Goal: Transaction & Acquisition: Purchase product/service

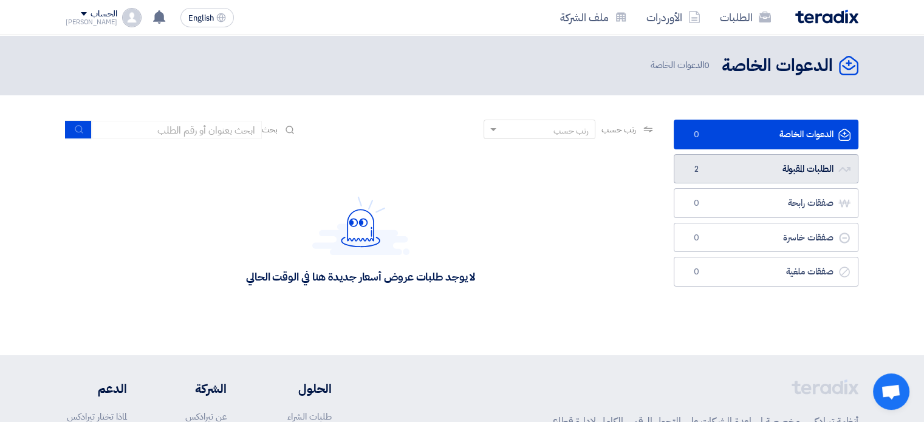
click at [700, 170] on span "2" at bounding box center [696, 169] width 15 height 12
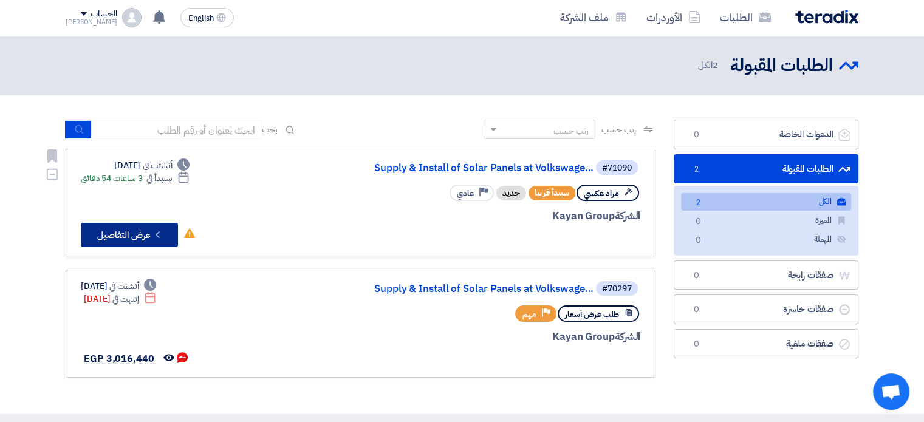
click at [150, 244] on button "Check details عرض التفاصيل" at bounding box center [129, 235] width 97 height 24
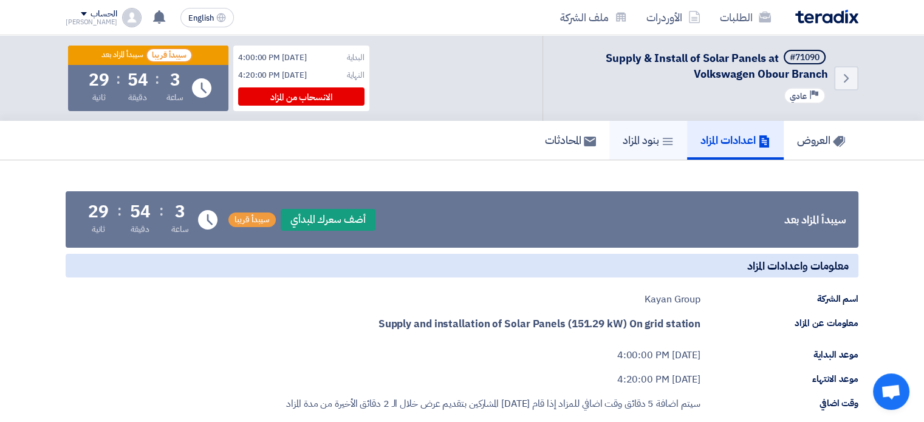
click at [644, 140] on h5 "بنود المزاد" at bounding box center [648, 140] width 51 height 14
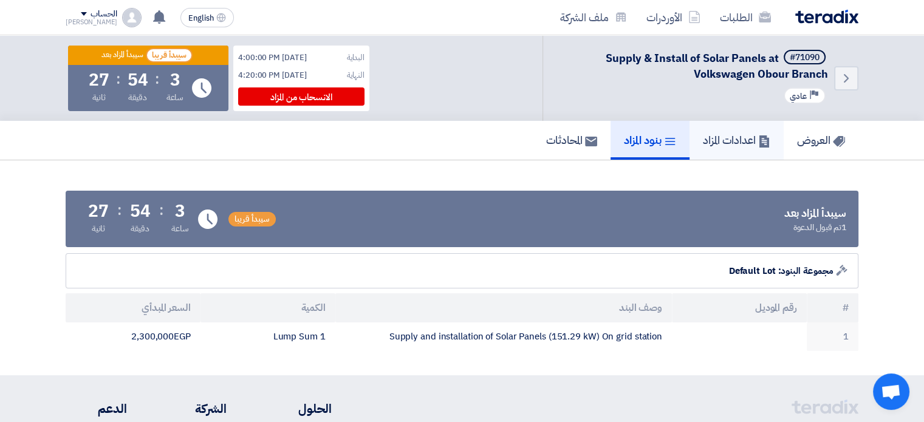
click at [712, 143] on h5 "اعدادات المزاد" at bounding box center [736, 140] width 67 height 14
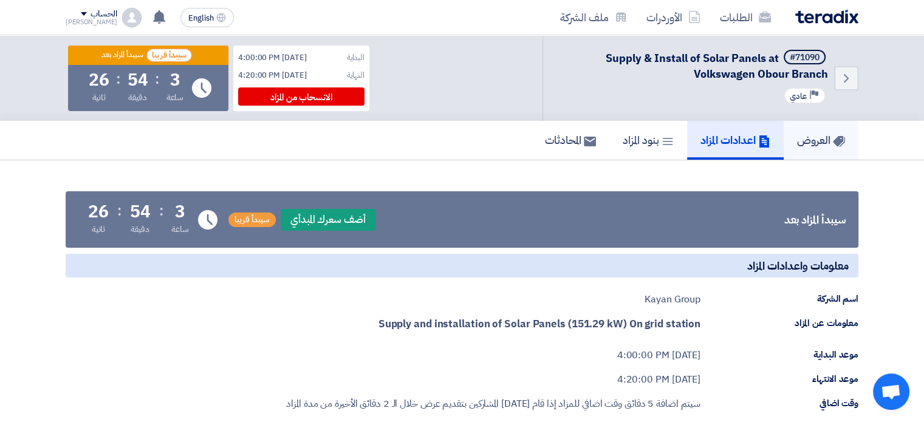
click at [811, 142] on h5 "العروض" at bounding box center [821, 140] width 48 height 14
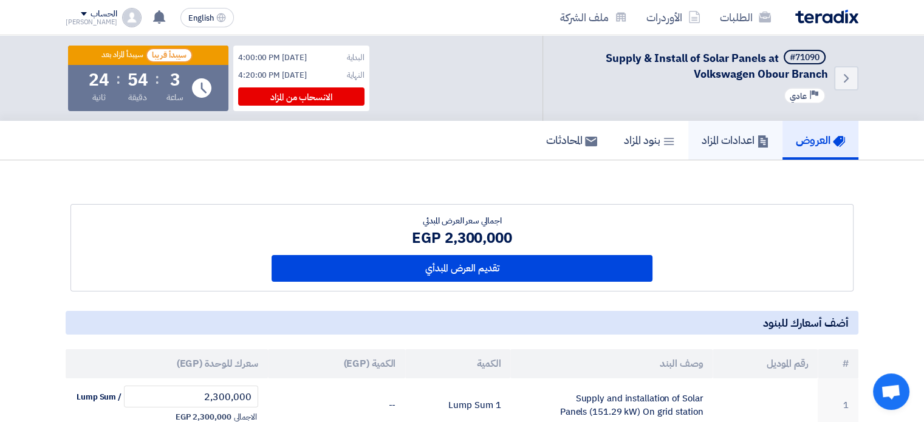
click at [729, 150] on link "اعدادات المزاد" at bounding box center [736, 140] width 94 height 39
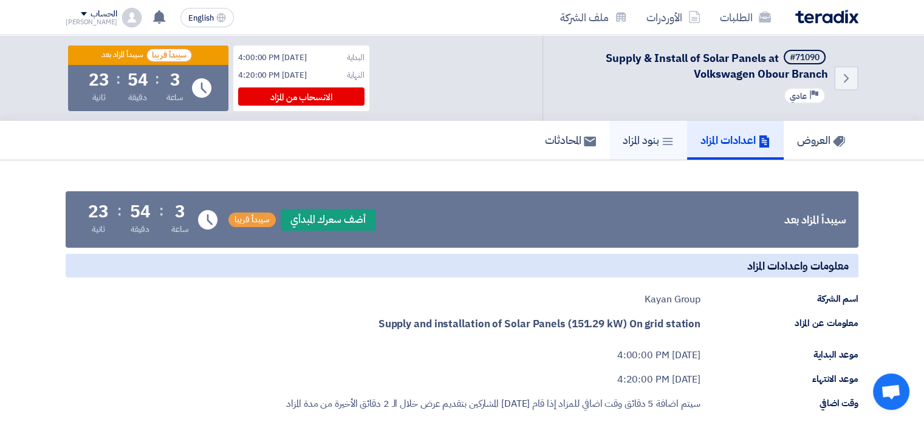
click at [647, 149] on link "بنود المزاد" at bounding box center [649, 140] width 78 height 39
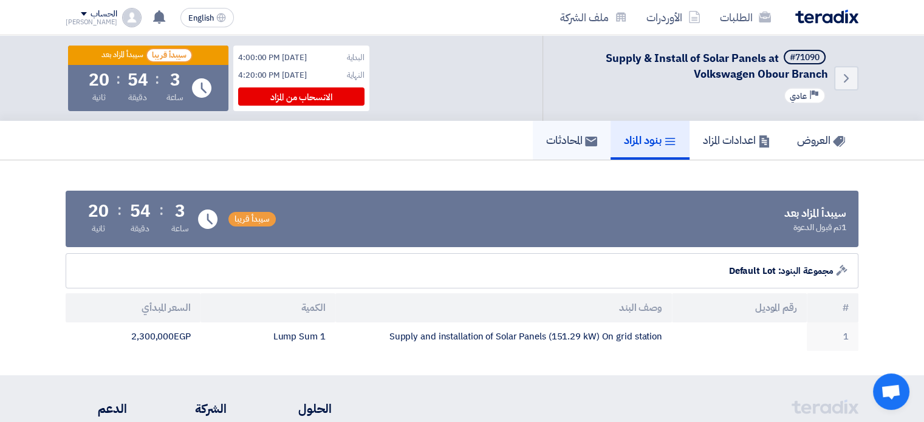
click at [546, 143] on h5 "المحادثات" at bounding box center [571, 140] width 51 height 14
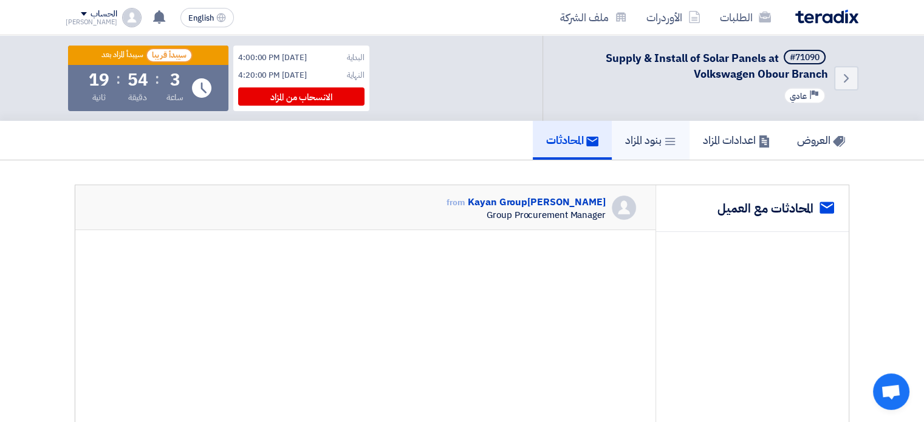
click at [627, 139] on h5 "بنود المزاد" at bounding box center [650, 140] width 51 height 14
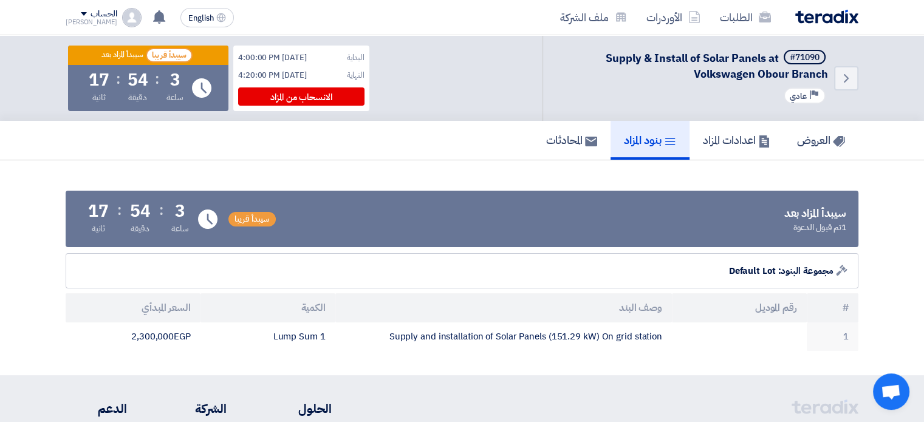
click at [475, 249] on app-lots "سيبدأ المزاد بعد 1 تم قبول الدعوة سيبدأ قريبا Time Remaining 3 ساعة : 54 دقيقة …" at bounding box center [462, 271] width 793 height 160
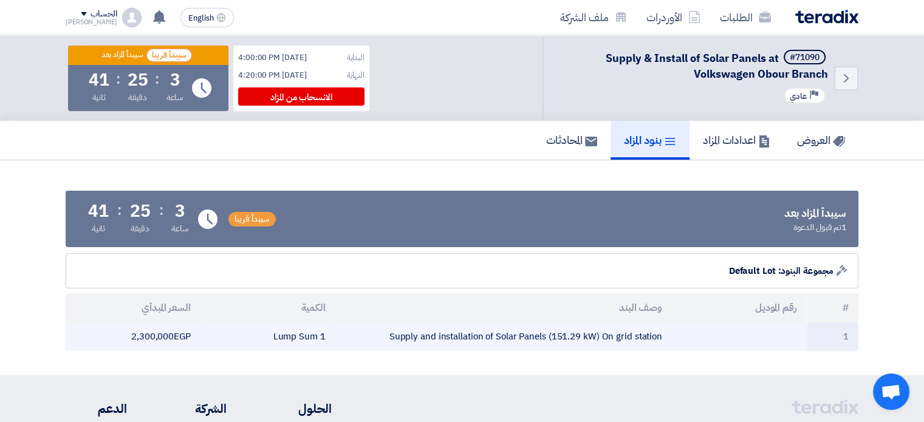
click at [146, 342] on td "2,300,000 egp" at bounding box center [133, 337] width 135 height 29
click at [188, 337] on td "2,300,000 egp" at bounding box center [133, 337] width 135 height 29
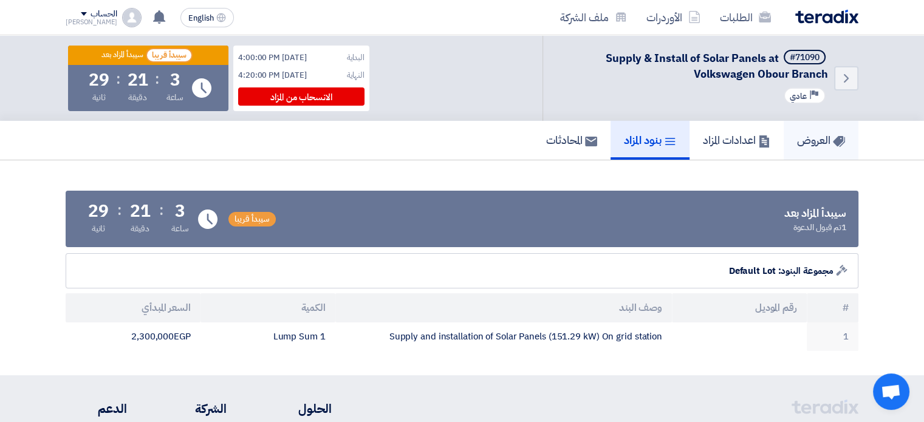
click at [803, 142] on h5 "العروض" at bounding box center [821, 140] width 48 height 14
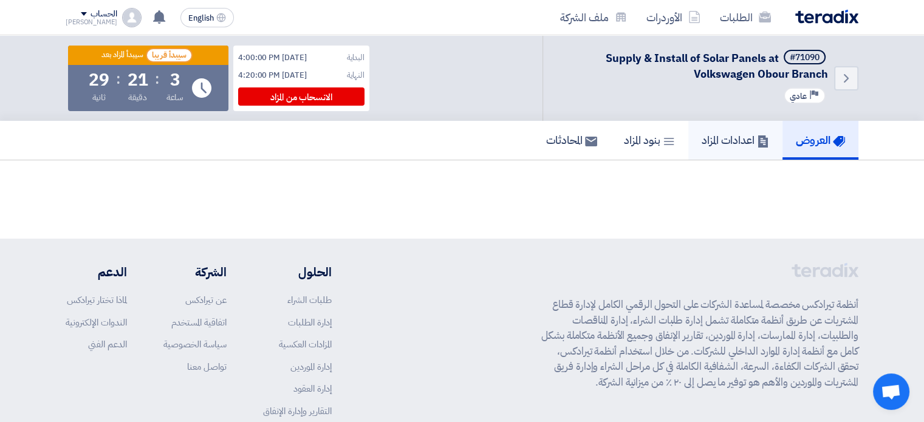
click at [737, 142] on h5 "اعدادات المزاد" at bounding box center [735, 140] width 67 height 14
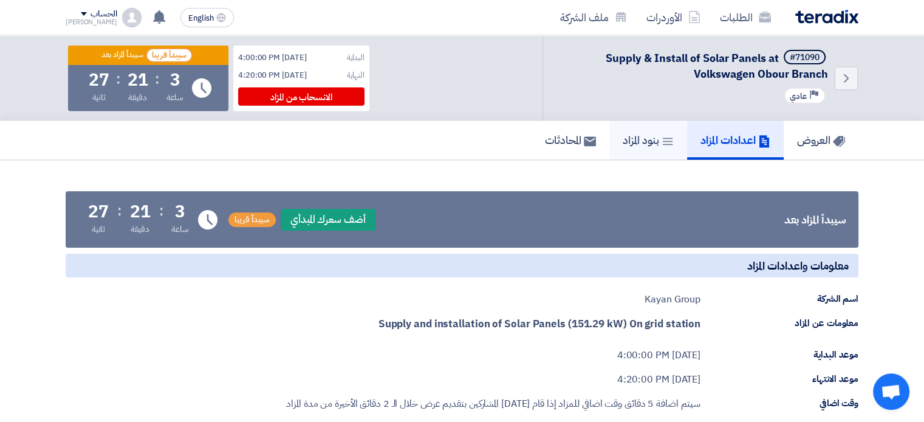
click at [631, 126] on link "بنود المزاد" at bounding box center [649, 140] width 78 height 39
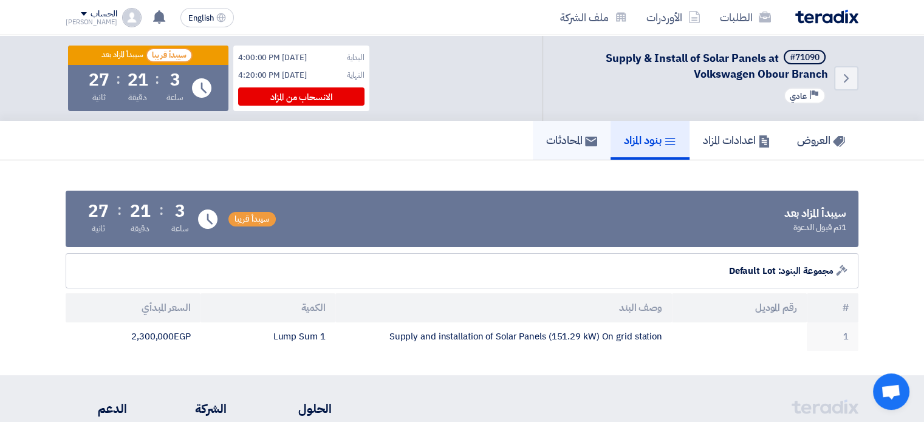
click at [574, 129] on link "المحادثات" at bounding box center [572, 140] width 78 height 39
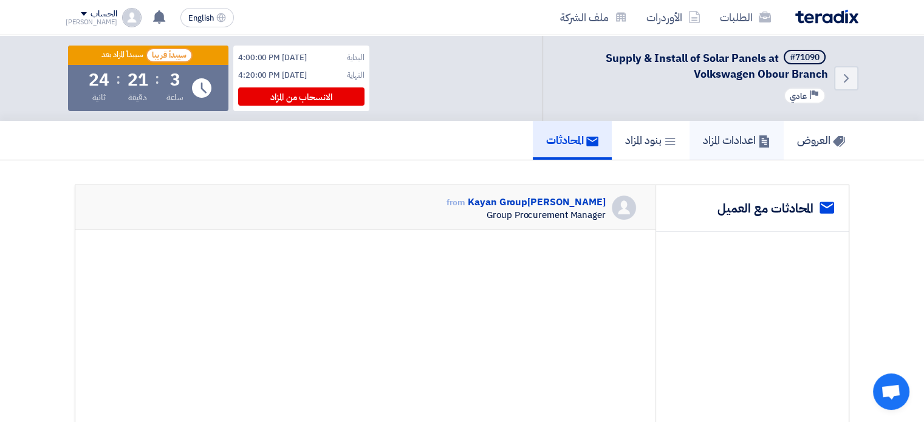
click at [726, 140] on h5 "اعدادات المزاد" at bounding box center [736, 140] width 67 height 14
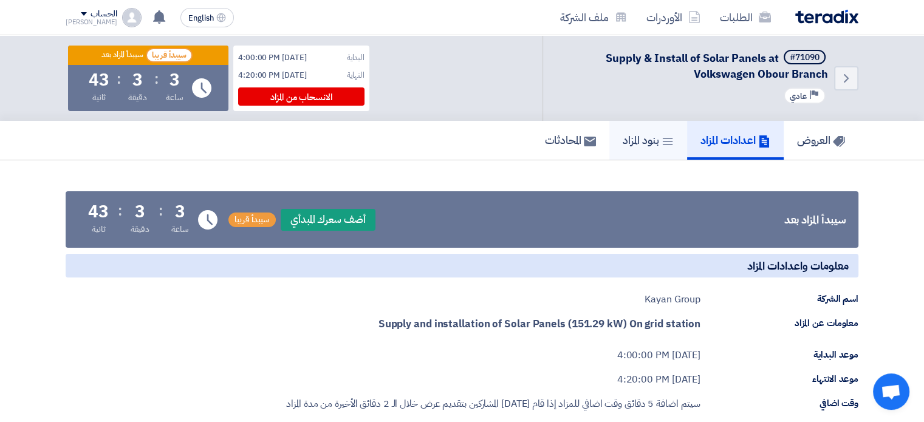
click at [648, 142] on h5 "بنود المزاد" at bounding box center [648, 140] width 51 height 14
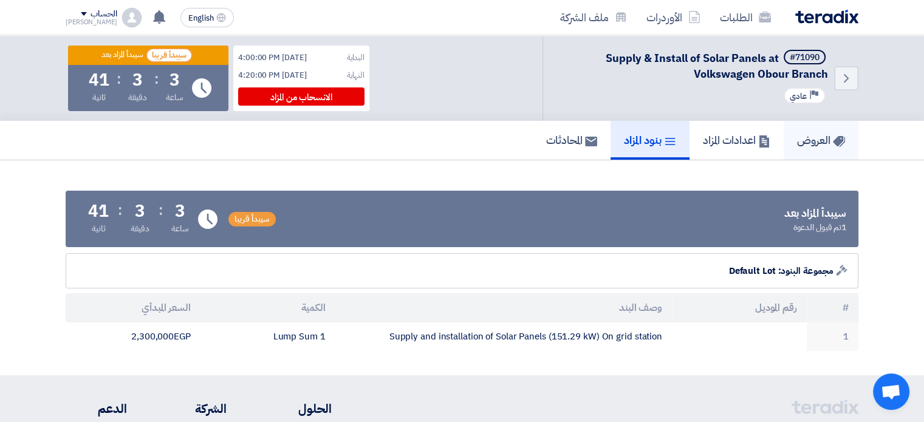
click at [814, 134] on h5 "العروض" at bounding box center [821, 140] width 48 height 14
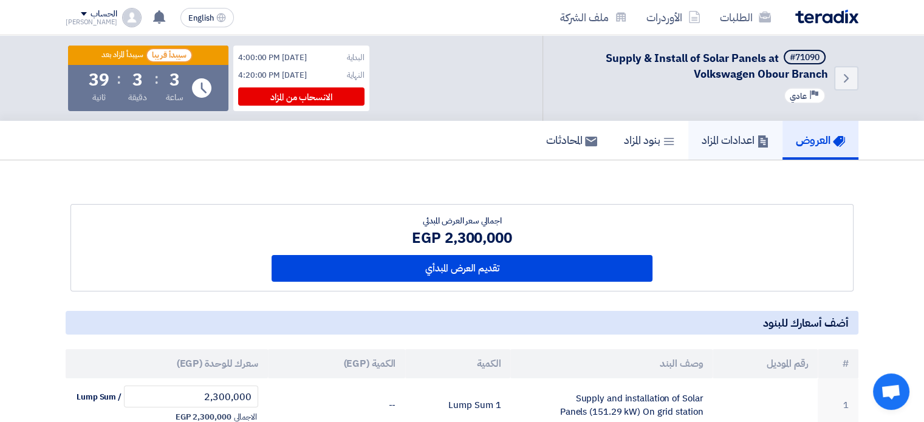
click at [729, 133] on h5 "اعدادات المزاد" at bounding box center [735, 140] width 67 height 14
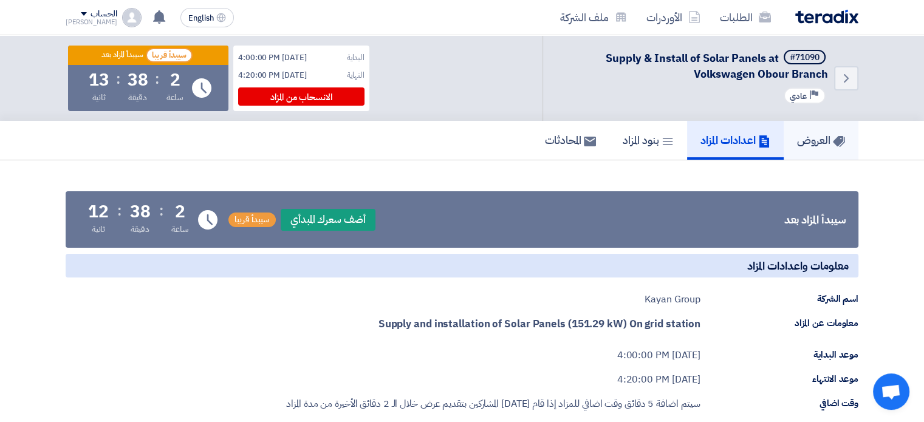
click at [797, 134] on h5 "العروض" at bounding box center [821, 140] width 48 height 14
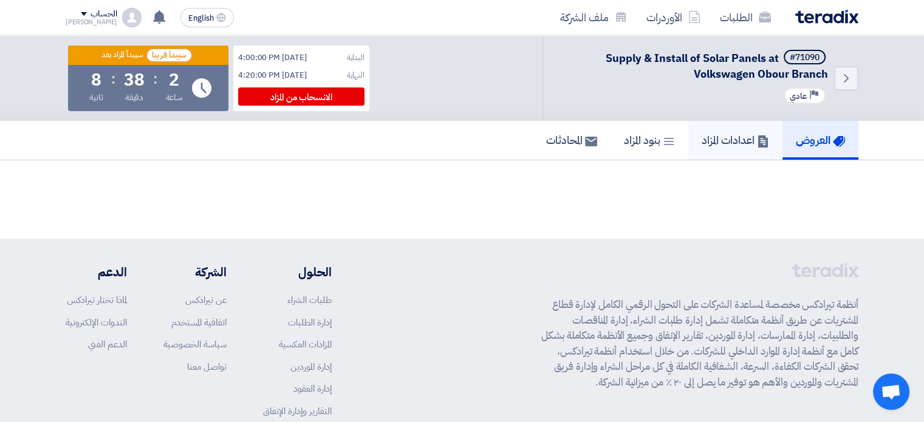
click at [724, 142] on h5 "اعدادات المزاد" at bounding box center [735, 140] width 67 height 14
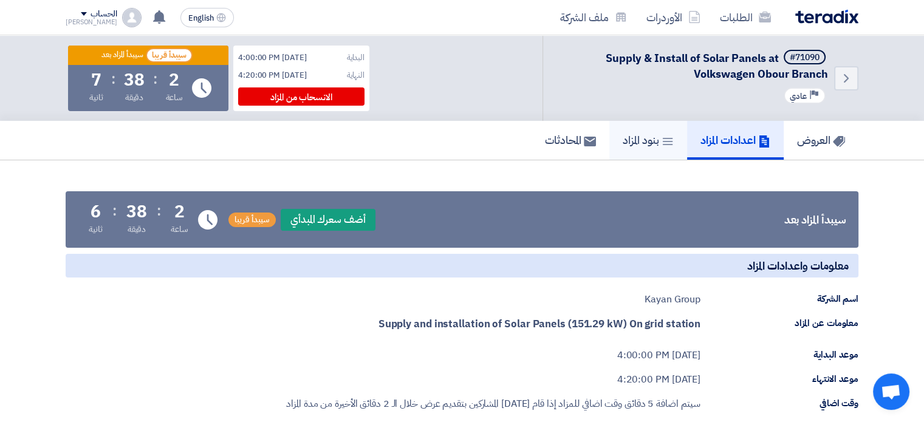
click at [653, 131] on link "بنود المزاد" at bounding box center [649, 140] width 78 height 39
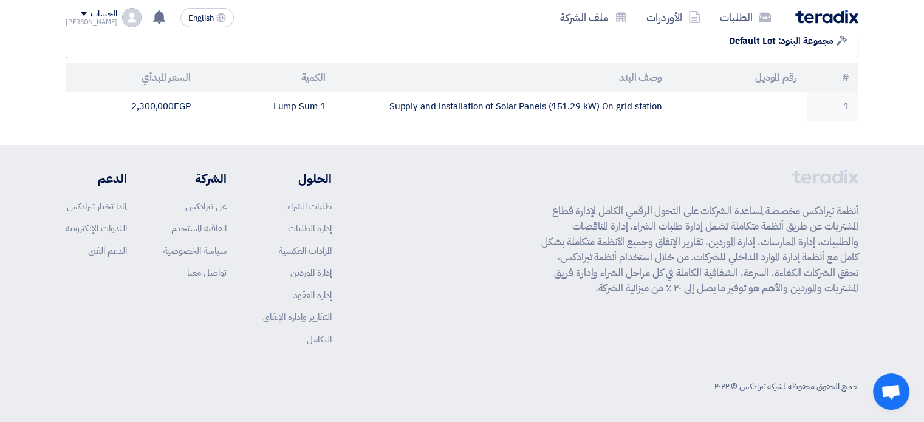
scroll to position [88, 0]
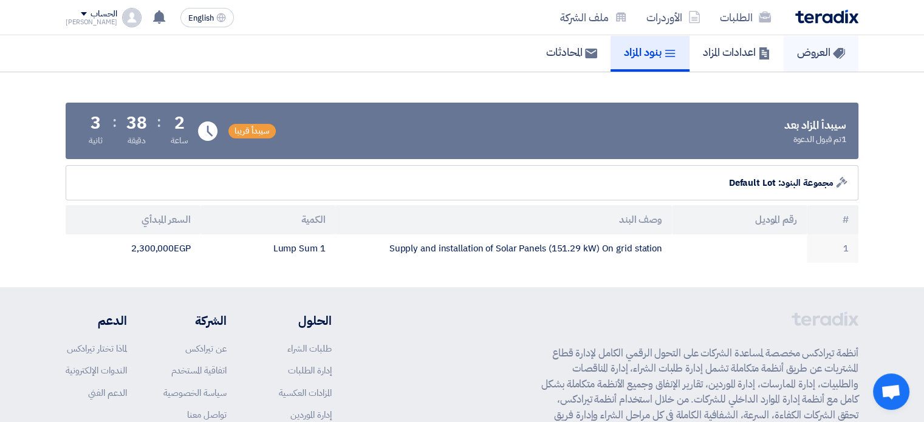
click at [822, 57] on h5 "العروض" at bounding box center [821, 52] width 48 height 14
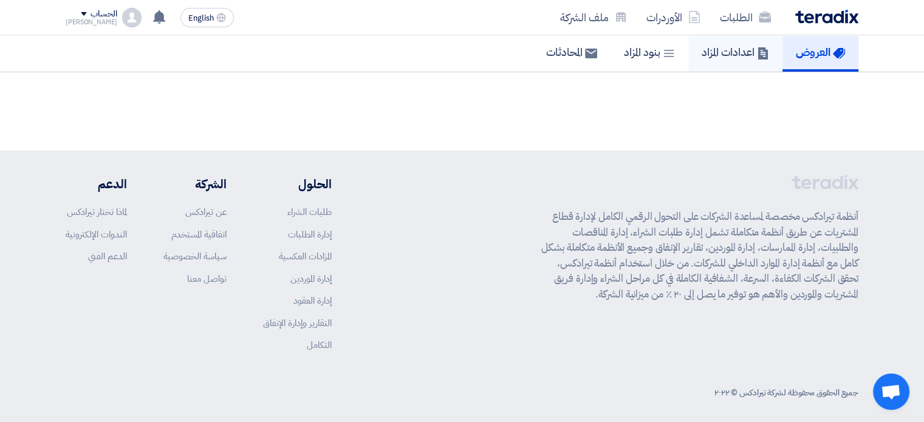
click at [726, 61] on link "اعدادات المزاد" at bounding box center [736, 52] width 94 height 39
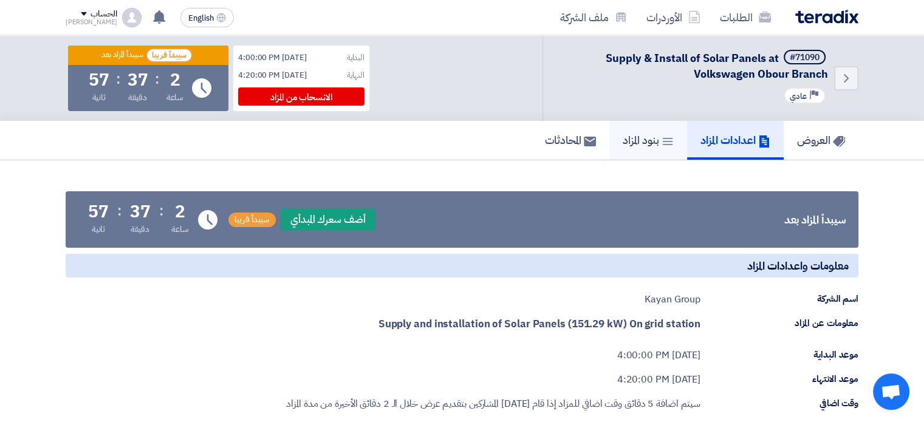
click at [638, 139] on h5 "بنود المزاد" at bounding box center [648, 140] width 51 height 14
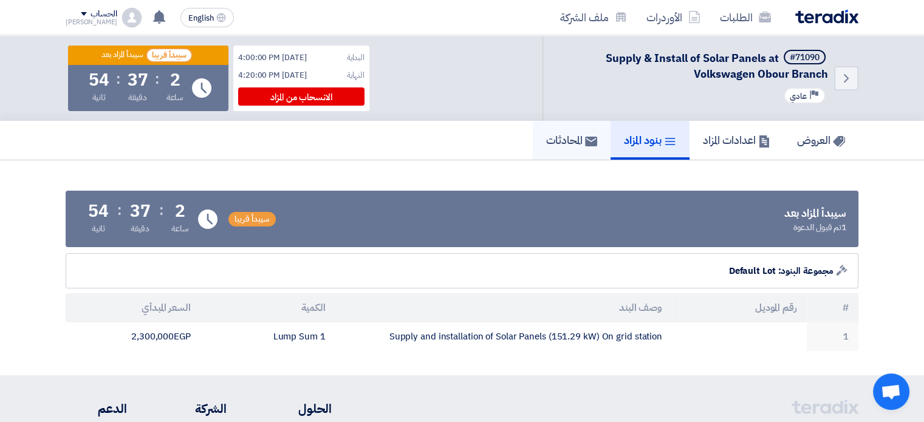
click at [552, 142] on h5 "المحادثات" at bounding box center [571, 140] width 51 height 14
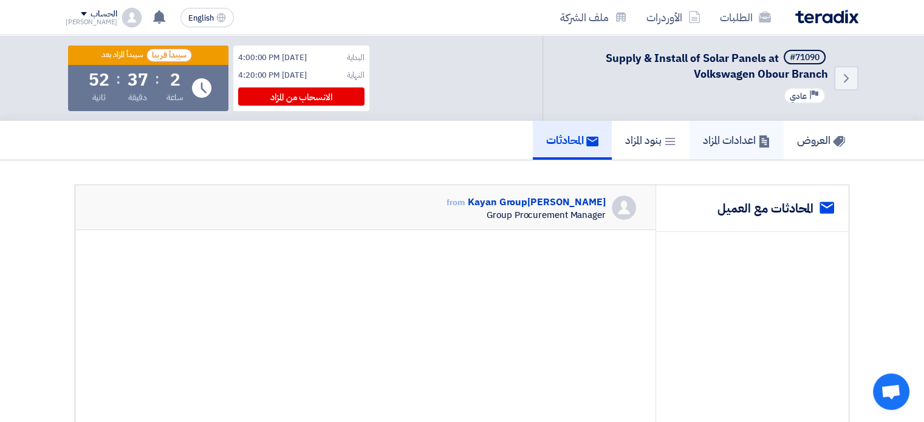
click at [709, 141] on h5 "اعدادات المزاد" at bounding box center [736, 140] width 67 height 14
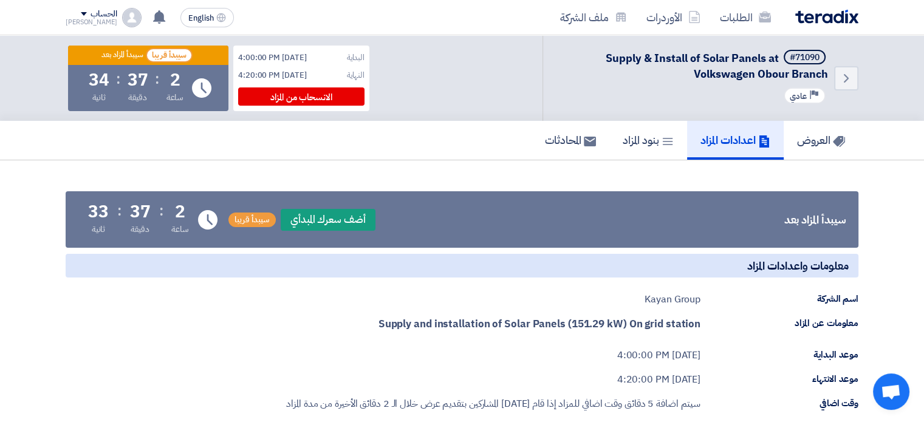
click at [365, 285] on div "معلومات واعدادات المزاد اسم الشركة Kayan Group معلومات عن المزاد Supply and ins…" at bounding box center [462, 393] width 793 height 279
click at [390, 278] on div "معلومات واعدادات المزاد اسم الشركة Kayan Group معلومات عن المزاد Supply and ins…" at bounding box center [462, 393] width 793 height 279
click at [634, 140] on h5 "بنود المزاد" at bounding box center [648, 140] width 51 height 14
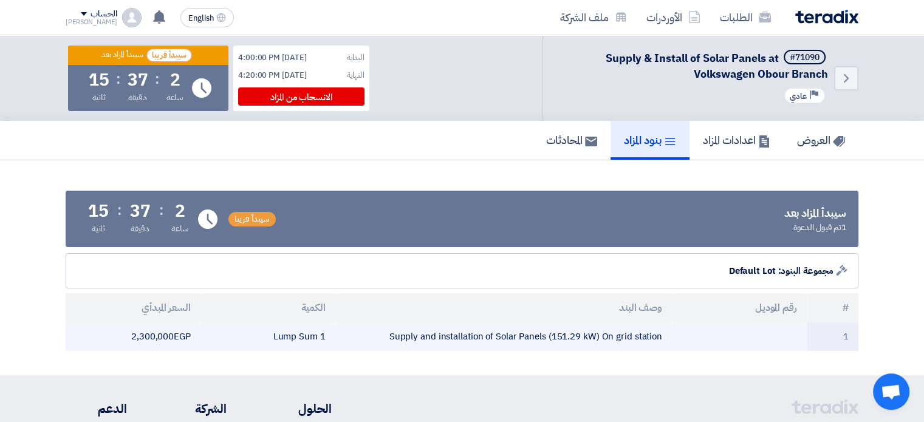
click at [174, 337] on td "2,300,000 egp" at bounding box center [133, 337] width 135 height 29
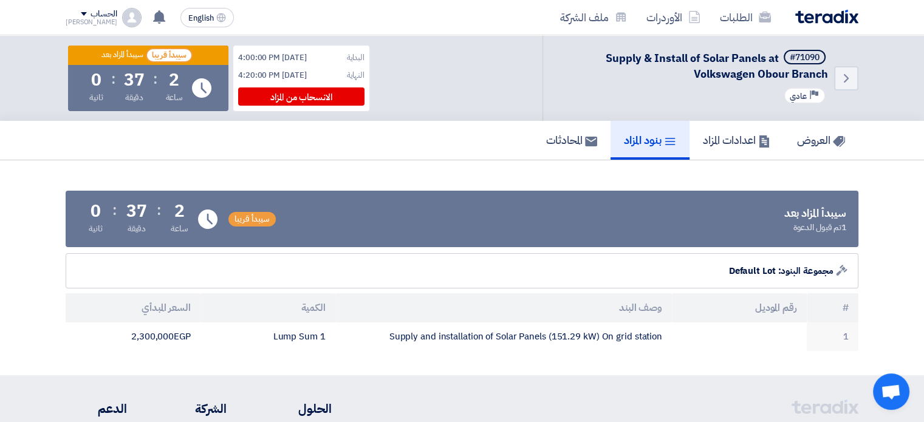
click at [391, 269] on div "Auction Lot مجموعة البنود: Default Lot" at bounding box center [462, 270] width 793 height 35
click at [391, 257] on div "Auction Lot مجموعة البنود: Default Lot" at bounding box center [462, 270] width 793 height 35
click at [745, 142] on h5 "اعدادات المزاد" at bounding box center [736, 140] width 67 height 14
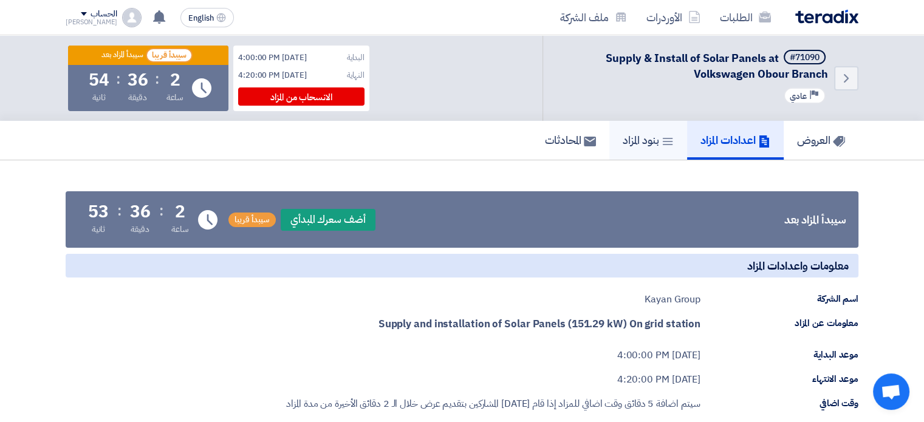
click at [644, 142] on h5 "بنود المزاد" at bounding box center [648, 140] width 51 height 14
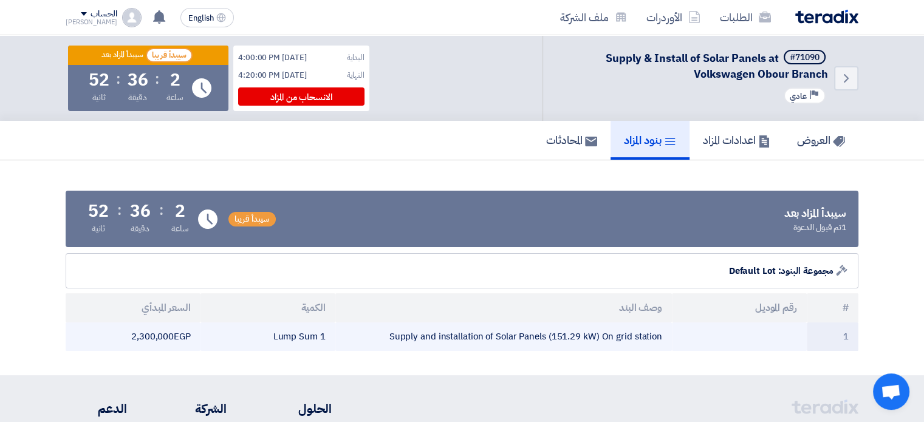
click at [156, 340] on td "2,300,000 egp" at bounding box center [133, 337] width 135 height 29
click at [160, 335] on td "2,300,000 egp" at bounding box center [133, 337] width 135 height 29
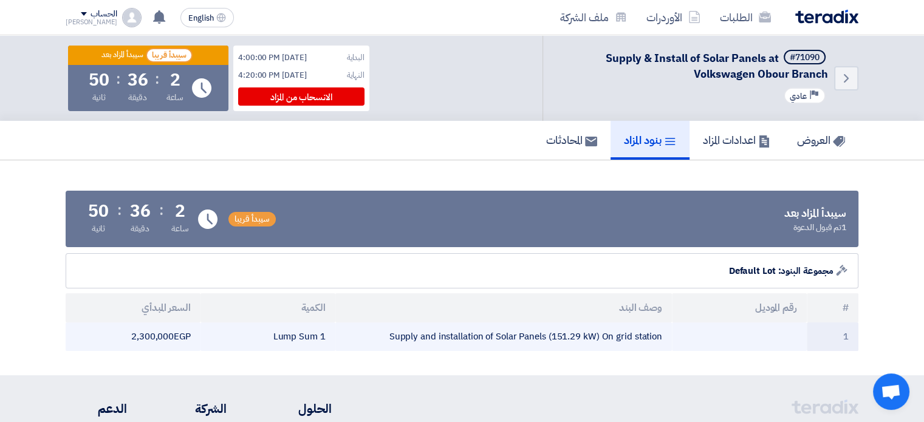
click at [160, 335] on td "2,300,000 egp" at bounding box center [133, 337] width 135 height 29
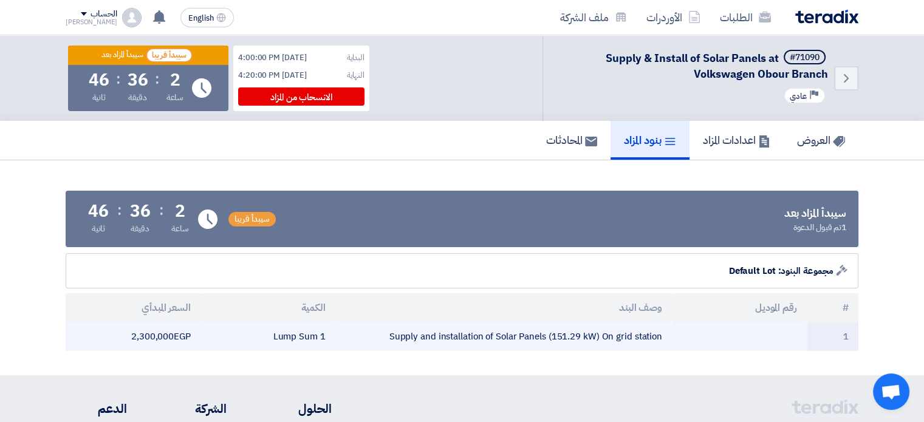
click at [160, 335] on td "2,300,000 egp" at bounding box center [133, 337] width 135 height 29
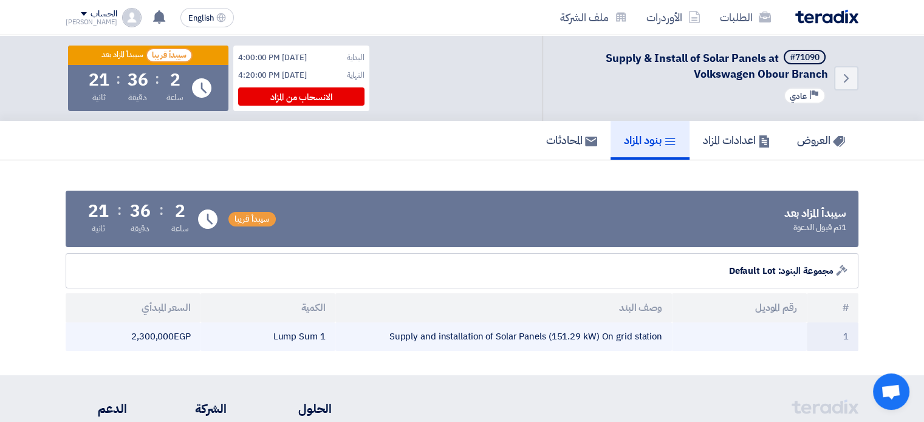
click at [160, 335] on td "2,300,000 egp" at bounding box center [133, 337] width 135 height 29
click at [160, 338] on td "2,300,000 egp" at bounding box center [133, 337] width 135 height 29
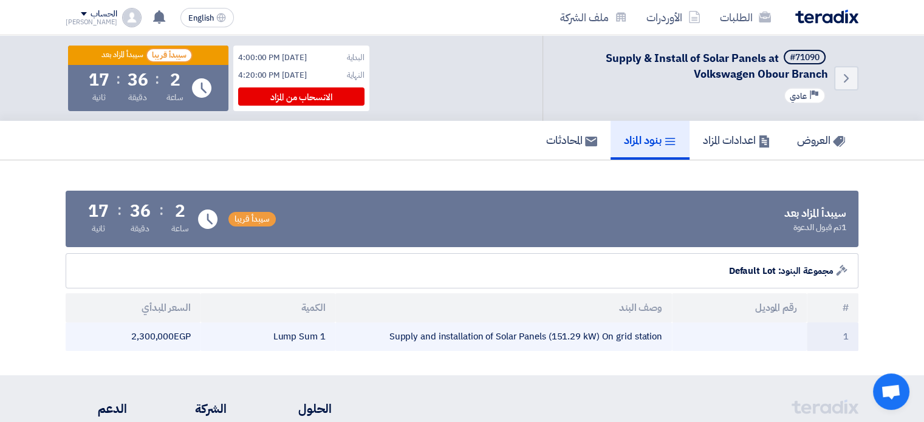
click at [160, 338] on td "2,300,000 egp" at bounding box center [133, 337] width 135 height 29
click at [160, 339] on td "2,300,000 egp" at bounding box center [133, 337] width 135 height 29
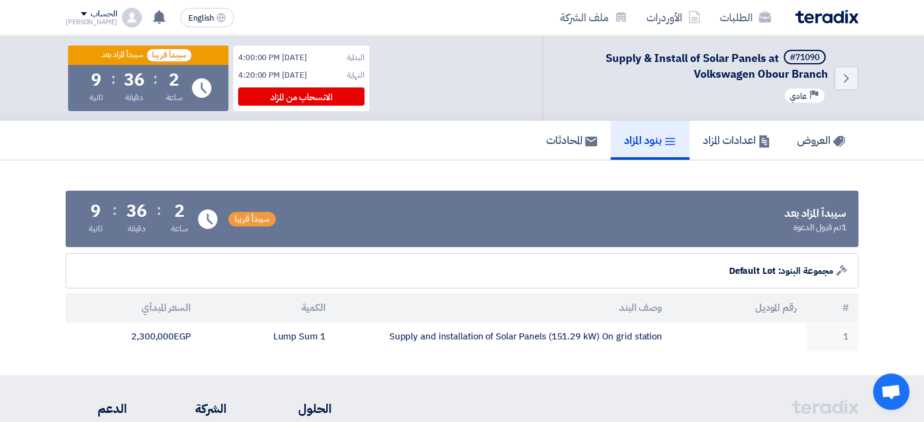
click at [294, 269] on div "Auction Lot مجموعة البنود: Default Lot" at bounding box center [462, 270] width 793 height 35
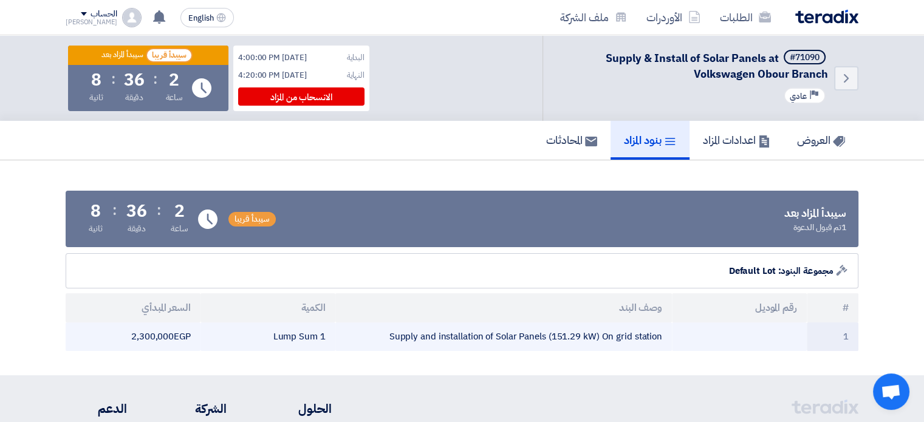
click at [163, 331] on td "2,300,000 egp" at bounding box center [133, 337] width 135 height 29
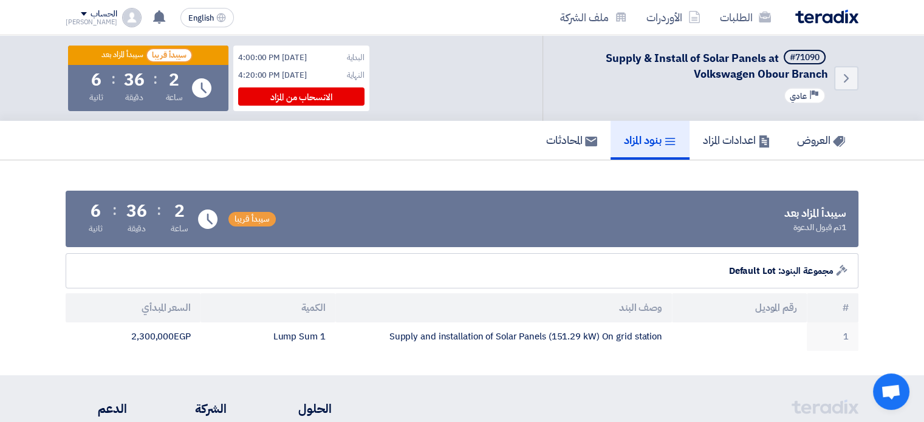
click at [263, 255] on div "Auction Lot مجموعة البنود: Default Lot" at bounding box center [462, 270] width 793 height 35
click at [720, 136] on h5 "اعدادات المزاد" at bounding box center [736, 140] width 67 height 14
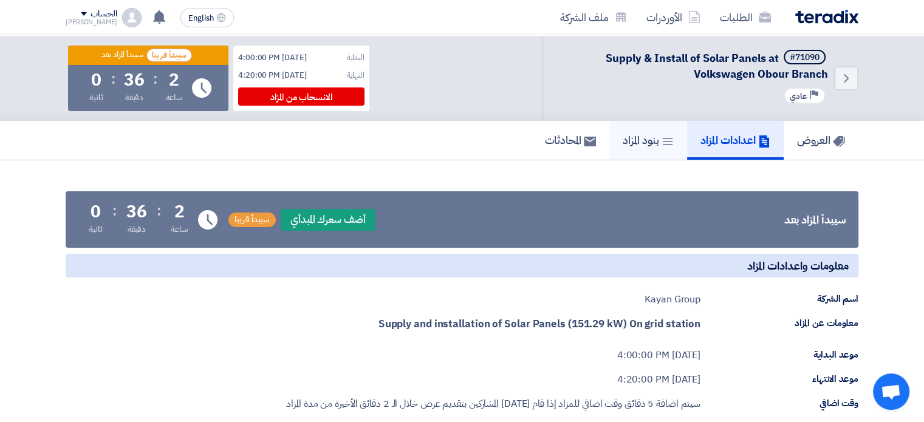
click at [664, 136] on icon at bounding box center [668, 142] width 12 height 12
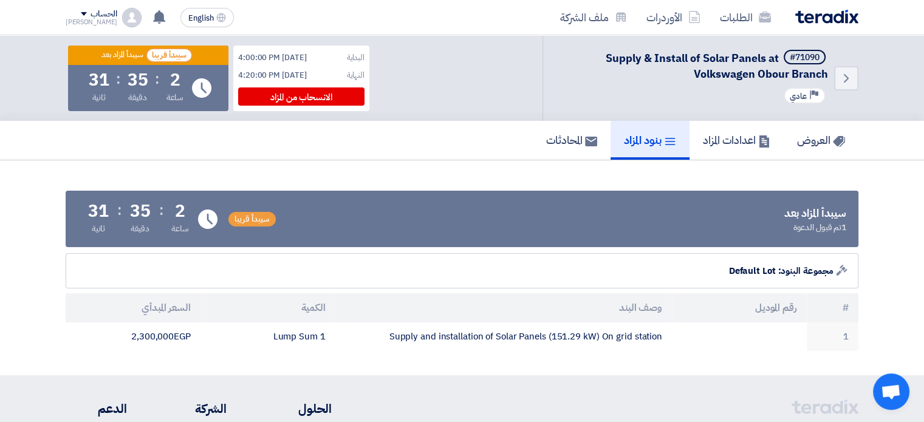
click at [423, 263] on div "Auction Lot مجموعة البنود: Default Lot" at bounding box center [462, 270] width 793 height 35
click at [730, 138] on h5 "اعدادات المزاد" at bounding box center [736, 140] width 67 height 14
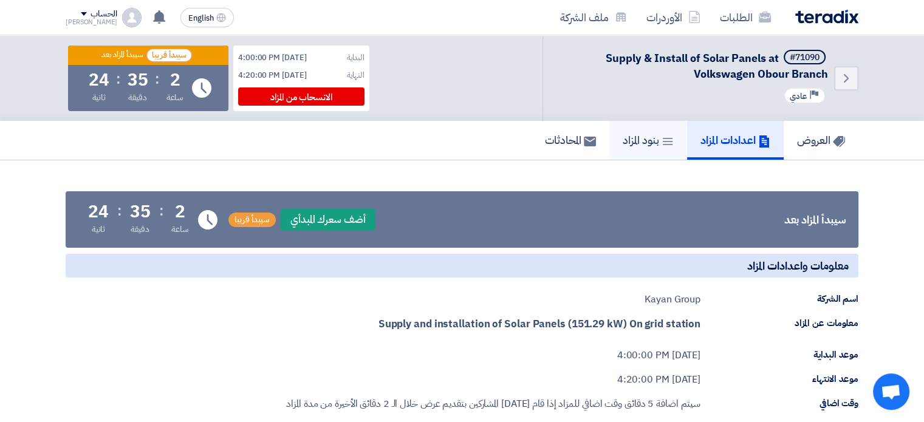
click at [642, 150] on link "بنود المزاد" at bounding box center [649, 140] width 78 height 39
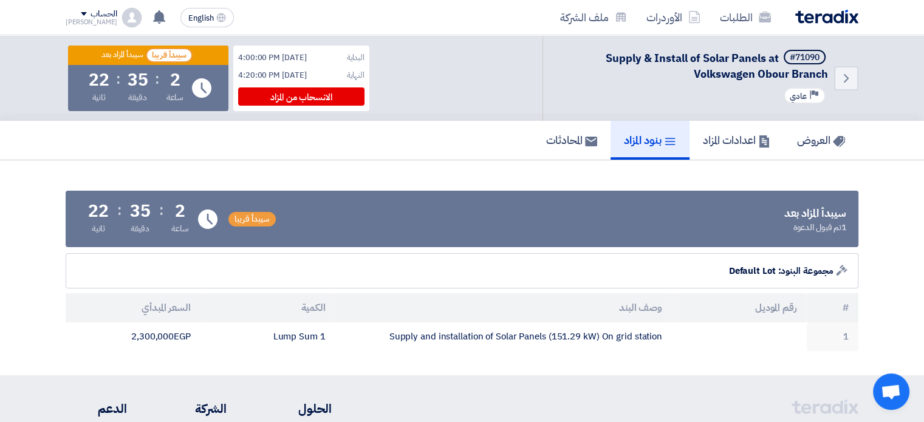
click at [405, 270] on div "Auction Lot مجموعة البنود: Default Lot" at bounding box center [462, 270] width 793 height 35
click at [406, 270] on div "Auction Lot مجموعة البنود: Default Lot" at bounding box center [462, 270] width 793 height 35
click at [383, 171] on section "سيبدأ المزاد بعد 1 تم قبول الدعوة سيبدأ قريبا Time Remaining 2 ساعة : 33 دقيقة …" at bounding box center [462, 267] width 924 height 215
click at [743, 137] on h5 "اعدادات المزاد" at bounding box center [736, 140] width 67 height 14
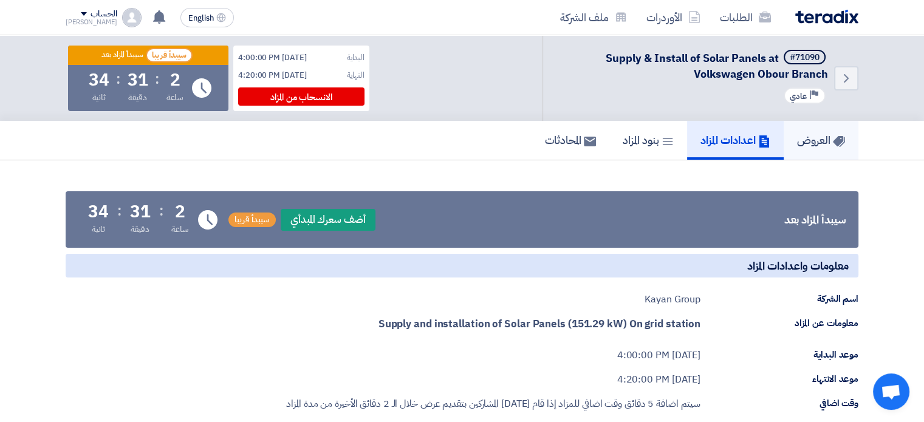
click at [805, 143] on h5 "العروض" at bounding box center [821, 140] width 48 height 14
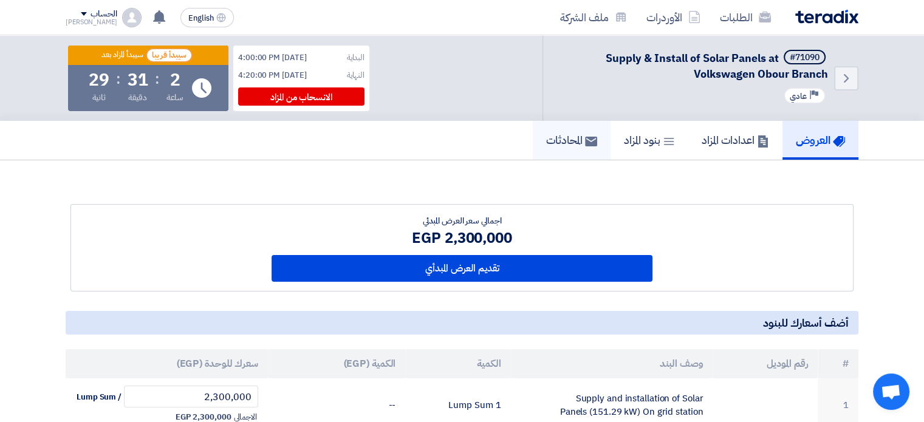
click at [546, 141] on h5 "المحادثات" at bounding box center [571, 140] width 51 height 14
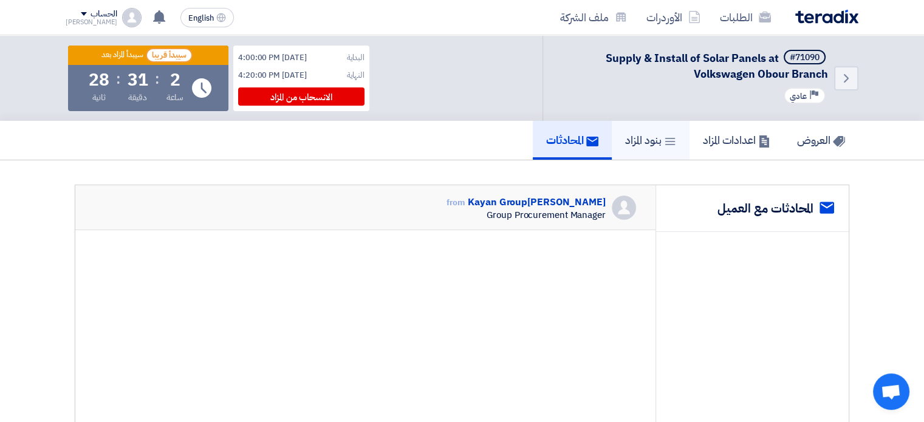
click at [638, 133] on h5 "بنود المزاد" at bounding box center [650, 140] width 51 height 14
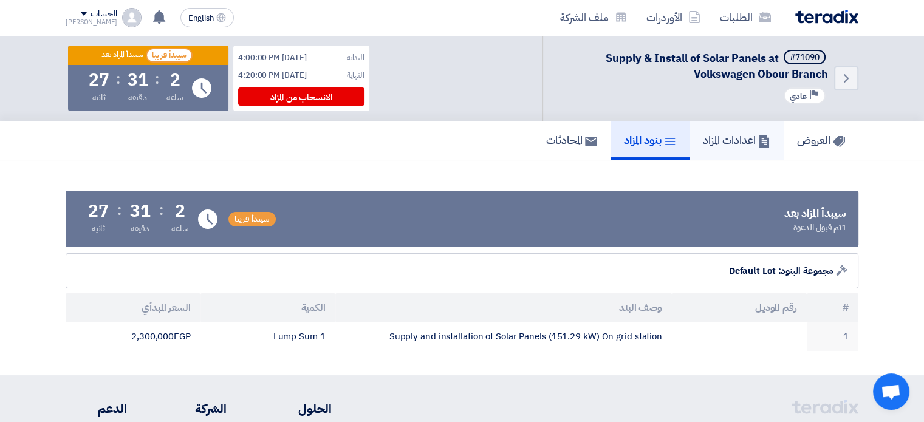
click at [748, 133] on h5 "اعدادات المزاد" at bounding box center [736, 140] width 67 height 14
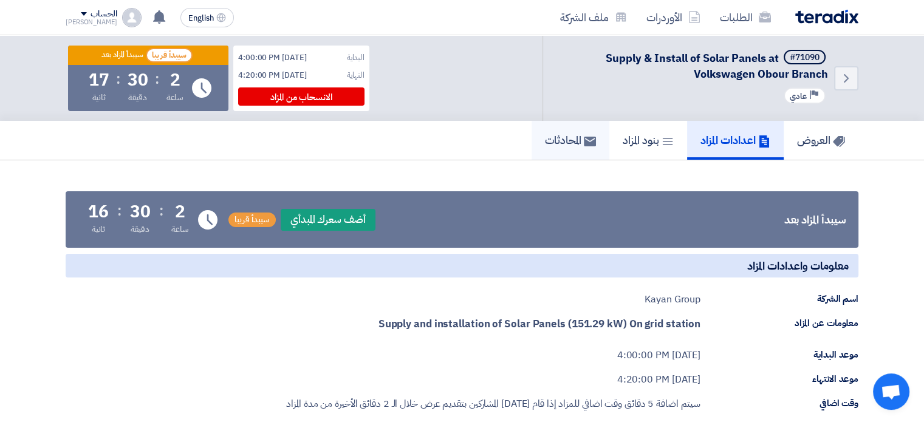
click at [548, 145] on h5 "المحادثات" at bounding box center [570, 140] width 51 height 14
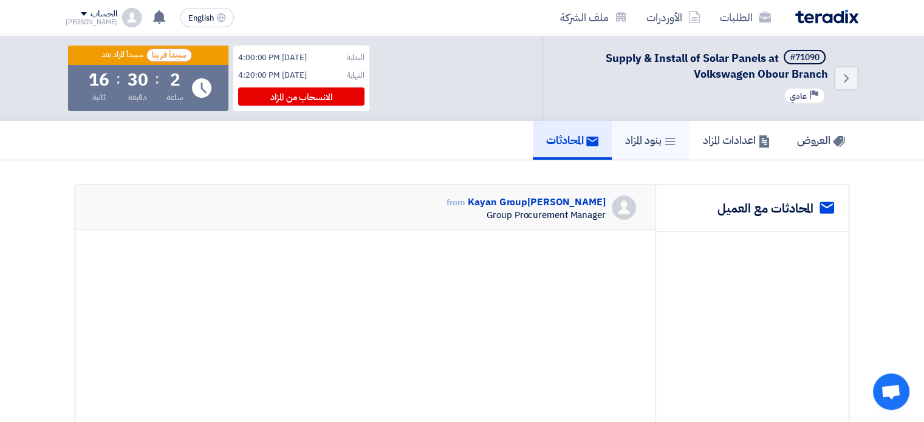
click at [636, 135] on h5 "بنود المزاد" at bounding box center [650, 140] width 51 height 14
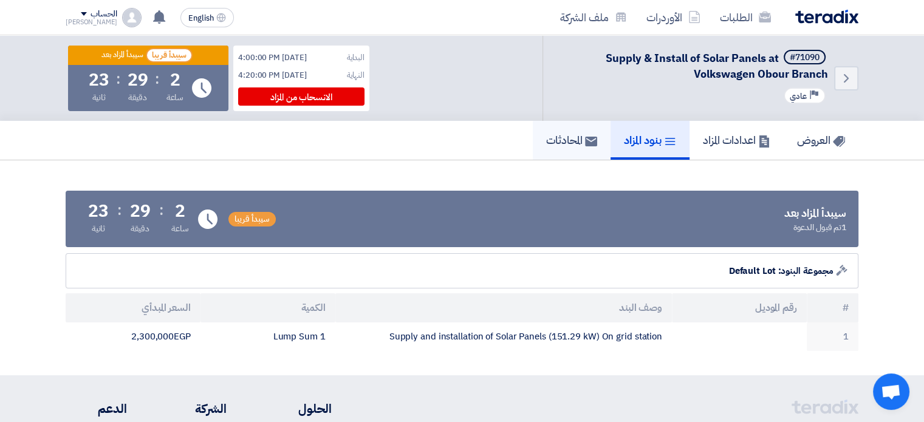
click at [562, 128] on link "المحادثات" at bounding box center [572, 140] width 78 height 39
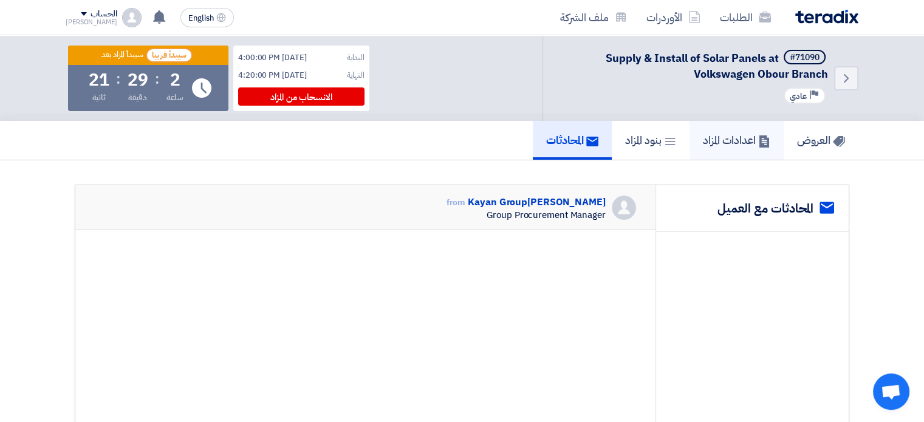
click at [718, 133] on h5 "اعدادات المزاد" at bounding box center [736, 140] width 67 height 14
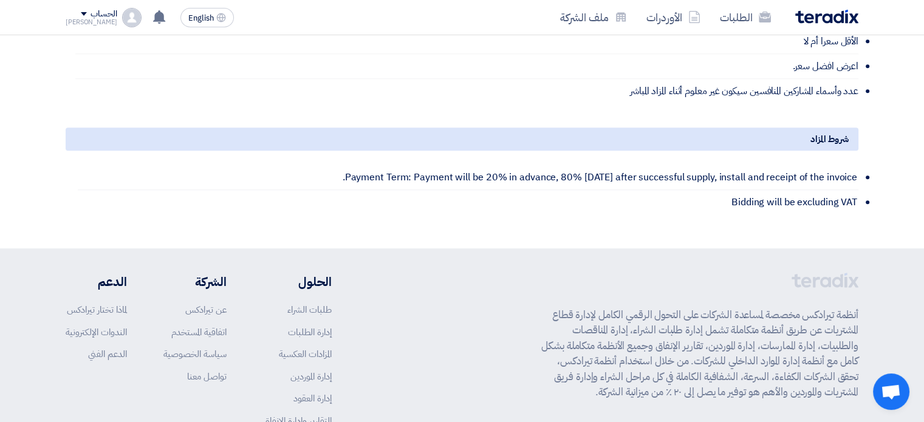
scroll to position [567, 0]
click at [489, 177] on li "Payment Term: Payment will be 20% in advance, 80% [DATE] after successful suppl…" at bounding box center [468, 177] width 781 height 25
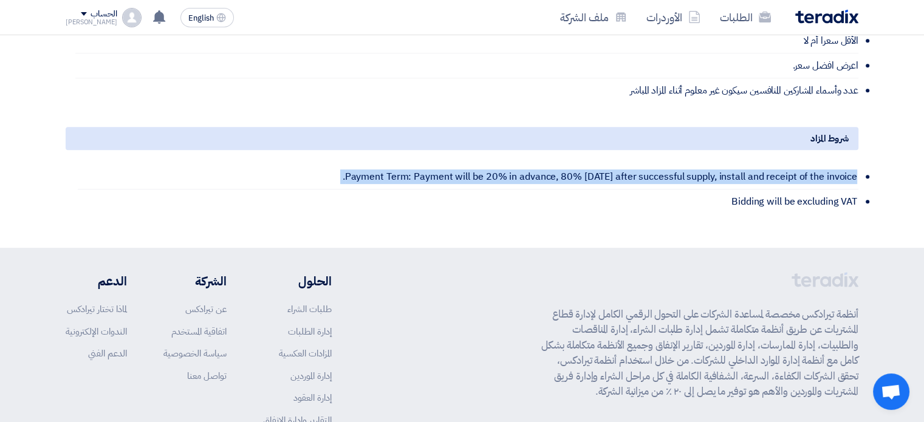
click at [489, 177] on li "Payment Term: Payment will be 20% in advance, 80% [DATE] after successful suppl…" at bounding box center [468, 177] width 781 height 25
click at [376, 177] on li "Payment Term: Payment will be 20% in advance, 80% [DATE] after successful suppl…" at bounding box center [468, 177] width 781 height 25
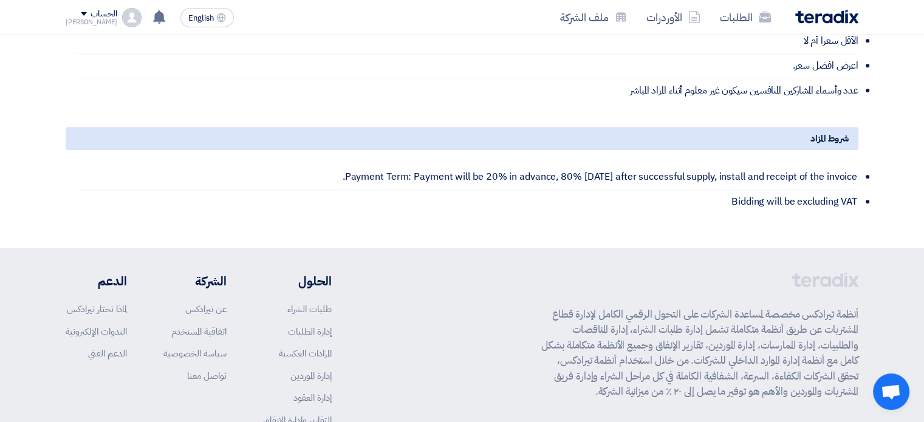
drag, startPoint x: 529, startPoint y: 174, endPoint x: 870, endPoint y: 174, distance: 340.3
click at [683, 178] on li "Payment Term: Payment will be 20% in advance, 80% [DATE] after successful suppl…" at bounding box center [468, 177] width 781 height 25
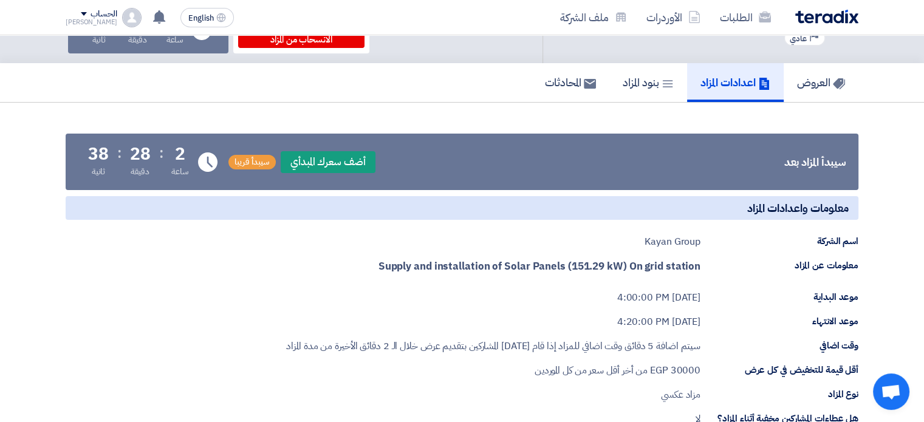
scroll to position [0, 0]
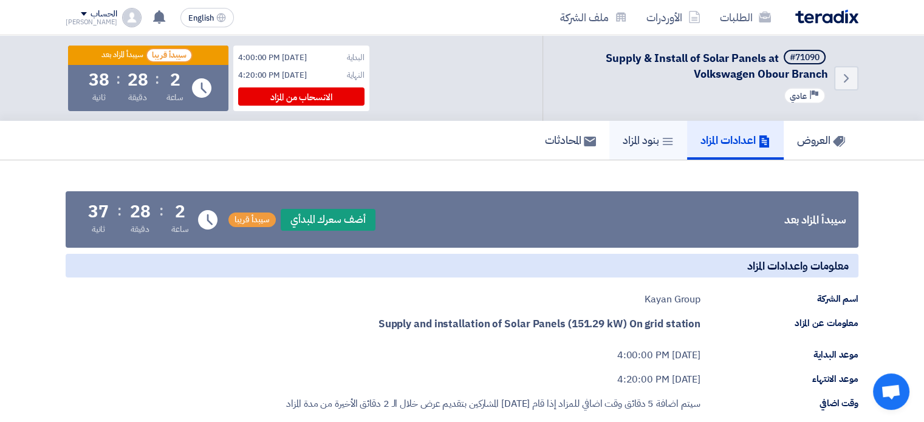
click at [624, 136] on h5 "بنود المزاد" at bounding box center [648, 140] width 51 height 14
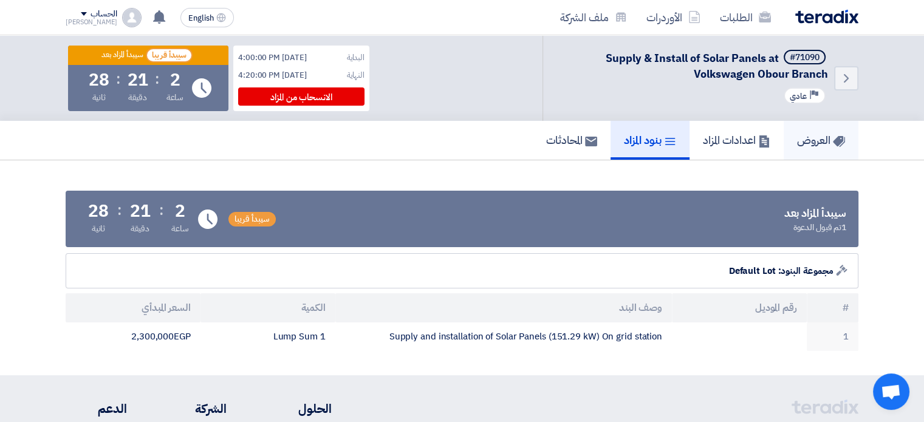
click at [815, 137] on h5 "العروض" at bounding box center [821, 140] width 48 height 14
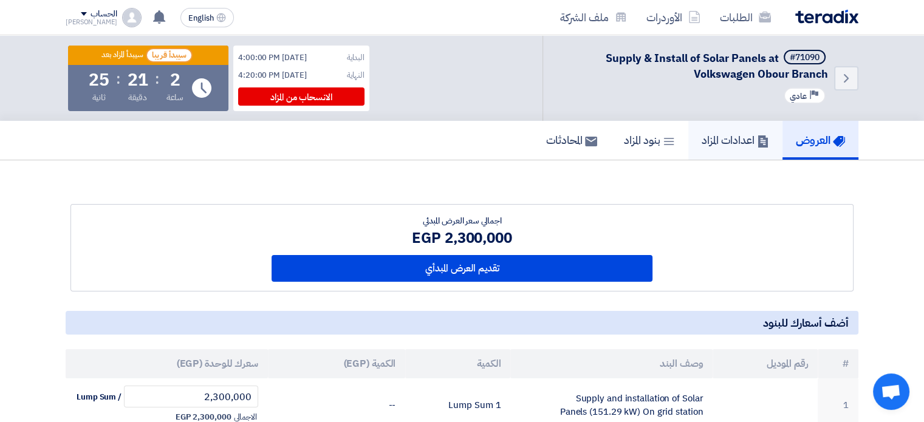
click at [743, 151] on link "اعدادات المزاد" at bounding box center [736, 140] width 94 height 39
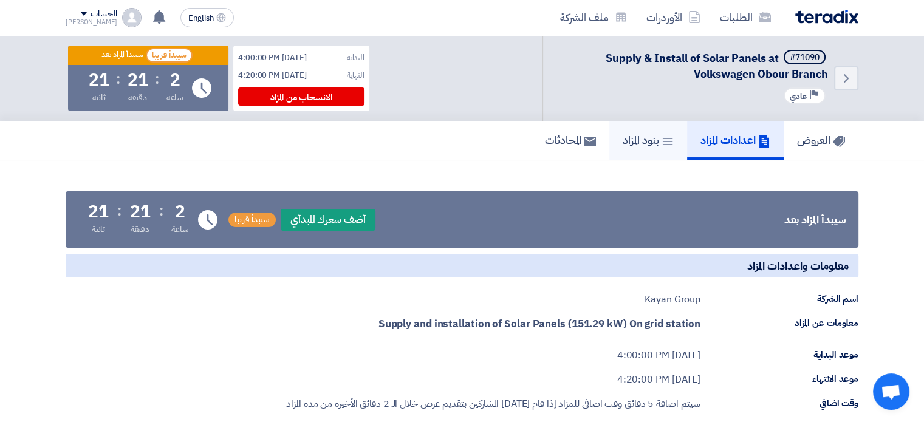
click at [639, 143] on h5 "بنود المزاد" at bounding box center [648, 140] width 51 height 14
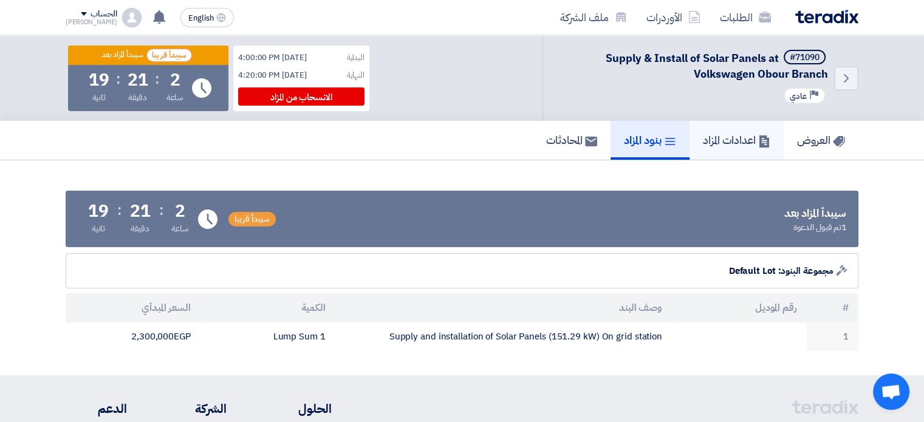
click at [705, 148] on link "اعدادات المزاد" at bounding box center [737, 140] width 94 height 39
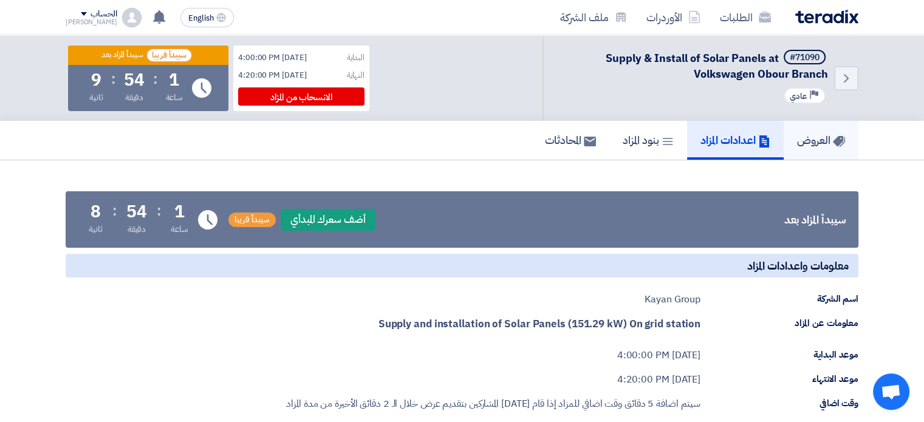
click at [803, 158] on link "العروض" at bounding box center [821, 140] width 75 height 39
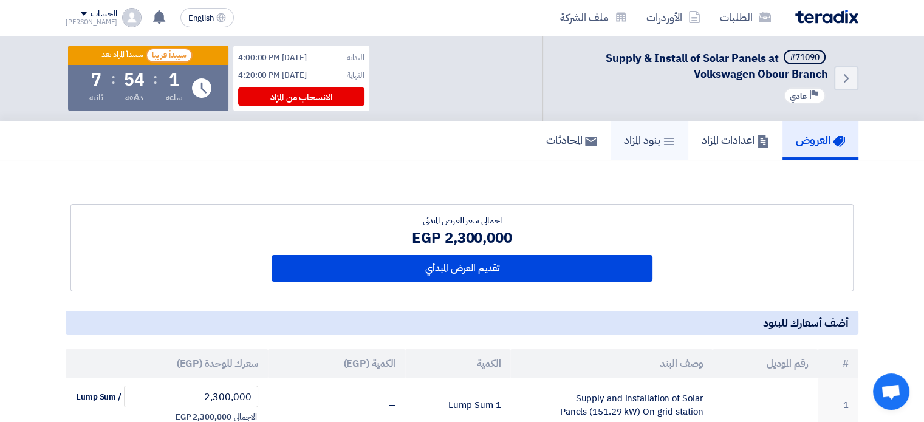
click at [668, 138] on icon at bounding box center [669, 142] width 12 height 12
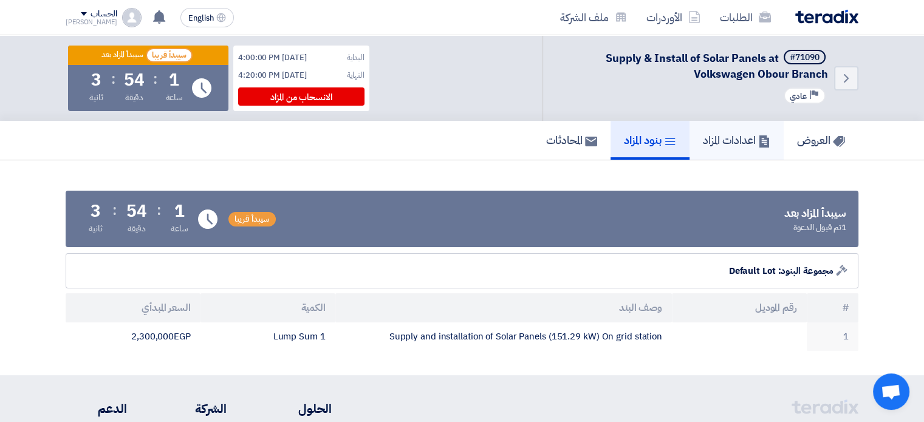
click at [737, 137] on h5 "اعدادات المزاد" at bounding box center [736, 140] width 67 height 14
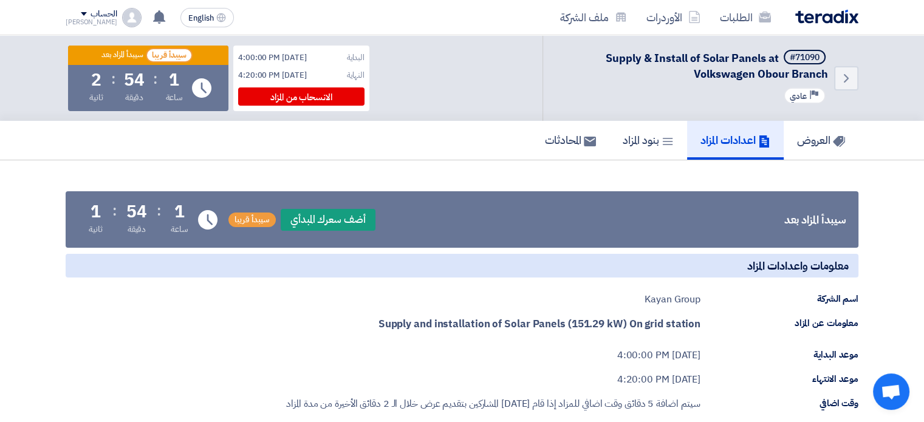
click at [647, 145] on h5 "بنود المزاد" at bounding box center [648, 140] width 51 height 14
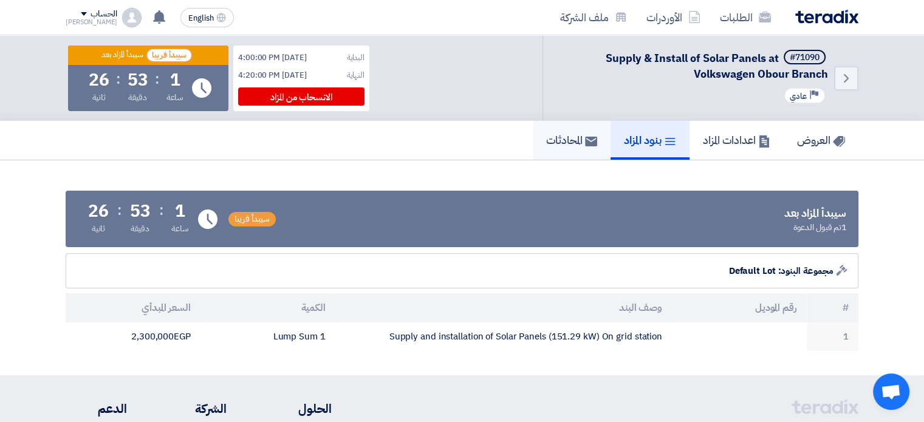
click at [552, 131] on link "المحادثات" at bounding box center [572, 140] width 78 height 39
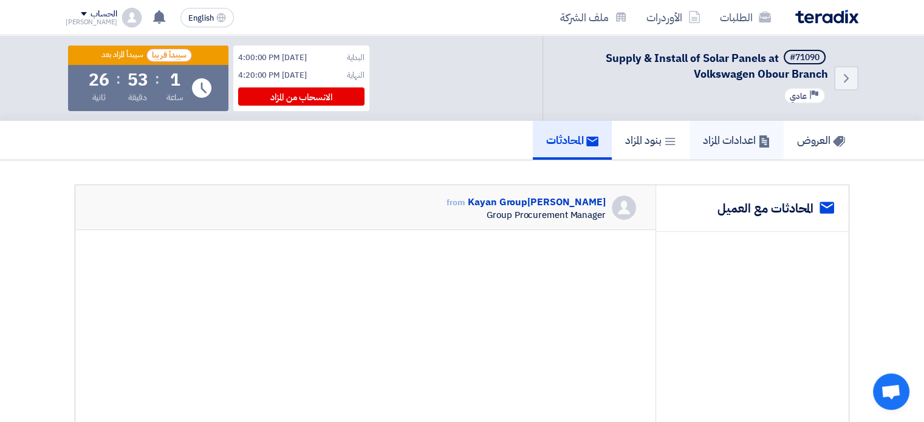
click at [743, 134] on h5 "اعدادات المزاد" at bounding box center [736, 140] width 67 height 14
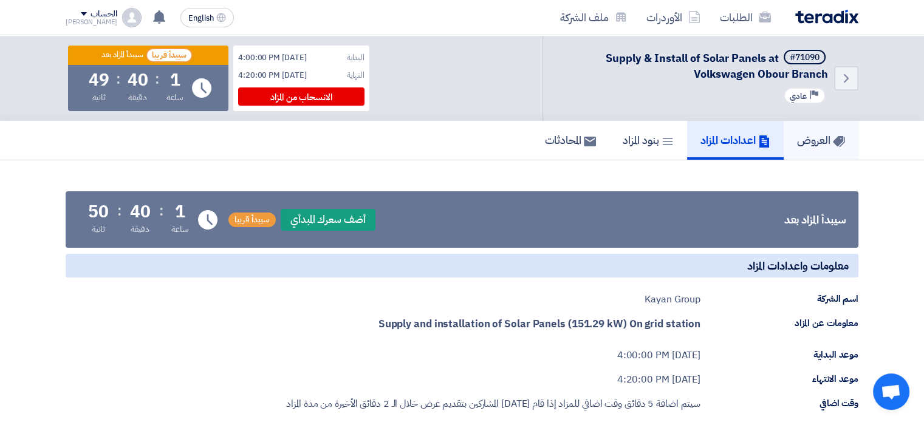
click at [817, 154] on link "العروض" at bounding box center [821, 140] width 75 height 39
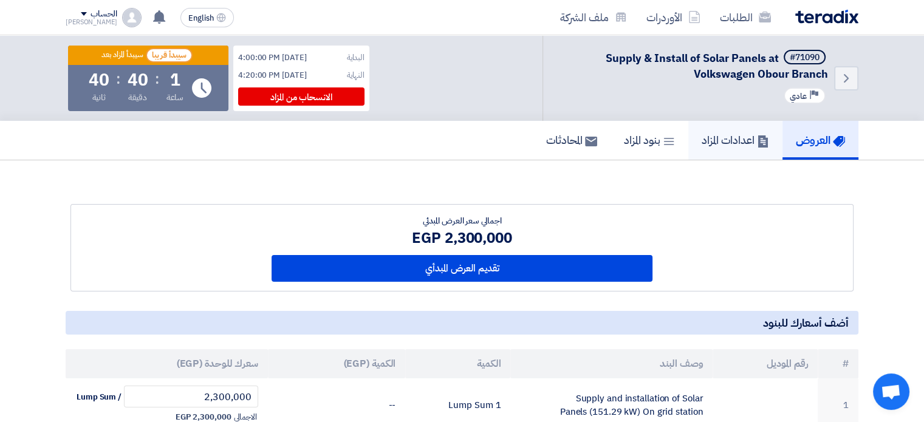
click at [707, 146] on h5 "اعدادات المزاد" at bounding box center [735, 140] width 67 height 14
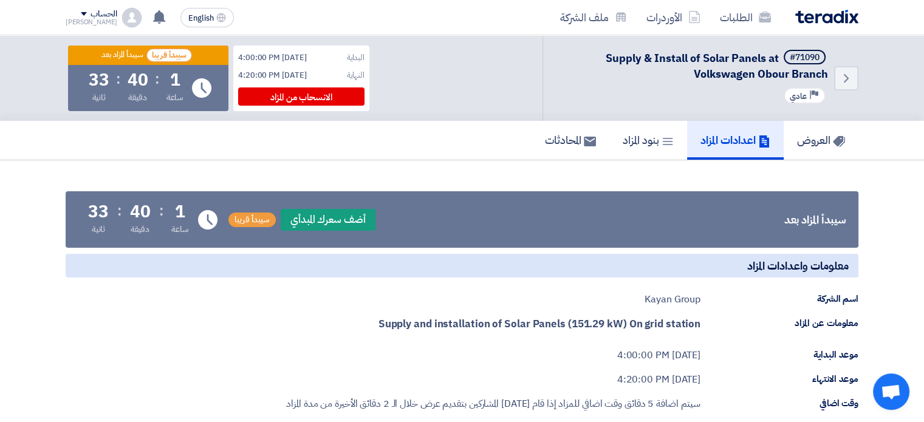
click at [455, 259] on h5 "معلومات واعدادات المزاد" at bounding box center [462, 266] width 793 height 24
click at [651, 143] on h5 "بنود المزاد" at bounding box center [648, 140] width 51 height 14
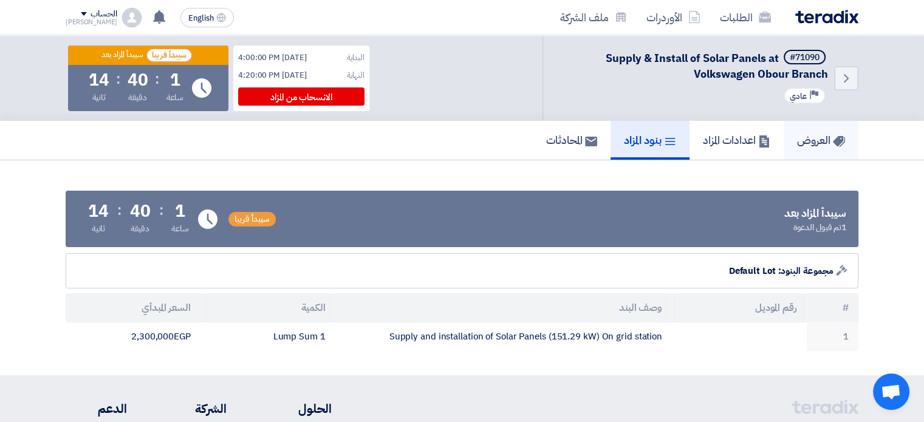
click at [801, 130] on link "العروض" at bounding box center [821, 140] width 75 height 39
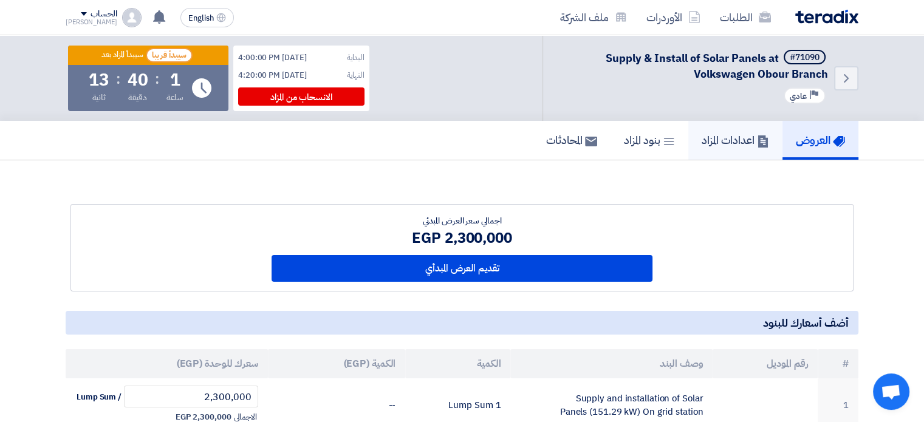
click at [743, 133] on h5 "اعدادات المزاد" at bounding box center [735, 140] width 67 height 14
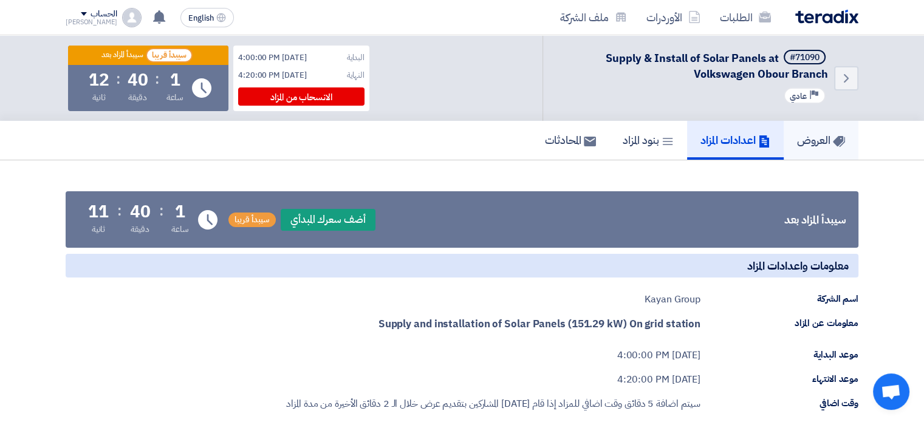
click at [802, 134] on h5 "العروض" at bounding box center [821, 140] width 48 height 14
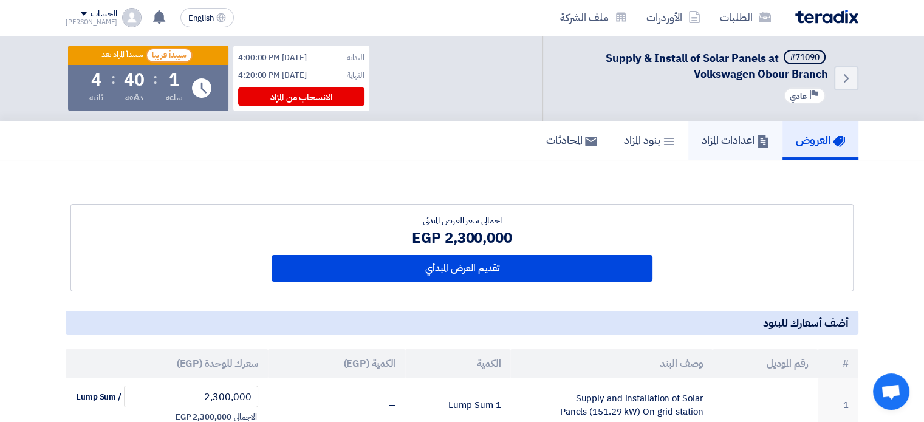
click at [704, 140] on h5 "اعدادات المزاد" at bounding box center [735, 140] width 67 height 14
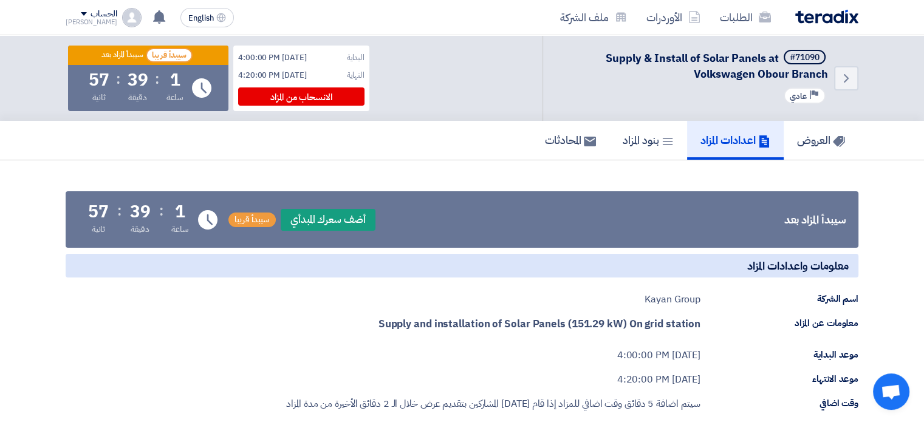
click at [596, 140] on link "المحادثات" at bounding box center [571, 140] width 78 height 39
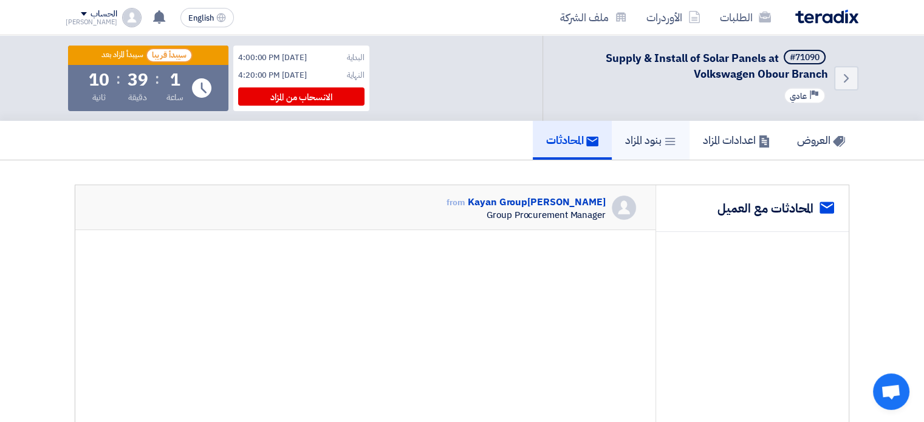
click at [625, 137] on h5 "بنود المزاد" at bounding box center [650, 140] width 51 height 14
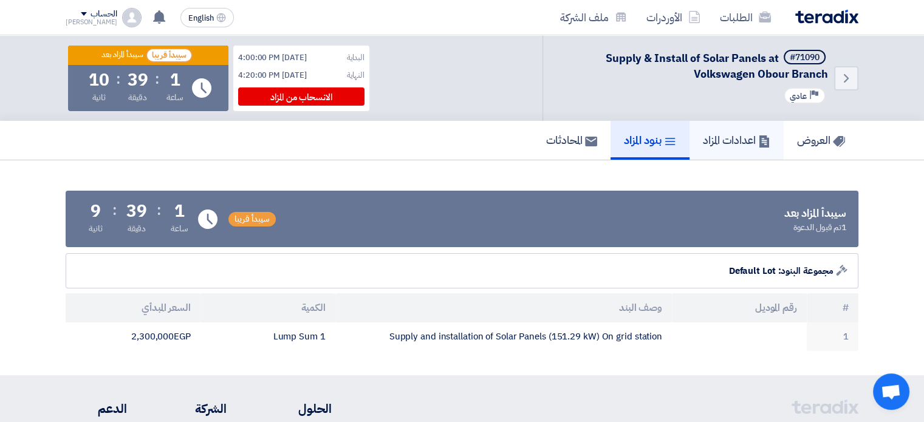
click at [728, 128] on link "اعدادات المزاد" at bounding box center [737, 140] width 94 height 39
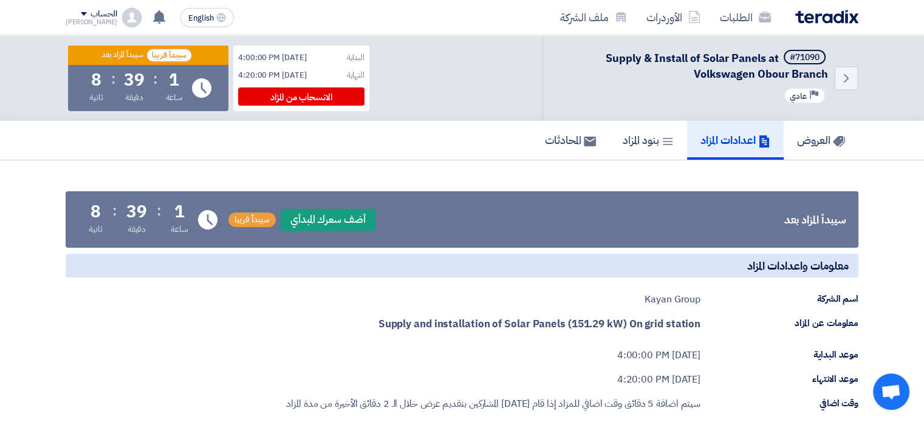
click at [472, 145] on div "العروض اعدادات المزاد بنود المزاد المحادثات" at bounding box center [462, 140] width 793 height 39
click at [809, 139] on h5 "العروض" at bounding box center [821, 140] width 48 height 14
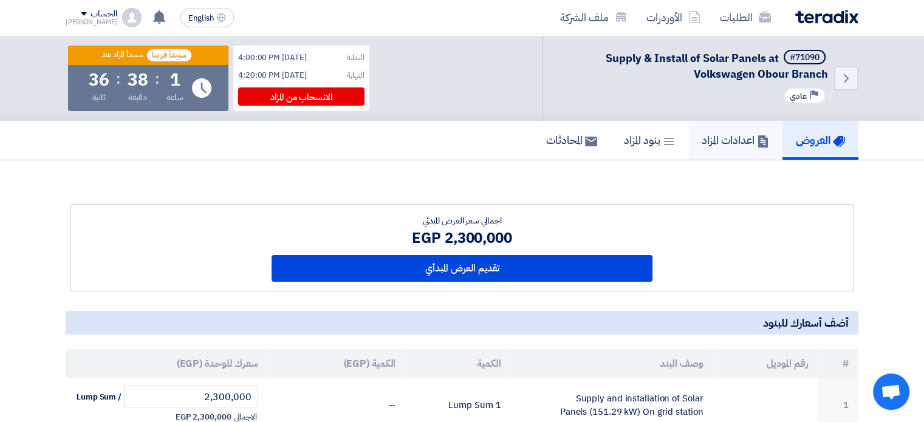
click at [742, 126] on link "اعدادات المزاد" at bounding box center [736, 140] width 94 height 39
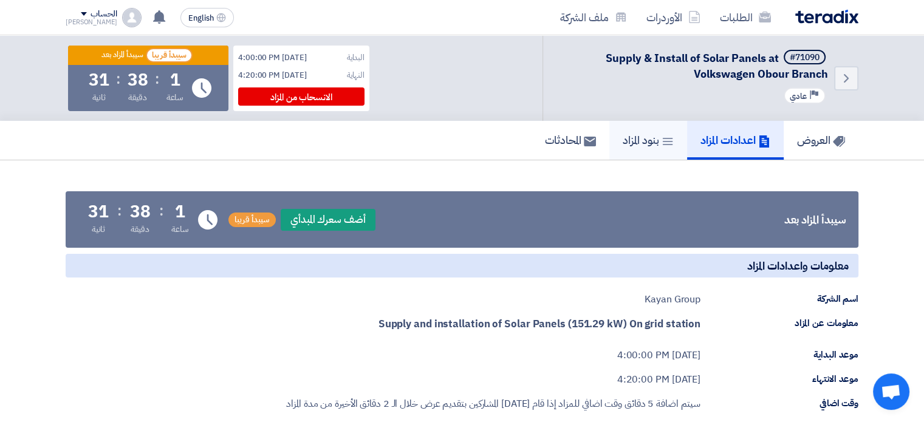
click at [613, 145] on link "بنود المزاد" at bounding box center [649, 140] width 78 height 39
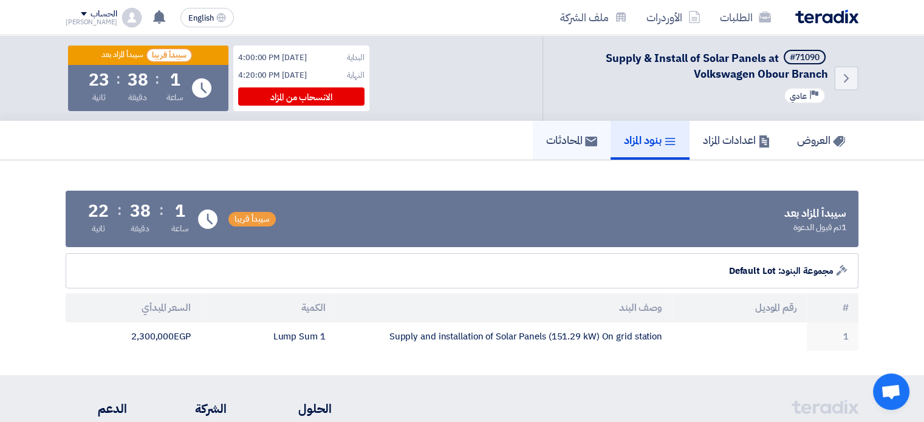
click at [562, 140] on h5 "المحادثات" at bounding box center [571, 140] width 51 height 14
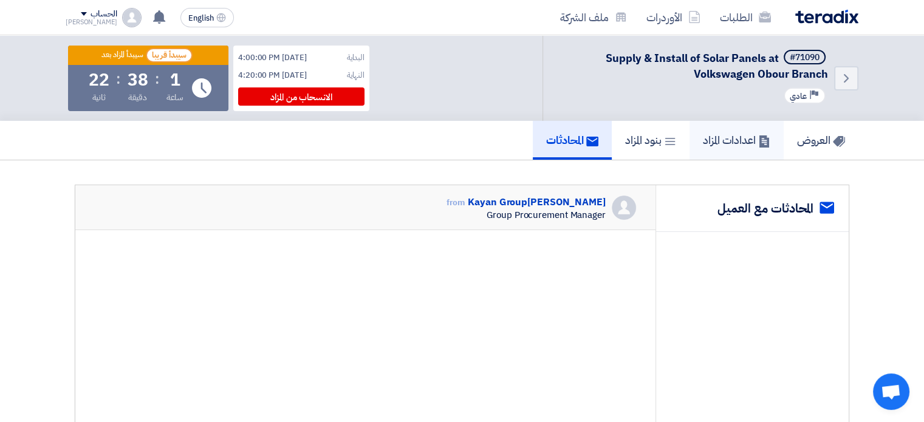
click at [737, 139] on h5 "اعدادات المزاد" at bounding box center [736, 140] width 67 height 14
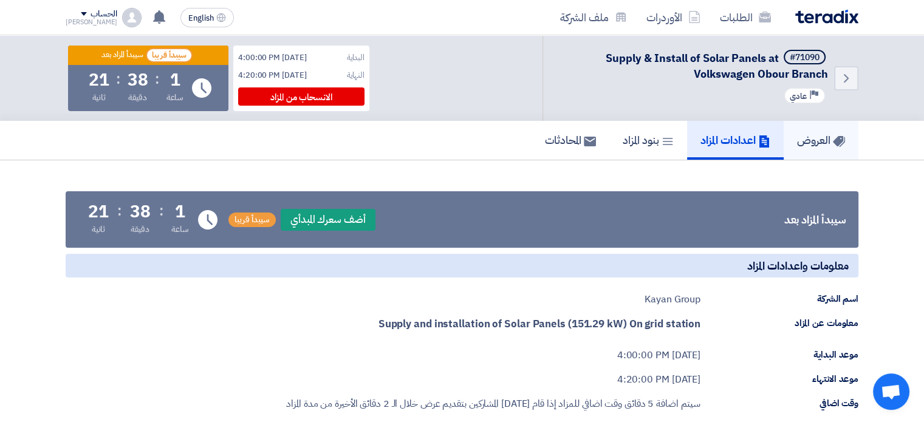
click at [831, 145] on h5 "العروض" at bounding box center [821, 140] width 48 height 14
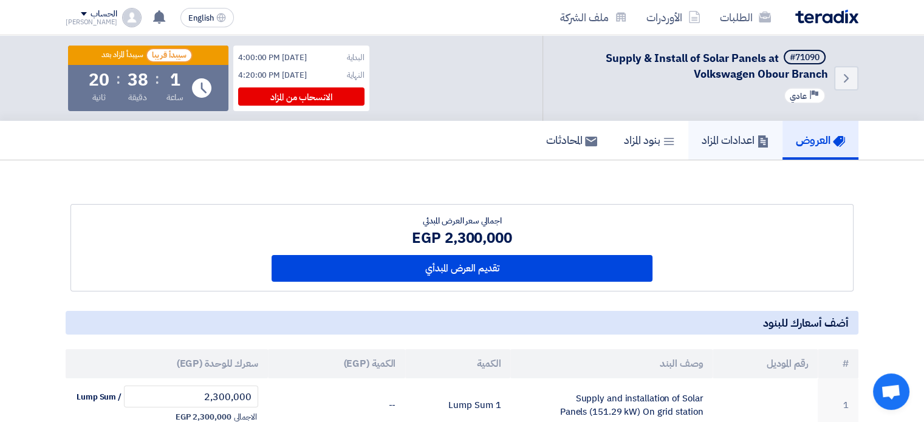
click at [744, 141] on h5 "اعدادات المزاد" at bounding box center [735, 140] width 67 height 14
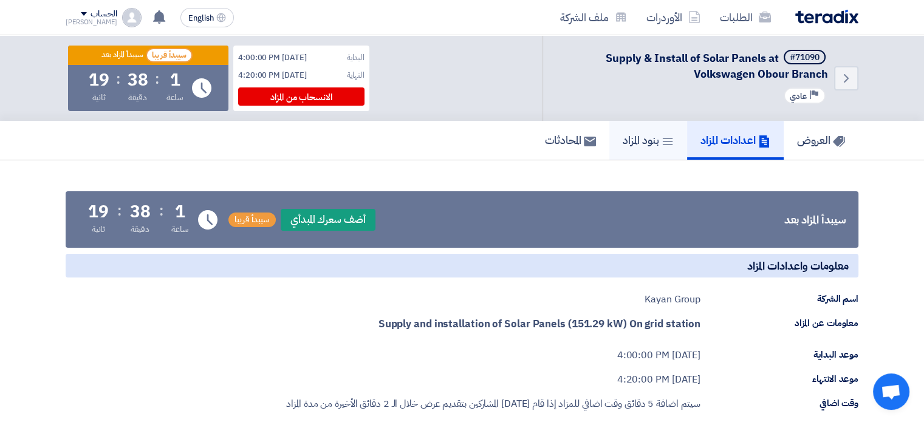
click at [653, 126] on link "بنود المزاد" at bounding box center [649, 140] width 78 height 39
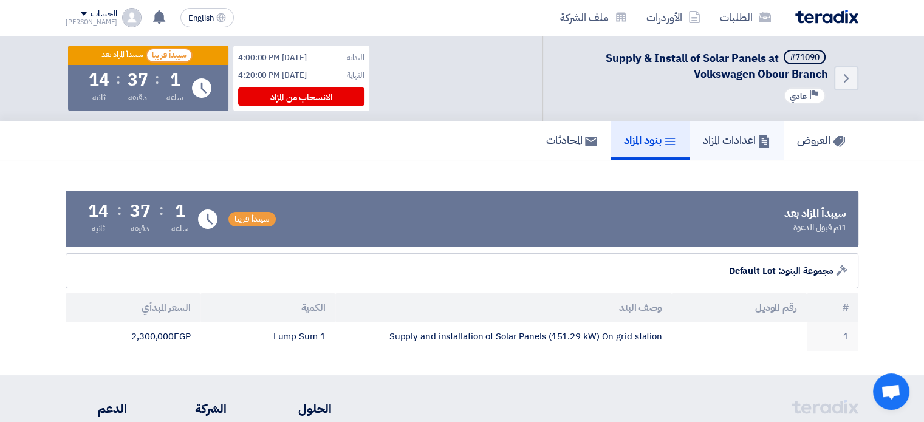
click at [720, 152] on link "اعدادات المزاد" at bounding box center [737, 140] width 94 height 39
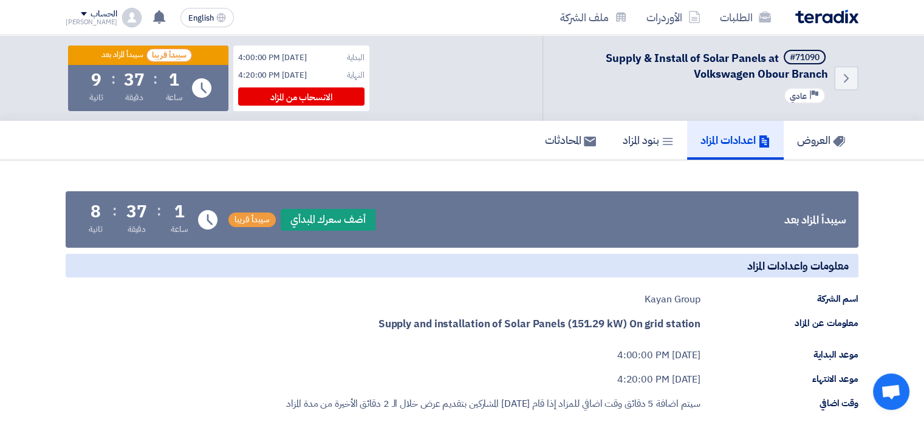
click at [241, 218] on span "سيبدأ قريبا" at bounding box center [252, 220] width 47 height 15
click at [807, 140] on h5 "العروض" at bounding box center [821, 140] width 48 height 14
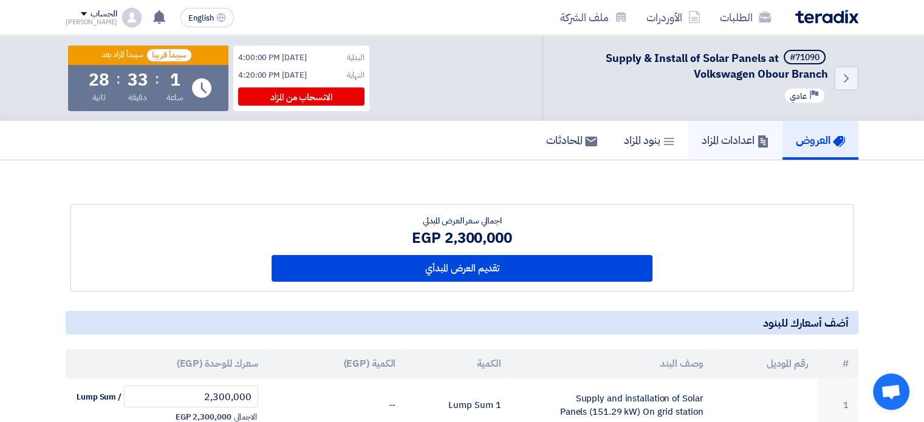
click at [741, 145] on h5 "اعدادات المزاد" at bounding box center [735, 140] width 67 height 14
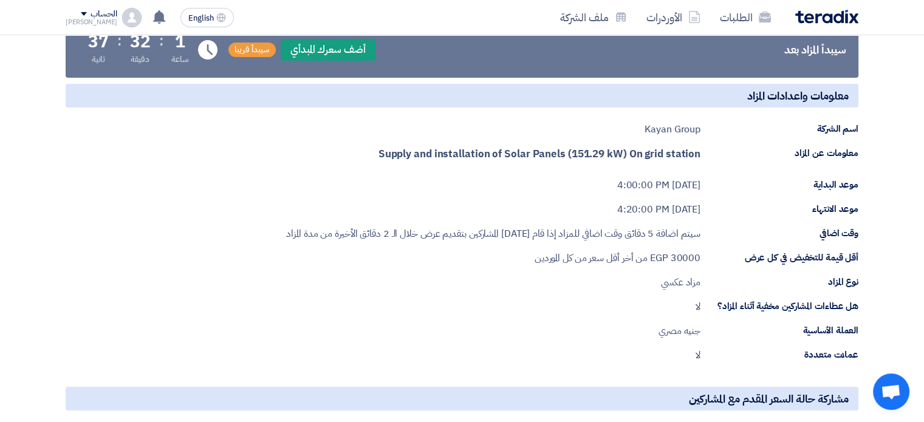
scroll to position [103, 0]
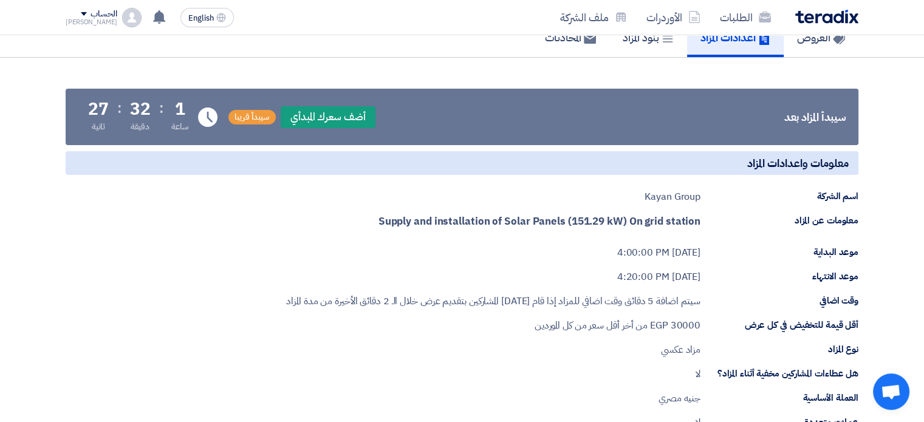
click at [509, 217] on strong "Supply and installation of Solar Panels (151.29 kW) On grid station" at bounding box center [540, 221] width 322 height 15
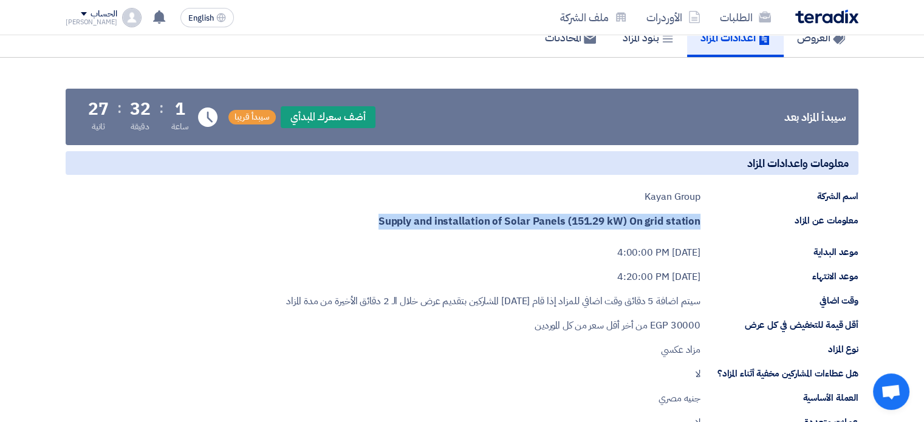
click at [509, 217] on strong "Supply and installation of Solar Panels (151.29 kW) On grid station" at bounding box center [540, 221] width 322 height 15
click at [654, 230] on div "Supply and installation of Solar Panels (151.29 kW) On grid station" at bounding box center [540, 225] width 322 height 22
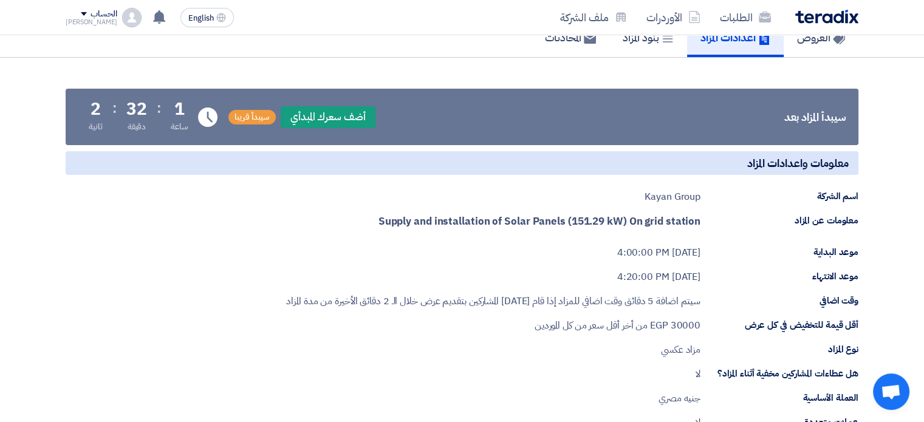
click at [653, 223] on strong "Supply and installation of Solar Panels (151.29 kW) On grid station" at bounding box center [540, 221] width 322 height 15
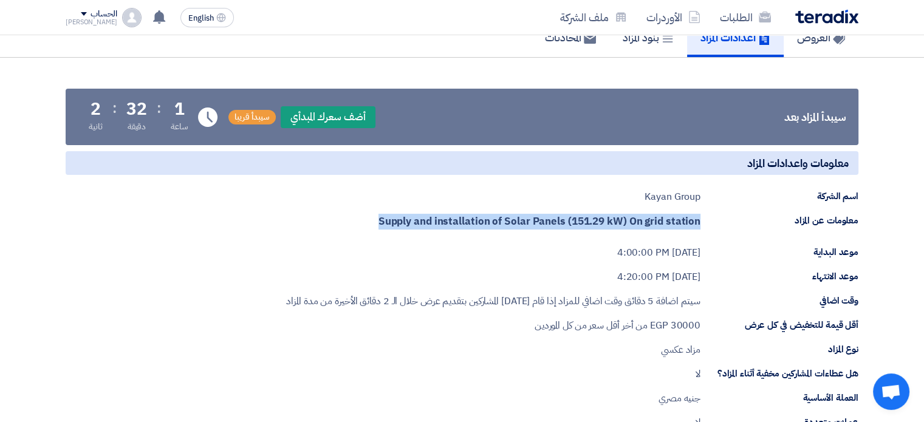
click at [653, 223] on strong "Supply and installation of Solar Panels (151.29 kW) On grid station" at bounding box center [540, 221] width 322 height 15
click at [697, 215] on strong "Supply and installation of Solar Panels (151.29 kW) On grid station" at bounding box center [540, 221] width 322 height 15
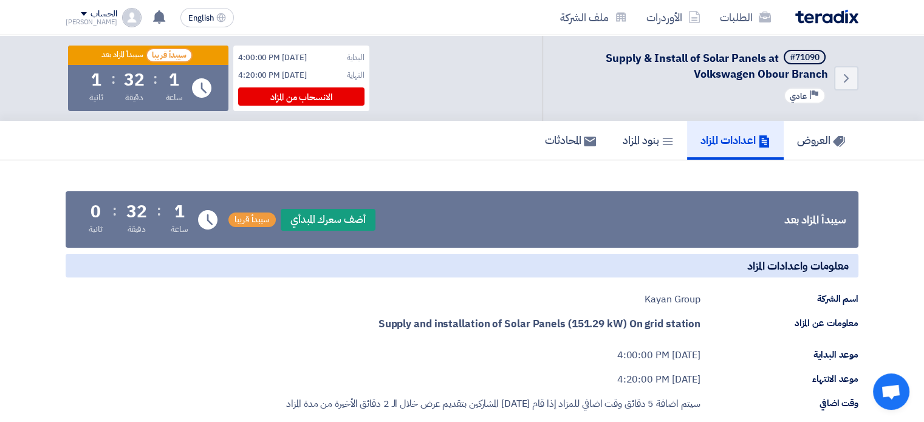
scroll to position [0, 0]
click at [630, 128] on link "بنود المزاد" at bounding box center [649, 140] width 78 height 39
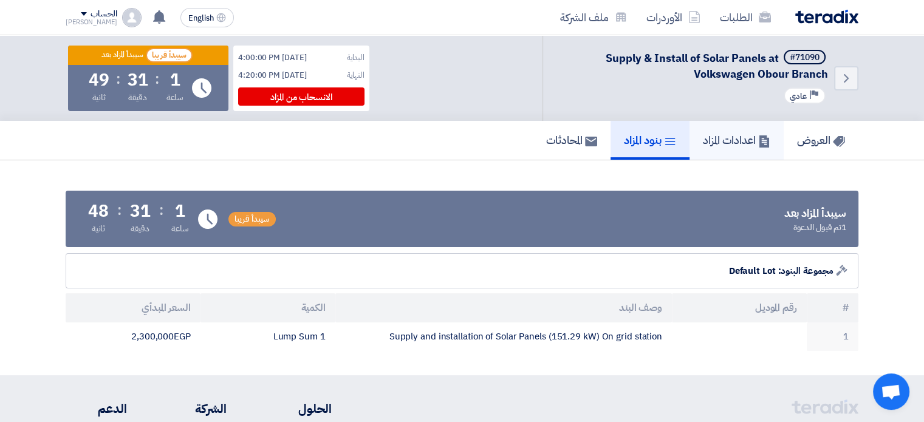
click at [707, 148] on link "اعدادات المزاد" at bounding box center [737, 140] width 94 height 39
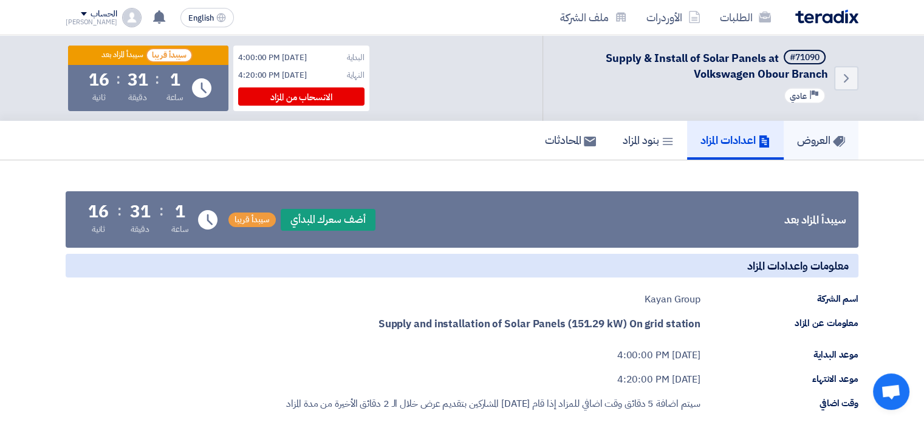
click at [815, 147] on h5 "العروض" at bounding box center [821, 140] width 48 height 14
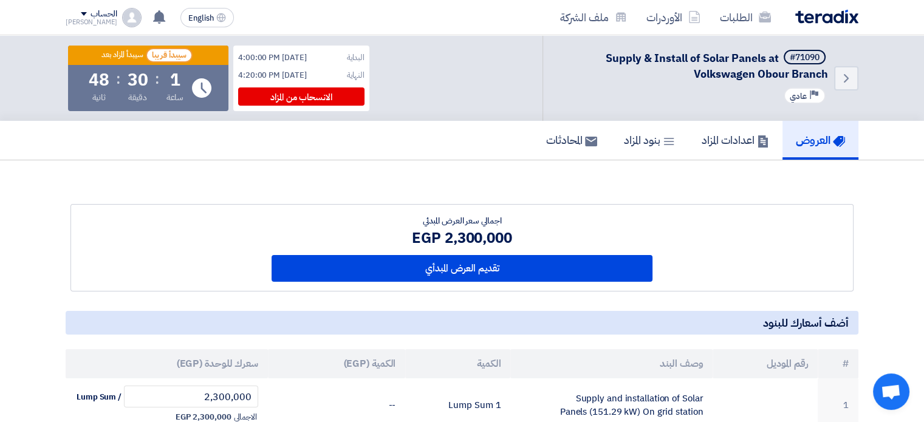
click at [474, 169] on section "اجمالي سعر العرض المبدئي 2,300,000 EGP تقديم العرض المبدأي #" at bounding box center [462, 308] width 924 height 296
click at [464, 165] on section "اجمالي سعر العرض المبدئي 2,300,000 EGP تقديم العرض المبدأي #" at bounding box center [462, 308] width 924 height 296
click at [514, 167] on section "اجمالي سعر العرض المبدئي 2,300,000 EGP تقديم العرض المبدأي #" at bounding box center [462, 308] width 924 height 296
click at [455, 236] on div "2,300,000 EGP" at bounding box center [463, 238] width 382 height 22
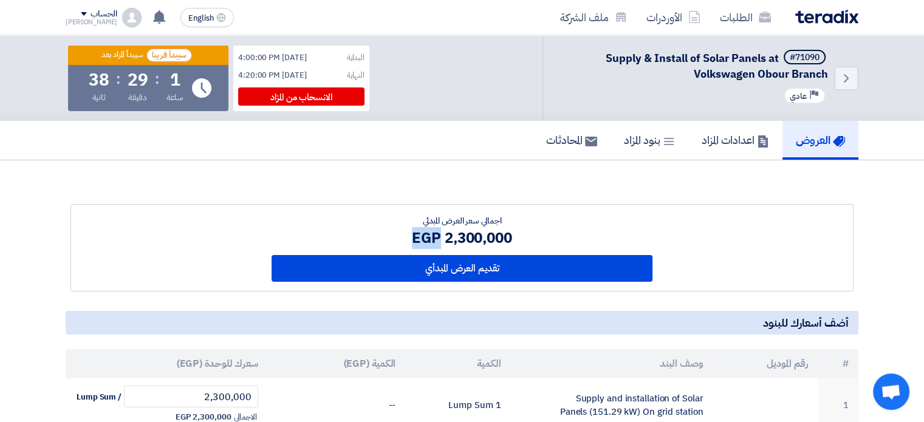
click at [455, 236] on div "2,300,000 EGP" at bounding box center [463, 238] width 382 height 22
click at [469, 239] on div "2,300,000 EGP" at bounding box center [463, 238] width 382 height 22
click at [467, 239] on div "2,300,000 EGP" at bounding box center [463, 238] width 382 height 22
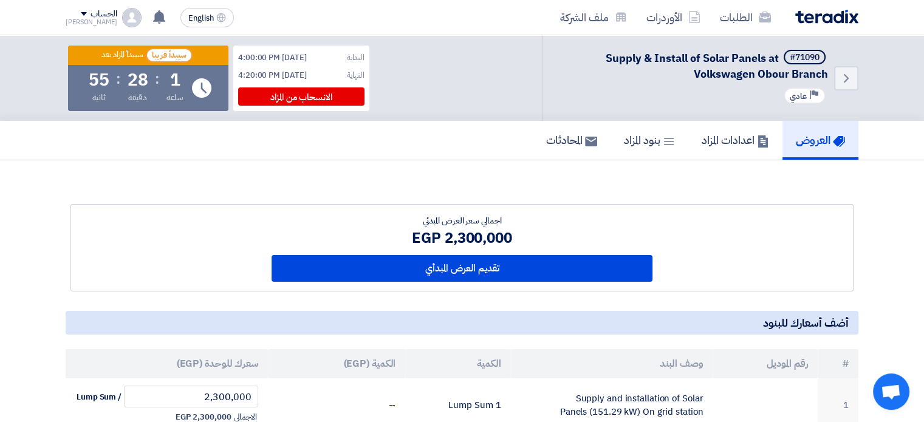
click at [406, 174] on section "اجمالي سعر العرض المبدئي 2,300,000 EGP تقديم العرض المبدأي #" at bounding box center [462, 308] width 924 height 296
click at [632, 145] on h5 "بنود المزاد" at bounding box center [649, 140] width 51 height 14
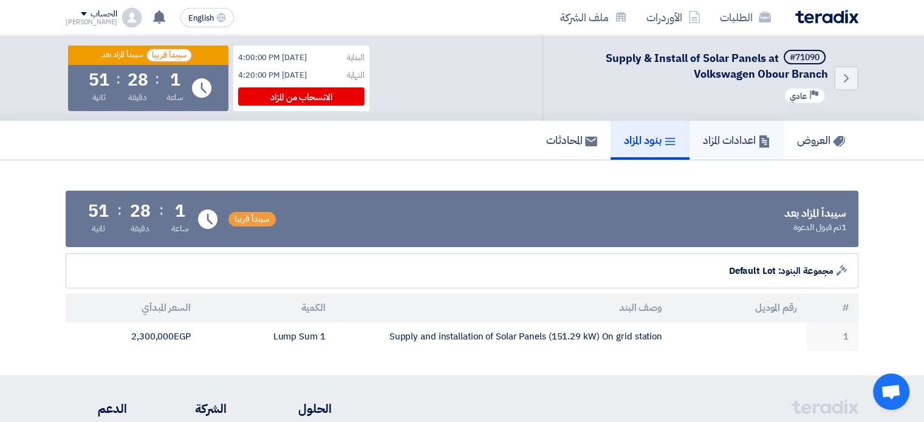
click at [709, 136] on h5 "اعدادات المزاد" at bounding box center [736, 140] width 67 height 14
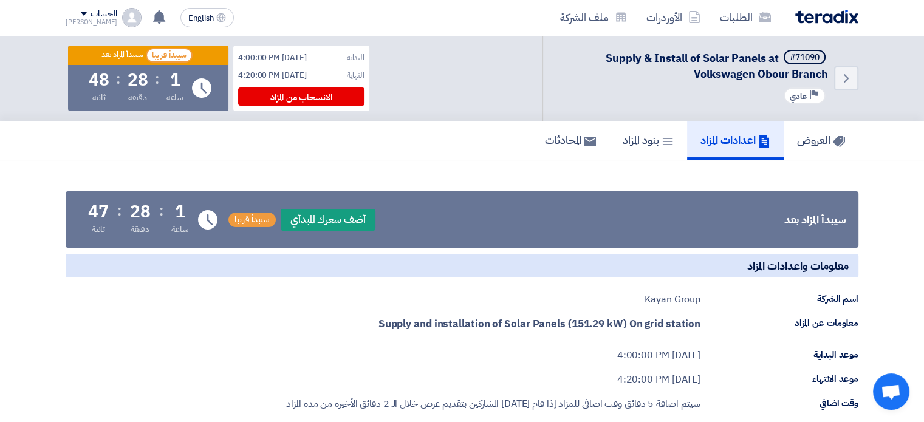
click at [436, 325] on strong "Supply and installation of Solar Panels (151.29 kW) On grid station" at bounding box center [540, 324] width 322 height 15
click at [436, 324] on strong "Supply and installation of Solar Panels (151.29 kW) On grid station" at bounding box center [540, 324] width 322 height 15
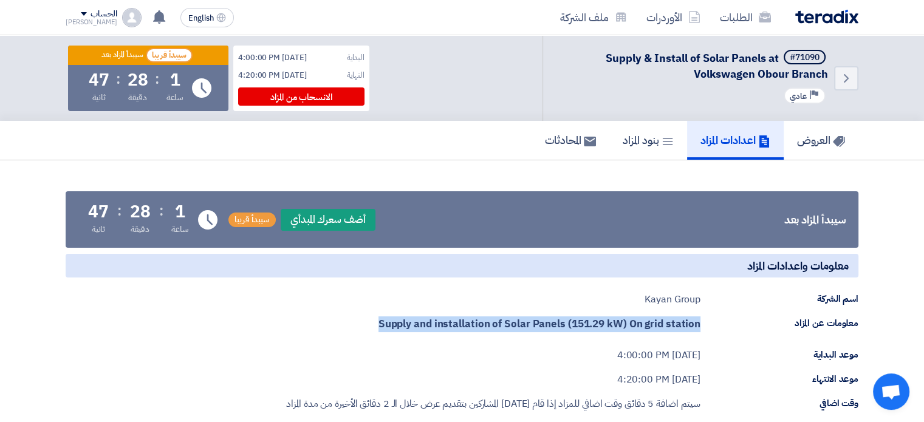
click at [436, 324] on strong "Supply and installation of Solar Panels (151.29 kW) On grid station" at bounding box center [540, 324] width 322 height 15
click at [484, 325] on strong "Supply and installation of Solar Panels (151.29 kW) On grid station" at bounding box center [540, 324] width 322 height 15
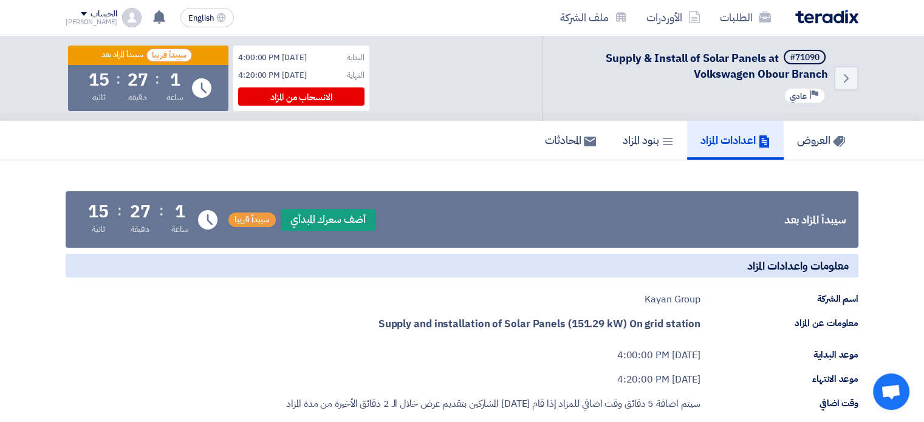
click at [234, 357] on div "موعد البداية Aug 19, 2025, 4:00:00 PM" at bounding box center [462, 355] width 793 height 15
drag, startPoint x: 827, startPoint y: 140, endPoint x: 821, endPoint y: 143, distance: 6.5
click at [827, 140] on h5 "العروض" at bounding box center [821, 140] width 48 height 14
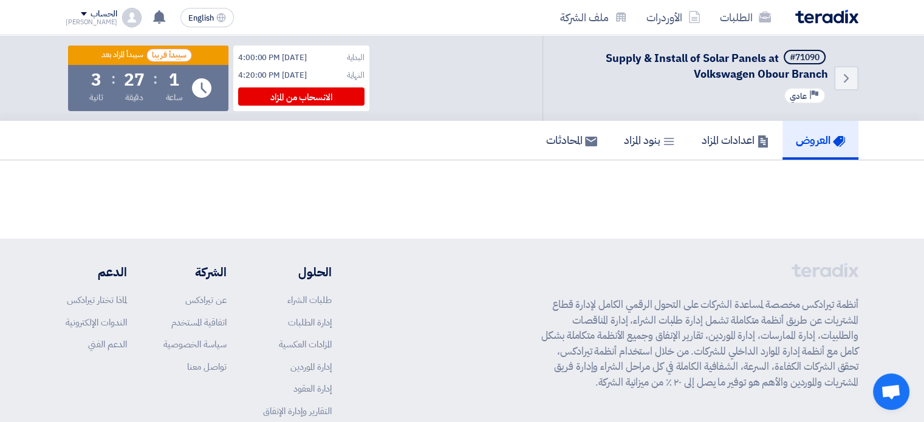
click at [836, 189] on section at bounding box center [462, 184] width 924 height 49
click at [737, 143] on h5 "اعدادات المزاد" at bounding box center [735, 140] width 67 height 14
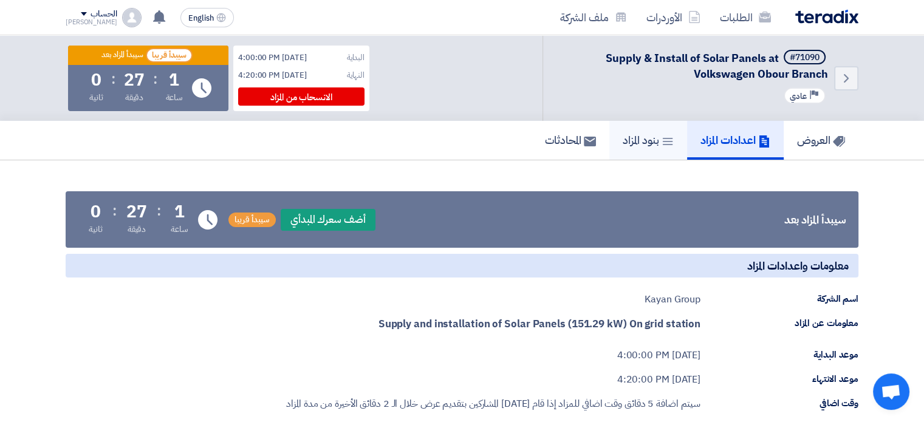
click at [625, 149] on link "بنود المزاد" at bounding box center [649, 140] width 78 height 39
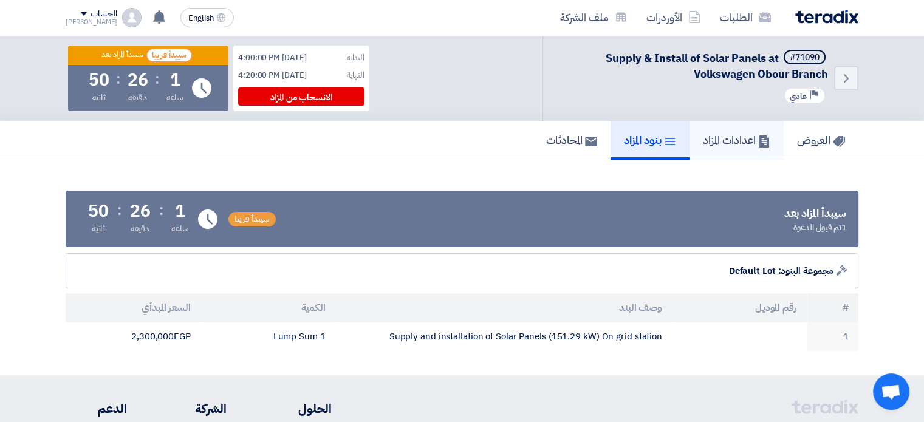
click at [729, 145] on h5 "اعدادات المزاد" at bounding box center [736, 140] width 67 height 14
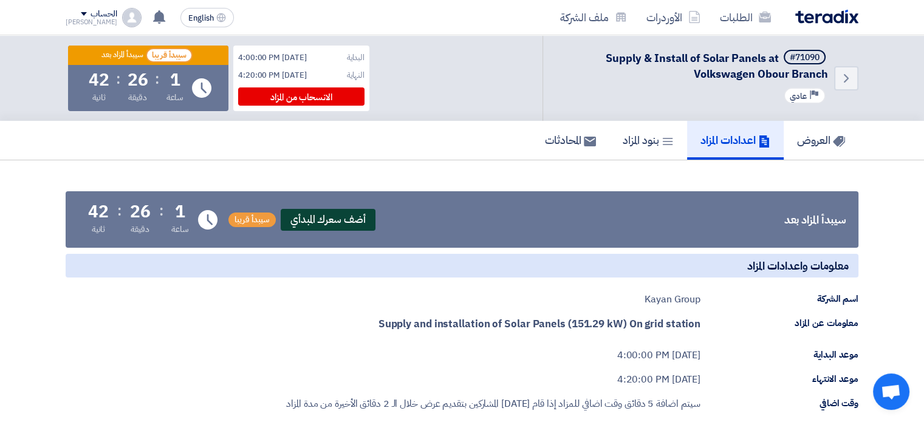
click at [362, 225] on span "أضف سعرك المبدأي" at bounding box center [328, 220] width 95 height 22
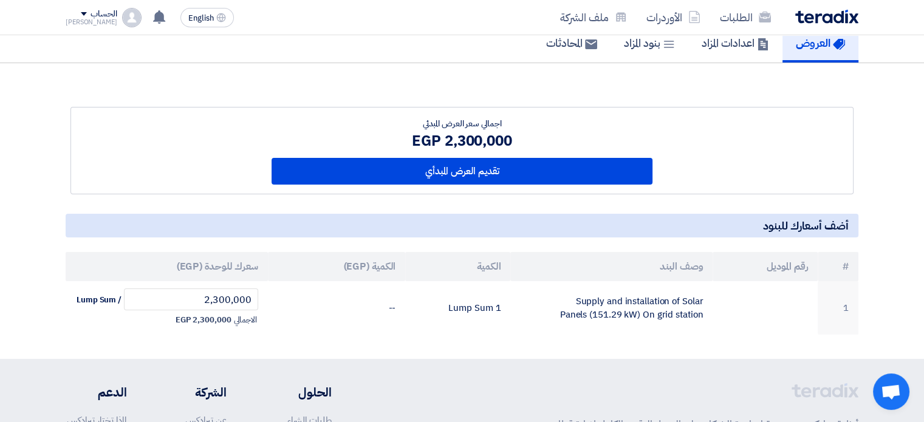
scroll to position [109, 0]
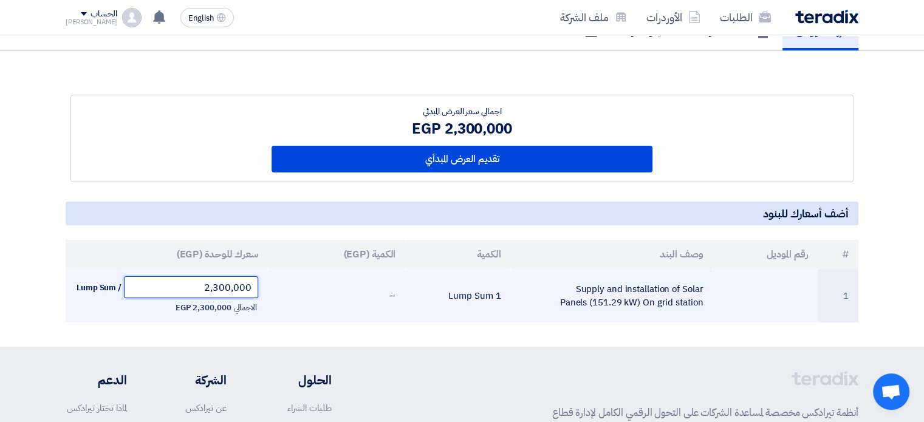
drag, startPoint x: 204, startPoint y: 291, endPoint x: 321, endPoint y: 301, distance: 117.1
click at [283, 294] on tr "1 Supply and installation of Solar Panels (151.29 kW) On grid station 1 Lump Su…" at bounding box center [462, 295] width 793 height 53
type input "2"
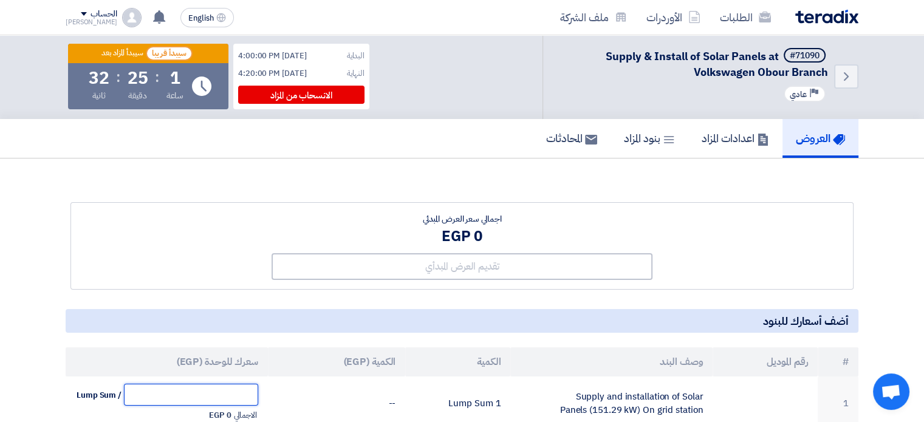
scroll to position [0, 0]
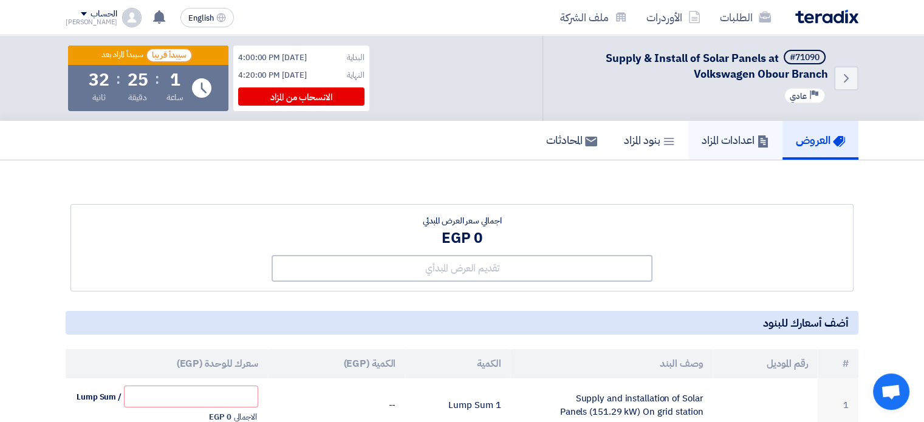
click at [702, 138] on h5 "اعدادات المزاد" at bounding box center [735, 140] width 67 height 14
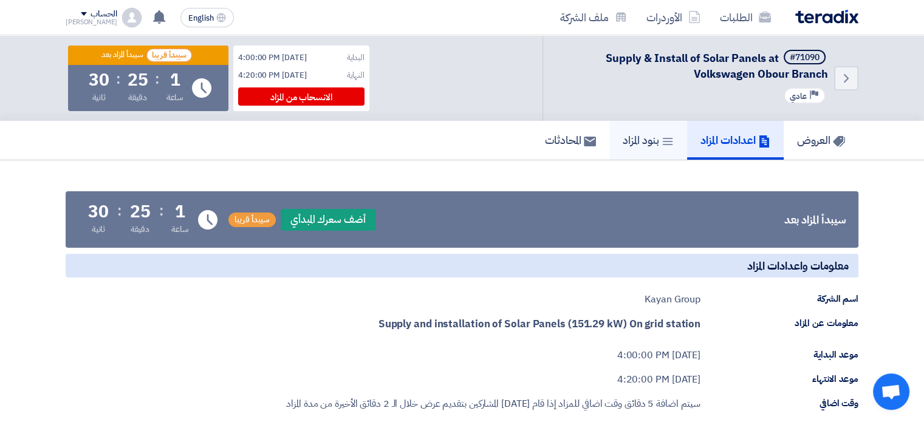
click at [627, 150] on link "بنود المزاد" at bounding box center [649, 140] width 78 height 39
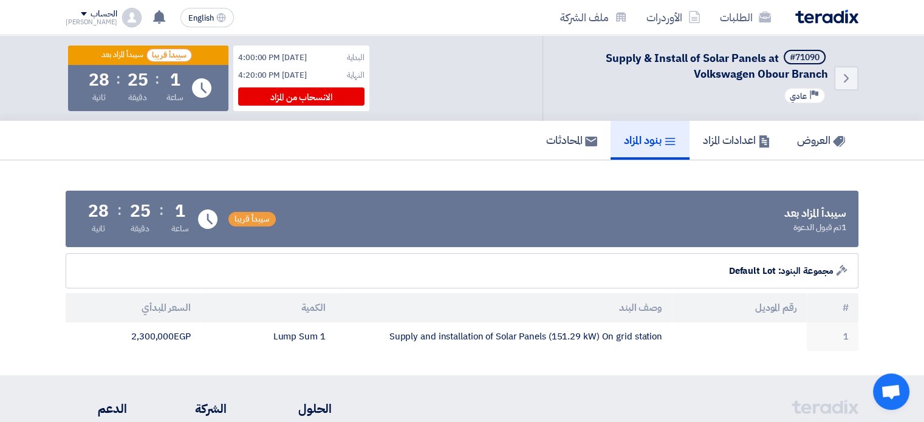
scroll to position [142, 0]
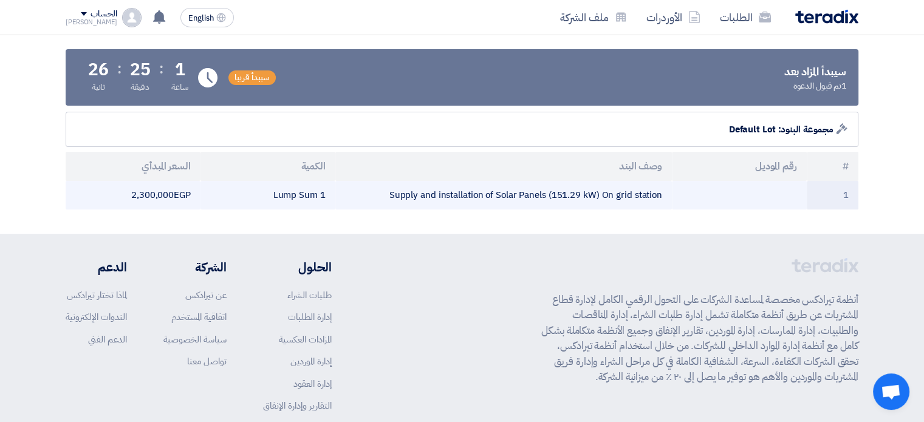
drag, startPoint x: 142, startPoint y: 194, endPoint x: 195, endPoint y: 194, distance: 52.9
click at [195, 194] on td "2,300,000 egp" at bounding box center [133, 195] width 135 height 29
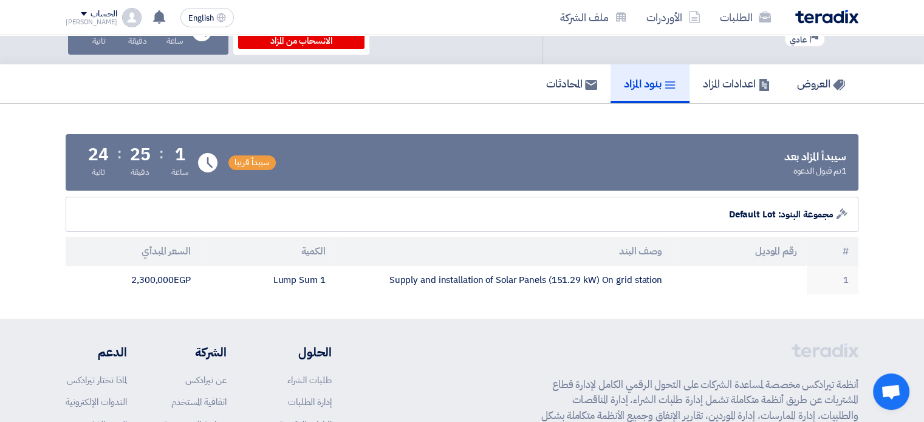
scroll to position [0, 0]
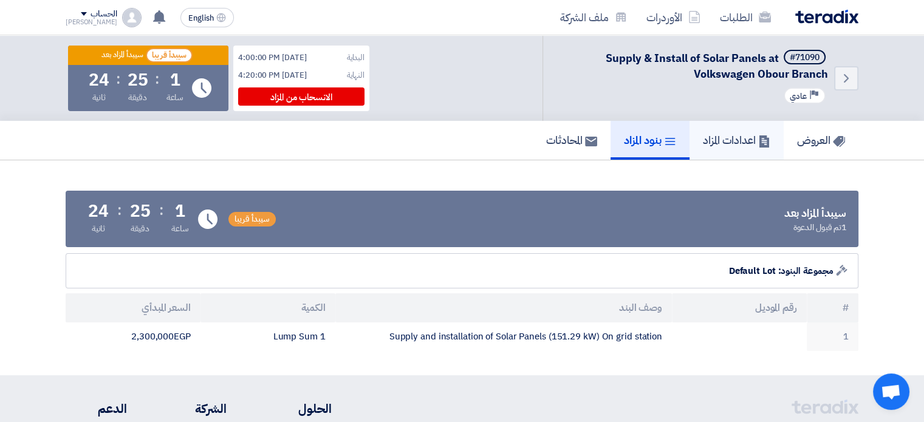
click at [727, 140] on h5 "اعدادات المزاد" at bounding box center [736, 140] width 67 height 14
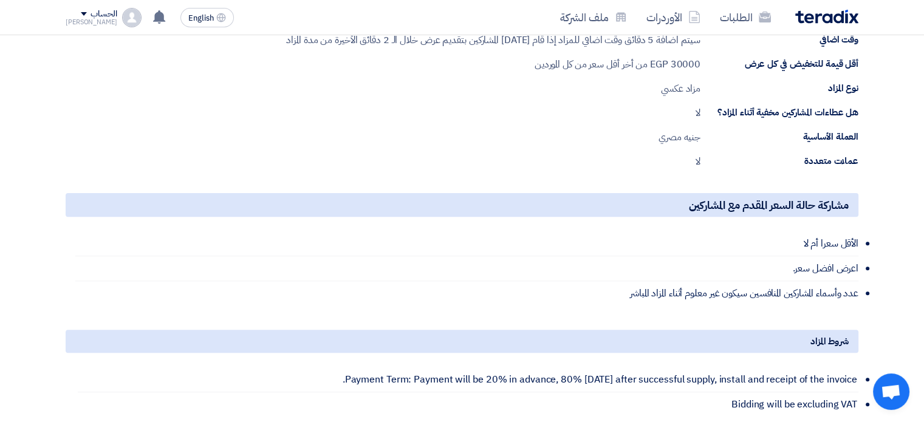
scroll to position [283, 0]
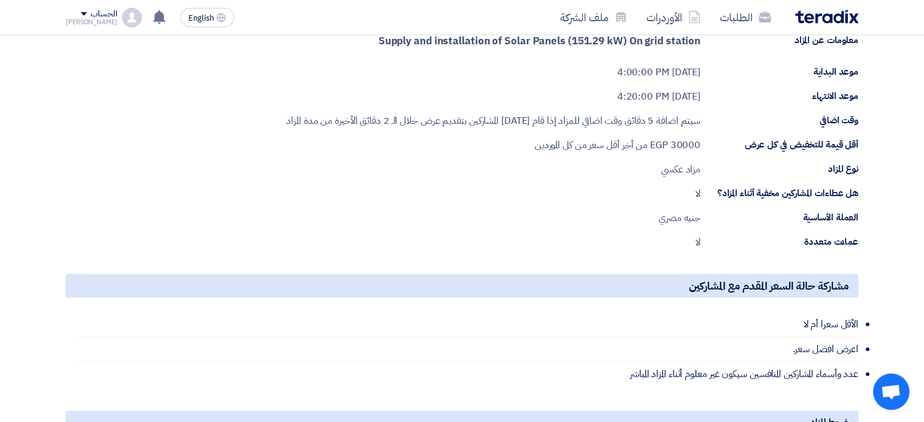
click at [675, 141] on span "30000" at bounding box center [685, 145] width 30 height 15
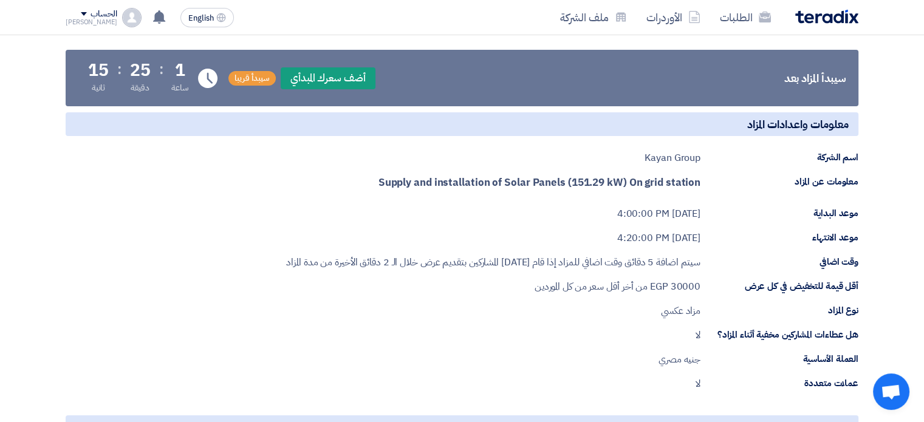
scroll to position [0, 0]
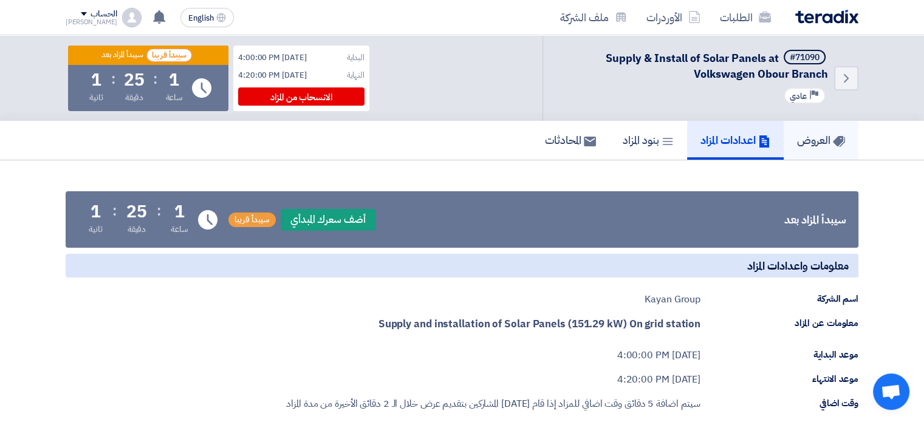
click at [817, 148] on link "العروض" at bounding box center [821, 140] width 75 height 39
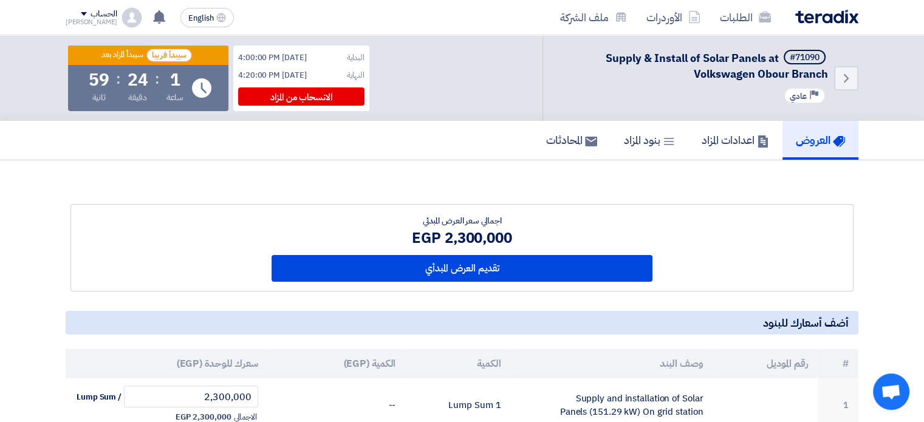
scroll to position [142, 0]
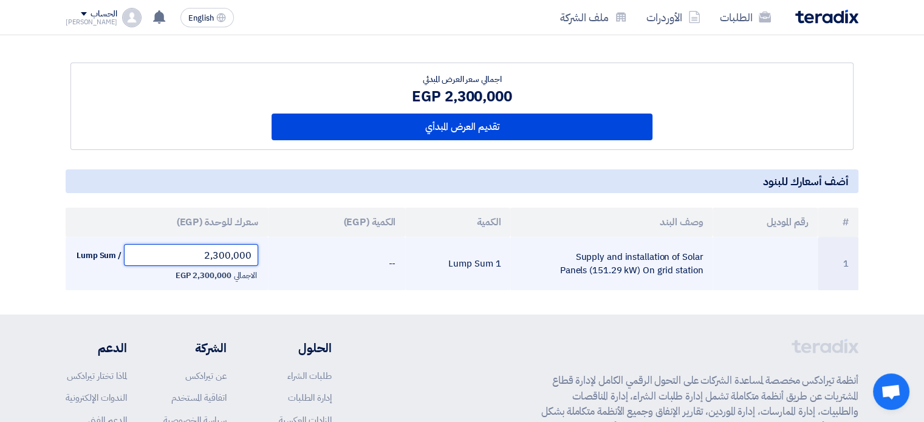
drag, startPoint x: 204, startPoint y: 255, endPoint x: 278, endPoint y: 255, distance: 73.5
click at [278, 255] on tr "1 Supply and installation of Solar Panels (151.29 kW) On grid station 1 Lump Su…" at bounding box center [462, 263] width 793 height 53
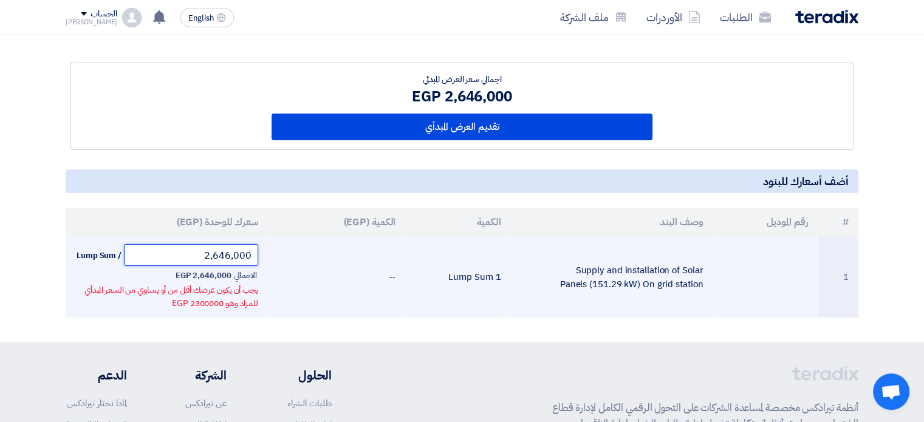
drag, startPoint x: 199, startPoint y: 254, endPoint x: 276, endPoint y: 254, distance: 76.6
click at [276, 254] on tr "1 Supply and installation of Solar Panels (151.29 kW) On grid station 1 Lump Su…" at bounding box center [462, 277] width 793 height 81
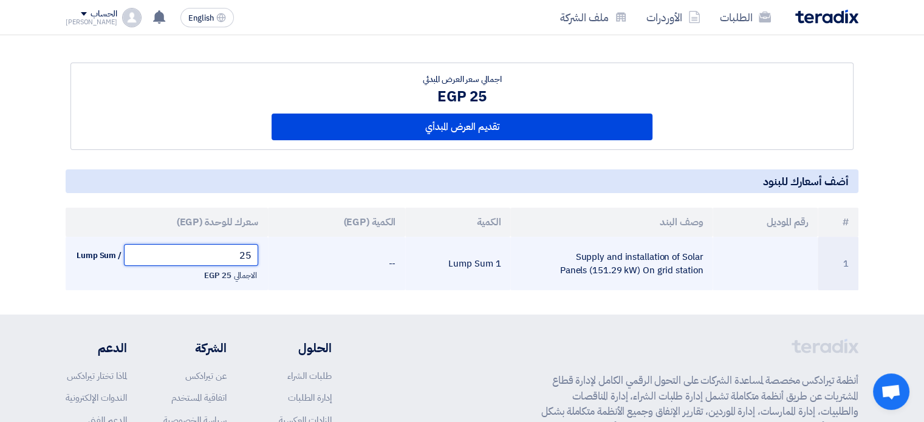
type input "2"
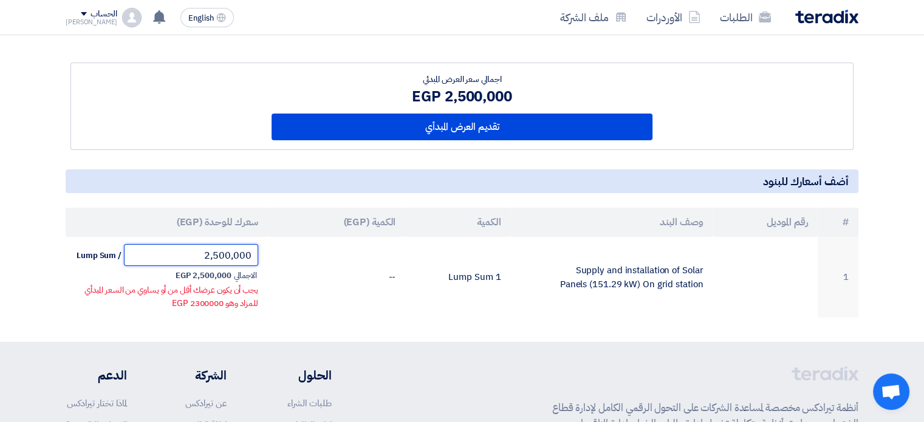
type input "2,500,000"
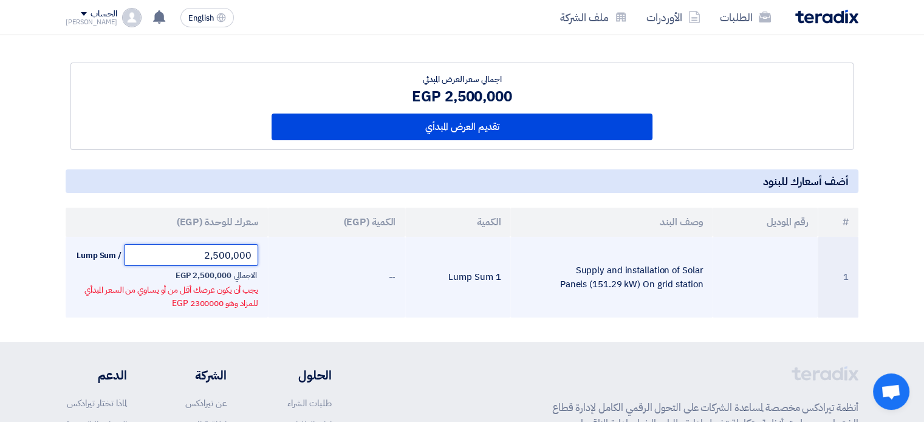
drag, startPoint x: 204, startPoint y: 256, endPoint x: 257, endPoint y: 256, distance: 52.9
click at [257, 256] on input "2,500,000" at bounding box center [191, 255] width 134 height 22
click at [309, 259] on td "--" at bounding box center [336, 277] width 137 height 81
drag, startPoint x: 194, startPoint y: 253, endPoint x: 306, endPoint y: 262, distance: 111.5
click at [306, 262] on tr "1 Supply and installation of Solar Panels (151.29 kW) On grid station 1 Lump Su…" at bounding box center [462, 277] width 793 height 81
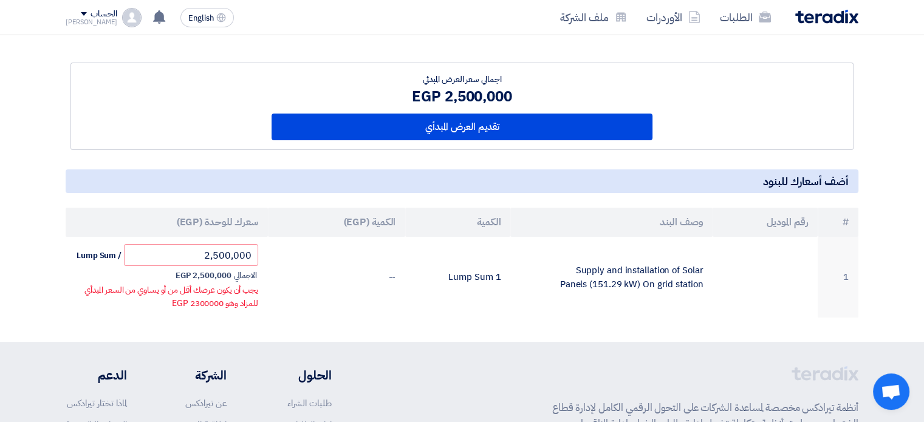
click at [371, 335] on section "اجمالي سعر العرض المبدئي 2,500,000 EGP تقديم العرض المبدأي #" at bounding box center [462, 180] width 924 height 323
click at [380, 318] on section "اجمالي سعر العرض المبدئي 2,500,000 EGP تقديم العرض المبدأي #" at bounding box center [462, 180] width 924 height 323
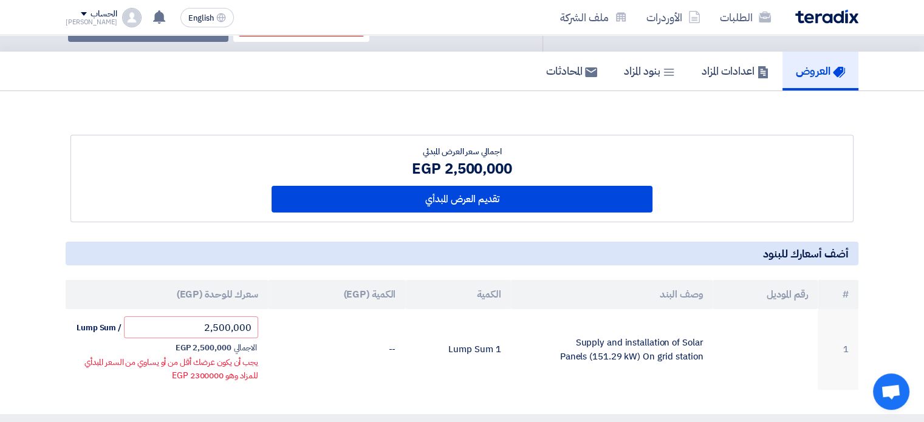
scroll to position [0, 0]
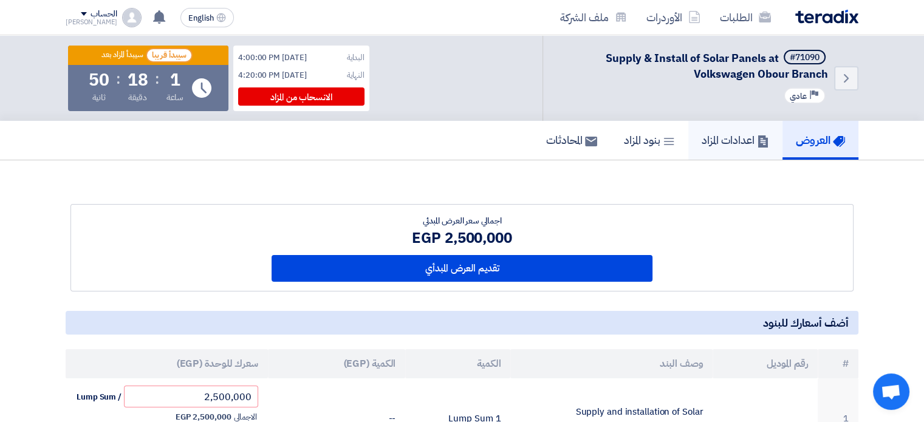
click at [719, 151] on link "اعدادات المزاد" at bounding box center [736, 140] width 94 height 39
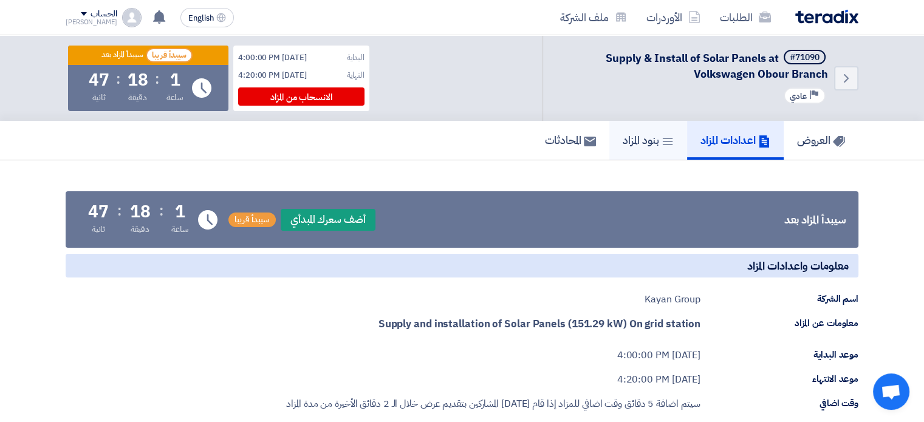
click at [623, 134] on h5 "بنود المزاد" at bounding box center [648, 140] width 51 height 14
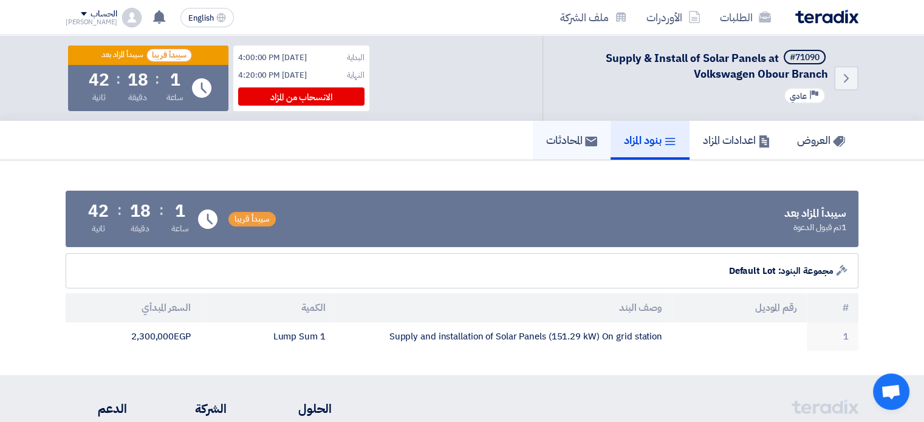
click at [533, 148] on link "المحادثات" at bounding box center [572, 140] width 78 height 39
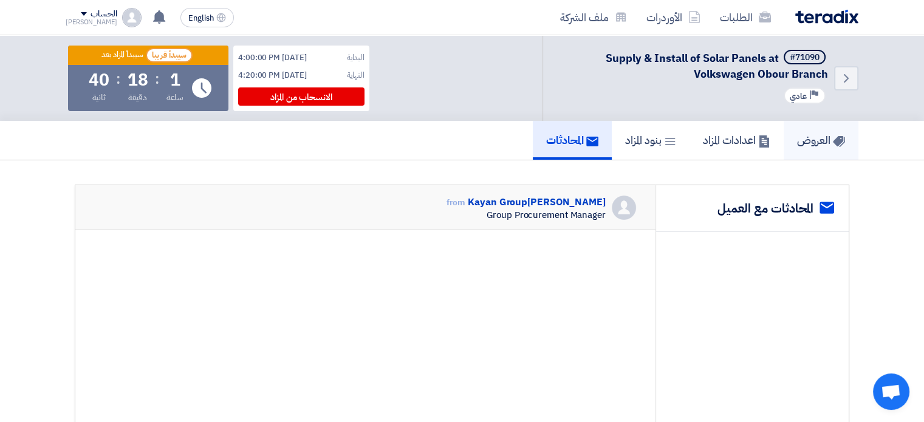
click at [809, 153] on link "العروض" at bounding box center [821, 140] width 75 height 39
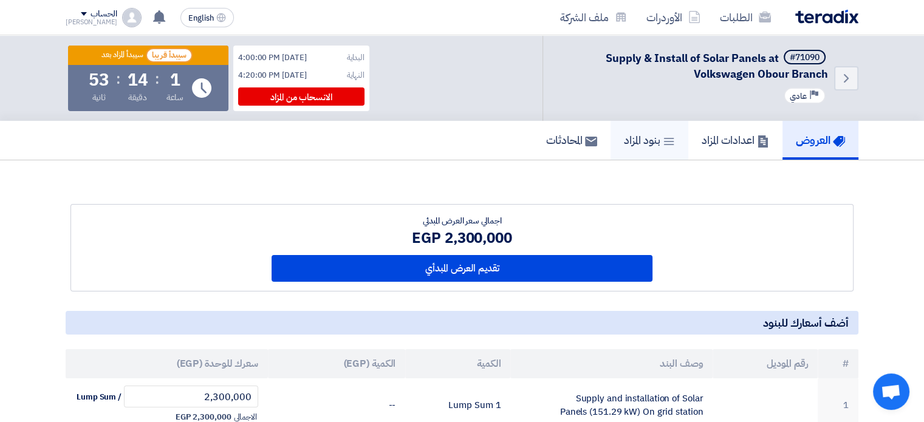
click at [627, 146] on h5 "بنود المزاد" at bounding box center [649, 140] width 51 height 14
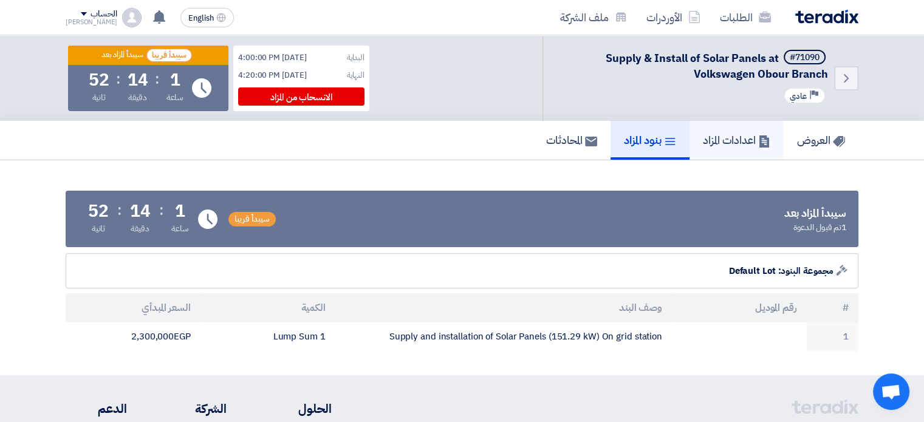
click at [704, 143] on h5 "اعدادات المزاد" at bounding box center [736, 140] width 67 height 14
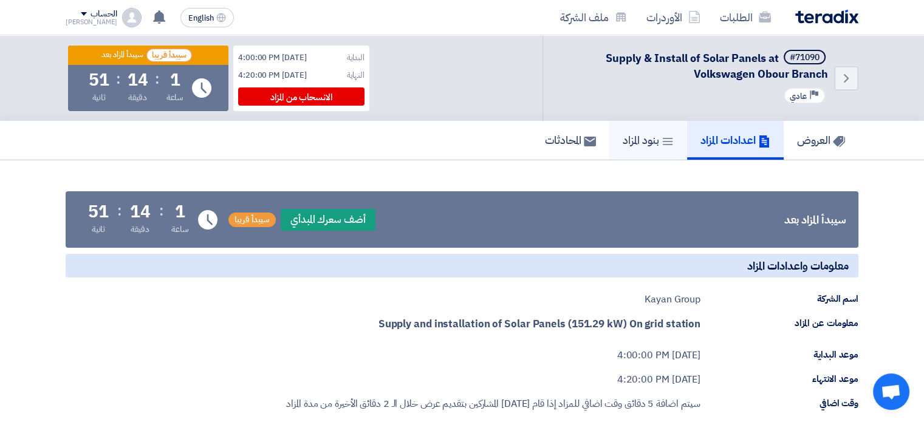
click at [662, 138] on icon at bounding box center [668, 142] width 12 height 12
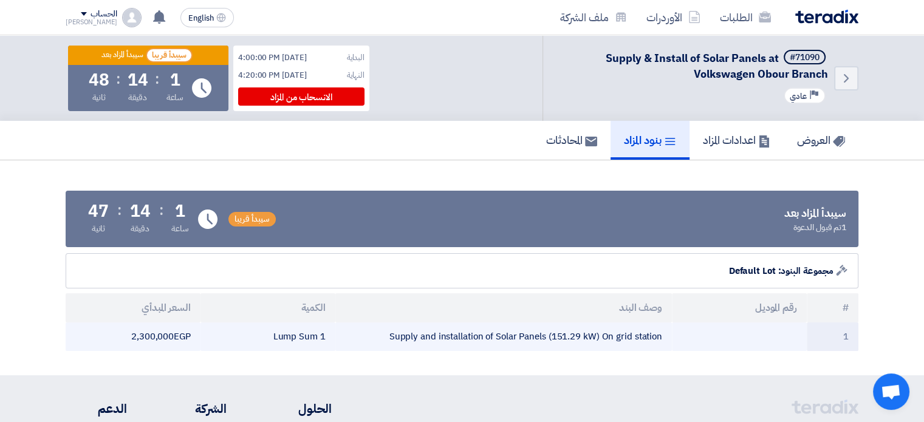
click at [128, 332] on td "2,300,000 egp" at bounding box center [133, 337] width 135 height 29
drag, startPoint x: 134, startPoint y: 332, endPoint x: 190, endPoint y: 337, distance: 55.5
click at [190, 337] on td "2,300,000 egp" at bounding box center [133, 337] width 135 height 29
click at [156, 337] on td "2,300,000 egp" at bounding box center [133, 337] width 135 height 29
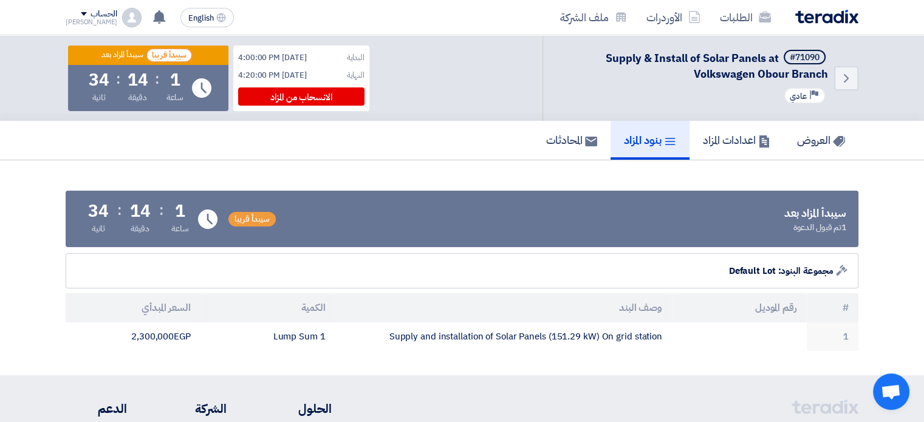
click at [56, 261] on section "سيبدأ المزاد بعد 1 تم قبول الدعوة سيبدأ قريبا Time Remaining 1 ساعة : 14 دقيقة …" at bounding box center [462, 267] width 924 height 215
click at [704, 140] on h5 "اعدادات المزاد" at bounding box center [736, 140] width 67 height 14
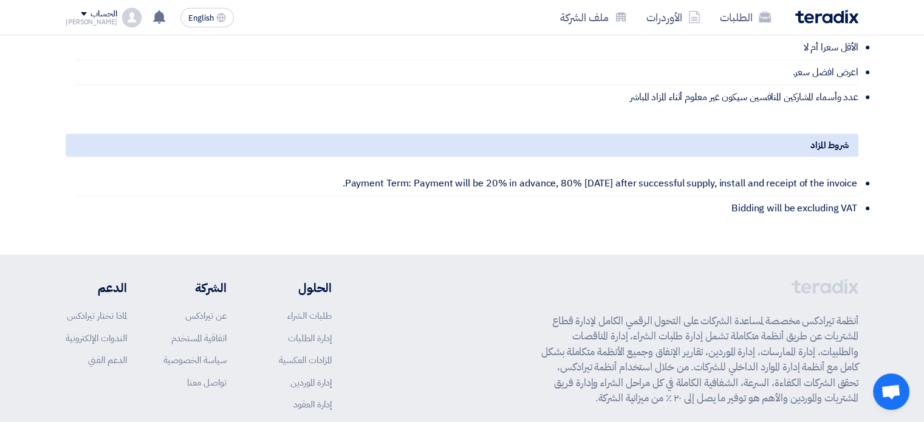
scroll to position [567, 0]
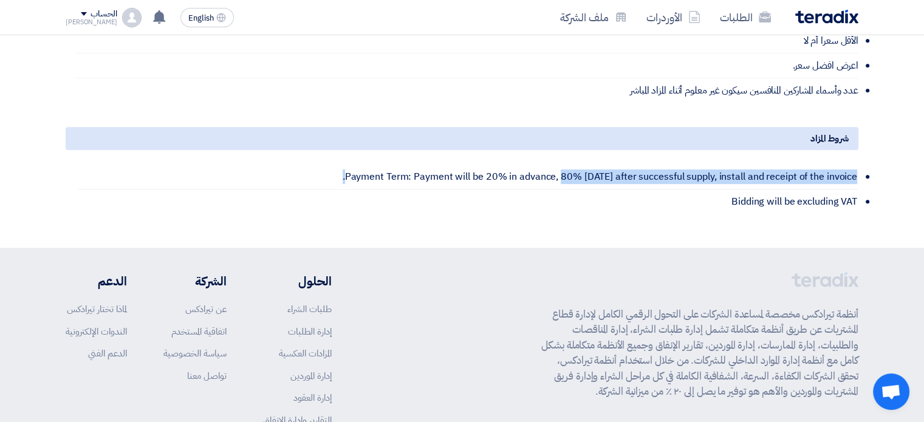
drag, startPoint x: 529, startPoint y: 174, endPoint x: 639, endPoint y: 227, distance: 121.2
click at [822, 179] on li "Payment Term: Payment will be 20% in advance, 80% [DATE] after successful suppl…" at bounding box center [468, 177] width 781 height 25
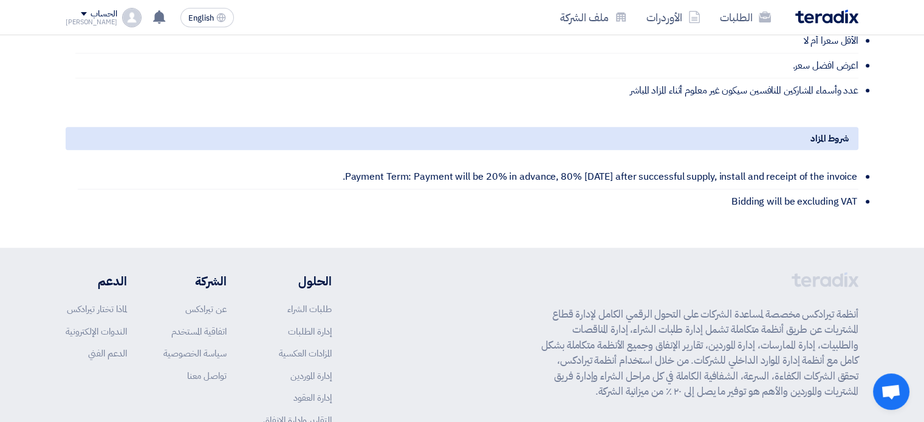
click at [591, 200] on li "Bidding will be excluding VAT" at bounding box center [468, 202] width 781 height 24
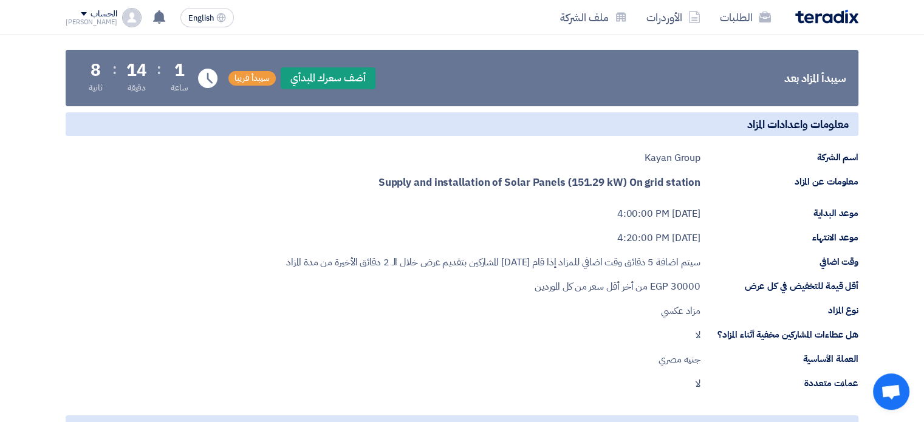
scroll to position [0, 0]
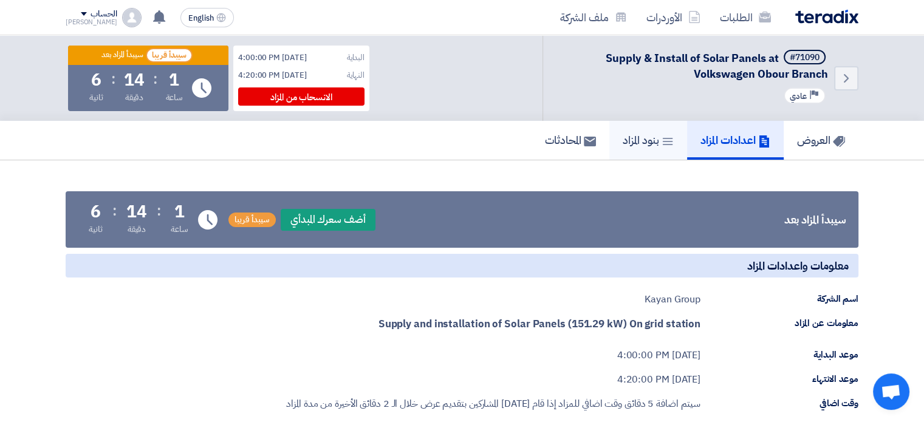
click at [647, 150] on link "بنود المزاد" at bounding box center [649, 140] width 78 height 39
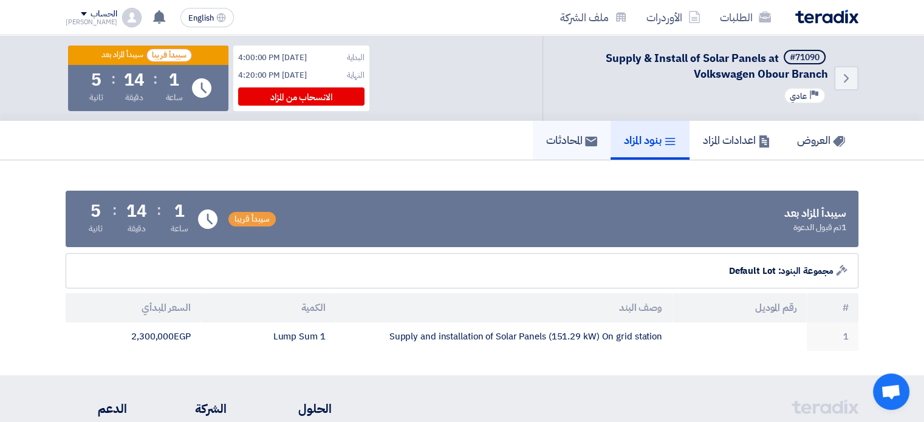
click at [574, 145] on h5 "المحادثات" at bounding box center [571, 140] width 51 height 14
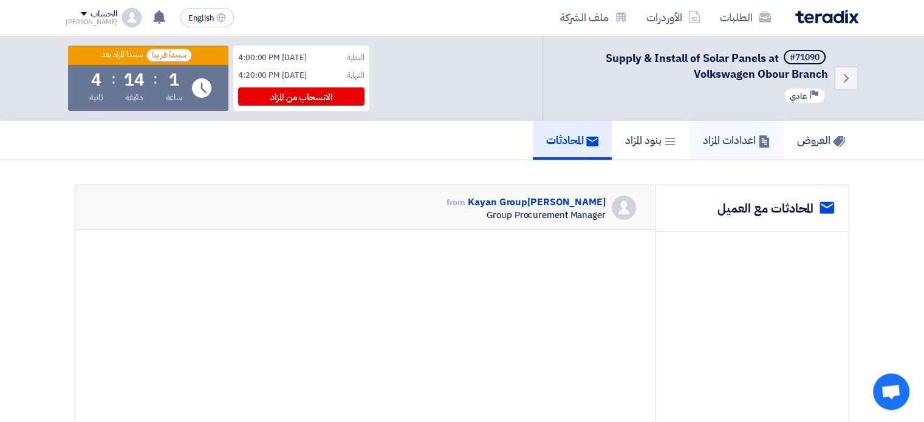
click at [703, 146] on h5 "اعدادات المزاد" at bounding box center [736, 140] width 67 height 14
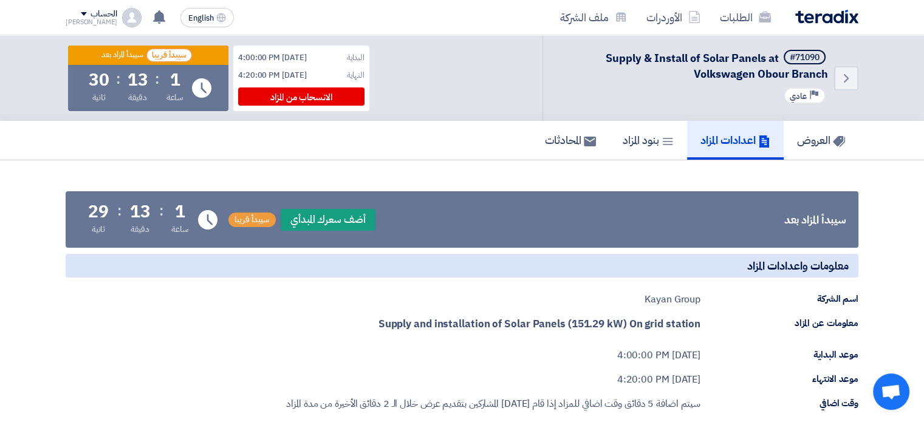
click at [646, 143] on h5 "بنود المزاد" at bounding box center [648, 140] width 51 height 14
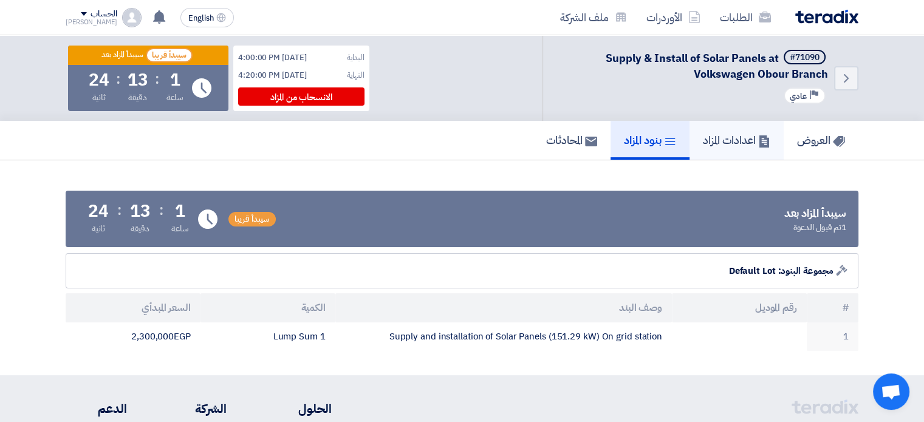
click at [690, 139] on link "اعدادات المزاد" at bounding box center [737, 140] width 94 height 39
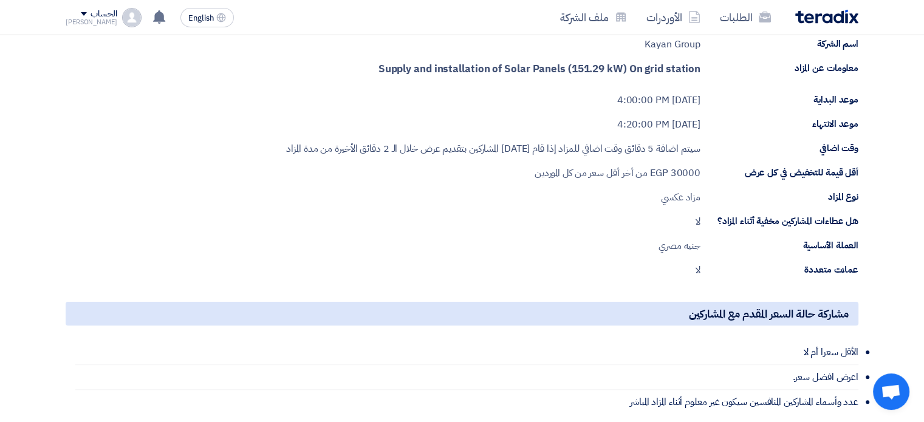
scroll to position [142, 0]
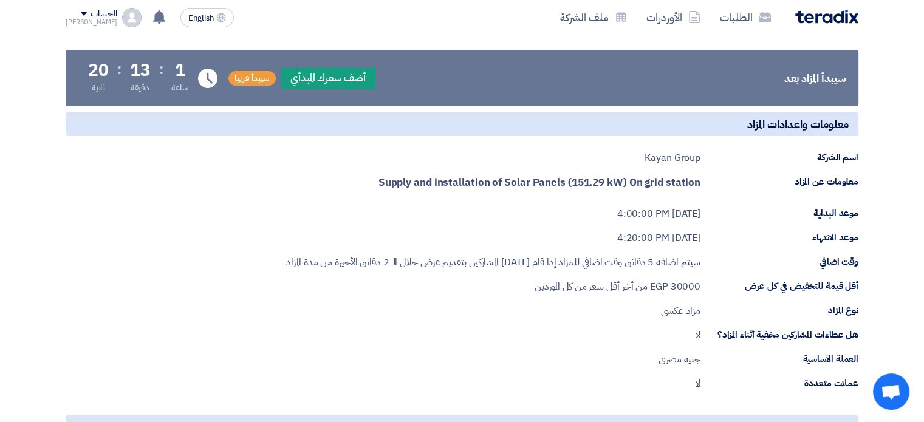
drag, startPoint x: 384, startPoint y: 177, endPoint x: 689, endPoint y: 283, distance: 322.9
click at [689, 283] on div "معلومات واعدادات المزاد اسم الشركة Kayan Group معلومات عن المزاد Supply and ins…" at bounding box center [462, 251] width 793 height 279
click at [664, 235] on div "Aug 19, 2025, 4:20:00 PM" at bounding box center [658, 238] width 83 height 15
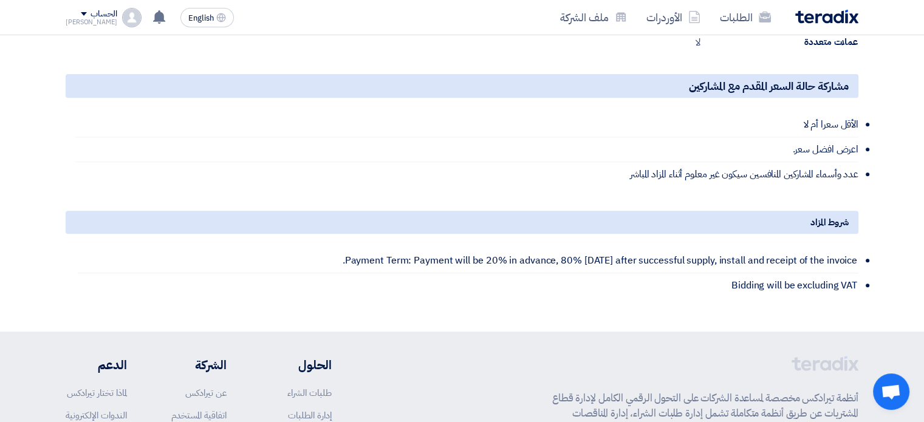
scroll to position [425, 0]
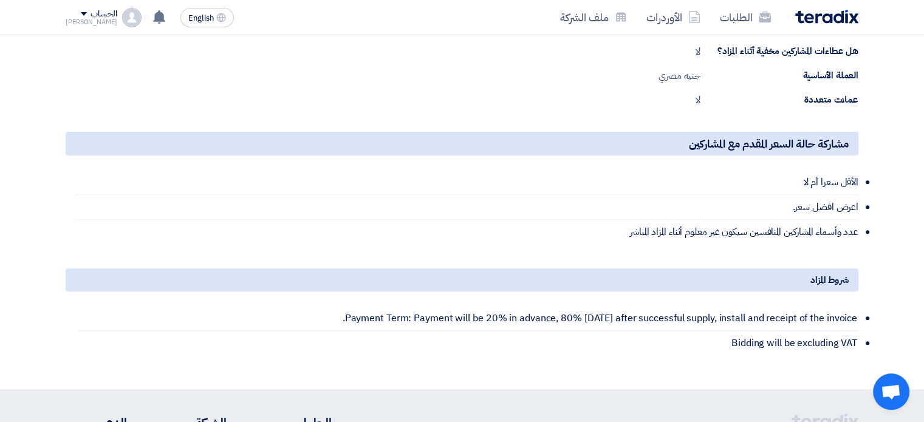
click at [638, 230] on li "عدد وأسماء المشاركين المنافسين سيكون غير معلوم أثناء المزاد المباشر" at bounding box center [466, 232] width 783 height 24
click at [829, 174] on li "الأقل سعرا أم لا" at bounding box center [466, 182] width 783 height 25
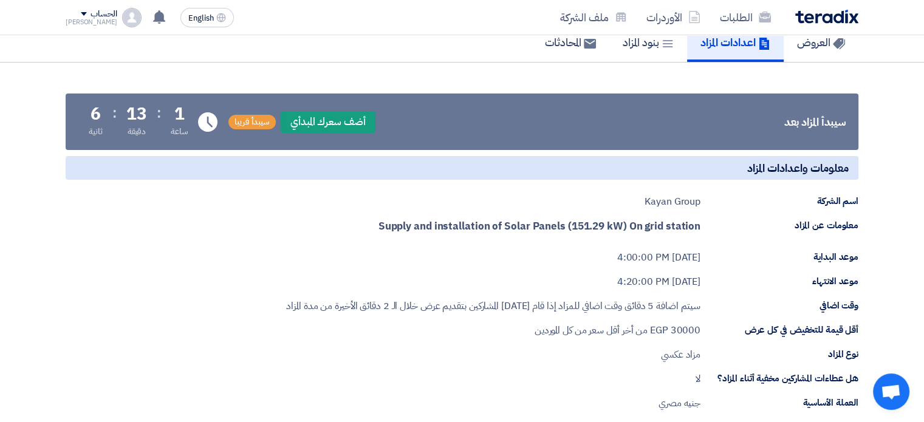
scroll to position [0, 0]
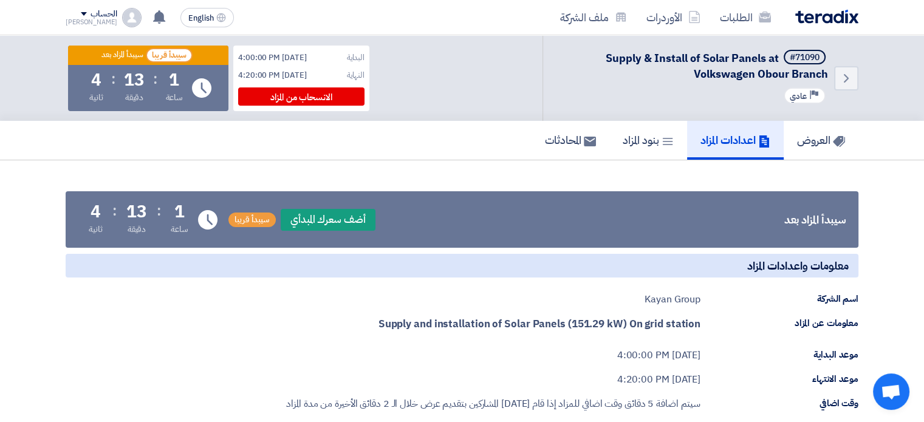
click at [805, 136] on h5 "العروض" at bounding box center [821, 140] width 48 height 14
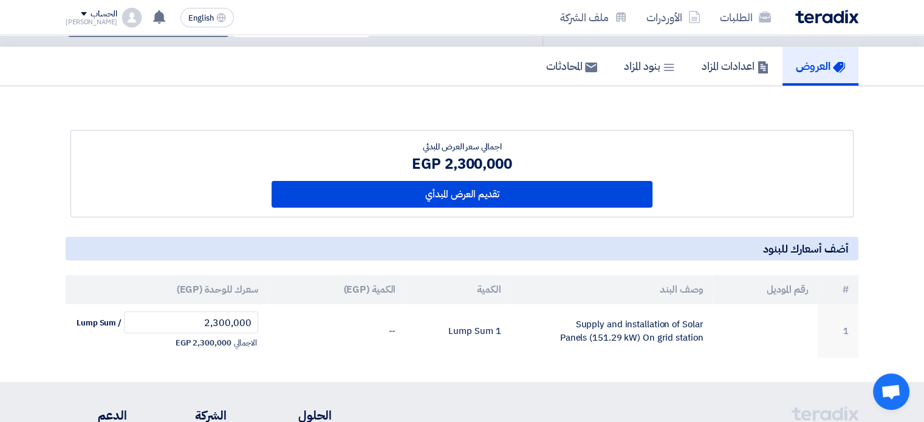
scroll to position [142, 0]
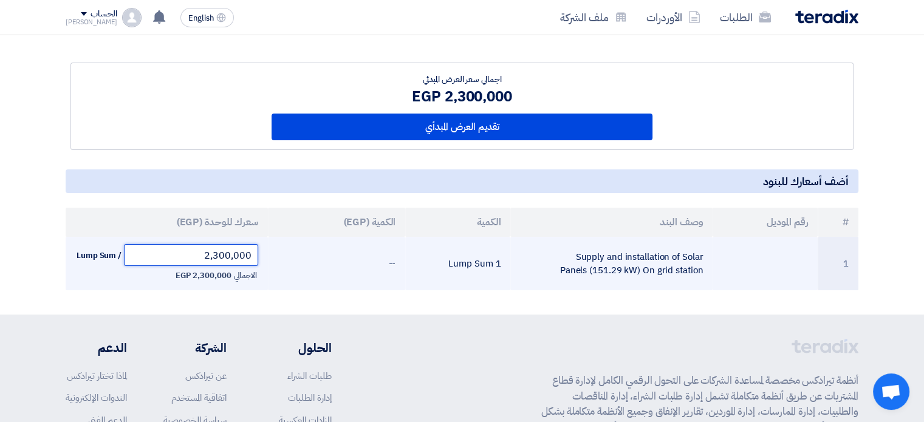
click at [231, 253] on input "2,300,000" at bounding box center [191, 255] width 134 height 22
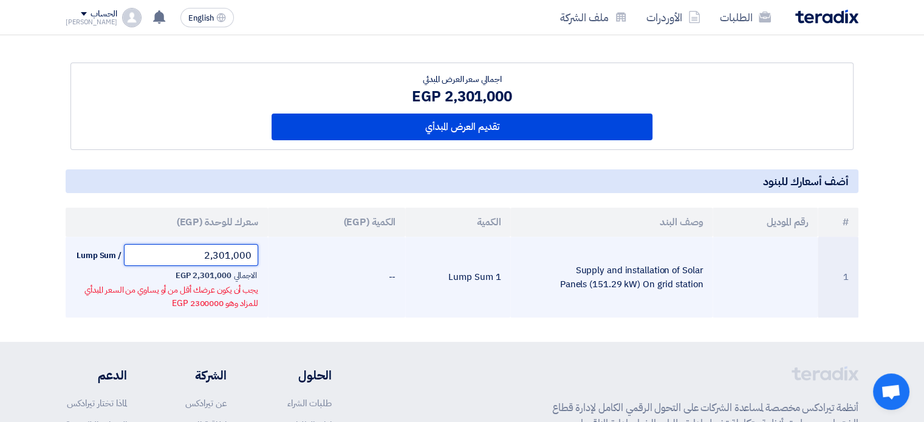
click at [229, 252] on input "2,301,000" at bounding box center [191, 255] width 134 height 22
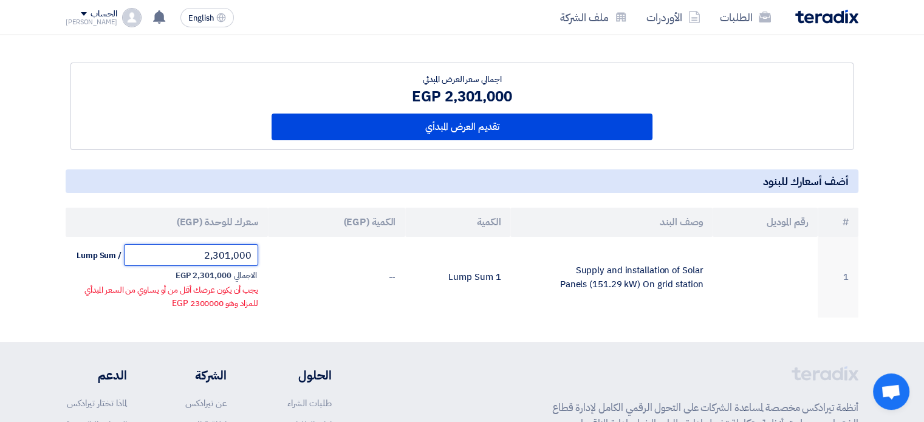
type input "2,300,000"
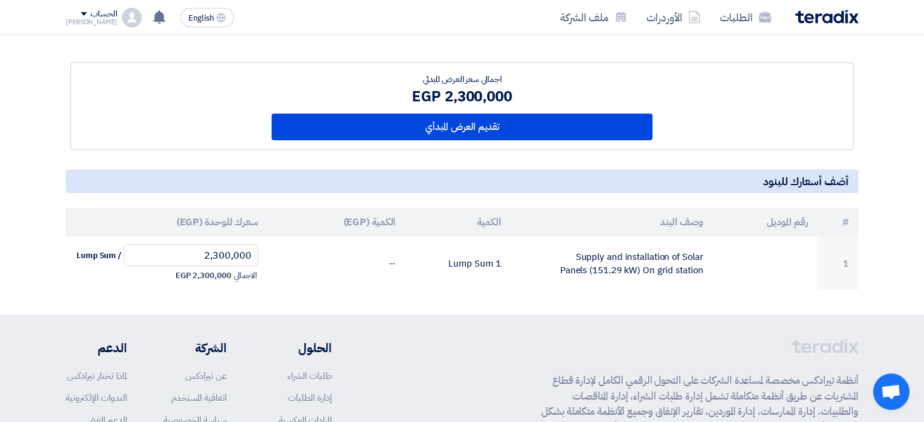
click at [860, 123] on div "اجمالي سعر العرض المبدئي 2,300,000 EGP تقديم العرض المبدأي" at bounding box center [462, 166] width 811 height 247
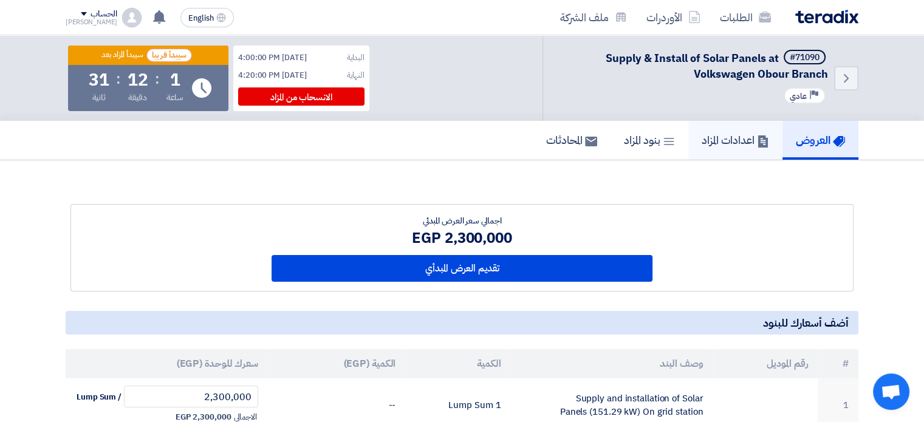
click at [734, 136] on h5 "اعدادات المزاد" at bounding box center [735, 140] width 67 height 14
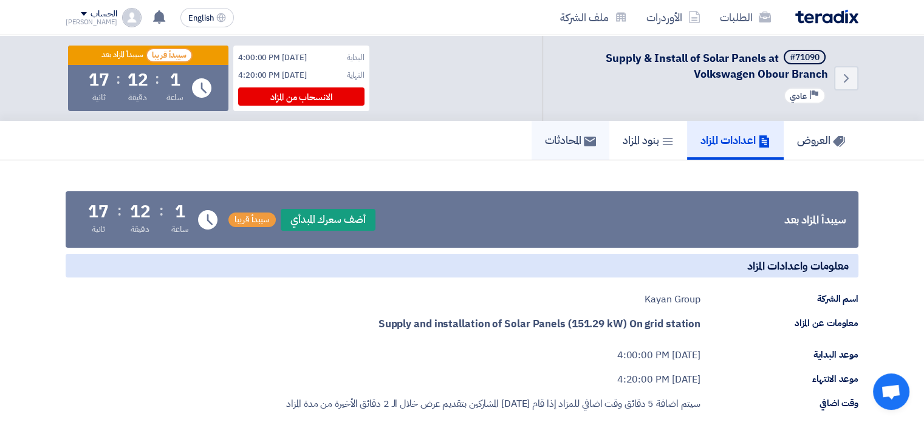
click at [556, 137] on h5 "المحادثات" at bounding box center [570, 140] width 51 height 14
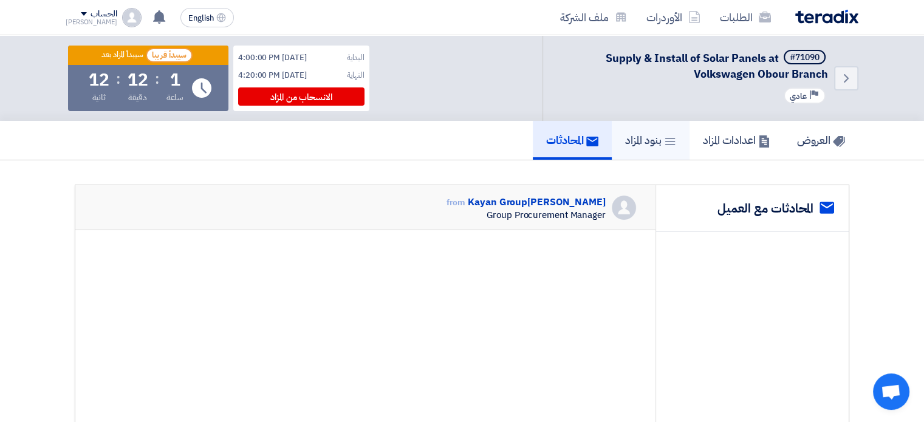
click at [645, 140] on h5 "بنود المزاد" at bounding box center [650, 140] width 51 height 14
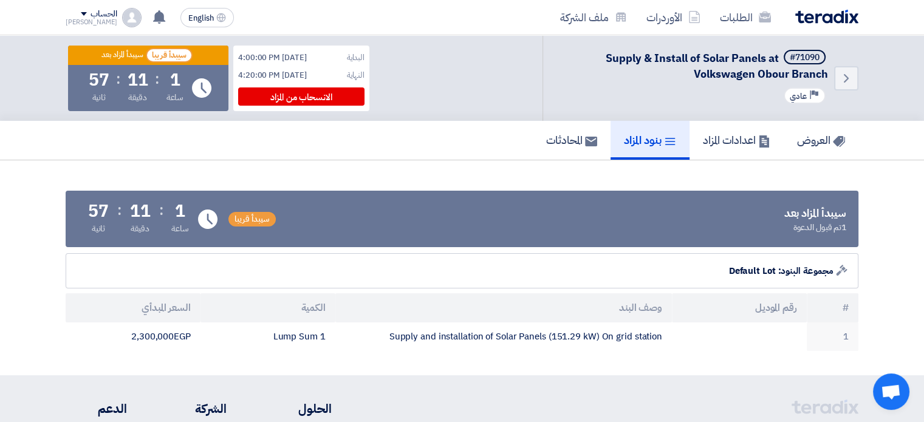
click at [467, 153] on div "العروض اعدادات المزاد بنود المزاد المحادثات" at bounding box center [462, 140] width 793 height 39
click at [546, 142] on h5 "المحادثات" at bounding box center [571, 140] width 51 height 14
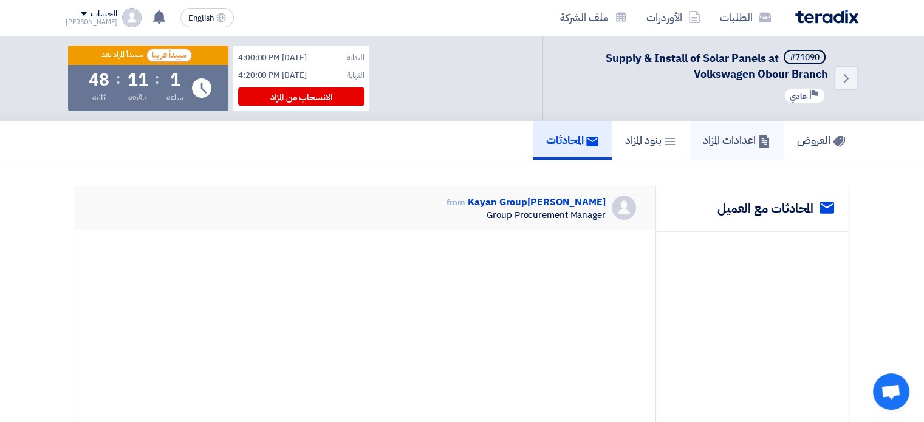
click at [729, 146] on h5 "اعدادات المزاد" at bounding box center [736, 140] width 67 height 14
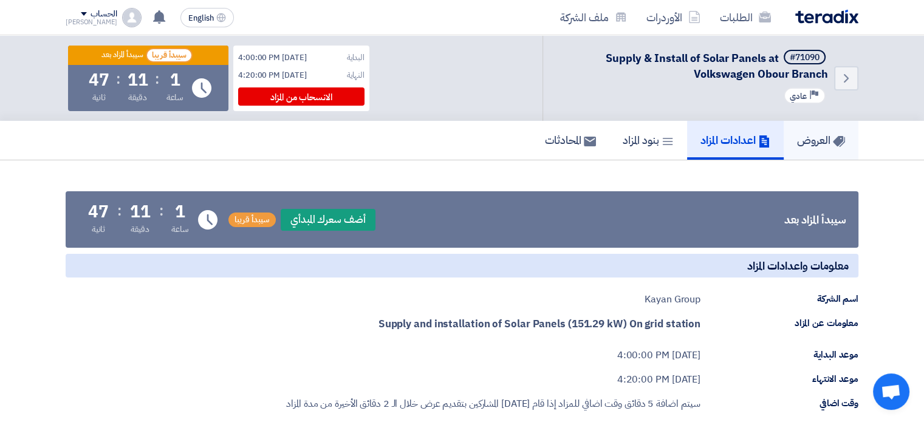
click at [784, 145] on link "العروض" at bounding box center [821, 140] width 75 height 39
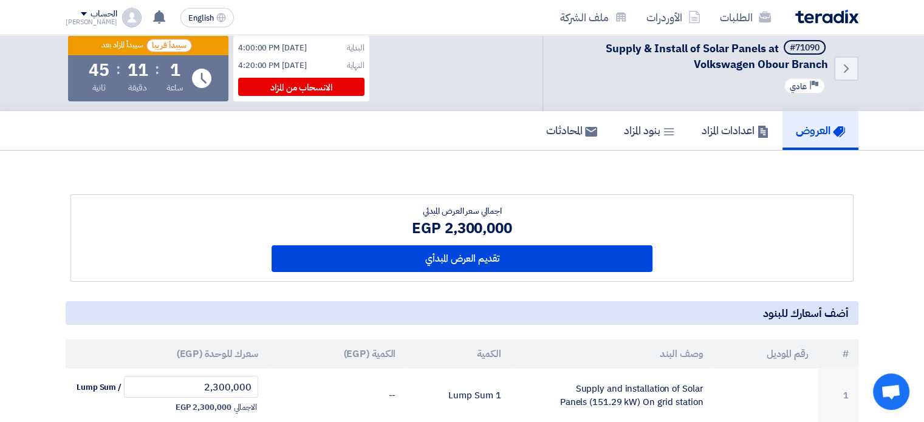
scroll to position [142, 0]
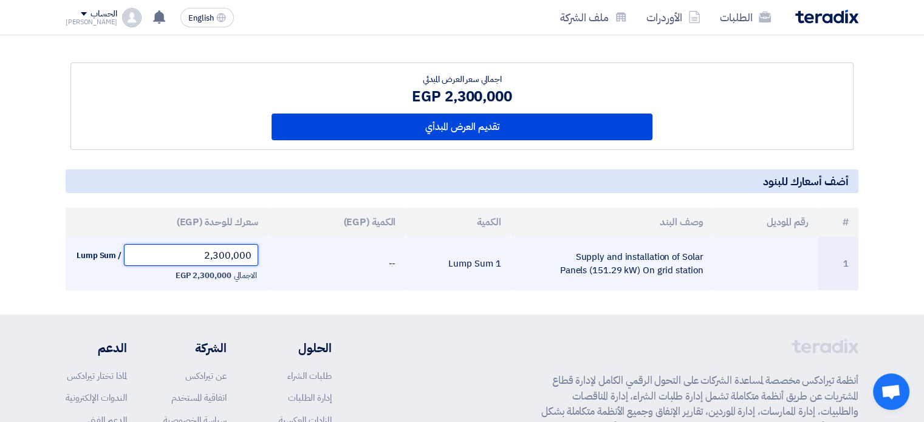
click at [221, 256] on input "2,300,000" at bounding box center [191, 255] width 134 height 22
click at [390, 256] on td "--" at bounding box center [336, 263] width 137 height 53
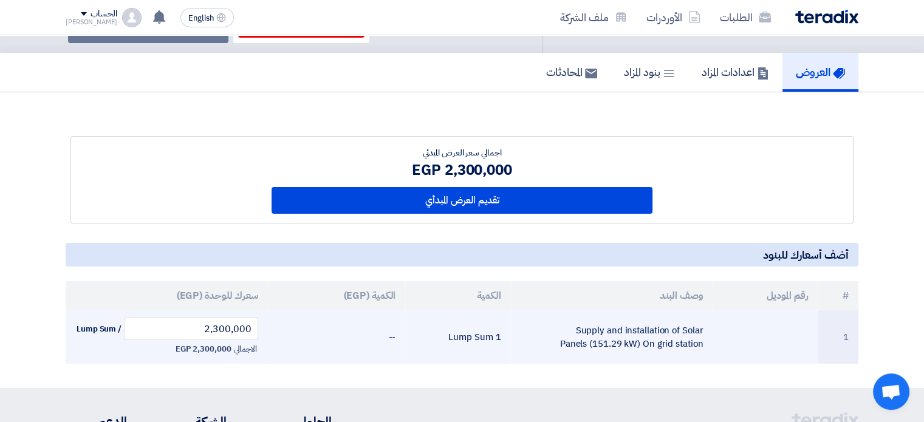
scroll to position [0, 0]
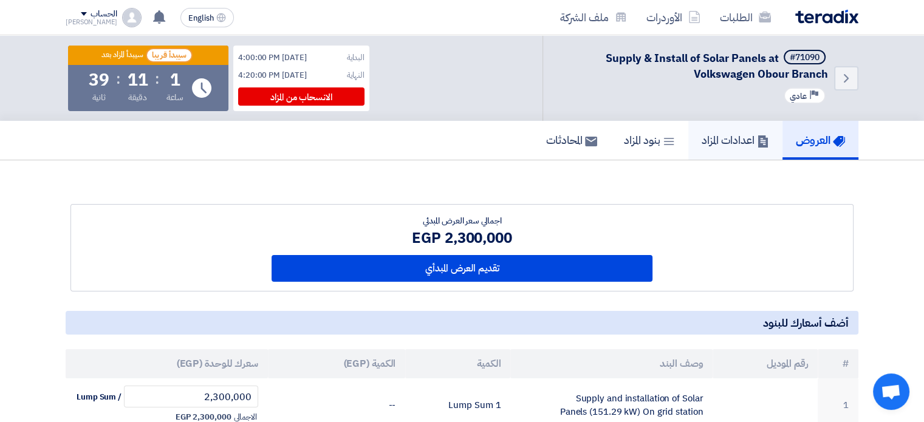
click at [718, 133] on h5 "اعدادات المزاد" at bounding box center [735, 140] width 67 height 14
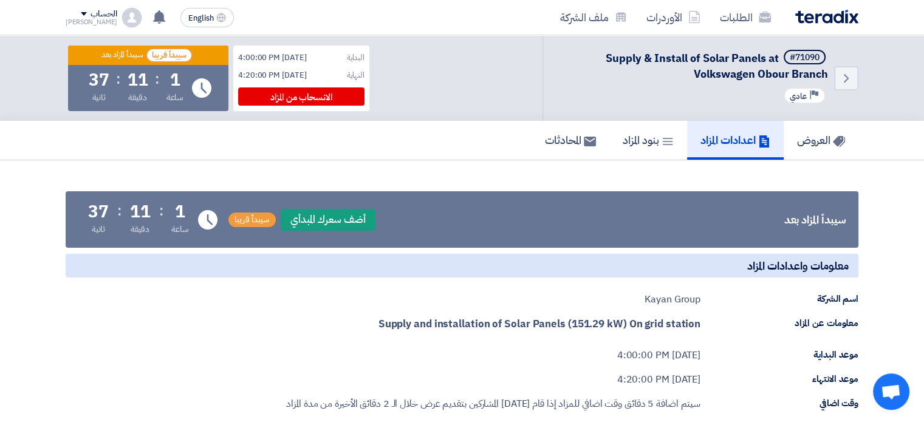
scroll to position [142, 0]
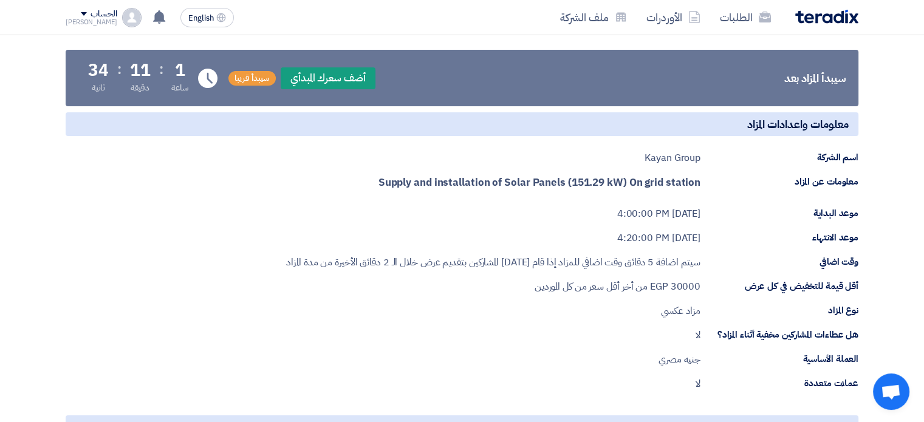
click at [658, 262] on div "سيتم اضافة 5 دقائق وقت اضافي للمزاد إذا قام [DATE] المشاركين بتقديم عرض خلال ال…" at bounding box center [493, 262] width 414 height 15
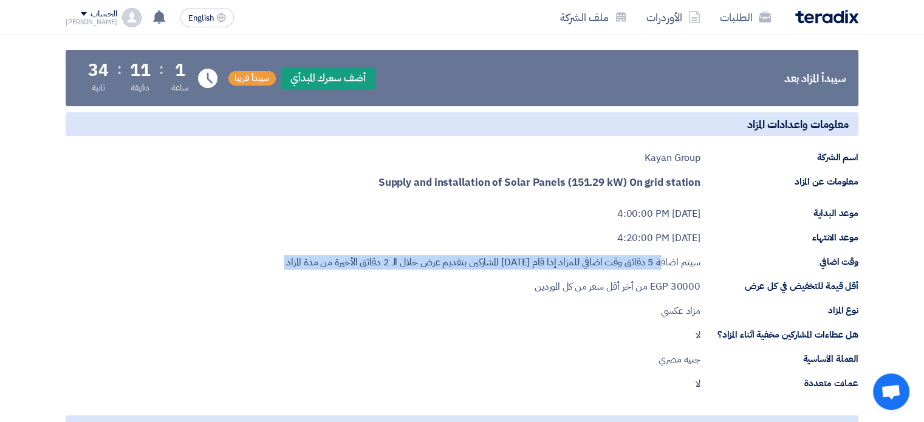
click at [658, 262] on div "سيتم اضافة 5 دقائق وقت اضافي للمزاد إذا قام [DATE] المشاركين بتقديم عرض خلال ال…" at bounding box center [493, 262] width 414 height 15
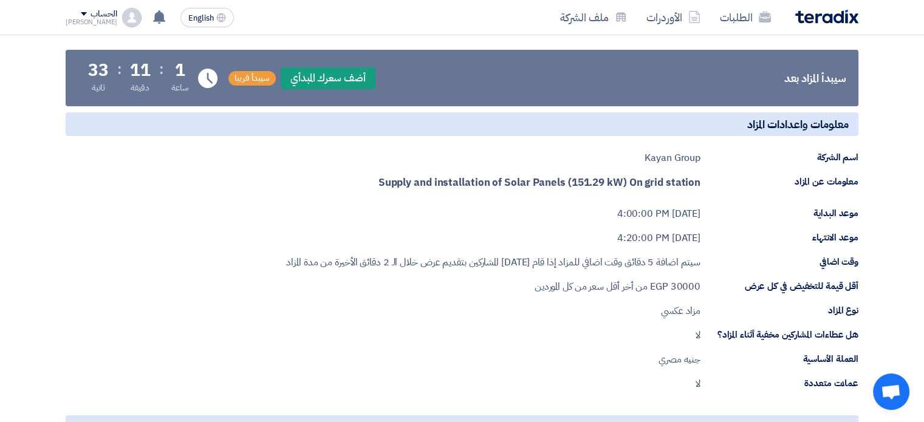
click at [659, 290] on span "EGP" at bounding box center [659, 287] width 18 height 15
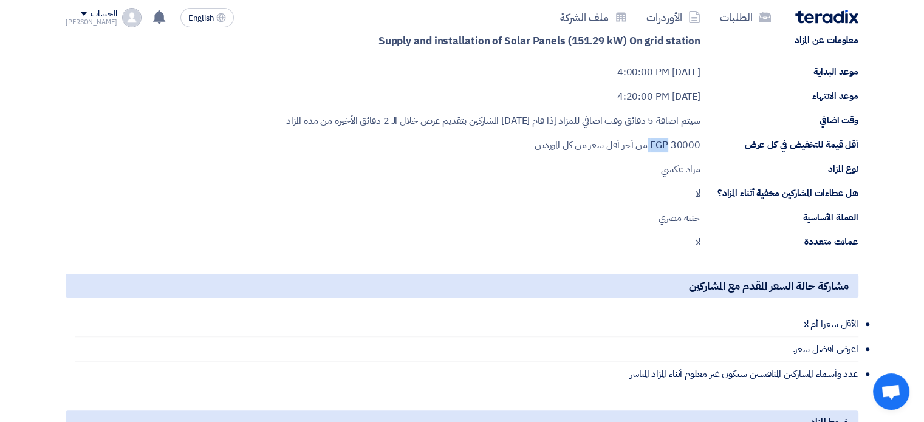
scroll to position [425, 0]
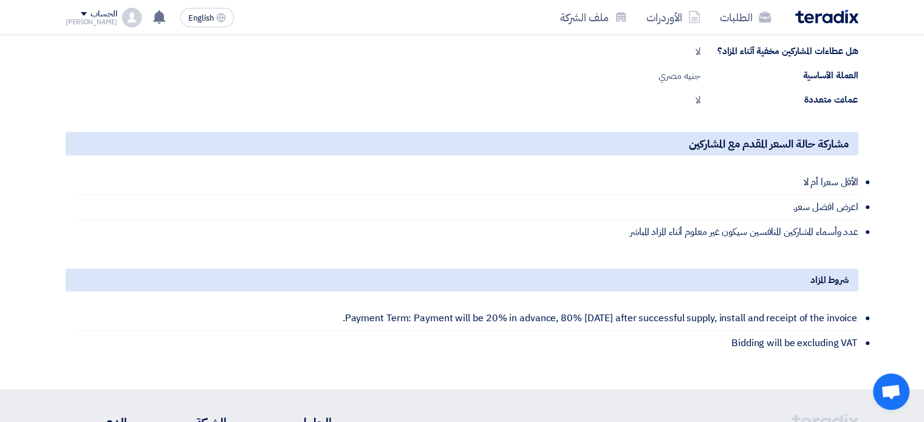
click at [394, 191] on li "الأقل سعرا أم لا" at bounding box center [466, 182] width 783 height 25
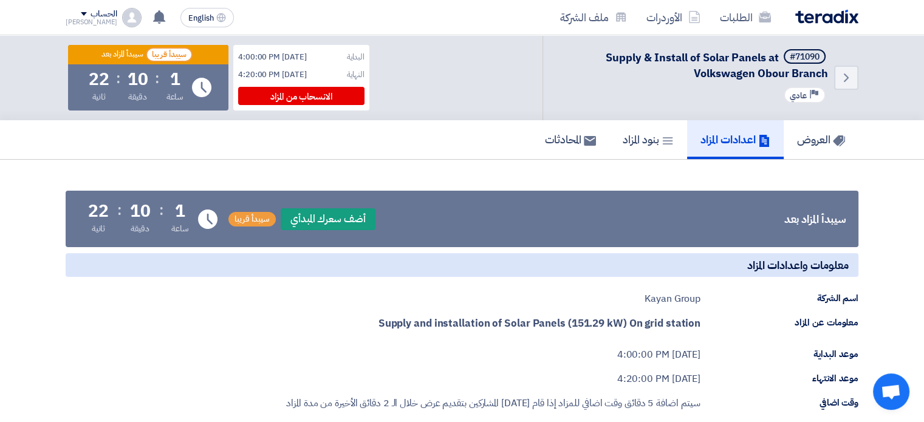
scroll to position [0, 0]
click at [559, 141] on h5 "المحادثات" at bounding box center [570, 140] width 51 height 14
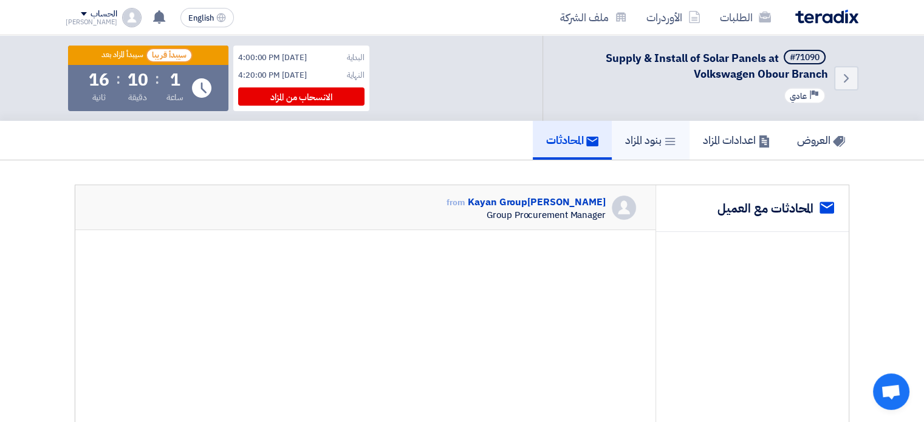
click at [653, 141] on h5 "بنود المزاد" at bounding box center [650, 140] width 51 height 14
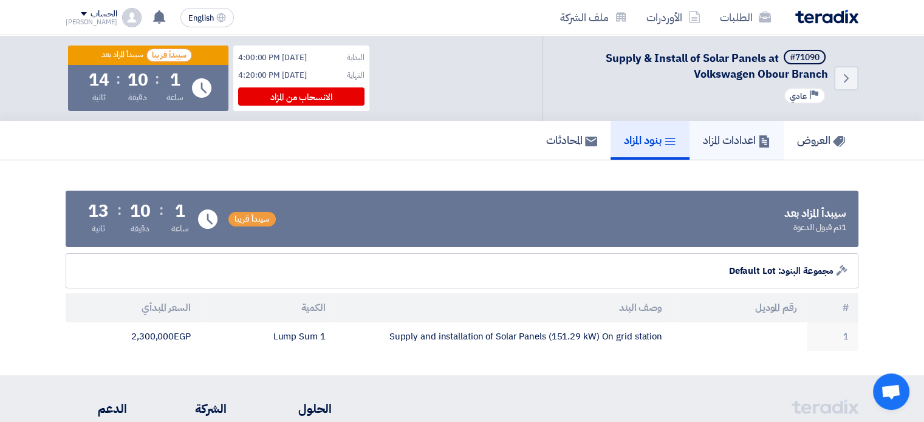
click at [706, 143] on h5 "اعدادات المزاد" at bounding box center [736, 140] width 67 height 14
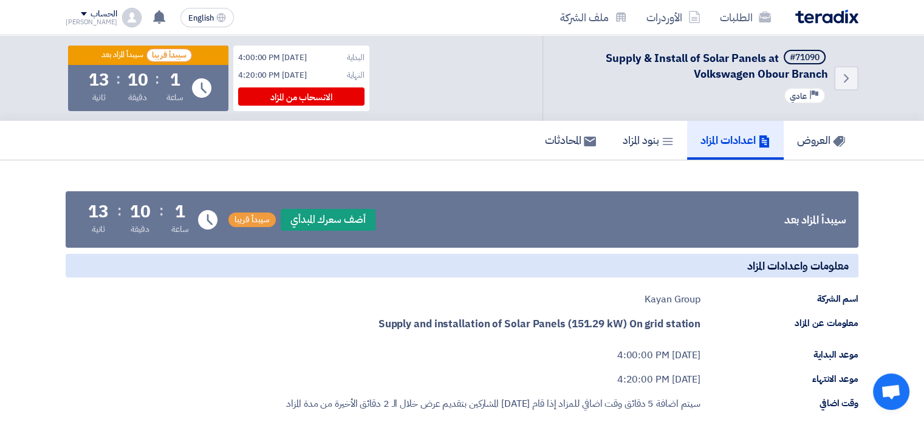
click at [472, 154] on div "العروض اعدادات المزاد بنود المزاد المحادثات" at bounding box center [462, 140] width 793 height 39
click at [800, 136] on h5 "العروض" at bounding box center [821, 140] width 48 height 14
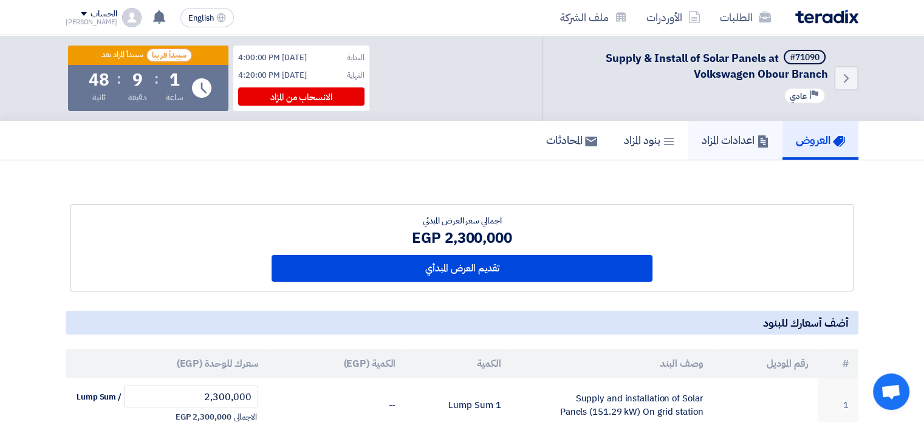
click at [734, 145] on h5 "اعدادات المزاد" at bounding box center [735, 140] width 67 height 14
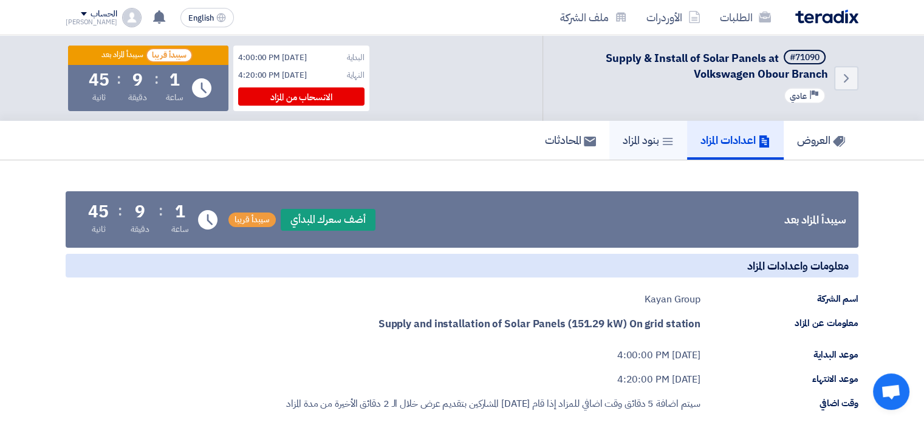
click at [636, 150] on link "بنود المزاد" at bounding box center [649, 140] width 78 height 39
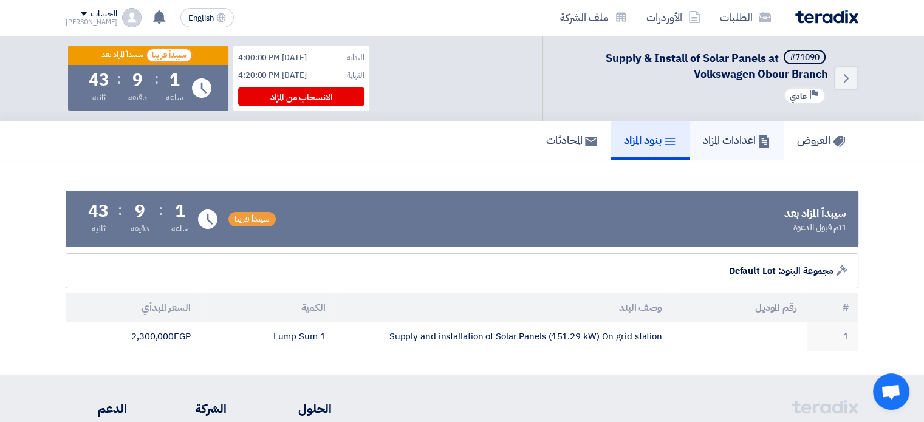
click at [693, 137] on link "اعدادات المزاد" at bounding box center [737, 140] width 94 height 39
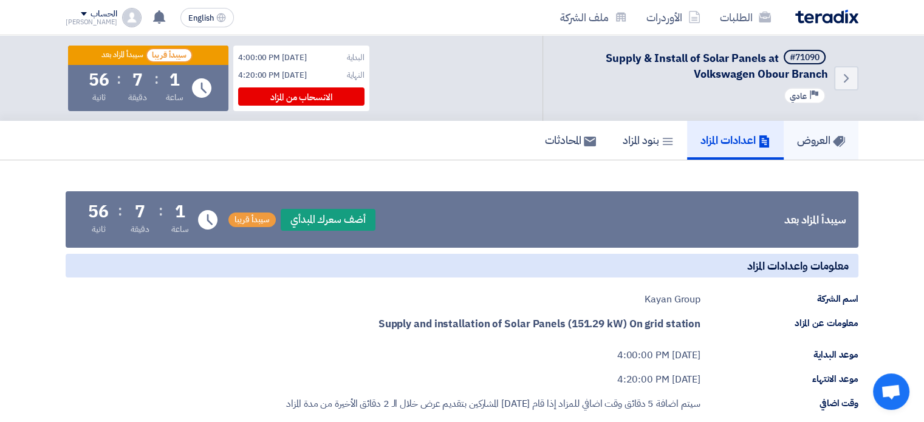
click at [786, 136] on link "العروض" at bounding box center [821, 140] width 75 height 39
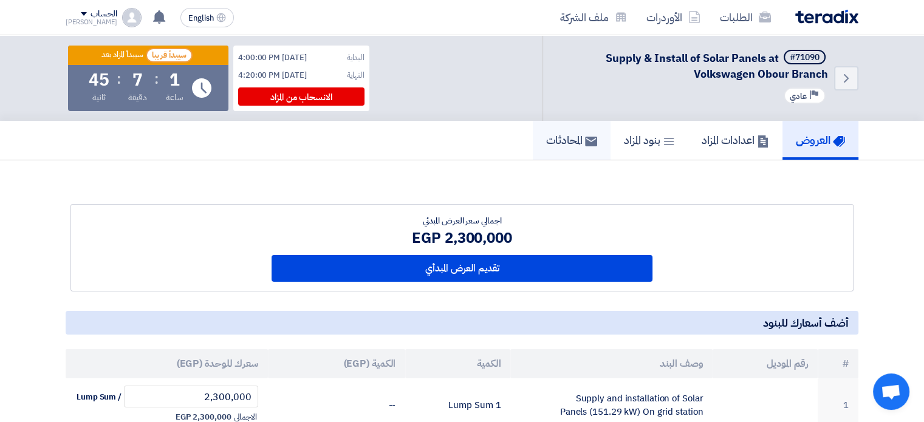
click at [575, 146] on h5 "المحادثات" at bounding box center [571, 140] width 51 height 14
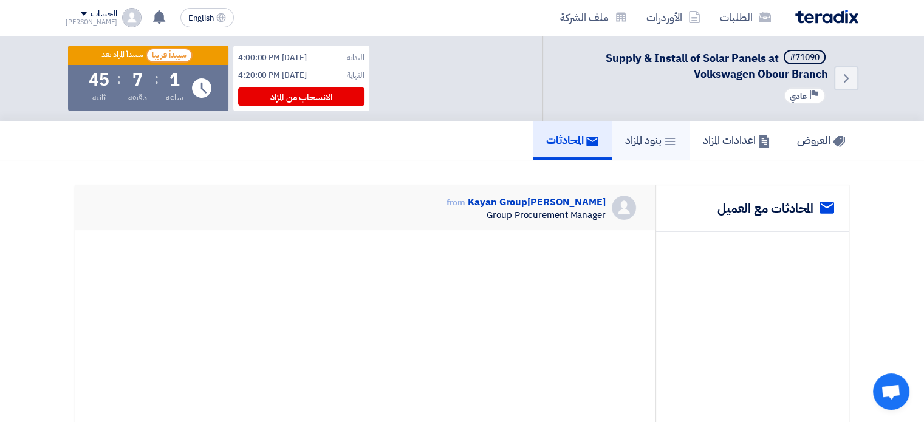
click at [637, 138] on h5 "بنود المزاد" at bounding box center [650, 140] width 51 height 14
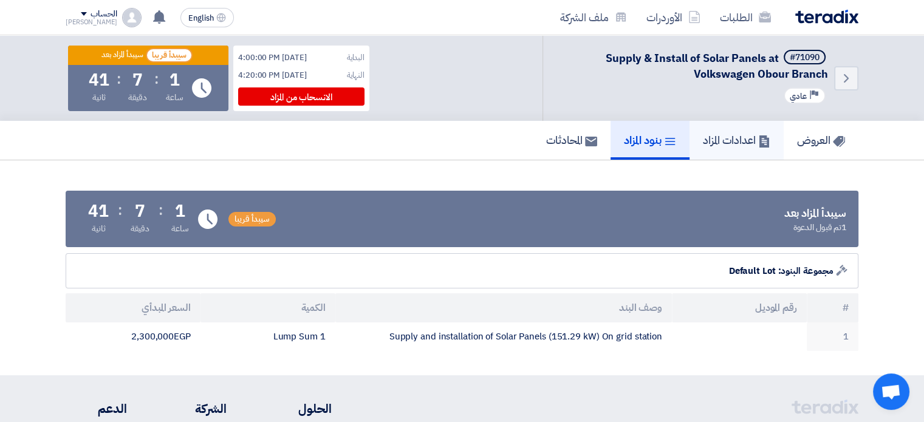
click at [725, 136] on h5 "اعدادات المزاد" at bounding box center [736, 140] width 67 height 14
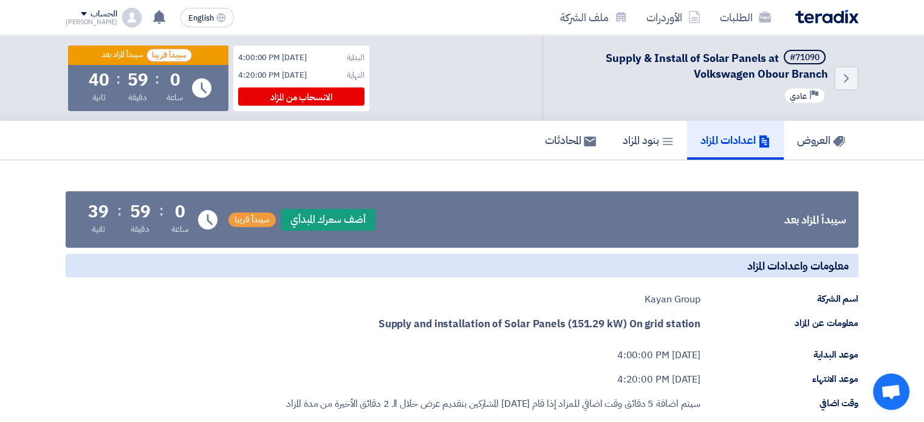
click at [459, 155] on div "العروض اعدادات المزاد بنود المزاد المحادثات" at bounding box center [462, 140] width 793 height 39
click at [817, 147] on h5 "العروض" at bounding box center [821, 140] width 48 height 14
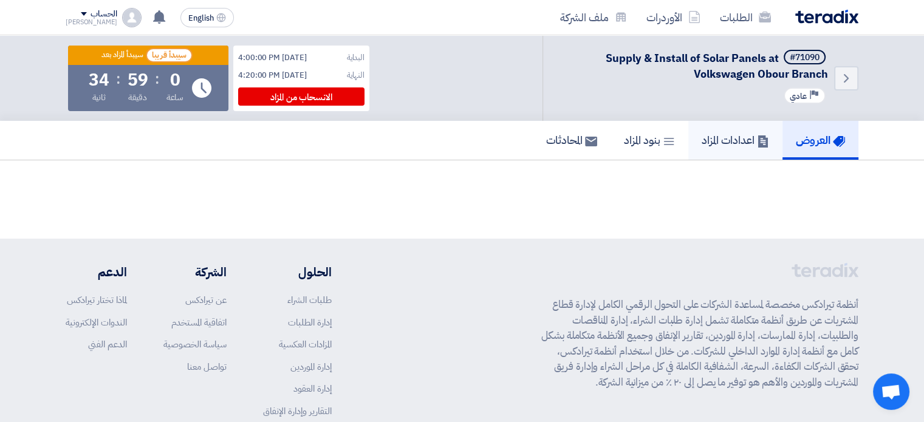
click at [749, 138] on h5 "اعدادات المزاد" at bounding box center [735, 140] width 67 height 14
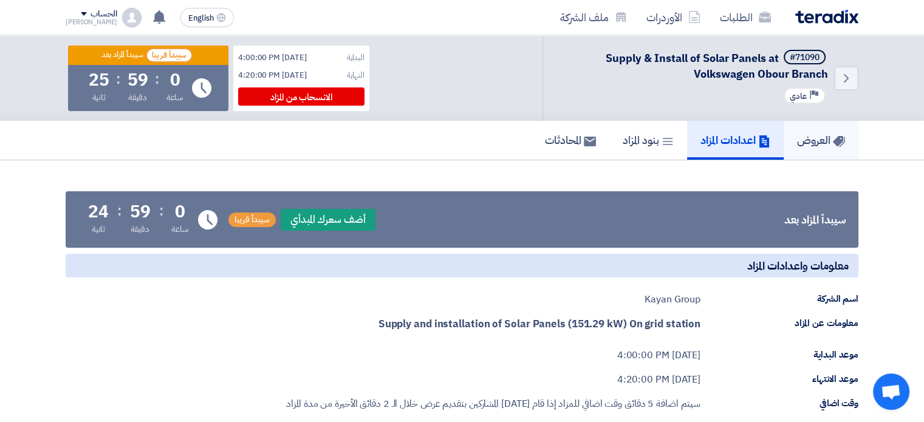
click at [802, 151] on link "العروض" at bounding box center [821, 140] width 75 height 39
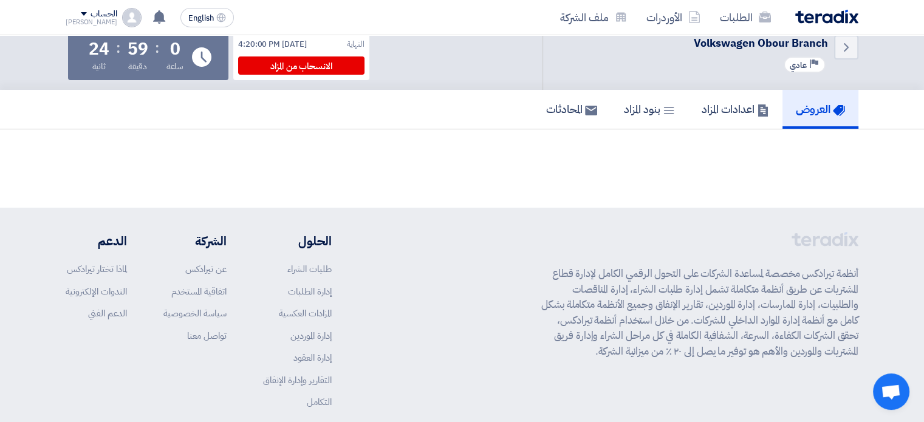
scroll to position [95, 0]
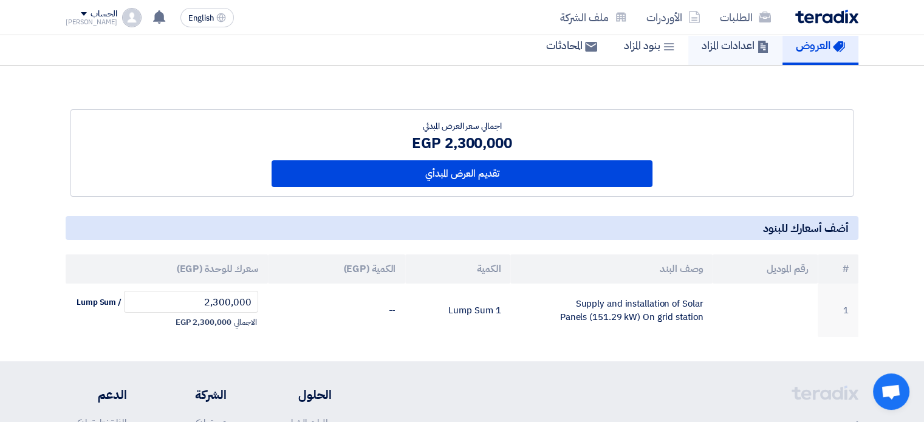
click at [734, 56] on link "اعدادات المزاد" at bounding box center [736, 45] width 94 height 39
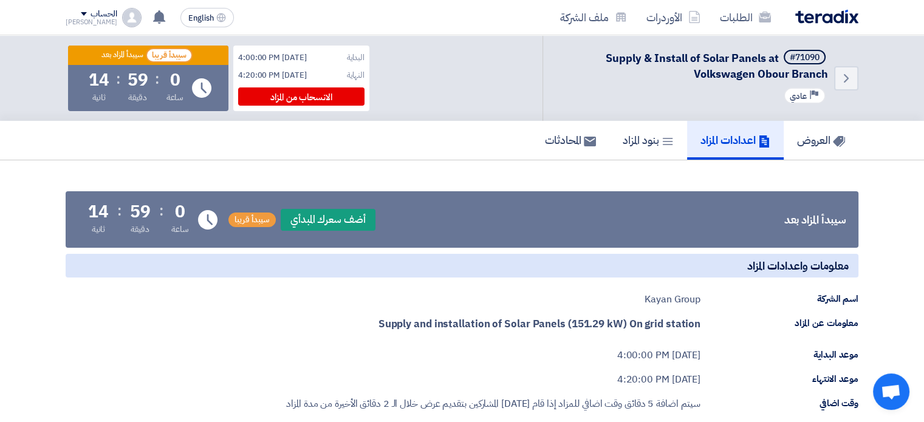
click at [610, 146] on link "بنود المزاد" at bounding box center [649, 140] width 78 height 39
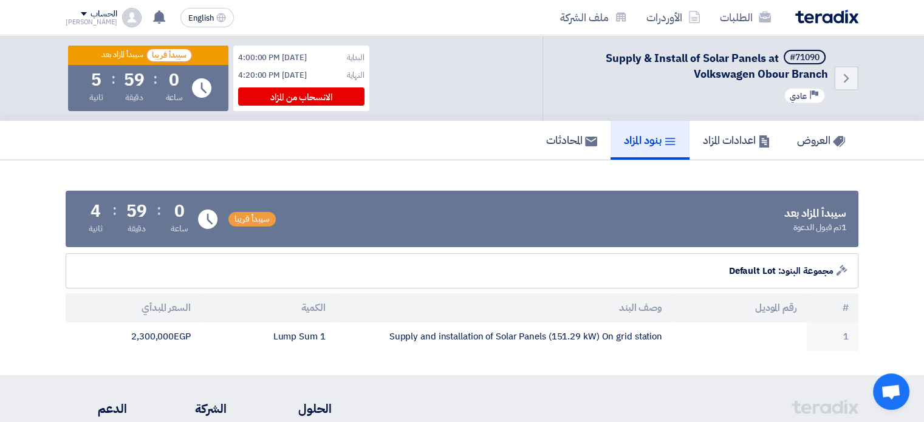
click at [408, 160] on section "سيبدأ المزاد بعد 1 تم قبول الدعوة سيبدأ قريبا Time Remaining 0 ساعة : 59 دقيقة …" at bounding box center [462, 267] width 924 height 215
click at [455, 154] on div "العروض اعدادات المزاد بنود المزاد المحادثات" at bounding box center [462, 140] width 793 height 39
click at [710, 147] on h5 "اعدادات المزاد" at bounding box center [736, 140] width 67 height 14
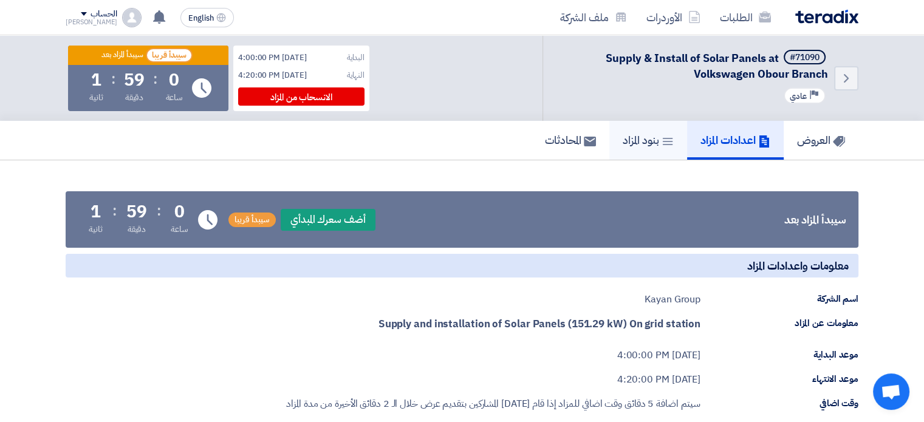
click at [658, 146] on h5 "بنود المزاد" at bounding box center [648, 140] width 51 height 14
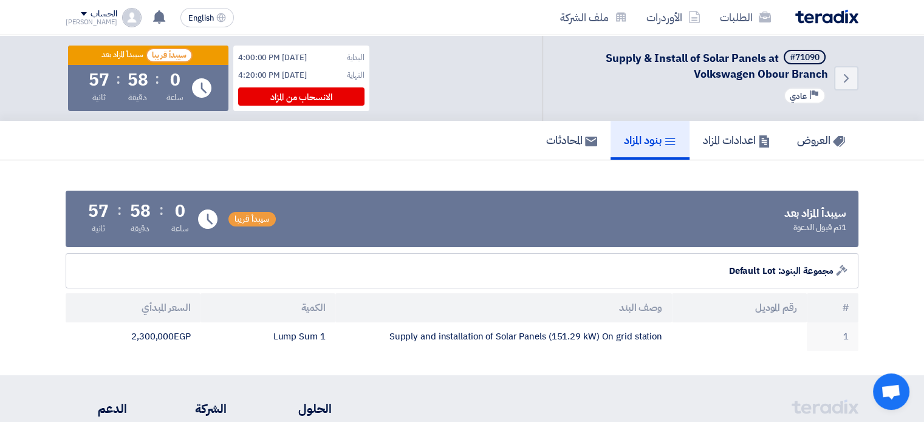
click at [497, 148] on div "العروض اعدادات المزاد بنود المزاد المحادثات" at bounding box center [462, 140] width 793 height 39
click at [517, 156] on div "العروض اعدادات المزاد بنود المزاد المحادثات" at bounding box center [462, 140] width 793 height 39
click at [491, 141] on div "العروض اعدادات المزاد بنود المزاد المحادثات" at bounding box center [462, 140] width 793 height 39
click at [264, 218] on span "سيبدأ قريبا" at bounding box center [252, 219] width 47 height 15
click at [429, 149] on div "العروض اعدادات المزاد بنود المزاد المحادثات" at bounding box center [462, 140] width 793 height 39
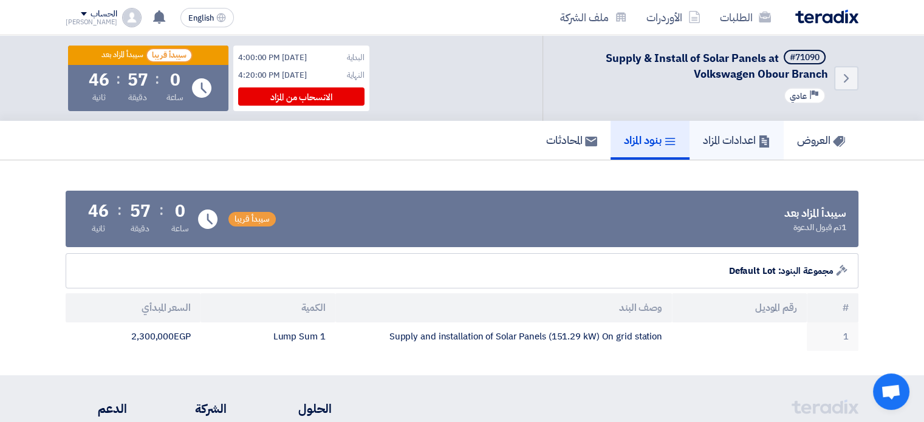
drag, startPoint x: 720, startPoint y: 136, endPoint x: 744, endPoint y: 145, distance: 26.0
click at [720, 137] on h5 "اعدادات المزاد" at bounding box center [736, 140] width 67 height 14
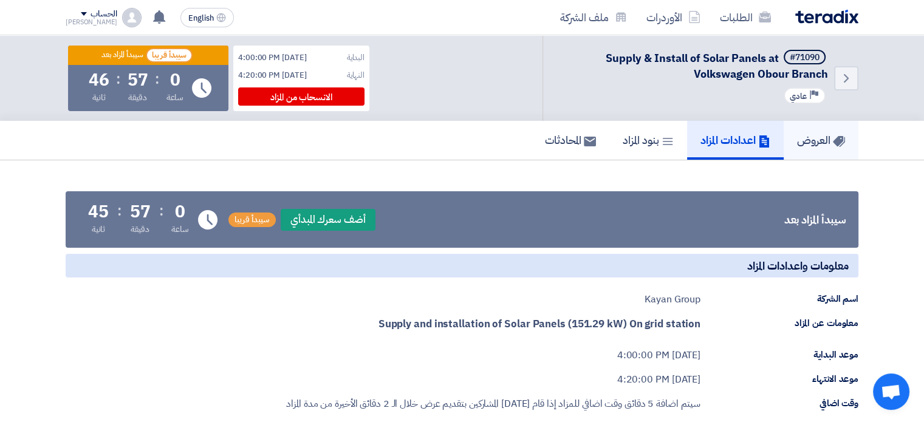
click at [805, 136] on h5 "العروض" at bounding box center [821, 140] width 48 height 14
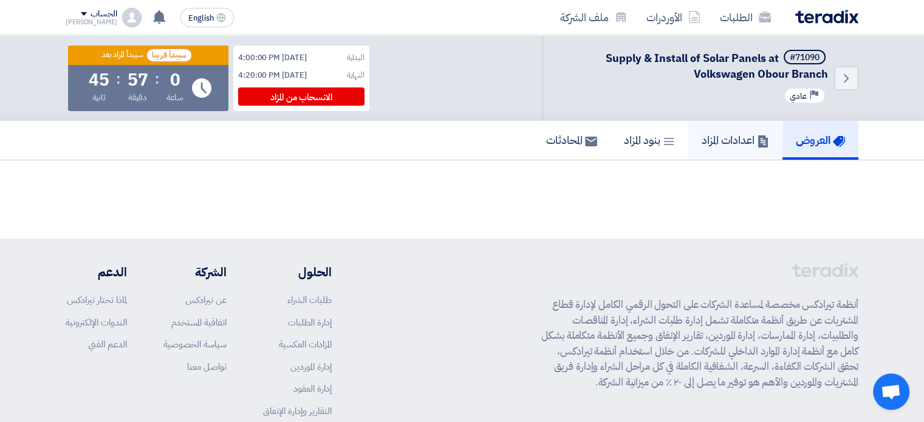
click at [758, 139] on use at bounding box center [763, 142] width 10 height 12
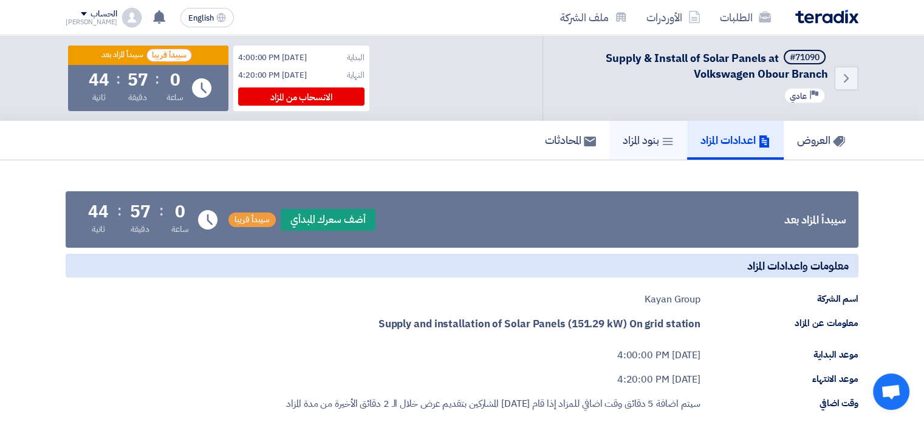
click at [636, 147] on h5 "بنود المزاد" at bounding box center [648, 140] width 51 height 14
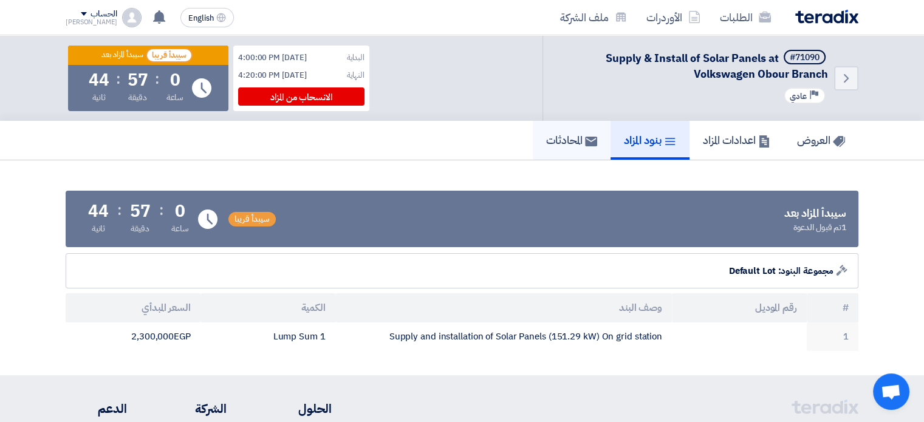
click at [573, 140] on h5 "المحادثات" at bounding box center [571, 140] width 51 height 14
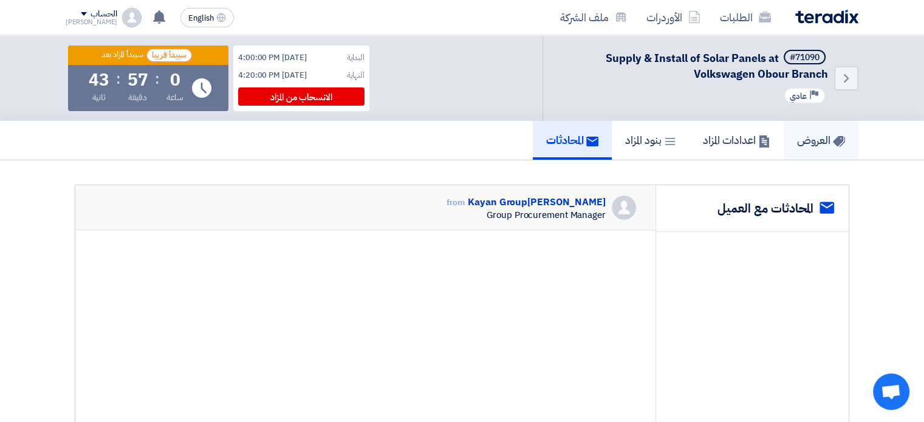
click at [819, 142] on h5 "العروض" at bounding box center [821, 140] width 48 height 14
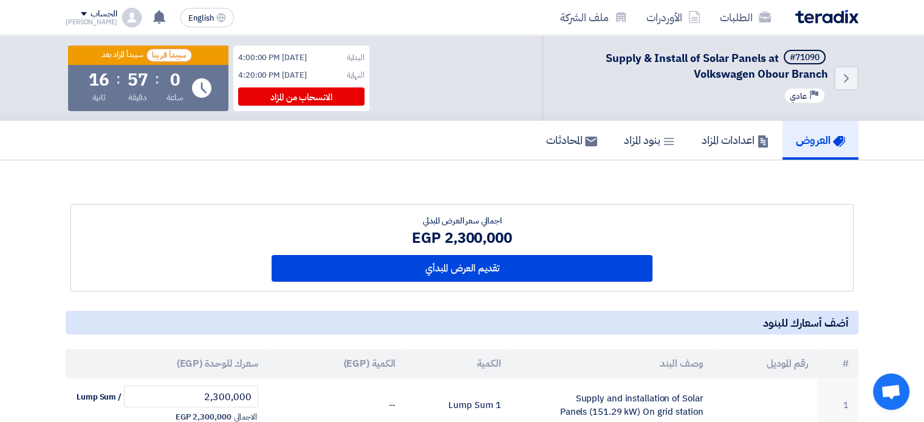
click at [476, 223] on div "اجمالي سعر العرض المبدئي" at bounding box center [463, 221] width 382 height 13
click at [475, 238] on div "2,300,000 EGP" at bounding box center [463, 238] width 382 height 22
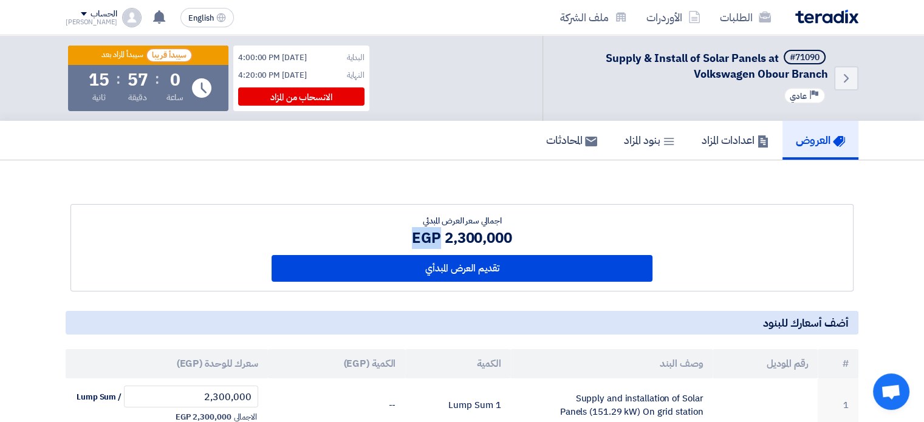
click at [475, 238] on div "2,300,000 EGP" at bounding box center [463, 238] width 382 height 22
click at [474, 222] on div "اجمالي سعر العرض المبدئي" at bounding box center [463, 221] width 382 height 13
click at [475, 236] on div "2,300,000 EGP" at bounding box center [463, 238] width 382 height 22
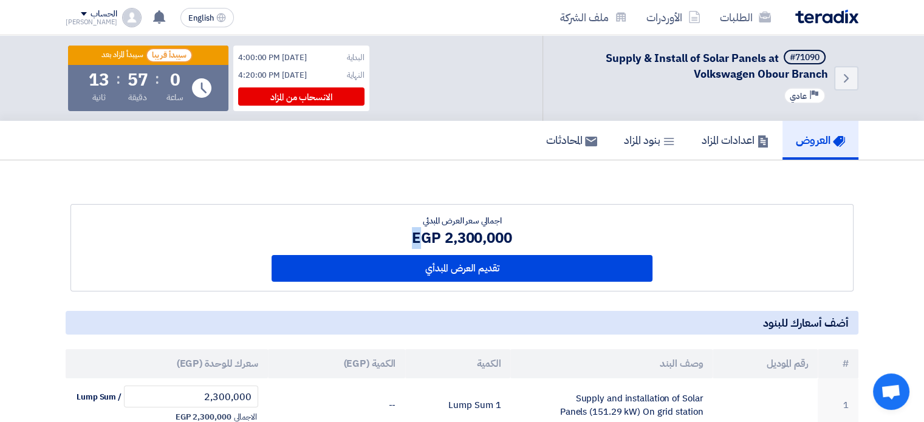
click at [475, 236] on div "2,300,000 EGP" at bounding box center [463, 238] width 382 height 22
click at [472, 216] on div "اجمالي سعر العرض المبدئي" at bounding box center [463, 221] width 382 height 13
click at [470, 188] on div "اجمالي سعر العرض المبدئي 2,300,000 EGP تقديم العرض المبدأي" at bounding box center [462, 308] width 811 height 247
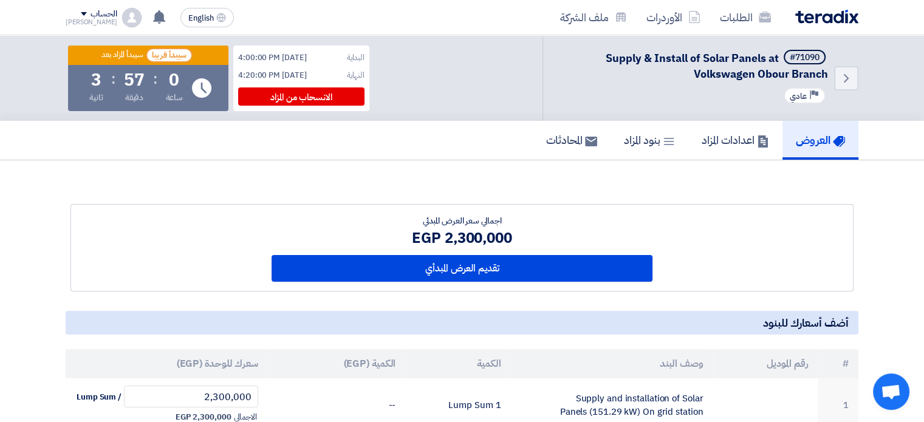
drag, startPoint x: 479, startPoint y: 188, endPoint x: 469, endPoint y: 200, distance: 15.5
click at [479, 189] on div "اجمالي سعر العرض المبدئي 2,300,000 EGP تقديم العرض المبدأي" at bounding box center [462, 308] width 811 height 247
click at [475, 216] on div "اجمالي سعر العرض المبدئي" at bounding box center [463, 221] width 382 height 13
click at [650, 130] on link "بنود المزاد" at bounding box center [650, 140] width 78 height 39
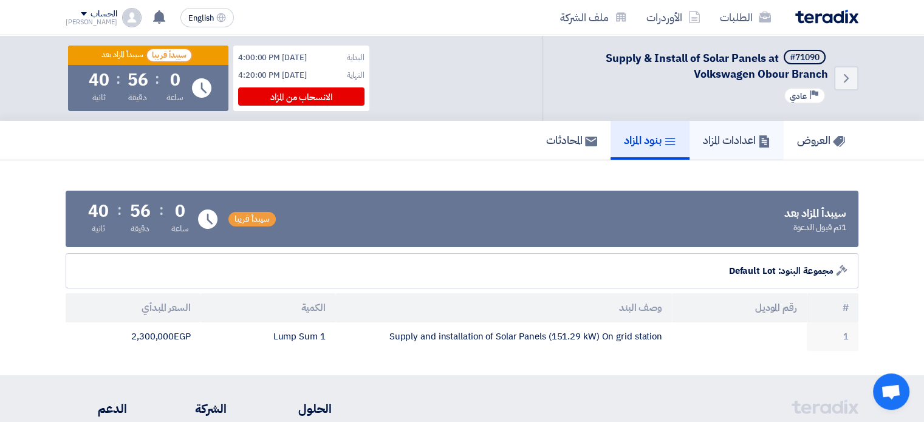
click at [712, 136] on h5 "اعدادات المزاد" at bounding box center [736, 140] width 67 height 14
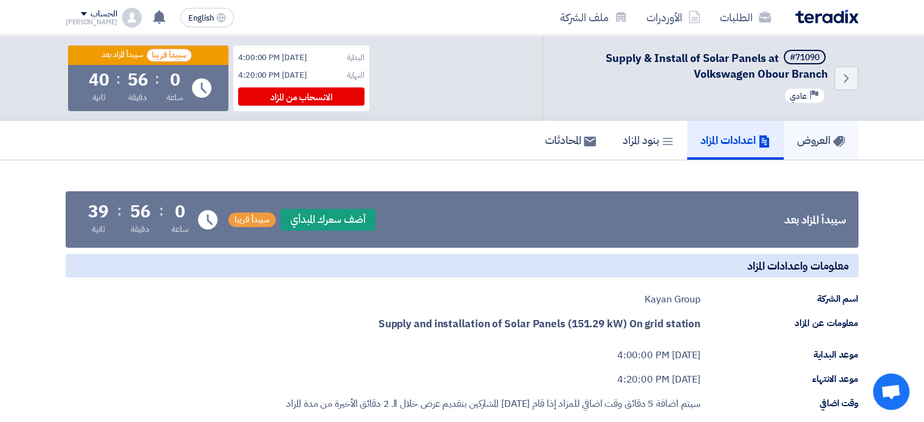
click at [831, 138] on h5 "العروض" at bounding box center [821, 140] width 48 height 14
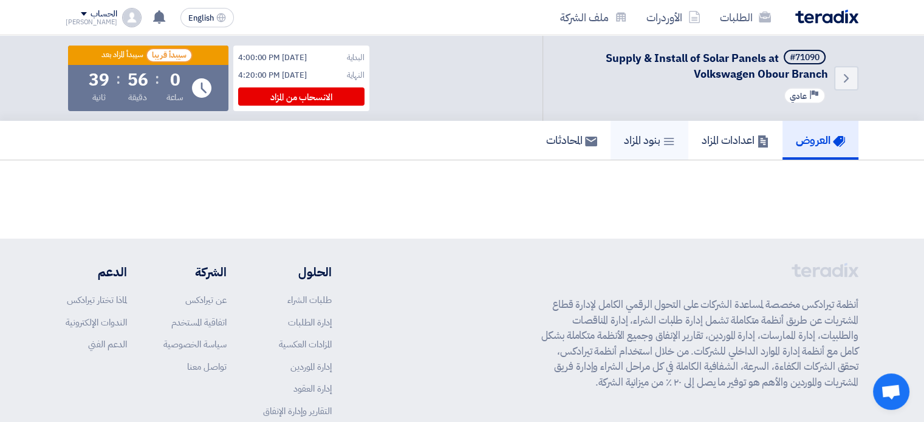
click at [642, 142] on h5 "بنود المزاد" at bounding box center [649, 140] width 51 height 14
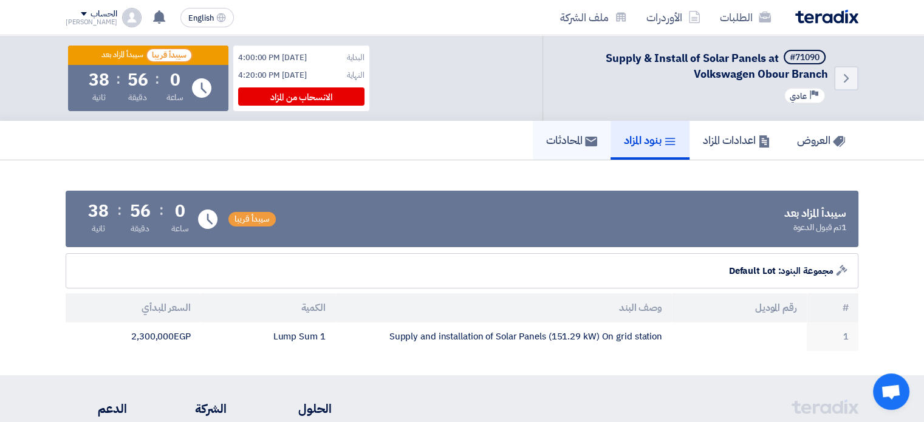
click at [588, 144] on link "المحادثات" at bounding box center [572, 140] width 78 height 39
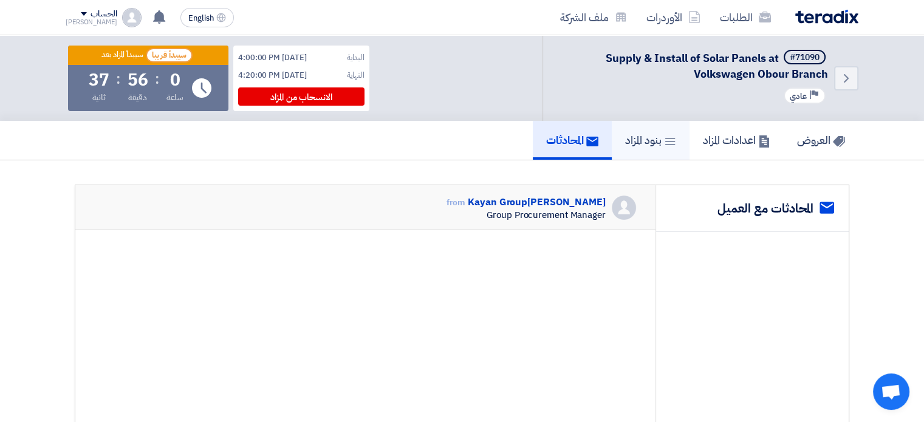
click at [664, 143] on icon at bounding box center [670, 142] width 12 height 12
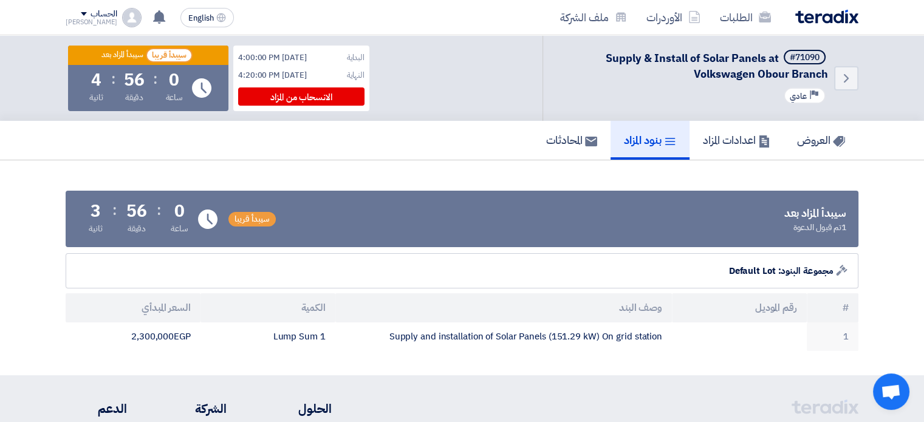
click at [441, 150] on div "العروض اعدادات المزاد بنود المزاد المحادثات" at bounding box center [462, 140] width 793 height 39
click at [734, 134] on h5 "اعدادات المزاد" at bounding box center [736, 140] width 67 height 14
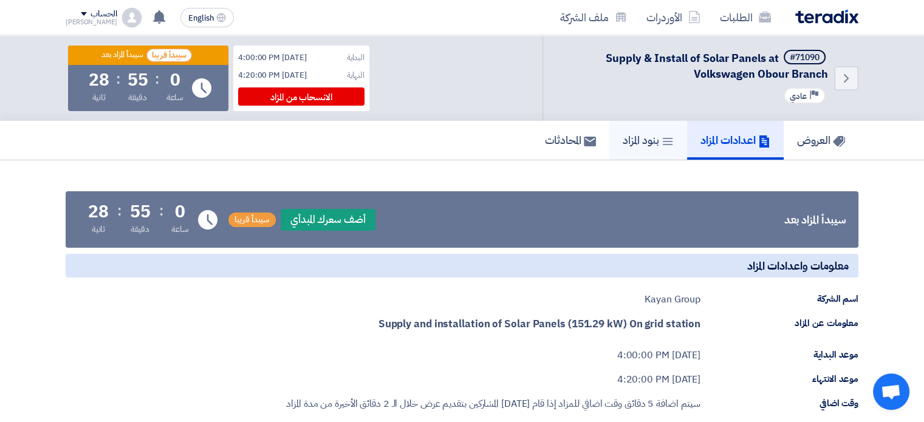
click at [630, 134] on h5 "بنود المزاد" at bounding box center [648, 140] width 51 height 14
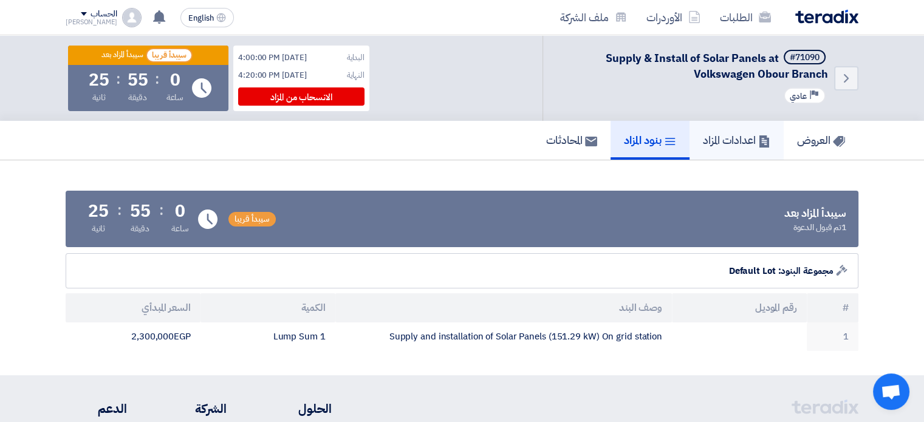
click at [730, 133] on h5 "اعدادات المزاد" at bounding box center [736, 140] width 67 height 14
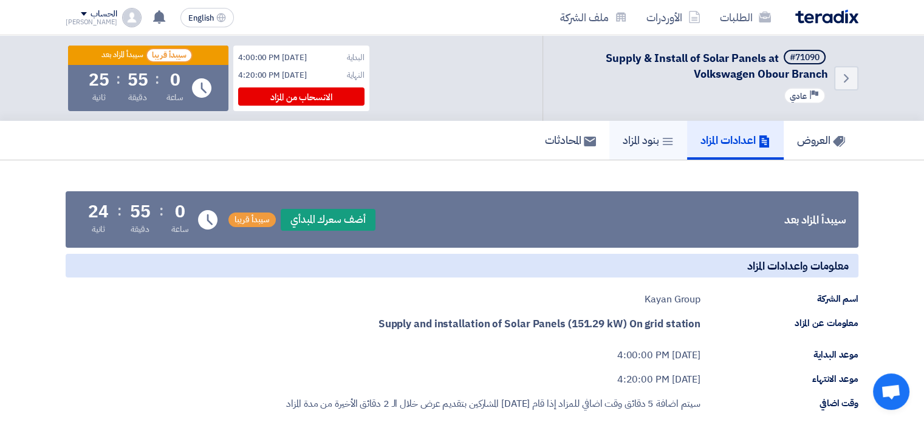
click at [629, 135] on h5 "بنود المزاد" at bounding box center [648, 140] width 51 height 14
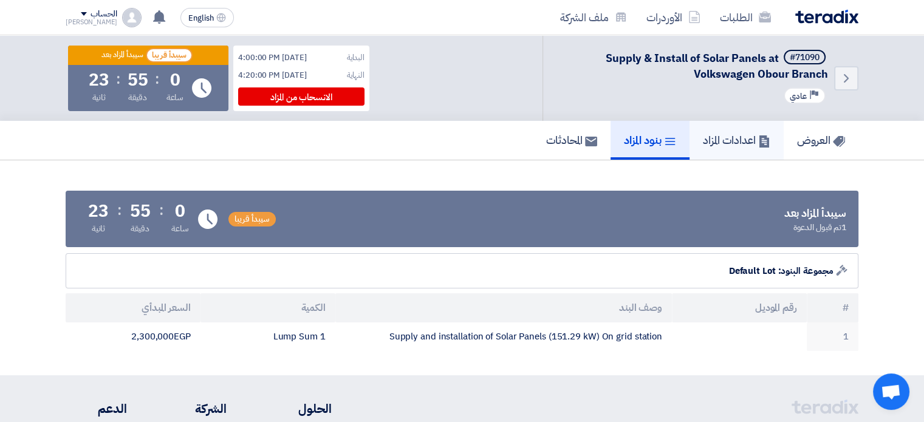
click at [690, 145] on link "اعدادات المزاد" at bounding box center [737, 140] width 94 height 39
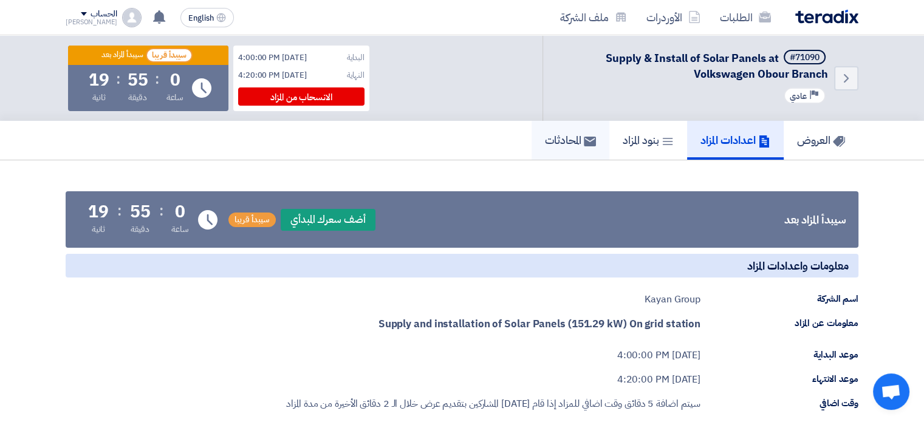
click at [534, 130] on link "المحادثات" at bounding box center [571, 140] width 78 height 39
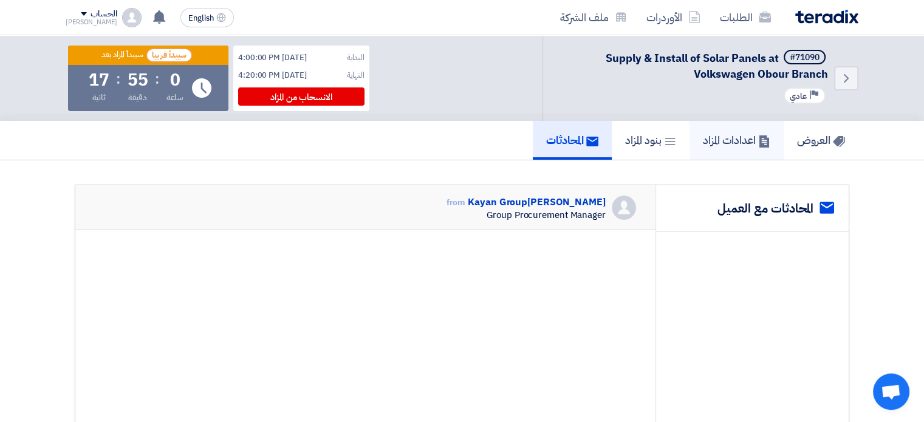
click at [732, 138] on h5 "اعدادات المزاد" at bounding box center [736, 140] width 67 height 14
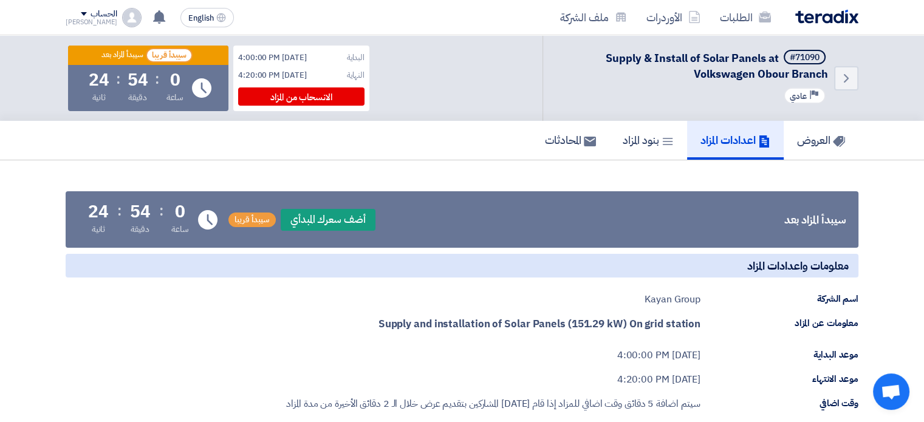
click at [125, 55] on div "سيبدأ المزاد بعد" at bounding box center [122, 55] width 42 height 10
click at [286, 157] on div "العروض اعدادات المزاد بنود المزاد المحادثات" at bounding box center [462, 140] width 793 height 39
click at [255, 213] on span "سيبدأ قريبا" at bounding box center [252, 220] width 47 height 15
click at [460, 154] on div "العروض اعدادات المزاد بنود المزاد المحادثات" at bounding box center [462, 140] width 793 height 39
click at [372, 151] on div "العروض اعدادات المزاد بنود المزاد المحادثات" at bounding box center [462, 140] width 793 height 39
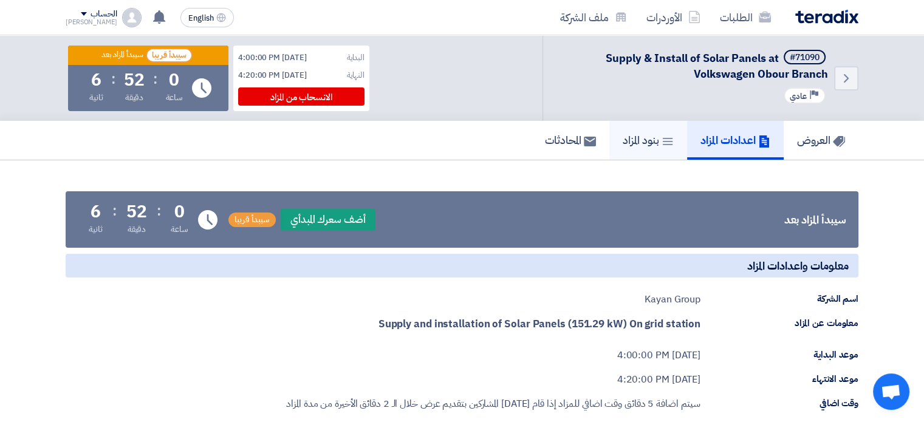
click at [662, 143] on icon at bounding box center [668, 142] width 12 height 12
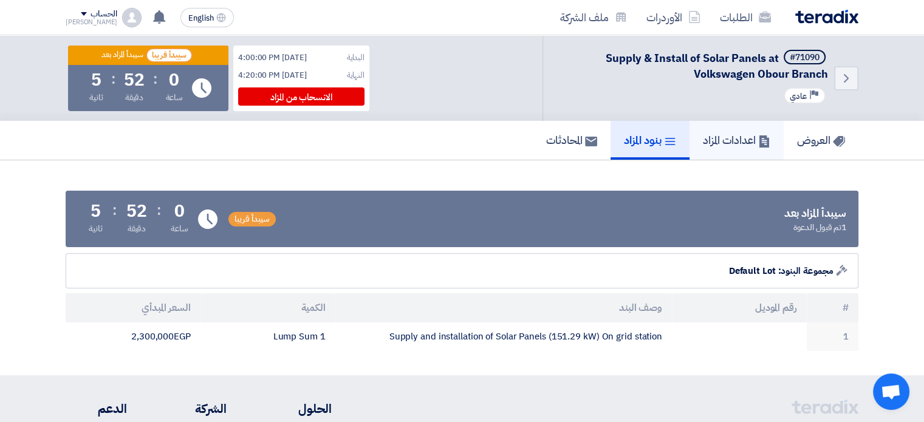
click at [727, 145] on h5 "اعدادات المزاد" at bounding box center [736, 140] width 67 height 14
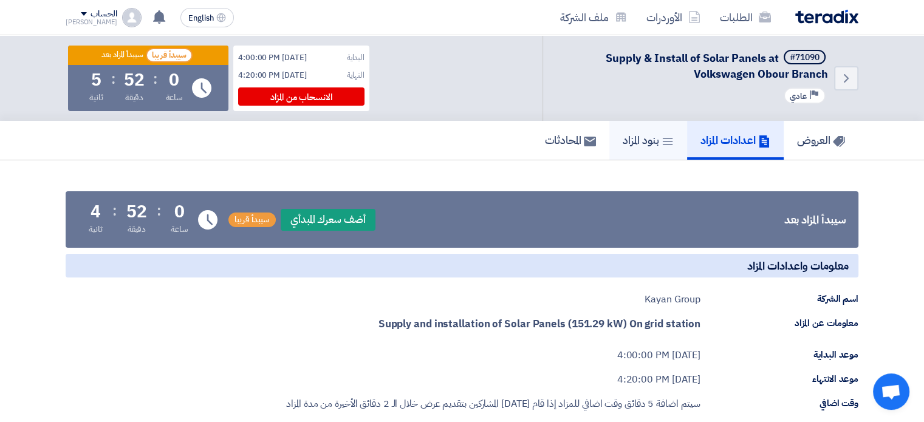
click at [632, 138] on h5 "بنود المزاد" at bounding box center [648, 140] width 51 height 14
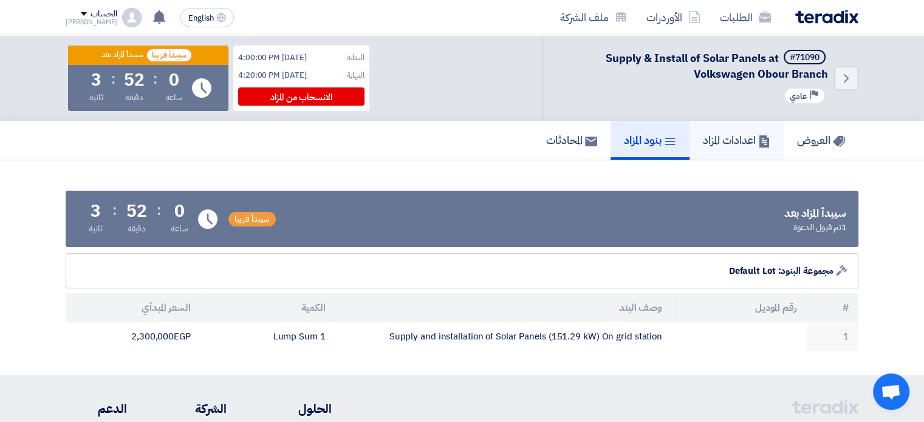
click at [712, 140] on h5 "اعدادات المزاد" at bounding box center [736, 140] width 67 height 14
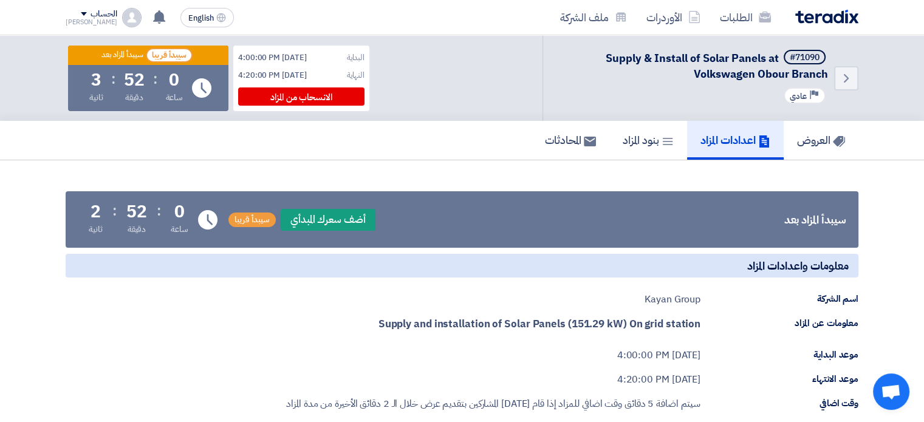
click at [402, 140] on div "العروض اعدادات المزاد بنود المزاد المحادثات" at bounding box center [462, 140] width 793 height 39
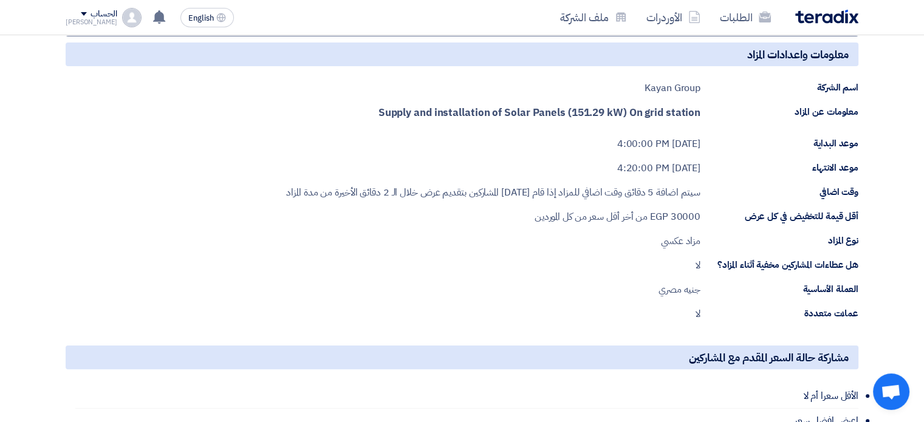
scroll to position [142, 0]
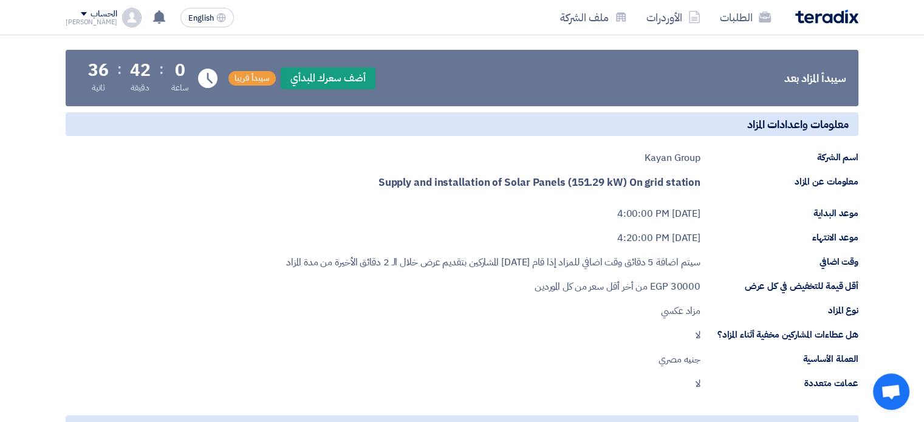
click at [442, 186] on strong "Supply and installation of Solar Panels (151.29 kW) On grid station" at bounding box center [540, 182] width 322 height 15
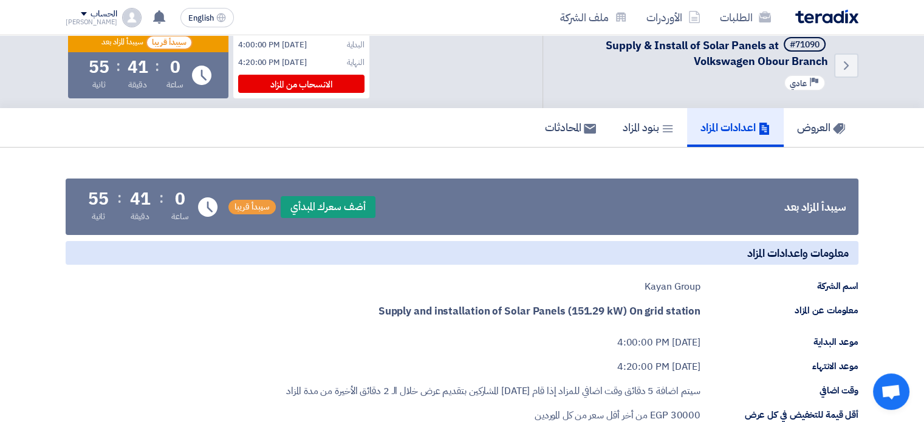
scroll to position [0, 0]
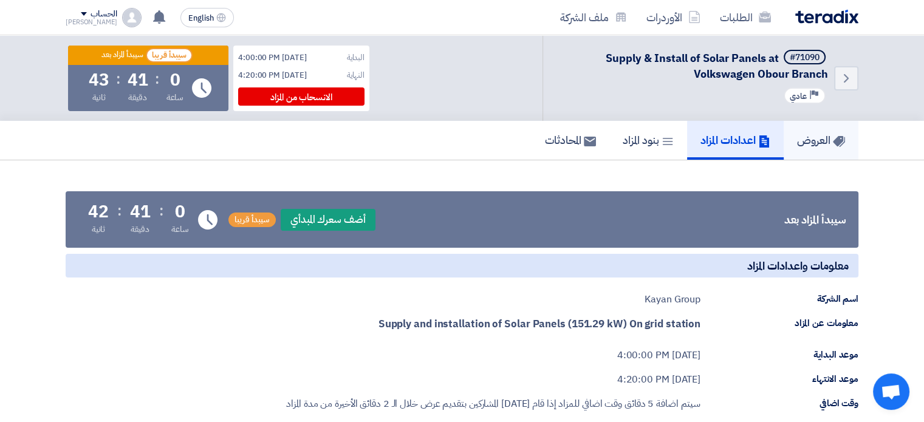
click at [808, 146] on h5 "العروض" at bounding box center [821, 140] width 48 height 14
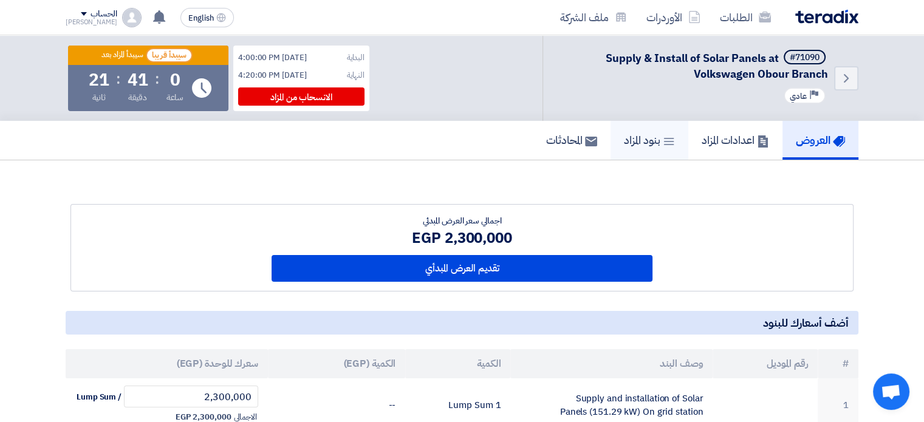
click at [632, 134] on h5 "بنود المزاد" at bounding box center [649, 140] width 51 height 14
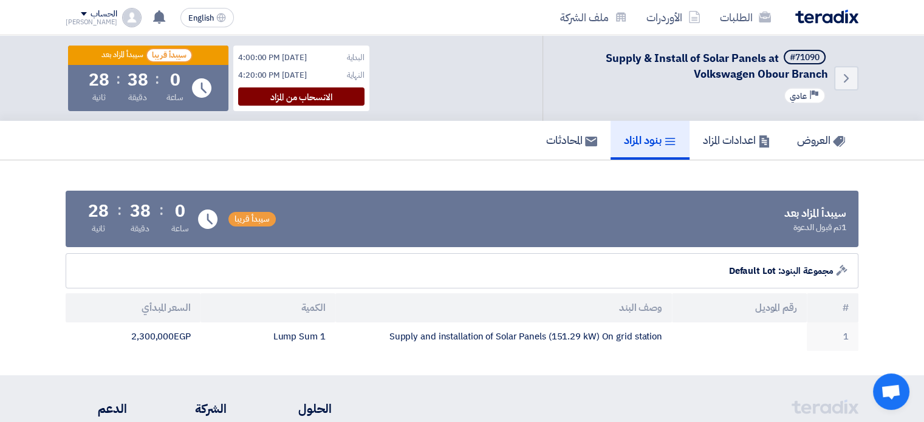
click at [289, 99] on div "الانسحاب من المزاد" at bounding box center [301, 97] width 126 height 18
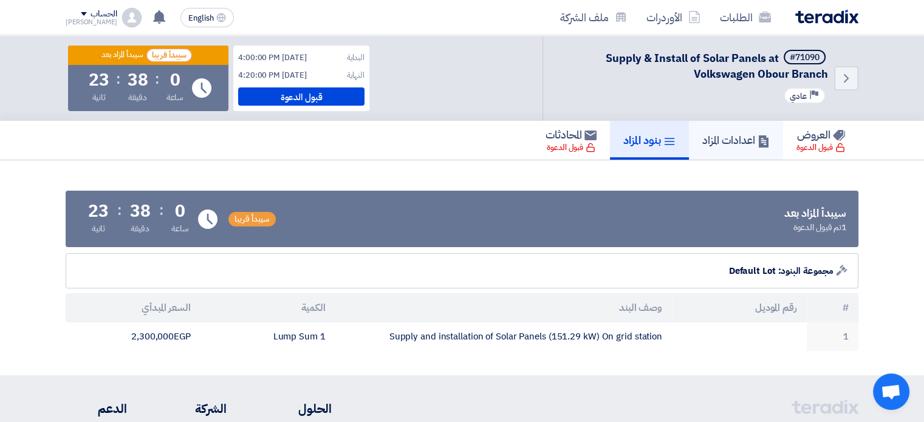
click at [715, 142] on h5 "اعدادات المزاد" at bounding box center [736, 140] width 67 height 14
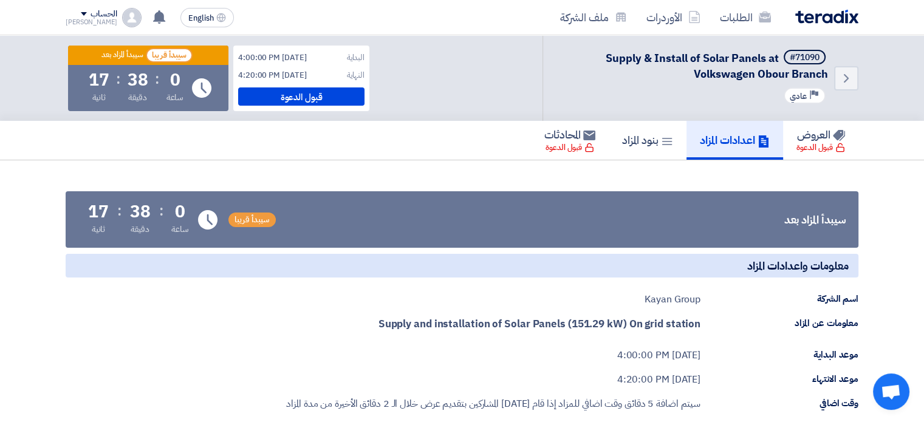
click at [489, 149] on div "العروض قبول الدعوة اعدادات المزاد بنود المزاد المحادثات قبول الدعوة" at bounding box center [462, 140] width 793 height 39
click at [631, 137] on h5 "بنود المزاد" at bounding box center [647, 140] width 51 height 14
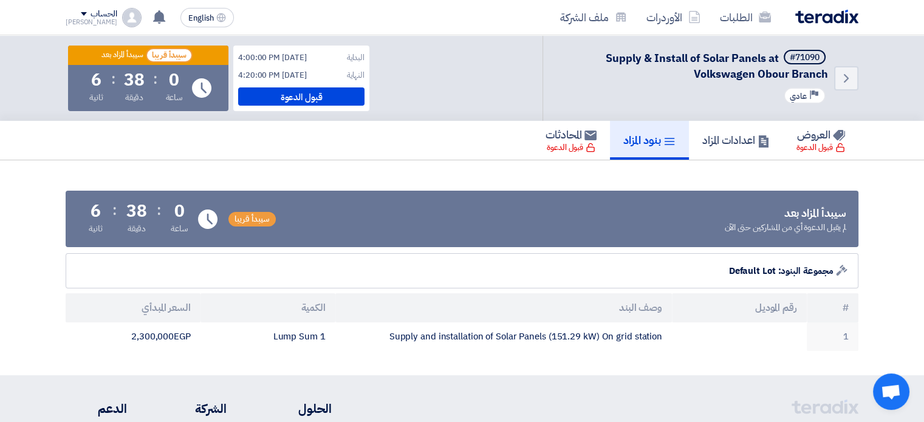
scroll to position [142, 0]
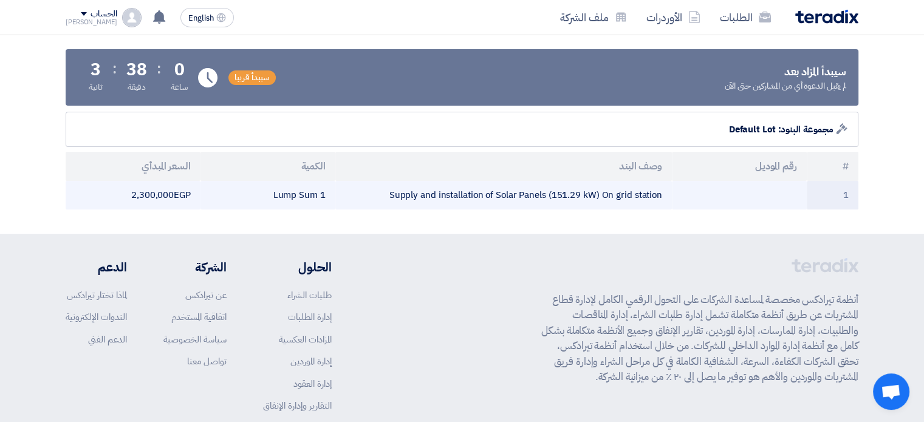
click at [518, 191] on td "Supply and installation of Solar Panels (151.29 kW) On grid station" at bounding box center [503, 195] width 337 height 29
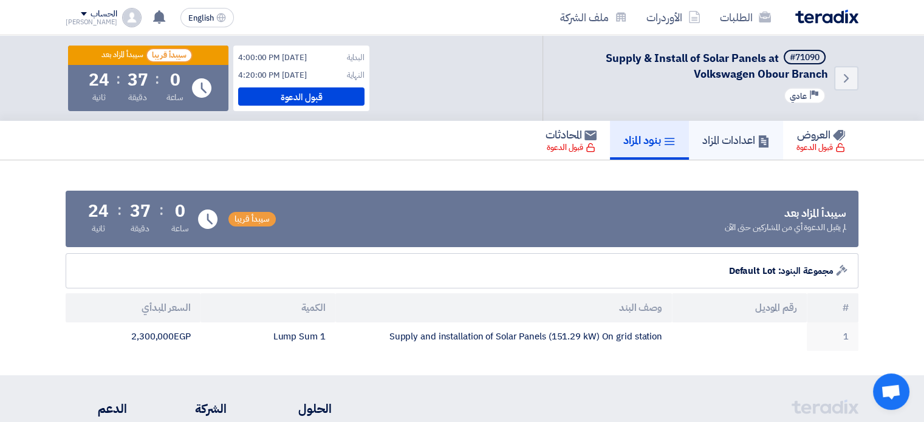
click at [729, 140] on h5 "اعدادات المزاد" at bounding box center [736, 140] width 67 height 14
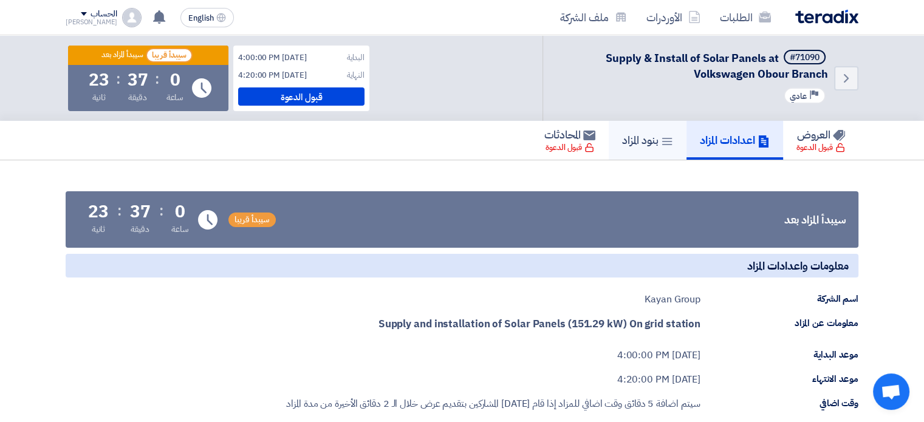
click at [661, 140] on icon at bounding box center [667, 142] width 12 height 12
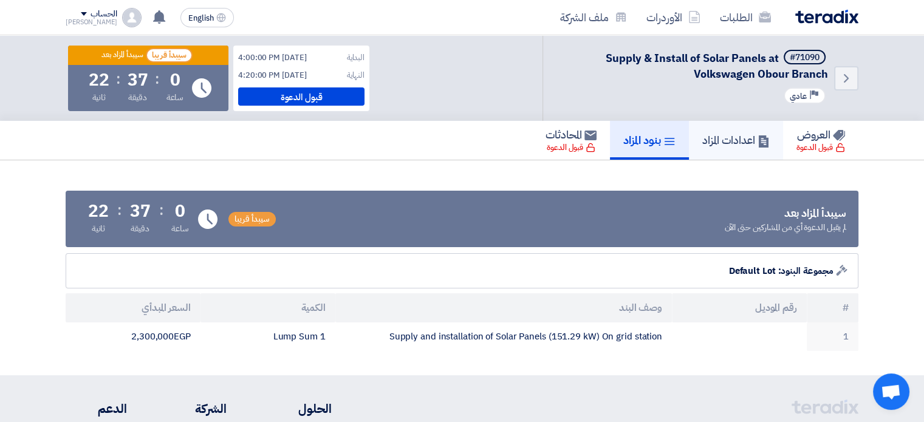
click at [743, 142] on h5 "اعدادات المزاد" at bounding box center [736, 140] width 67 height 14
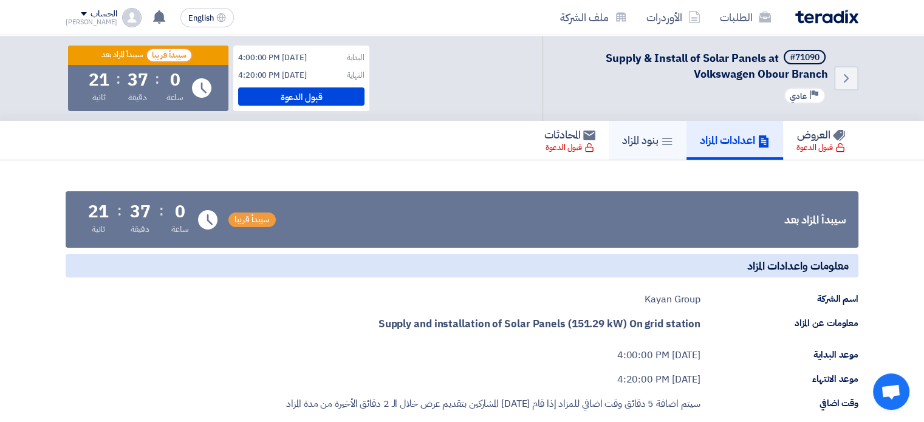
click at [647, 142] on h5 "بنود المزاد" at bounding box center [647, 140] width 51 height 14
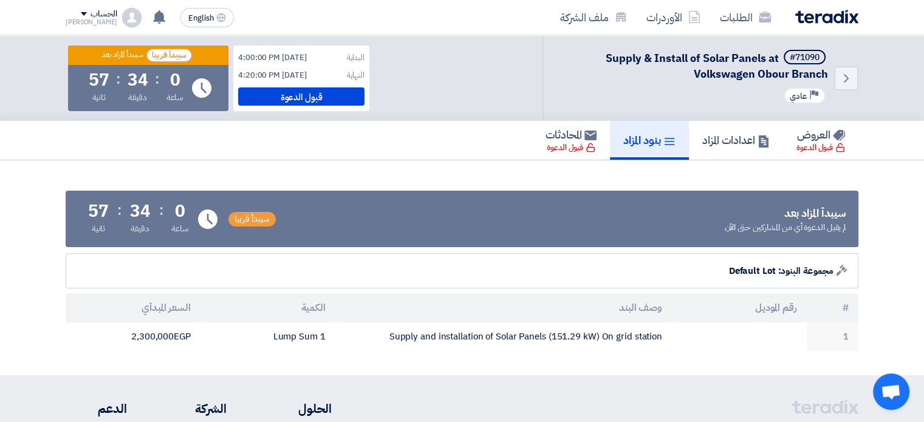
click at [423, 150] on div "العروض قبول الدعوة اعدادات المزاد بنود المزاد المحادثات قبول الدعوة" at bounding box center [462, 140] width 793 height 39
click at [738, 148] on link "اعدادات المزاد" at bounding box center [736, 140] width 94 height 39
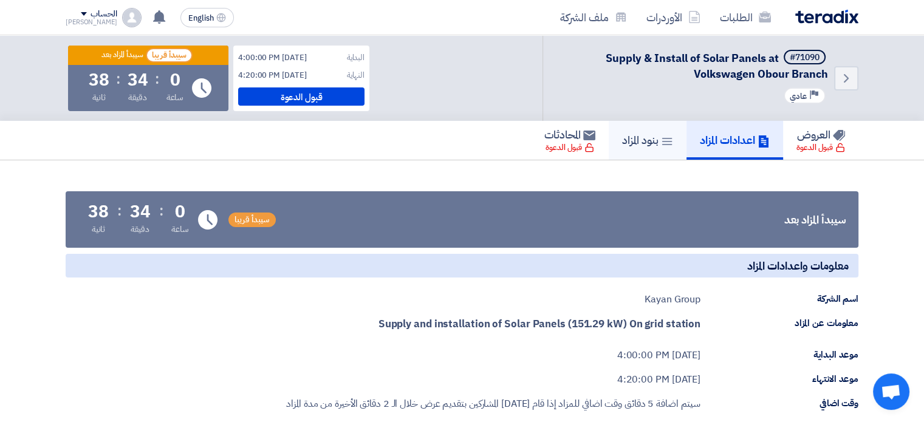
click at [636, 141] on h5 "بنود المزاد" at bounding box center [647, 140] width 51 height 14
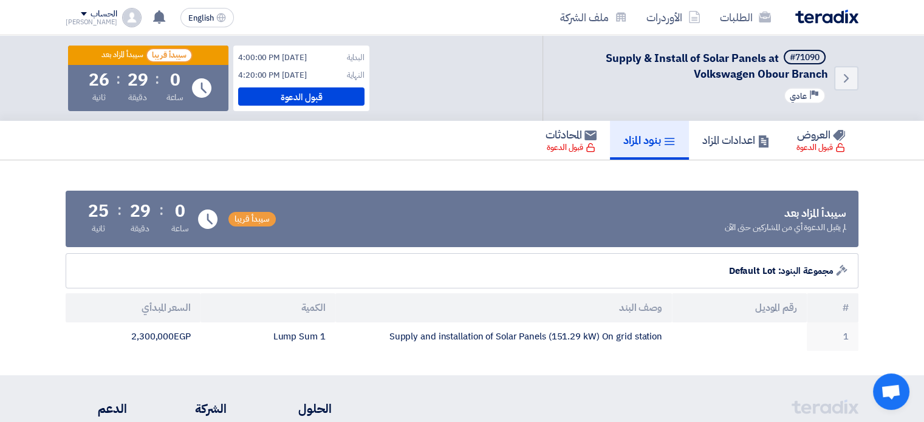
click at [418, 146] on div "العروض قبول الدعوة اعدادات المزاد بنود المزاد المحادثات قبول الدعوة" at bounding box center [462, 140] width 793 height 39
click at [745, 142] on h5 "اعدادات المزاد" at bounding box center [736, 140] width 67 height 14
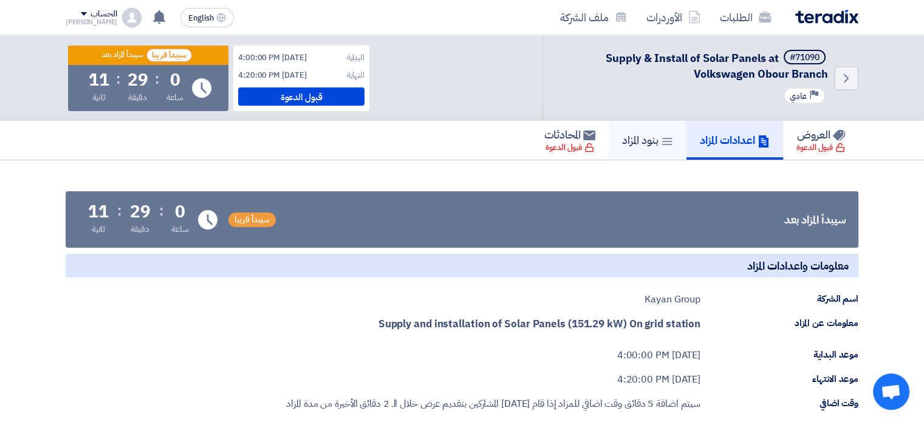
click at [630, 142] on h5 "بنود المزاد" at bounding box center [647, 140] width 51 height 14
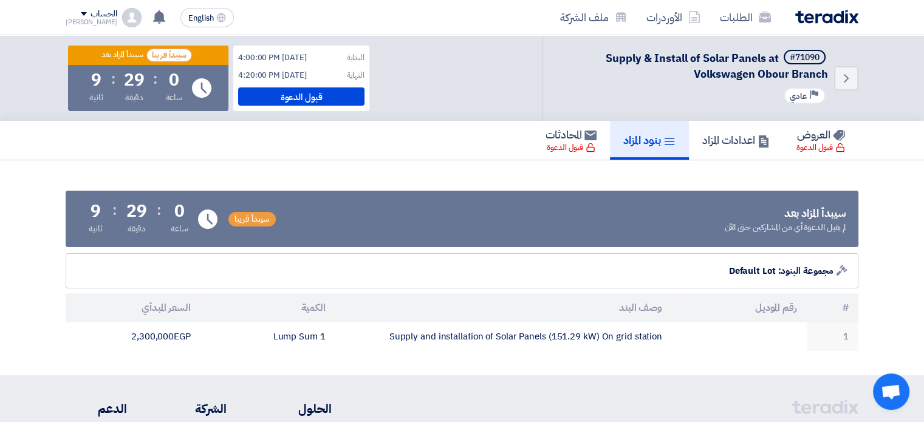
click at [365, 163] on section "سيبدأ المزاد بعد لم يقبل الدعوة أي من المشاركين حتى الآن سيبدأ قريبا Time Remai…" at bounding box center [462, 267] width 924 height 215
click at [543, 81] on div "Back #71090 Supply & Install of Solar Panels at Volkswagen Obour Branch Priorit…" at bounding box center [701, 78] width 316 height 86
click at [703, 145] on h5 "اعدادات المزاد" at bounding box center [736, 140] width 67 height 14
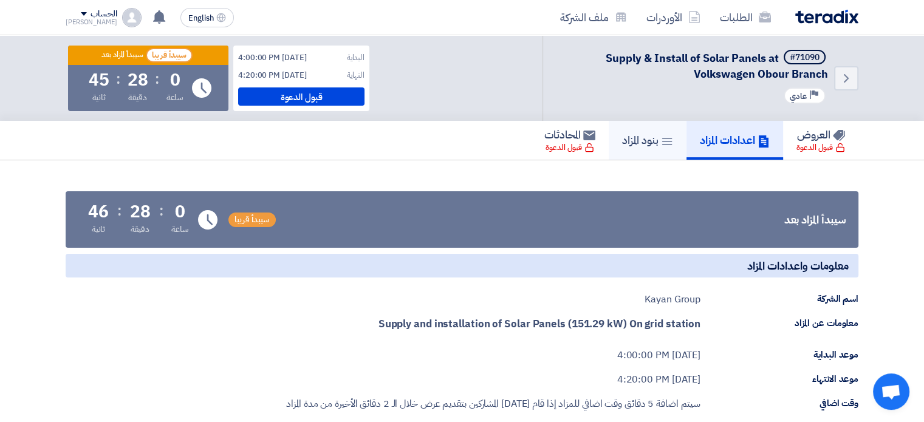
click at [661, 145] on icon at bounding box center [667, 142] width 12 height 12
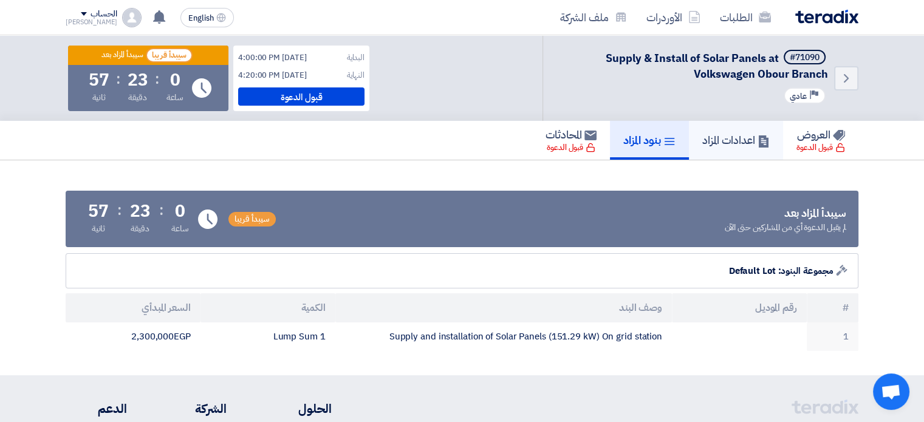
click at [757, 151] on link "اعدادات المزاد" at bounding box center [736, 140] width 94 height 39
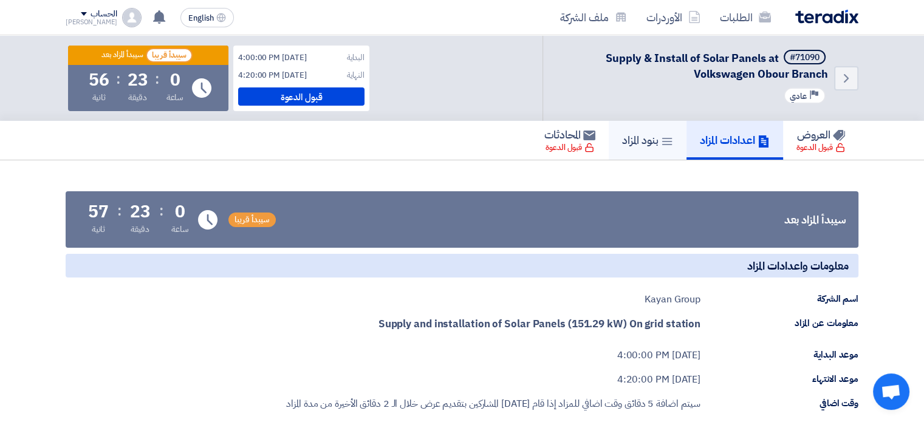
click at [642, 144] on h5 "بنود المزاد" at bounding box center [647, 140] width 51 height 14
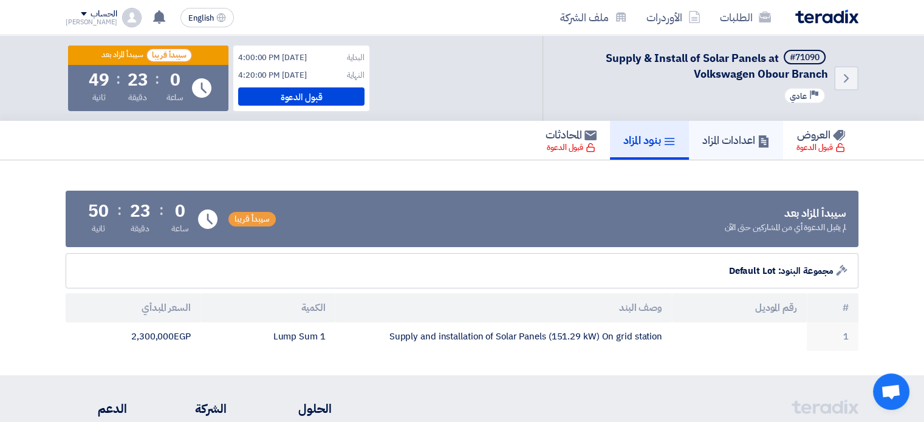
click at [703, 145] on h5 "اعدادات المزاد" at bounding box center [736, 140] width 67 height 14
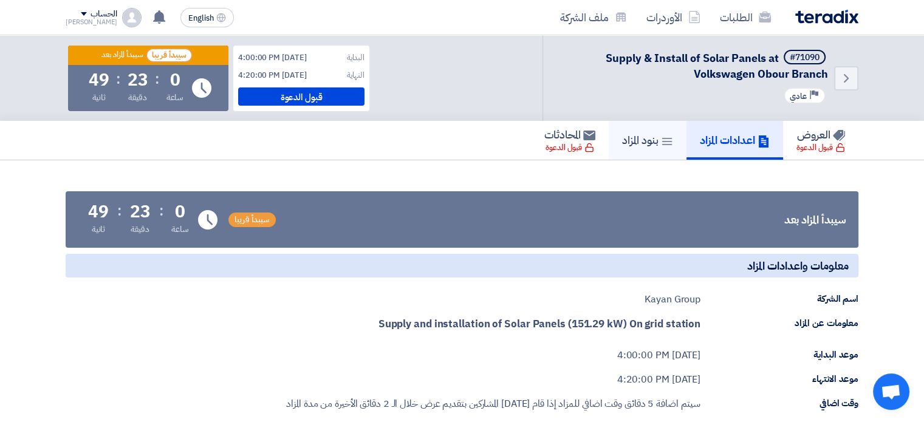
click at [661, 145] on icon at bounding box center [667, 142] width 12 height 12
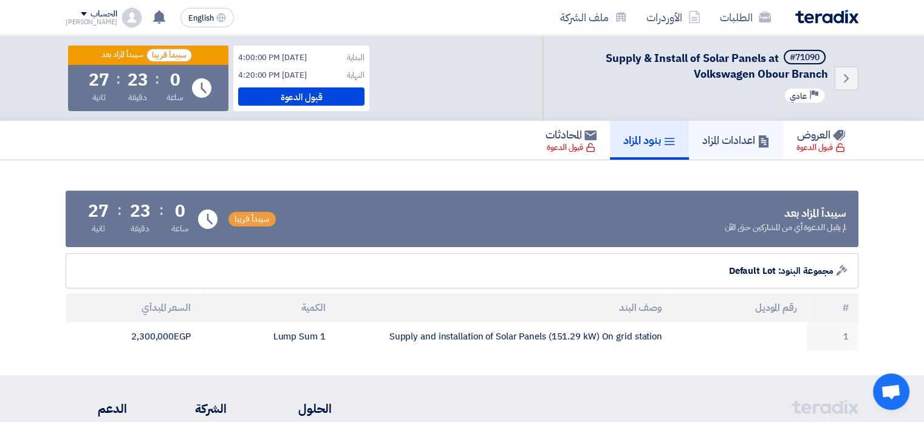
click at [712, 136] on h5 "اعدادات المزاد" at bounding box center [736, 140] width 67 height 14
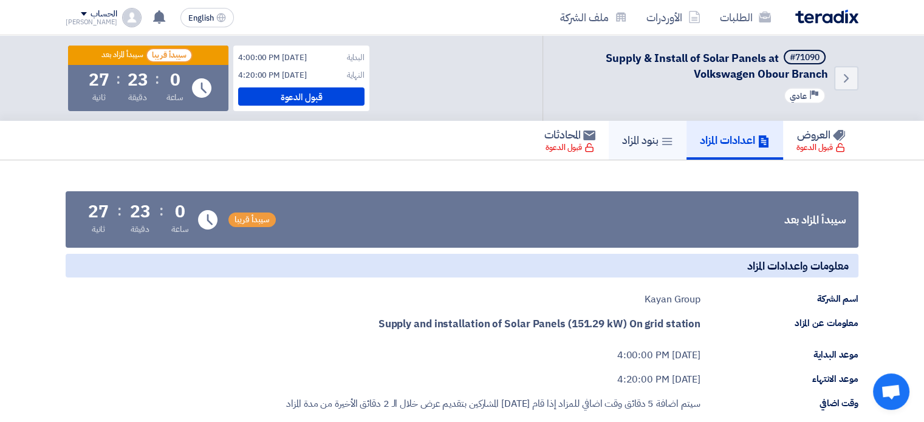
click at [647, 131] on link "بنود المزاد" at bounding box center [648, 140] width 78 height 39
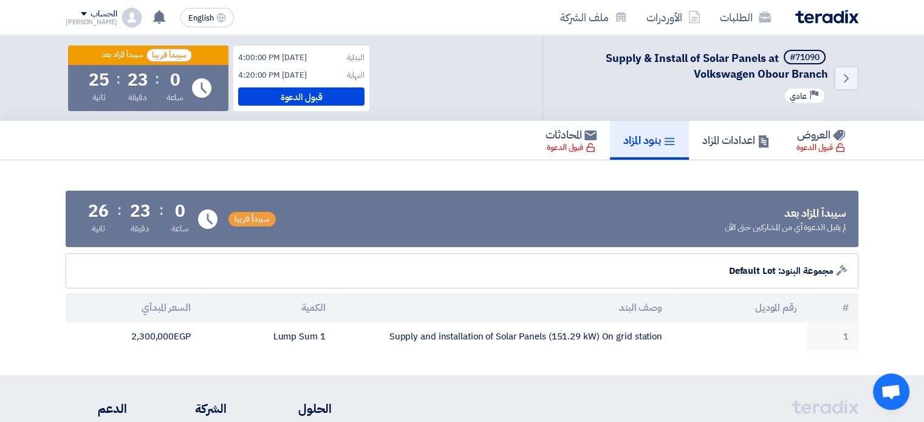
click at [506, 167] on section "سيبدأ المزاد بعد لم يقبل الدعوة أي من المشاركين حتى الآن سيبدأ قريبا Time Remai…" at bounding box center [462, 267] width 924 height 215
click at [491, 165] on section "سيبدأ المزاد بعد لم يقبل الدعوة أي من المشاركين حتى الآن سيبدأ قريبا Time Remai…" at bounding box center [462, 267] width 924 height 215
click at [724, 142] on h5 "اعدادات المزاد" at bounding box center [736, 140] width 67 height 14
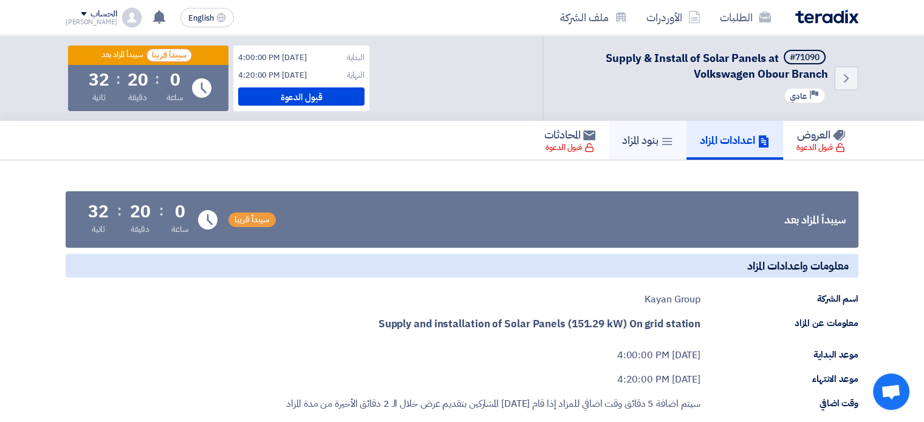
click at [632, 141] on h5 "بنود المزاد" at bounding box center [647, 140] width 51 height 14
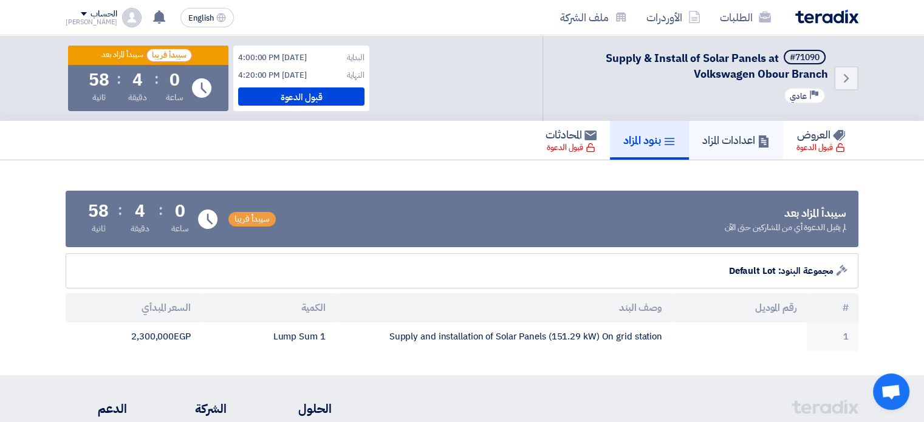
click at [712, 142] on h5 "اعدادات المزاد" at bounding box center [736, 140] width 67 height 14
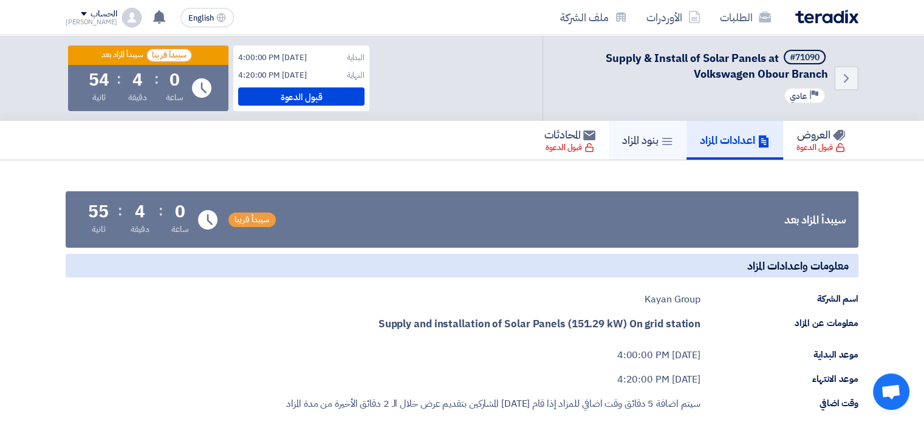
click at [627, 131] on link "بنود المزاد" at bounding box center [648, 140] width 78 height 39
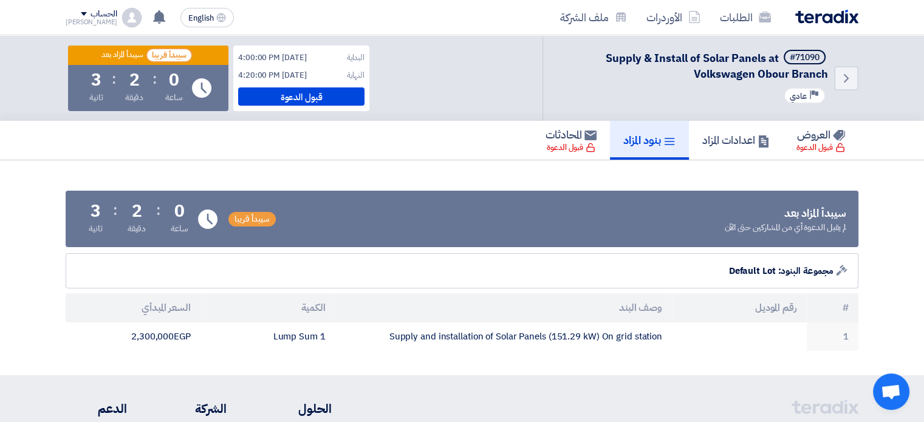
click at [382, 133] on div "العروض قبول الدعوة اعدادات المزاد بنود المزاد المحادثات قبول الدعوة" at bounding box center [462, 140] width 793 height 39
click at [437, 163] on section "سيبدأ المزاد بعد لم يقبل الدعوة أي من المشاركين حتى الآن سيبدأ [GEOGRAPHIC_DATA…" at bounding box center [462, 267] width 924 height 215
click at [172, 50] on span "سيبدأ قريبا" at bounding box center [169, 55] width 47 height 15
click at [425, 145] on div "العروض قبول الدعوة اعدادات المزاد بنود المزاد المحادثات قبول الدعوة" at bounding box center [462, 140] width 793 height 39
click at [714, 144] on h5 "اعدادات المزاد" at bounding box center [736, 140] width 67 height 14
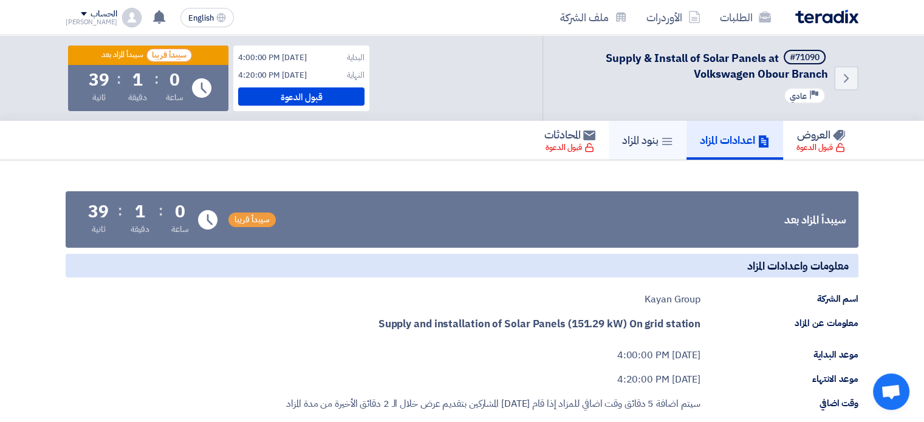
click at [661, 145] on icon at bounding box center [667, 142] width 12 height 12
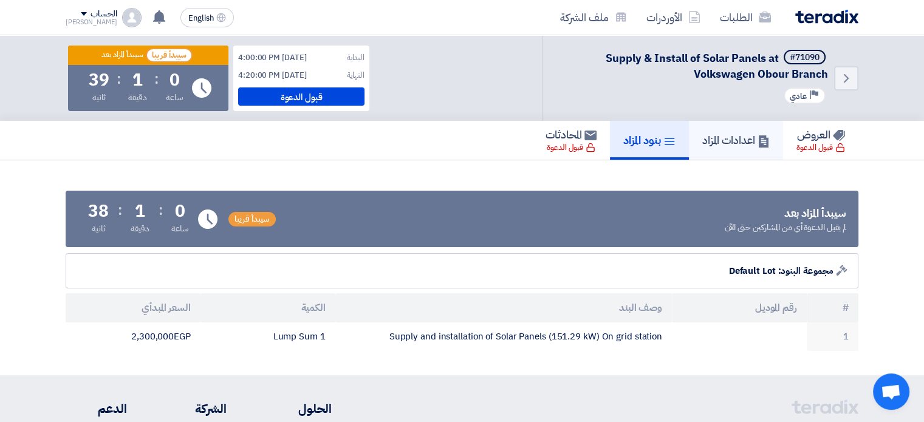
click at [713, 145] on h5 "اعدادات المزاد" at bounding box center [736, 140] width 67 height 14
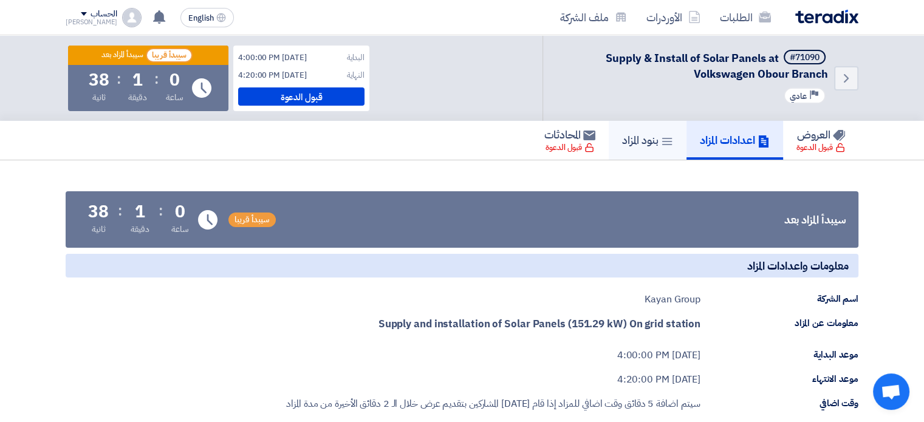
click at [664, 144] on icon at bounding box center [667, 142] width 12 height 12
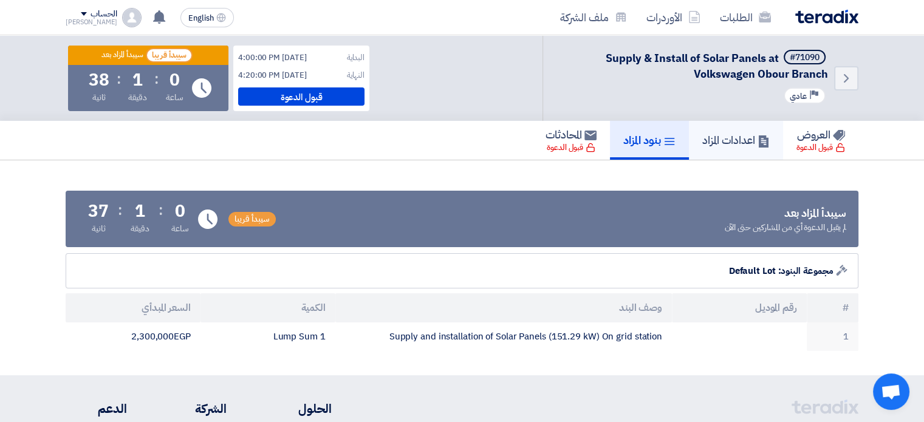
click at [703, 143] on h5 "اعدادات المزاد" at bounding box center [736, 140] width 67 height 14
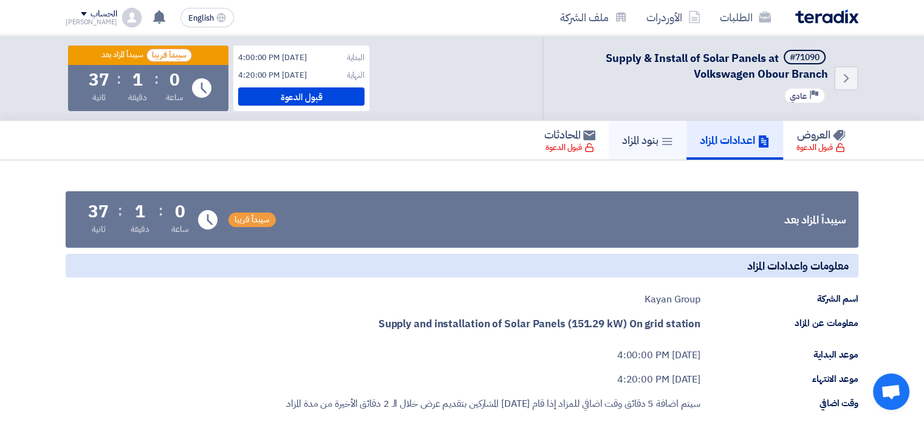
click at [642, 143] on h5 "بنود المزاد" at bounding box center [647, 140] width 51 height 14
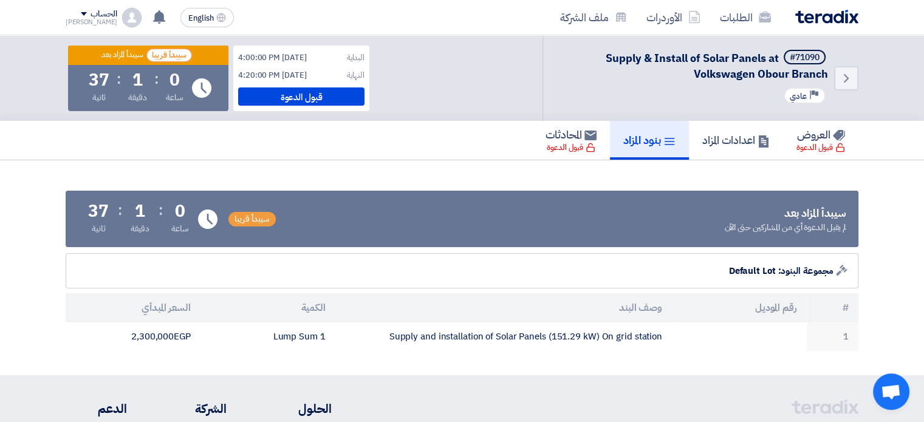
click at [491, 157] on div "العروض قبول الدعوة اعدادات المزاد بنود المزاد المحادثات قبول الدعوة" at bounding box center [462, 140] width 793 height 39
click at [737, 131] on link "اعدادات المزاد" at bounding box center [736, 140] width 94 height 39
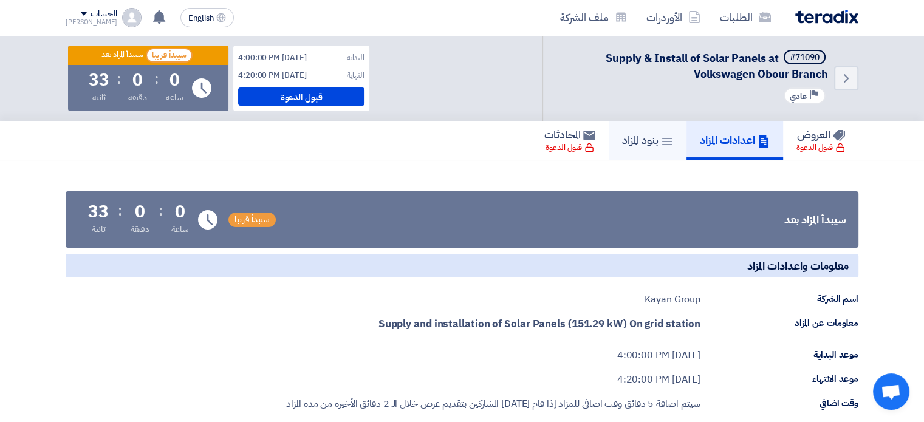
click at [661, 151] on link "بنود المزاد" at bounding box center [648, 140] width 78 height 39
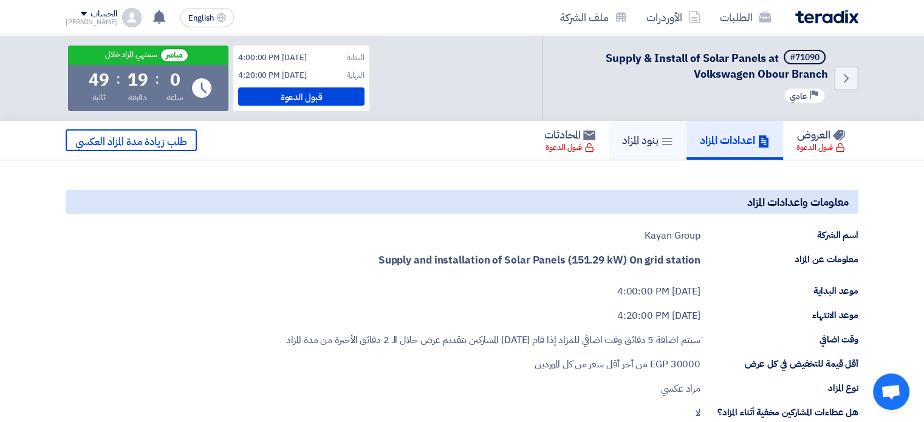
click at [644, 141] on h5 "بنود المزاد" at bounding box center [647, 140] width 51 height 14
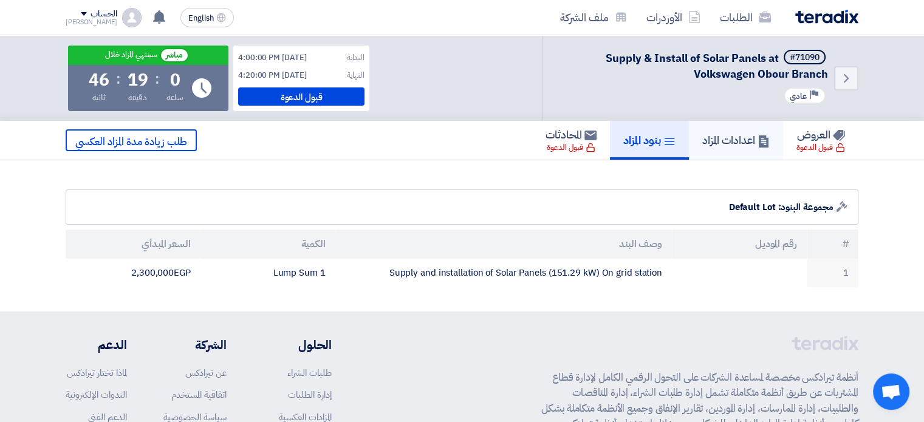
click at [734, 141] on h5 "اعدادات المزاد" at bounding box center [736, 140] width 67 height 14
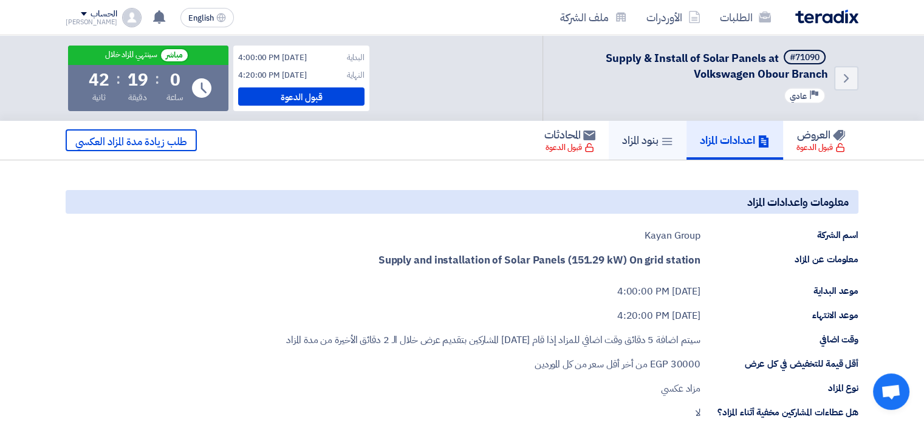
click at [651, 138] on h5 "بنود المزاد" at bounding box center [647, 140] width 51 height 14
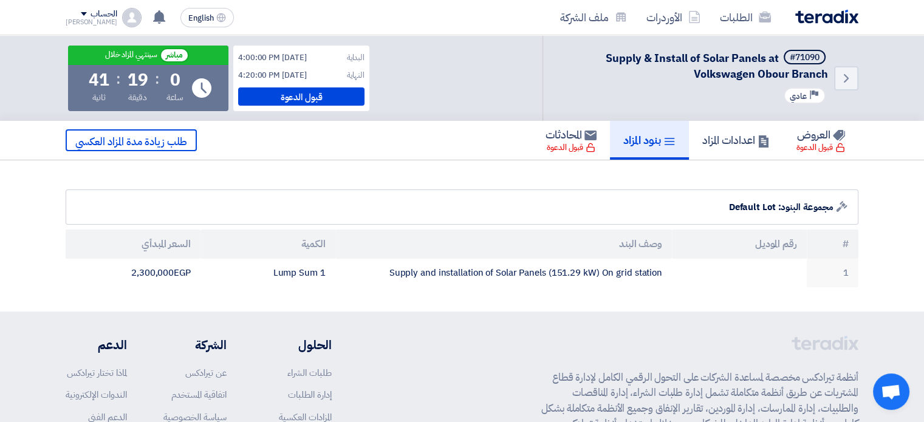
click at [428, 141] on div "العروض قبول الدعوة اعدادات المزاد بنود المزاد المحادثات قبول الدعوة طلب زيادة م…" at bounding box center [462, 140] width 793 height 39
click at [709, 145] on h5 "اعدادات المزاد" at bounding box center [736, 140] width 67 height 14
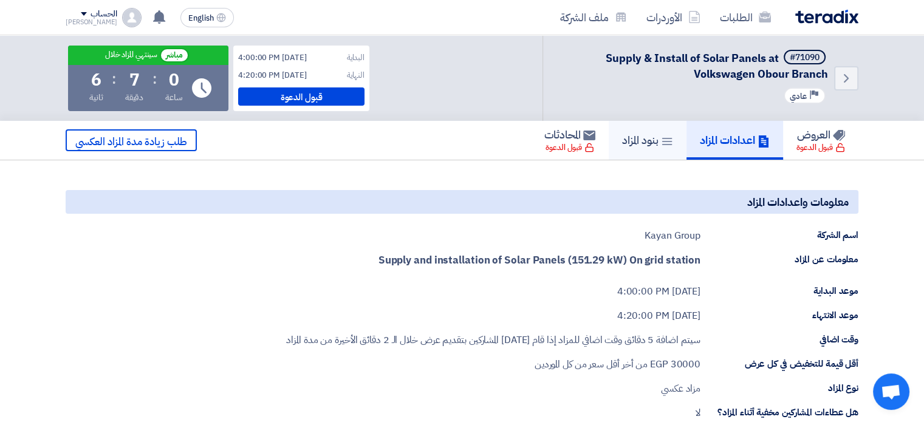
click at [632, 149] on link "بنود المزاد" at bounding box center [648, 140] width 78 height 39
click at [646, 154] on link "بنود المزاد" at bounding box center [648, 140] width 78 height 39
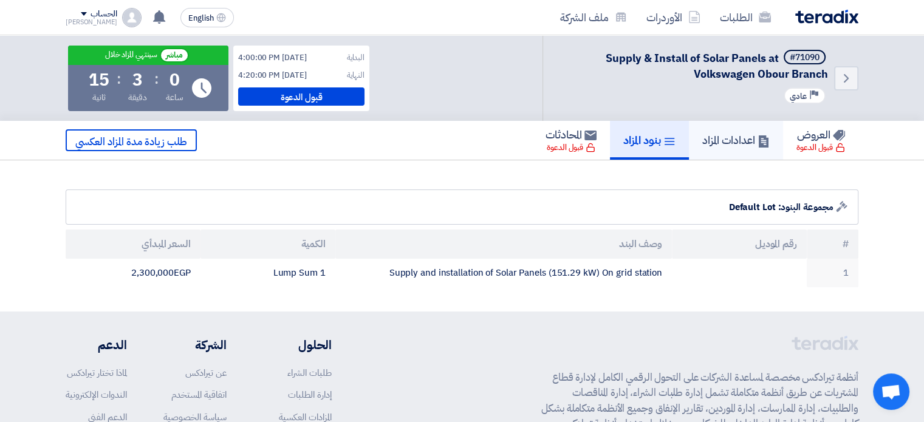
click at [714, 140] on h5 "اعدادات المزاد" at bounding box center [736, 140] width 67 height 14
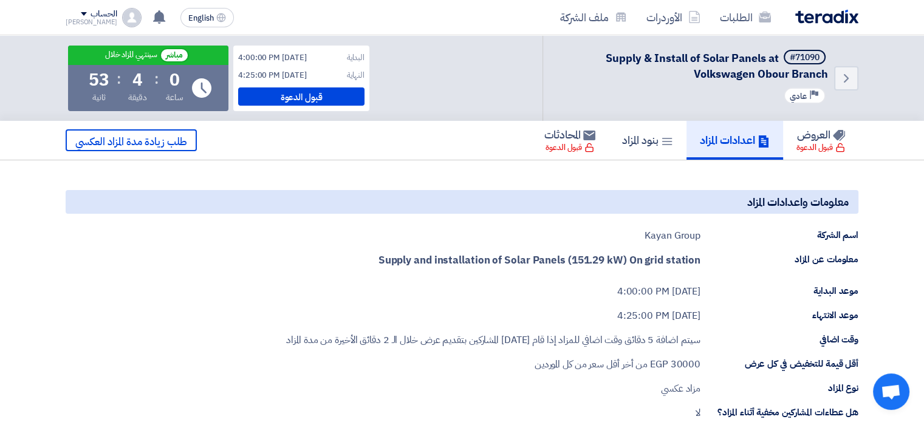
click at [384, 154] on div "العروض قبول الدعوة اعدادات المزاد بنود المزاد المحادثات قبول الدعوة طلب زيادة م…" at bounding box center [462, 140] width 793 height 39
click at [634, 261] on strong "Supply and installation of Solar Panels (151.29 kW) On grid station" at bounding box center [540, 260] width 322 height 15
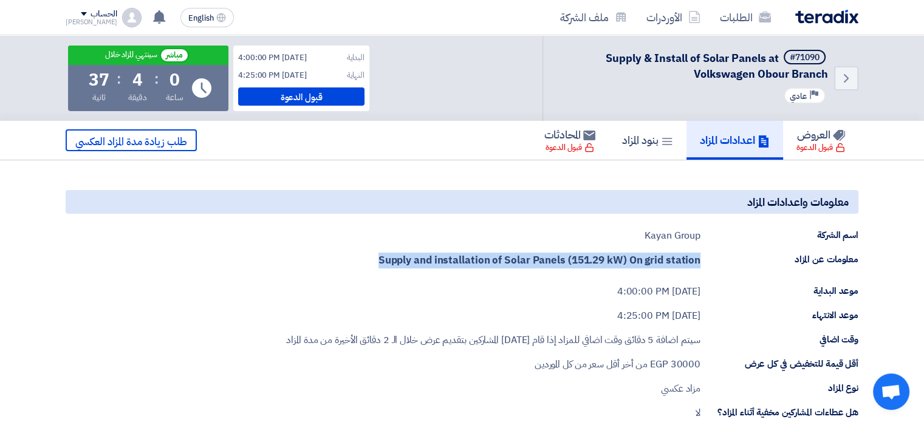
click at [634, 261] on strong "Supply and installation of Solar Panels (151.29 kW) On grid station" at bounding box center [540, 260] width 322 height 15
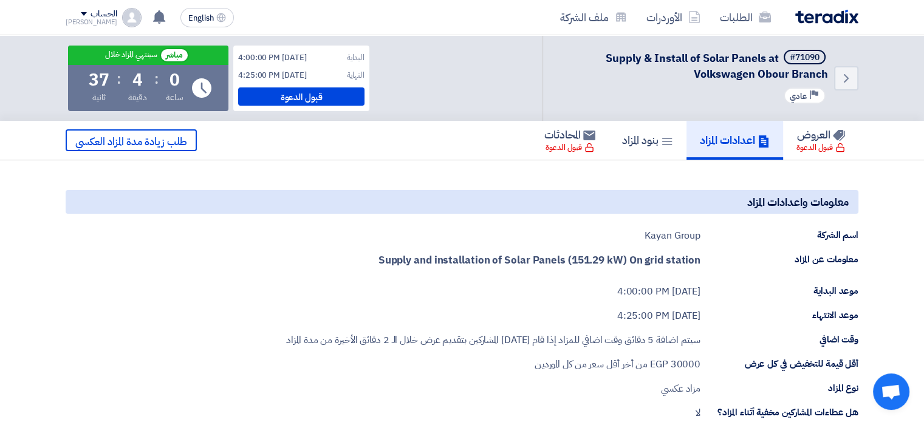
click at [638, 286] on div "[DATE] 4:00:00 PM" at bounding box center [658, 291] width 83 height 15
click at [640, 313] on div "Aug 19, 2025, 4:25:00 PM" at bounding box center [658, 316] width 83 height 15
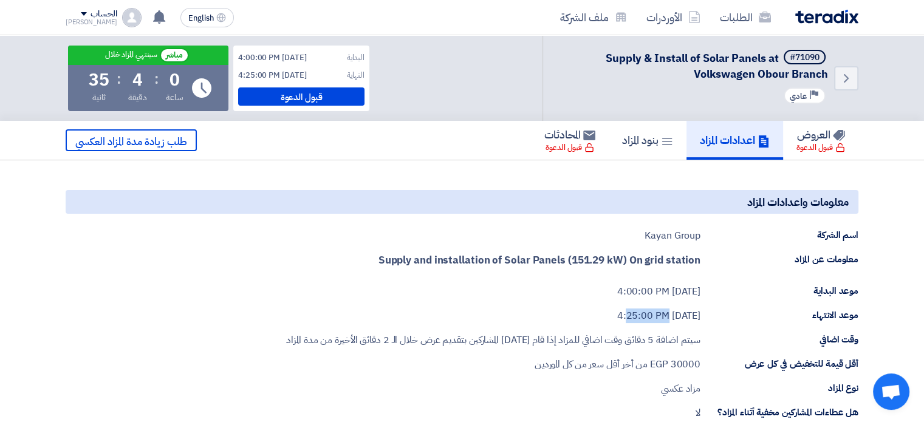
click at [640, 313] on div "Aug 19, 2025, 4:25:00 PM" at bounding box center [658, 316] width 83 height 15
click at [636, 292] on div "[DATE] 4:00:00 PM" at bounding box center [658, 291] width 83 height 15
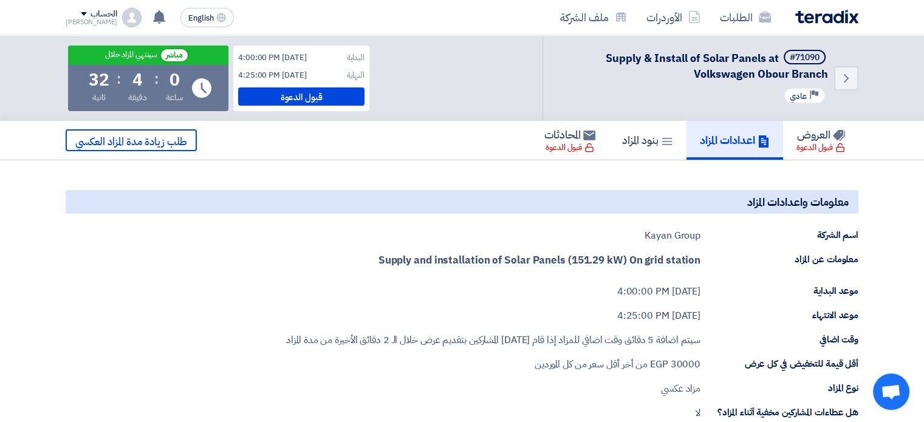
click at [634, 289] on div "[DATE] 4:00:00 PM" at bounding box center [658, 291] width 83 height 15
click at [628, 259] on strong "Supply and installation of Solar Panels (151.29 kW) On grid station" at bounding box center [540, 260] width 322 height 15
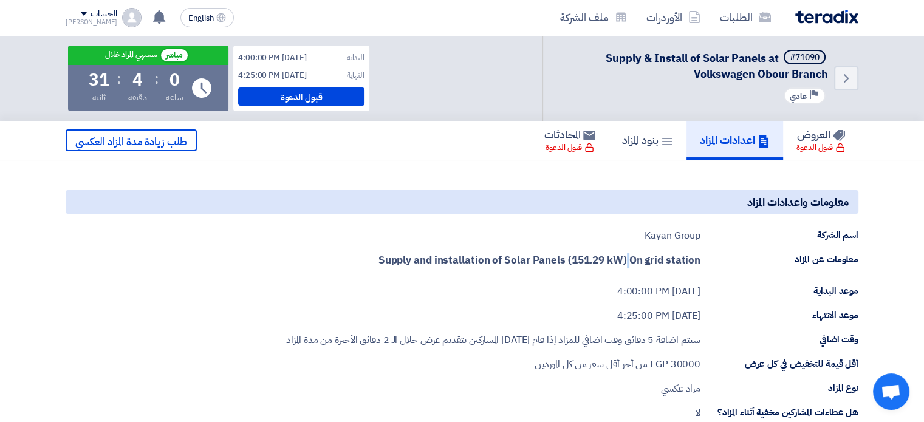
click at [628, 259] on strong "Supply and installation of Solar Panels (151.29 kW) On grid station" at bounding box center [540, 260] width 322 height 15
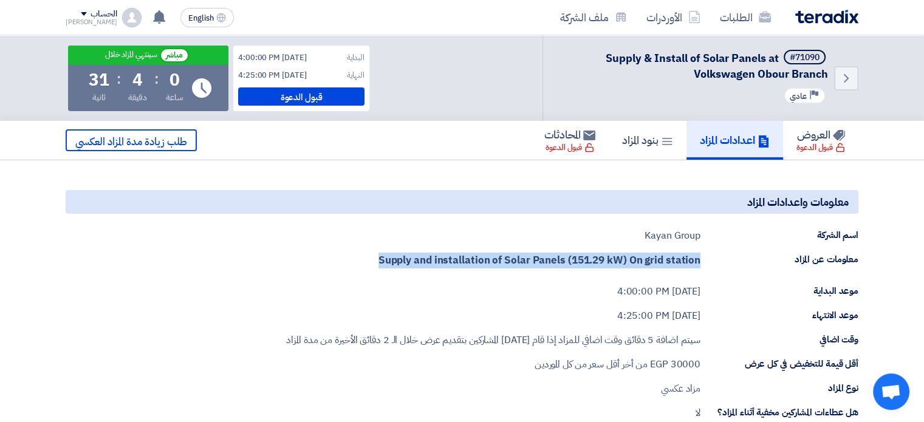
click at [628, 259] on strong "Supply and installation of Solar Panels (151.29 kW) On grid station" at bounding box center [540, 260] width 322 height 15
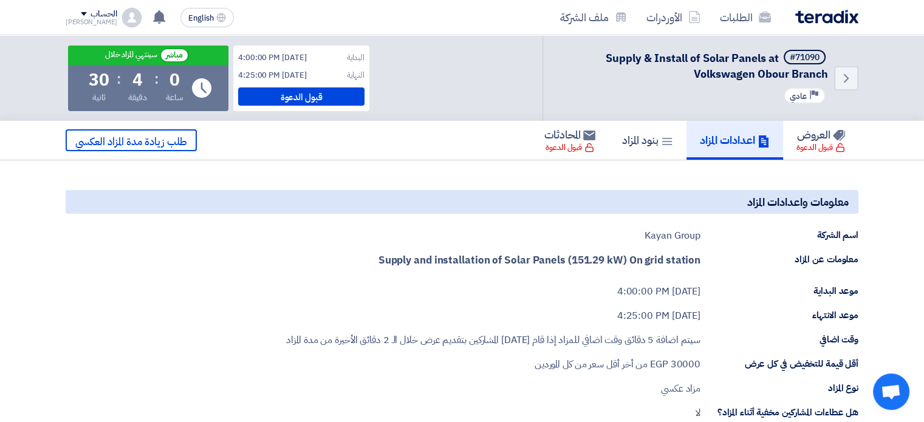
click at [630, 285] on div "[DATE] 4:00:00 PM" at bounding box center [658, 291] width 83 height 15
click at [634, 321] on div "Aug 19, 2025, 4:25:00 PM" at bounding box center [658, 316] width 83 height 15
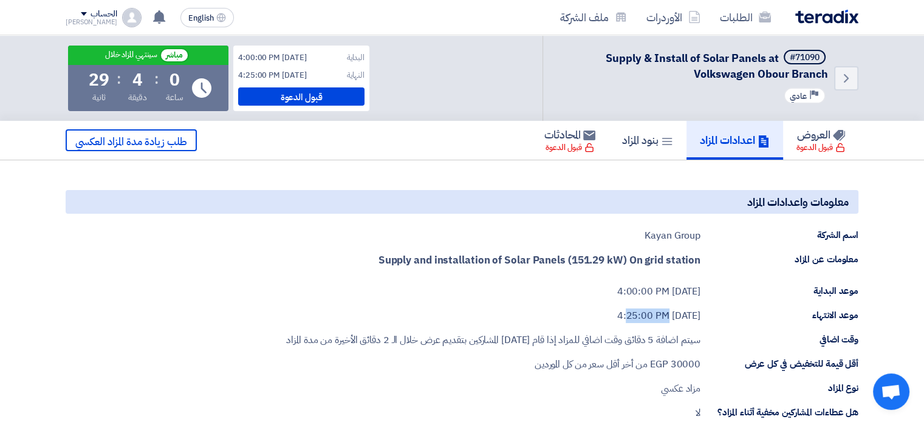
click at [634, 321] on div "Aug 19, 2025, 4:25:00 PM" at bounding box center [658, 316] width 83 height 15
click at [634, 337] on div "سيتم اضافة 5 دقائق وقت اضافي للمزاد إذا قام [DATE] المشاركين بتقديم عرض خلال ال…" at bounding box center [493, 340] width 414 height 15
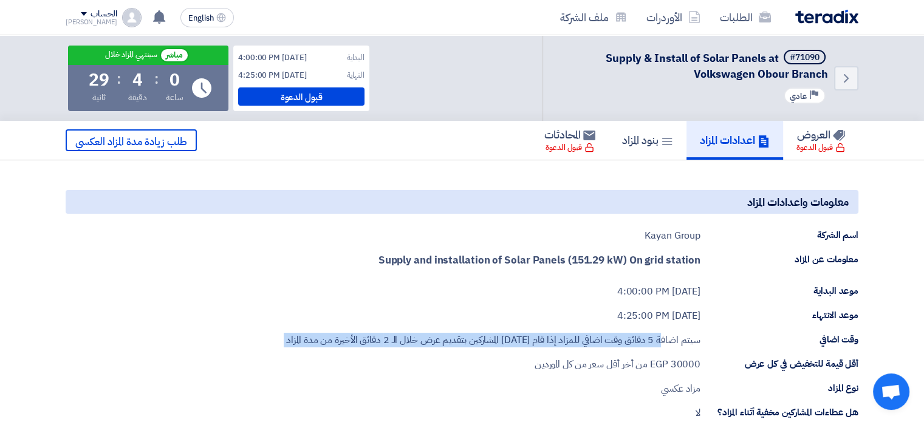
click at [634, 337] on div "سيتم اضافة 5 دقائق وقت اضافي للمزاد إذا قام [DATE] المشاركين بتقديم عرض خلال ال…" at bounding box center [493, 340] width 414 height 15
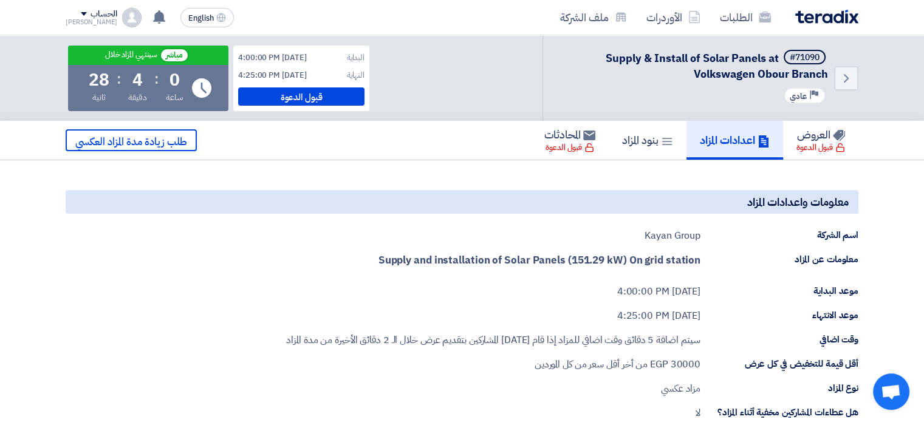
click at [638, 360] on span "من أخر أقل سعر من كل الموردين" at bounding box center [591, 364] width 113 height 15
click at [633, 343] on div "سيتم اضافة 5 دقائق وقت اضافي للمزاد إذا قام [DATE] المشاركين بتقديم عرض خلال ال…" at bounding box center [493, 340] width 414 height 15
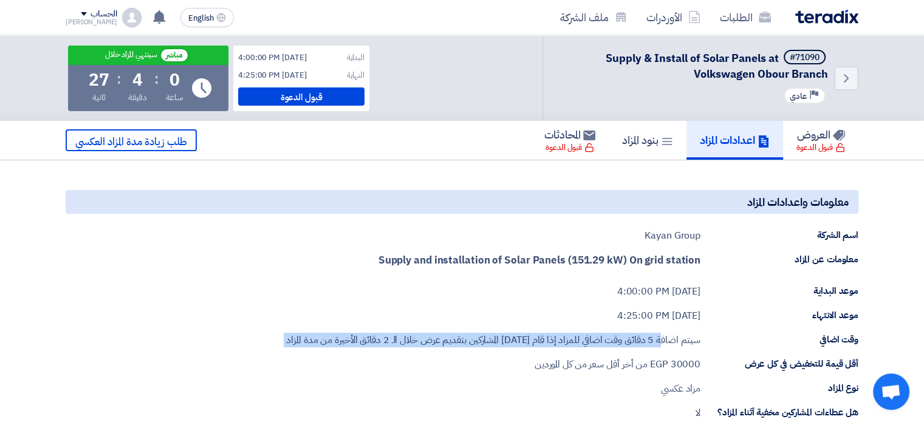
click at [633, 343] on div "سيتم اضافة 5 دقائق وقت اضافي للمزاد إذا قام [DATE] المشاركين بتقديم عرض خلال ال…" at bounding box center [493, 340] width 414 height 15
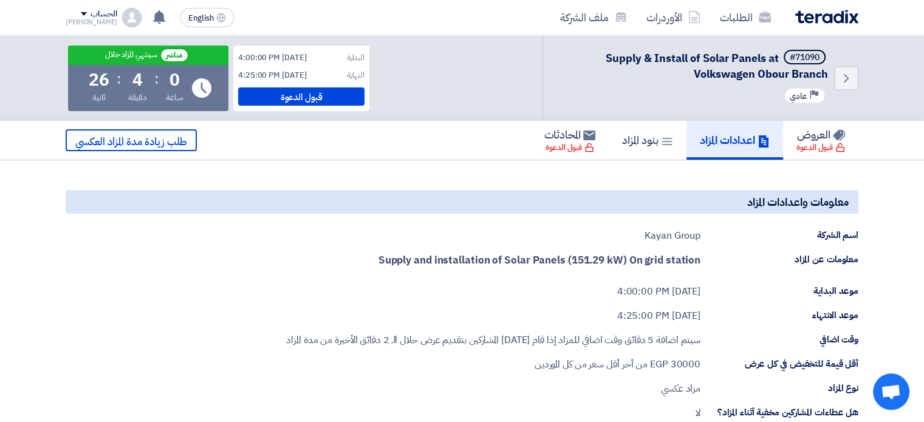
click at [636, 304] on div "معلومات واعدادات المزاد اسم الشركة Kayan Group معلومات عن المزاد Supply and ins…" at bounding box center [462, 329] width 793 height 279
click at [638, 311] on div "Aug 19, 2025, 4:25:00 PM" at bounding box center [658, 316] width 83 height 15
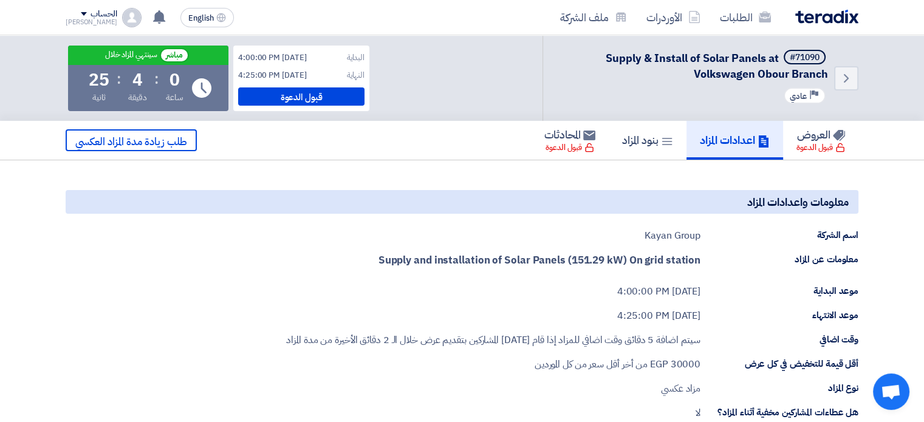
click at [638, 289] on div "[DATE] 4:00:00 PM" at bounding box center [658, 291] width 83 height 15
click at [600, 260] on strong "Supply and installation of Solar Panels (151.29 kW) On grid station" at bounding box center [540, 260] width 322 height 15
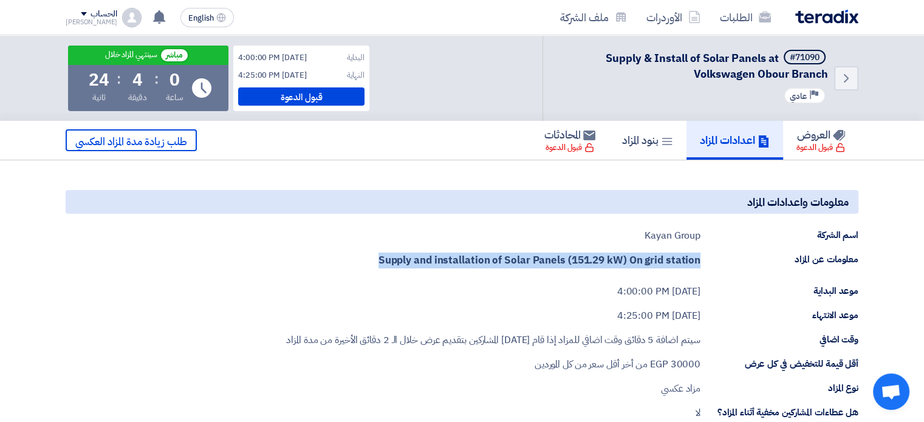
click at [600, 260] on strong "Supply and installation of Solar Panels (151.29 kW) On grid station" at bounding box center [540, 260] width 322 height 15
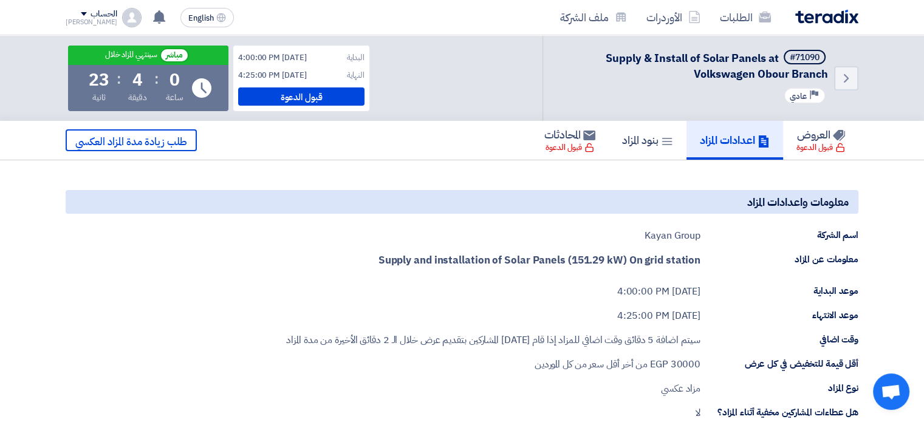
click at [620, 284] on div "[DATE] 4:00:00 PM" at bounding box center [658, 291] width 83 height 15
click at [593, 256] on strong "Supply and installation of Solar Panels (151.29 kW) On grid station" at bounding box center [540, 260] width 322 height 15
click at [452, 273] on div "Supply and installation of Solar Panels (151.29 kW) On grid station" at bounding box center [540, 264] width 322 height 22
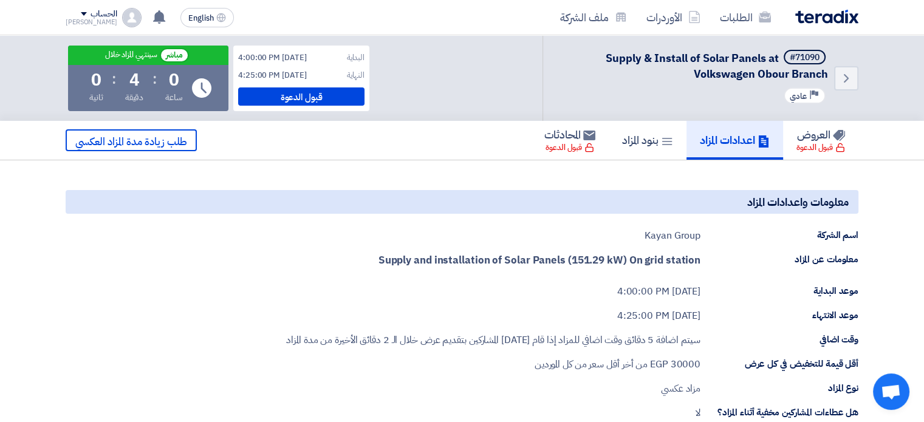
click at [452, 265] on strong "Supply and installation of Solar Panels (151.29 kW) On grid station" at bounding box center [540, 260] width 322 height 15
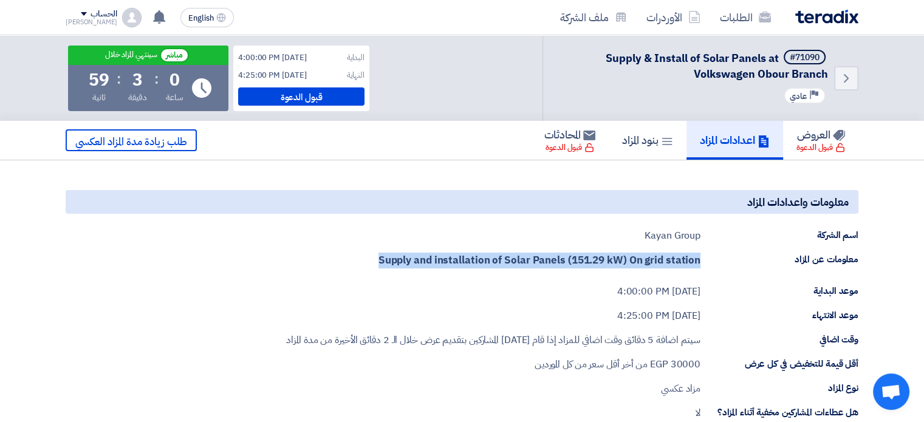
click at [452, 265] on strong "Supply and installation of Solar Panels (151.29 kW) On grid station" at bounding box center [540, 260] width 322 height 15
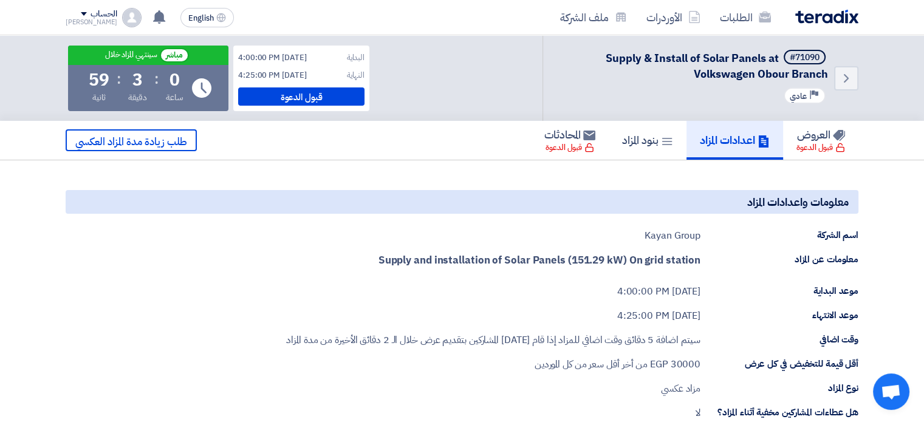
click at [631, 297] on div "[DATE] 4:00:00 PM" at bounding box center [658, 291] width 83 height 15
click at [631, 323] on div "معلومات واعدادات المزاد اسم الشركة Kayan Group معلومات عن المزاد Supply and ins…" at bounding box center [462, 329] width 793 height 279
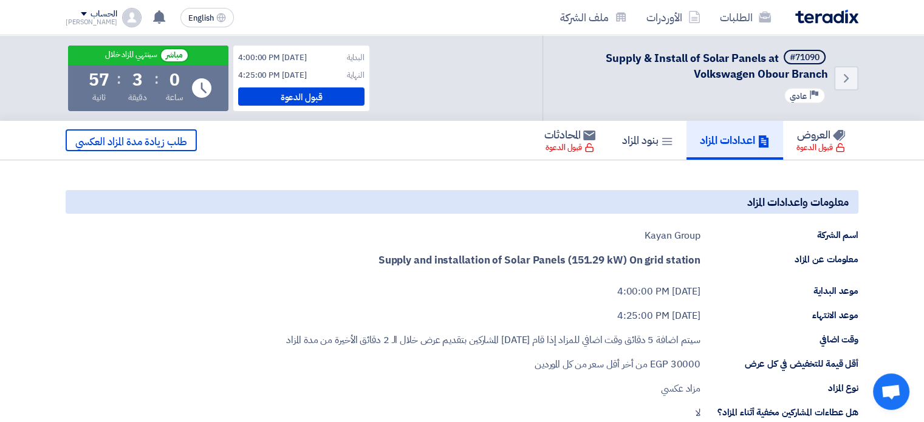
click at [632, 320] on div "Aug 19, 2025, 4:25:00 PM" at bounding box center [658, 316] width 83 height 15
click at [637, 340] on div "سيتم اضافة 5 دقائق وقت اضافي للمزاد إذا قام [DATE] المشاركين بتقديم عرض خلال ال…" at bounding box center [493, 340] width 414 height 15
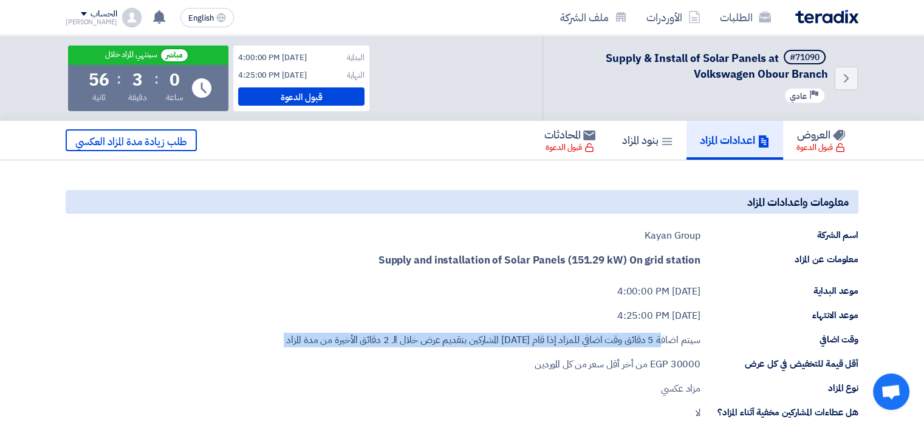
click at [637, 340] on div "سيتم اضافة 5 دقائق وقت اضافي للمزاد إذا قام [DATE] المشاركين بتقديم عرض خلال ال…" at bounding box center [493, 340] width 414 height 15
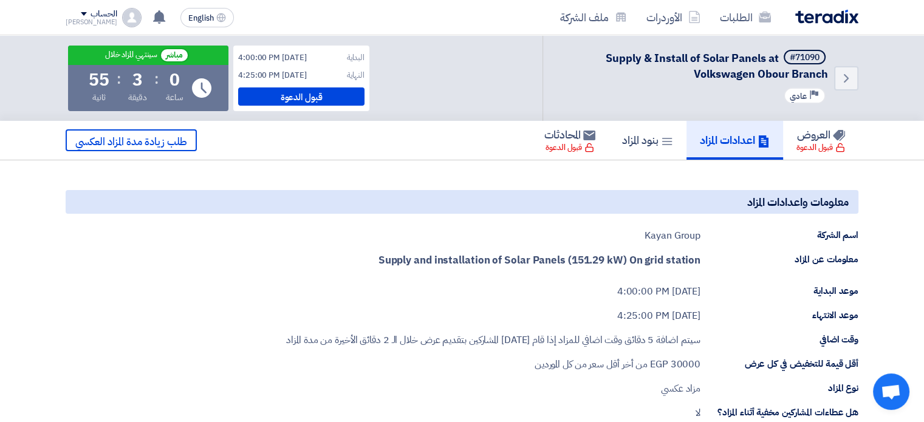
click at [654, 369] on span "EGP" at bounding box center [659, 364] width 18 height 15
click at [676, 391] on div "مزاد عكسي" at bounding box center [681, 389] width 40 height 15
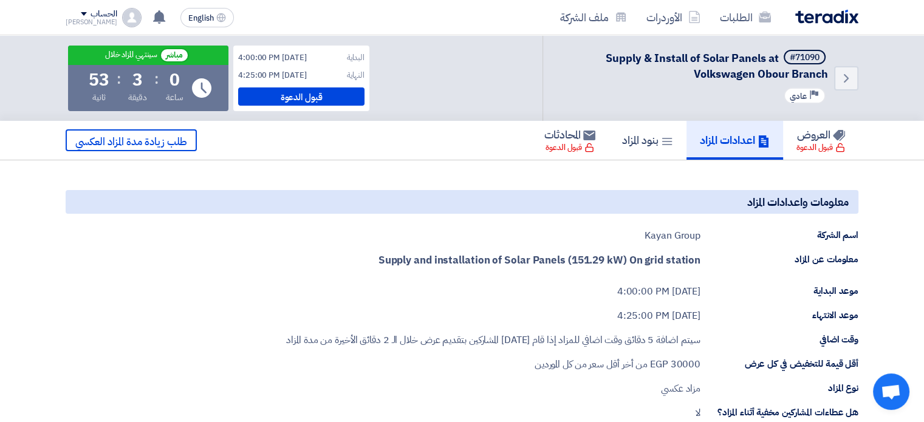
click at [676, 391] on div "مزاد عكسي" at bounding box center [681, 389] width 40 height 15
click at [666, 364] on span "EGP" at bounding box center [659, 364] width 18 height 15
click at [596, 368] on span "من أخر أقل سعر من كل الموردين" at bounding box center [591, 364] width 113 height 15
click at [662, 140] on use at bounding box center [667, 141] width 10 height 7
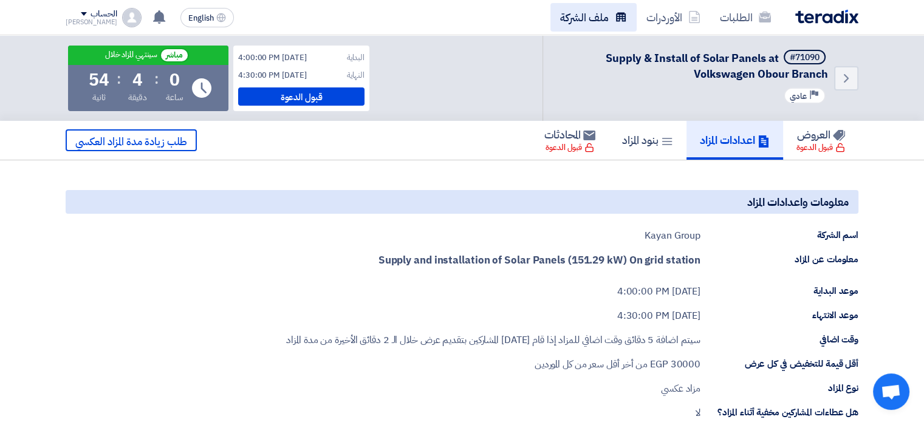
click at [582, 7] on link "ملف الشركة" at bounding box center [594, 17] width 86 height 29
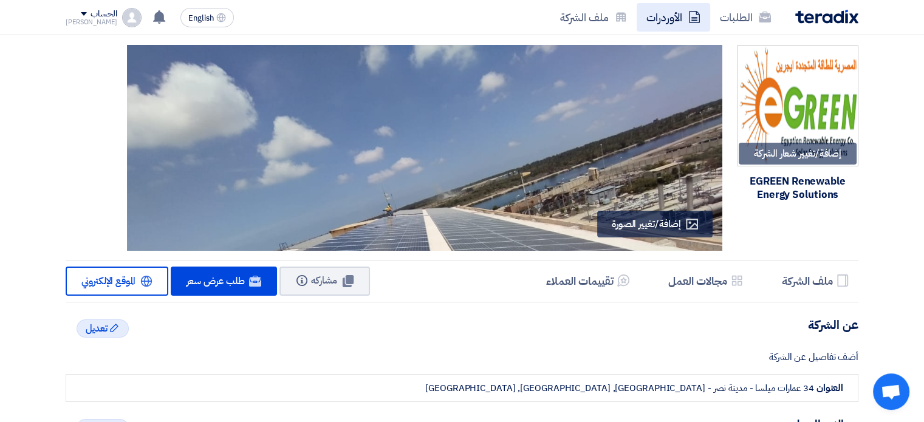
click at [666, 13] on link "الأوردرات" at bounding box center [674, 17] width 74 height 29
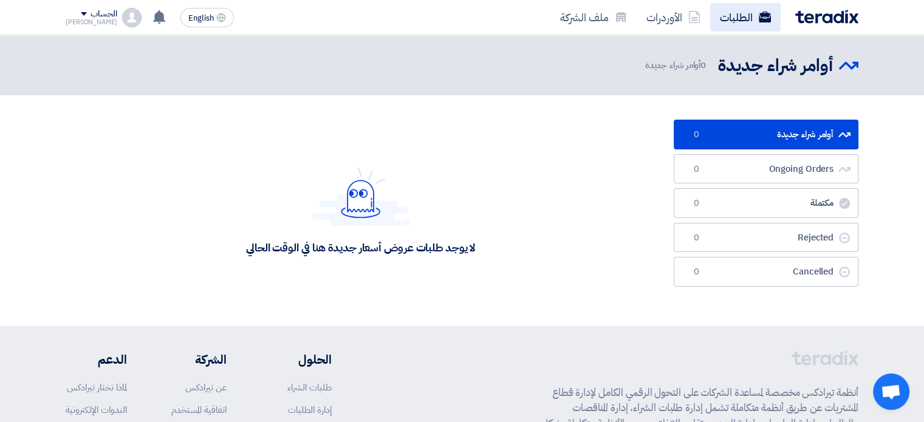
click at [732, 13] on link "الطلبات" at bounding box center [745, 17] width 70 height 29
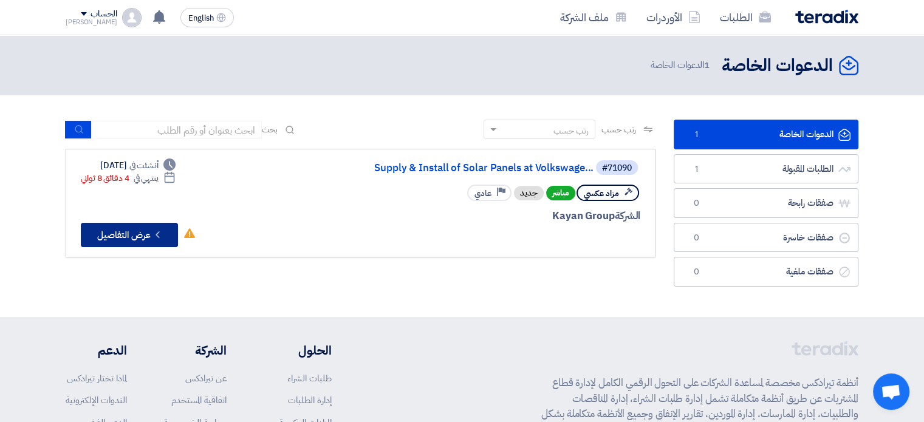
click at [154, 234] on icon "Check details" at bounding box center [158, 235] width 12 height 12
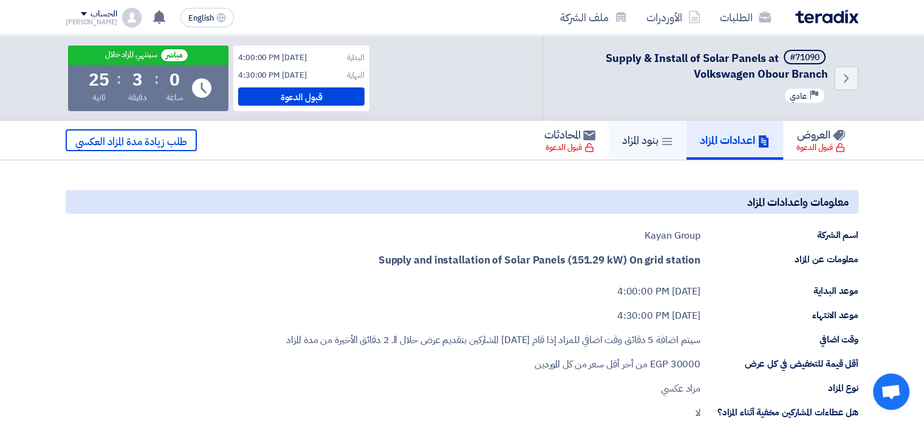
click at [628, 153] on link "بنود المزاد" at bounding box center [648, 140] width 78 height 39
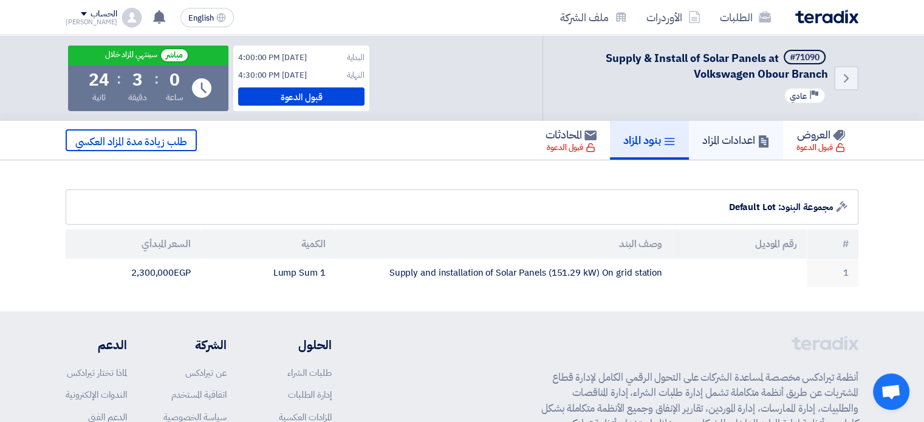
click at [718, 148] on link "اعدادات المزاد" at bounding box center [736, 140] width 94 height 39
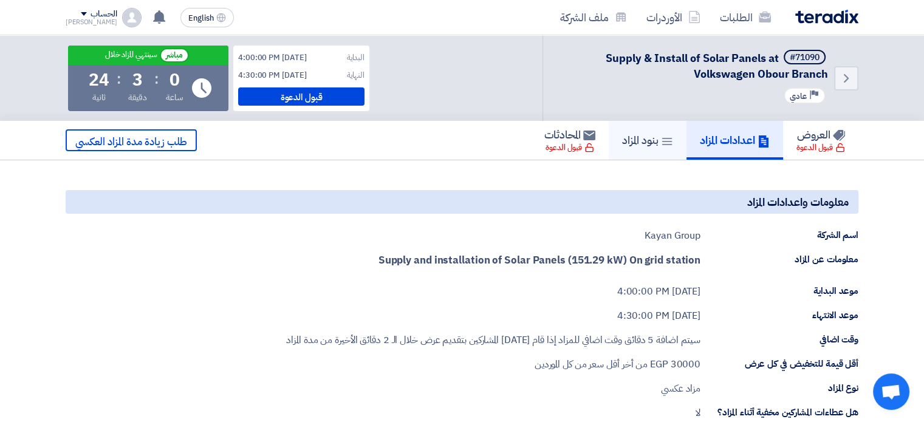
click at [640, 146] on h5 "بنود المزاد" at bounding box center [647, 140] width 51 height 14
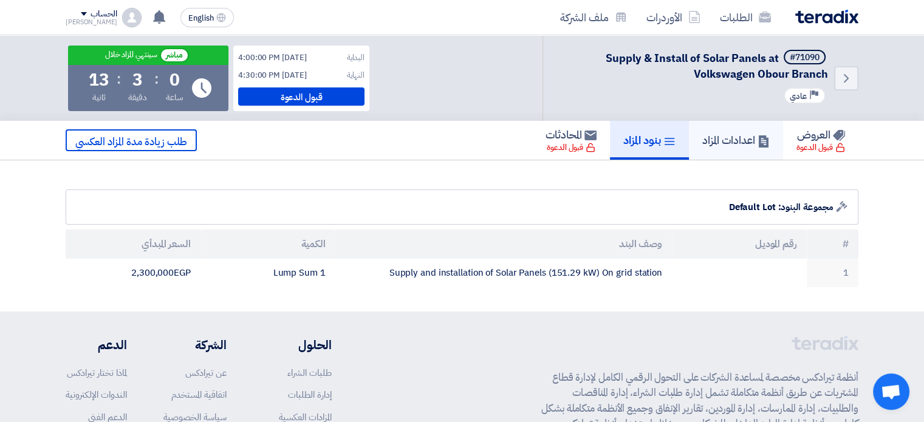
click at [741, 140] on h5 "اعدادات المزاد" at bounding box center [736, 140] width 67 height 14
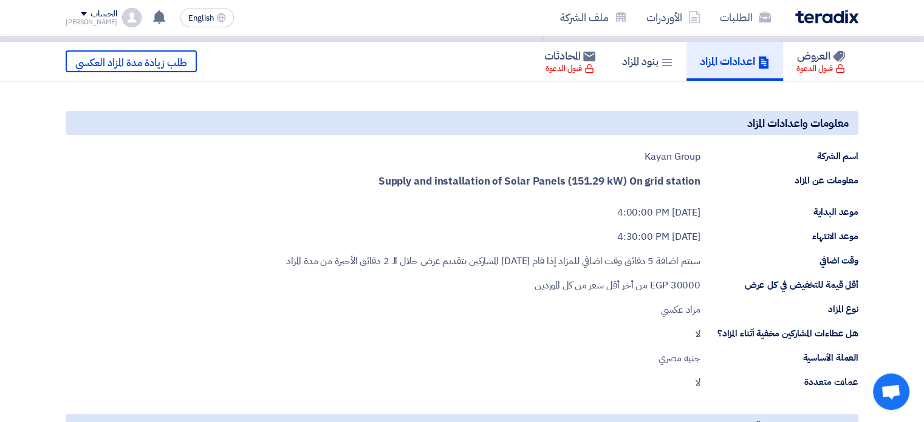
scroll to position [39, 0]
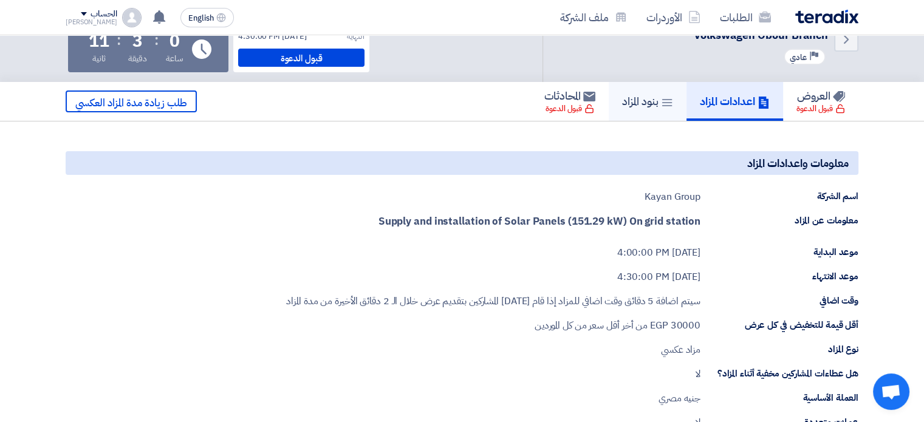
click at [625, 111] on link "بنود المزاد" at bounding box center [648, 101] width 78 height 39
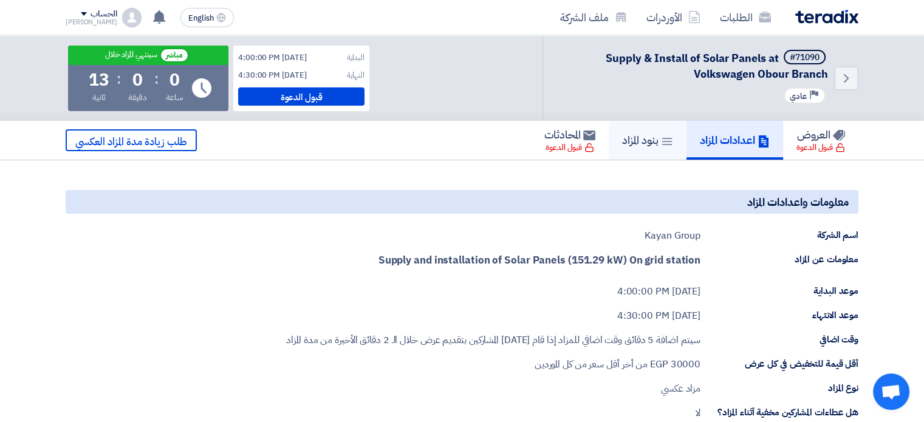
click at [661, 145] on icon at bounding box center [667, 142] width 12 height 12
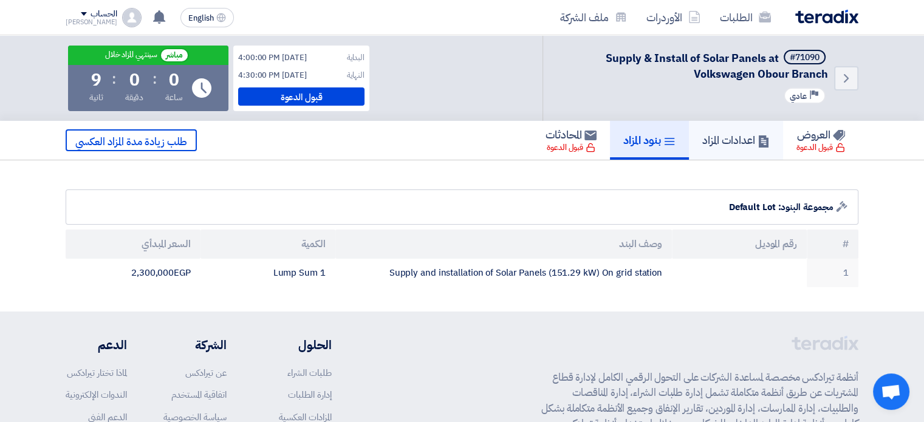
click at [718, 143] on h5 "اعدادات المزاد" at bounding box center [736, 140] width 67 height 14
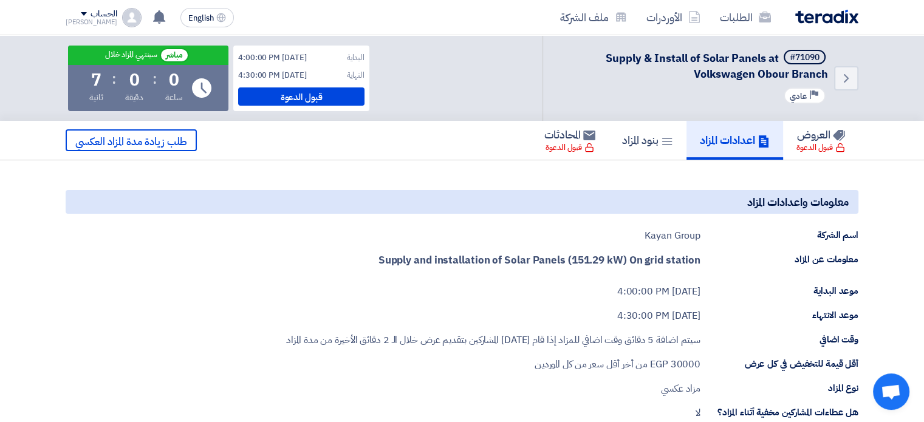
click at [481, 263] on strong "Supply and installation of Solar Panels (151.29 kW) On grid station" at bounding box center [540, 260] width 322 height 15
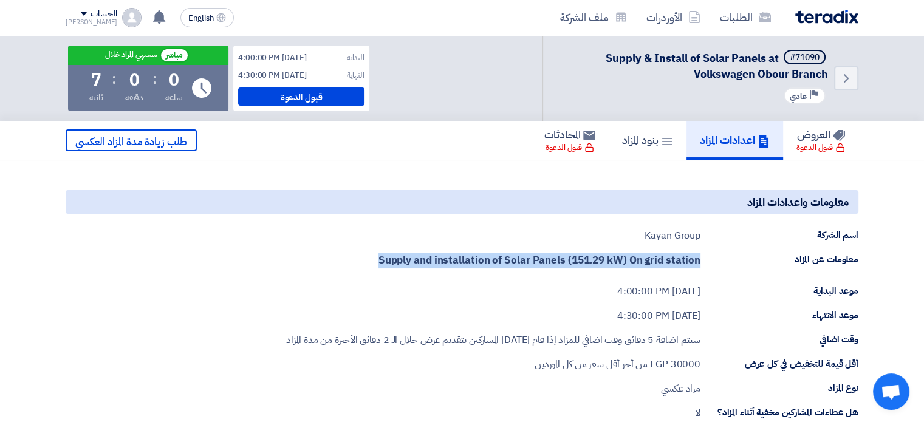
click at [481, 263] on strong "Supply and installation of Solar Panels (151.29 kW) On grid station" at bounding box center [540, 260] width 322 height 15
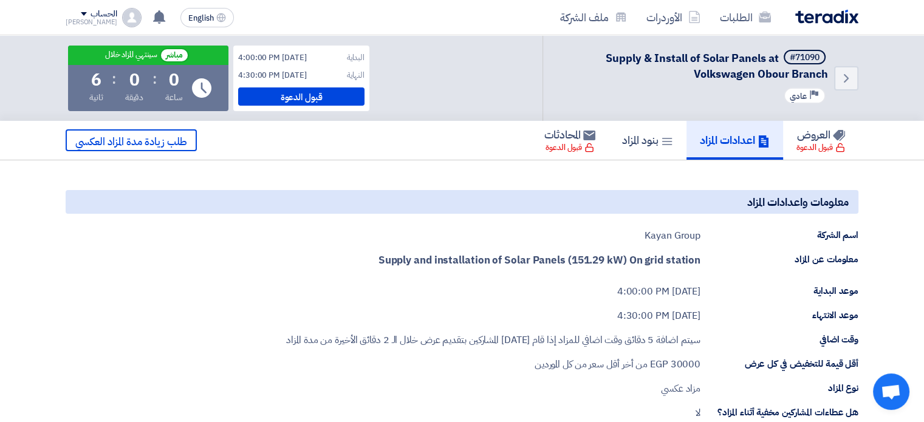
click at [666, 234] on div "Kayan Group" at bounding box center [673, 236] width 56 height 15
click at [624, 295] on div "[DATE] 4:00:00 PM" at bounding box center [658, 291] width 83 height 15
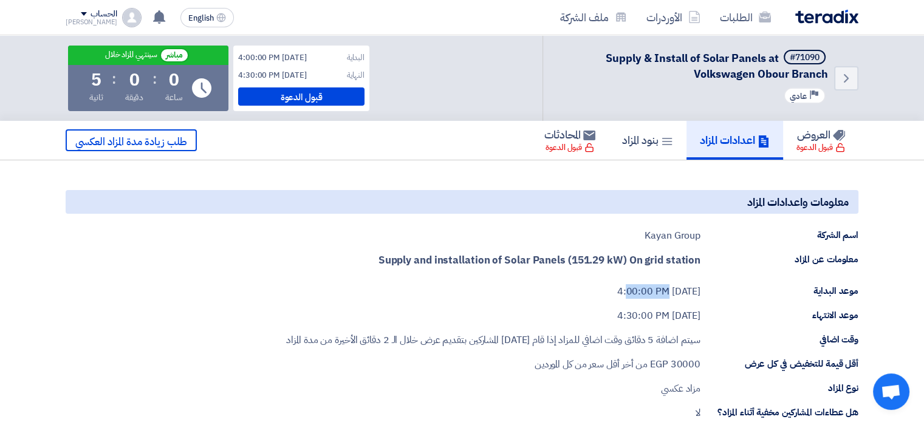
click at [624, 295] on div "[DATE] 4:00:00 PM" at bounding box center [658, 291] width 83 height 15
click at [624, 316] on div "Aug 19, 2025, 4:30:00 PM" at bounding box center [658, 316] width 83 height 15
click at [608, 255] on strong "Supply and installation of Solar Panels (151.29 kW) On grid station" at bounding box center [540, 260] width 322 height 15
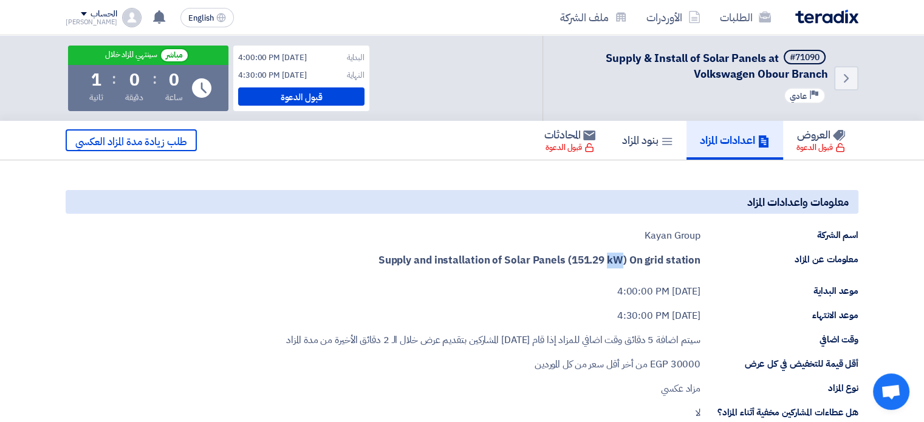
click at [608, 255] on strong "Supply and installation of Solar Panels (151.29 kW) On grid station" at bounding box center [540, 260] width 322 height 15
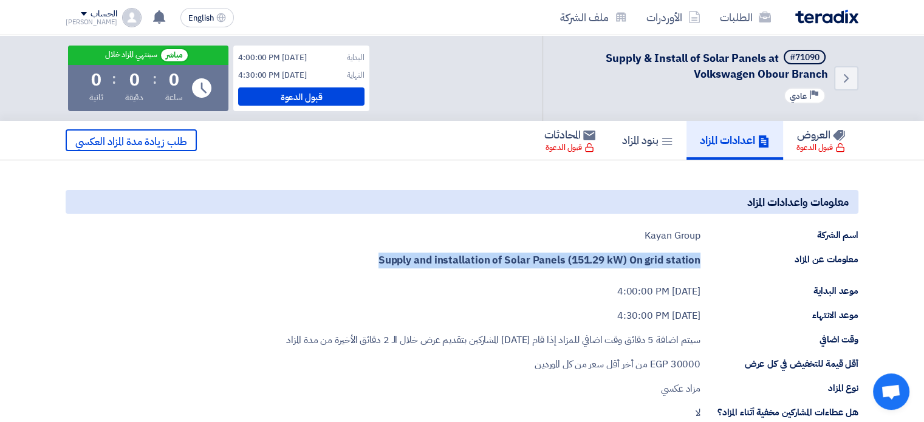
click at [608, 255] on strong "Supply and installation of Solar Panels (151.29 kW) On grid station" at bounding box center [540, 260] width 322 height 15
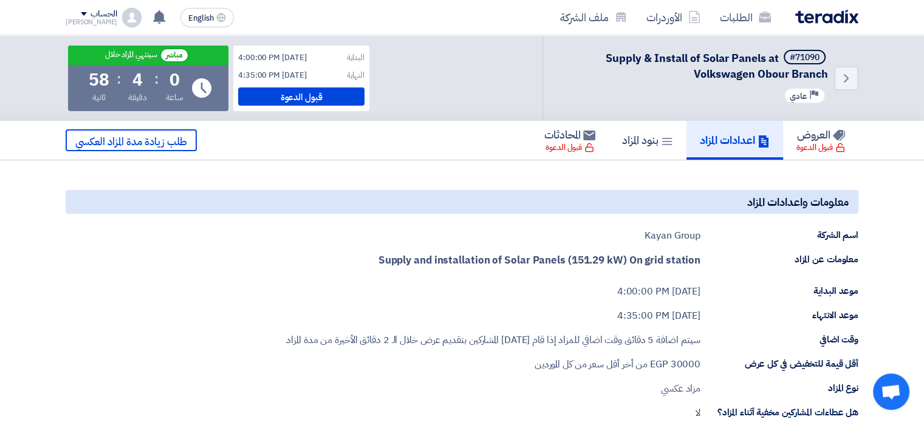
click at [658, 237] on div "Kayan Group" at bounding box center [673, 236] width 56 height 15
click at [635, 133] on h5 "بنود المزاد" at bounding box center [647, 140] width 51 height 14
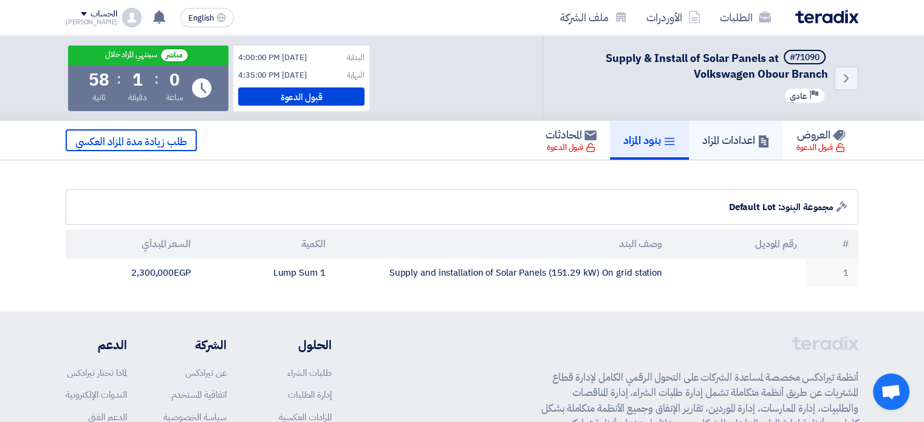
click at [720, 143] on h5 "اعدادات المزاد" at bounding box center [736, 140] width 67 height 14
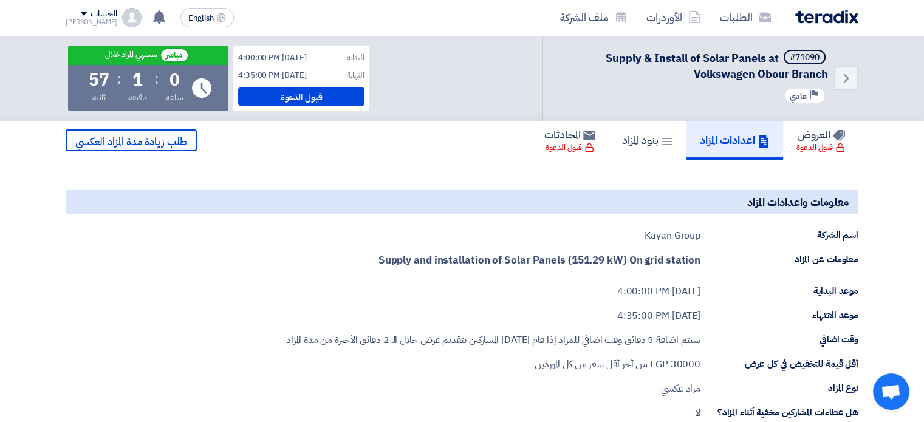
click at [459, 125] on div "العروض قبول الدعوة اعدادات المزاد بنود المزاد المحادثات قبول الدعوة طلب زيادة م…" at bounding box center [462, 140] width 793 height 39
click at [652, 140] on h5 "بنود المزاد" at bounding box center [647, 140] width 51 height 14
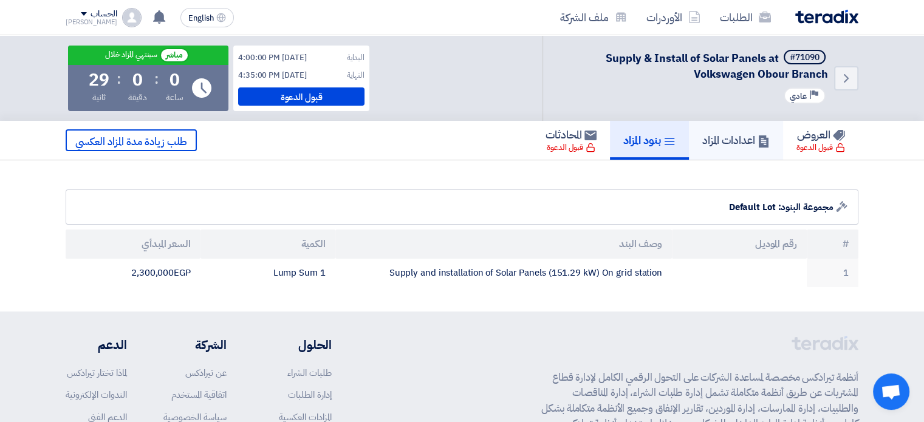
click at [713, 140] on h5 "اعدادات المزاد" at bounding box center [736, 140] width 67 height 14
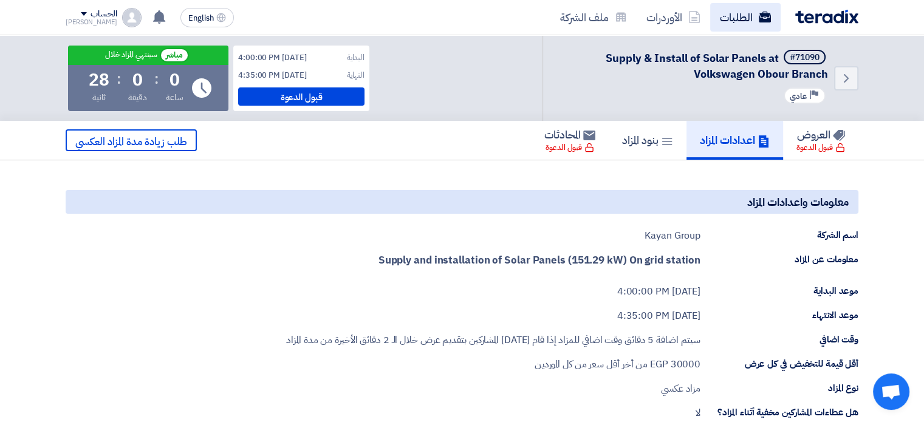
click at [722, 5] on link "الطلبات" at bounding box center [745, 17] width 70 height 29
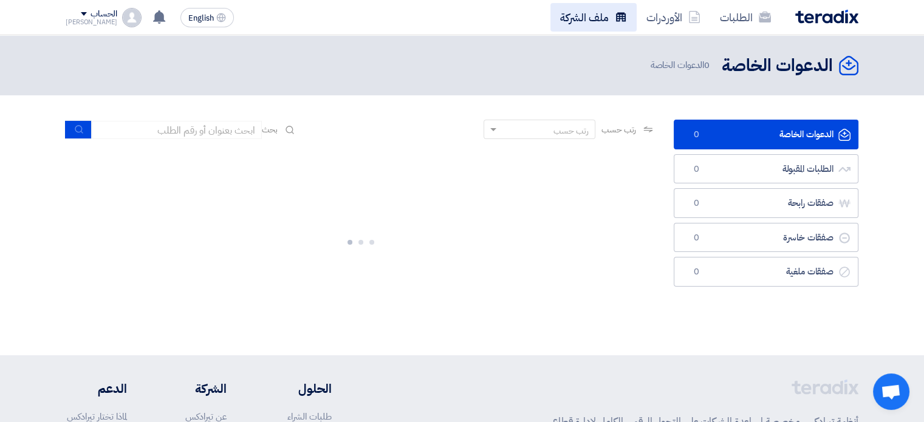
click at [593, 17] on link "ملف الشركة" at bounding box center [594, 17] width 86 height 29
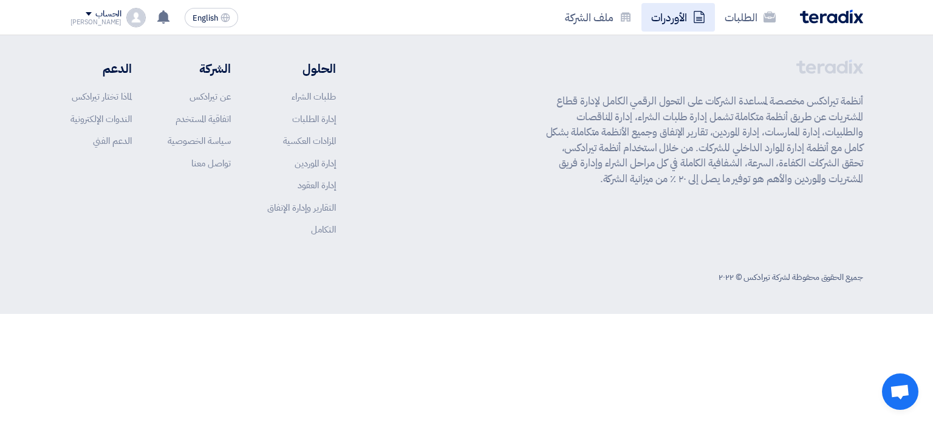
click at [654, 18] on link "الأوردرات" at bounding box center [679, 17] width 74 height 29
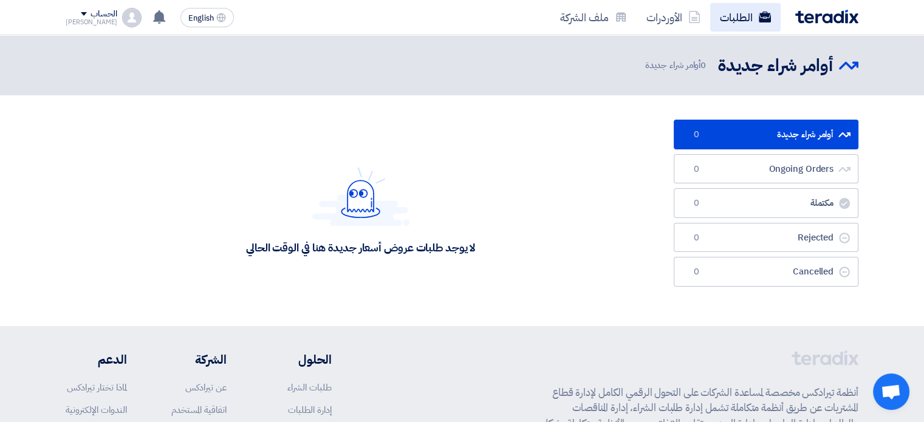
click at [721, 16] on link "الطلبات" at bounding box center [745, 17] width 70 height 29
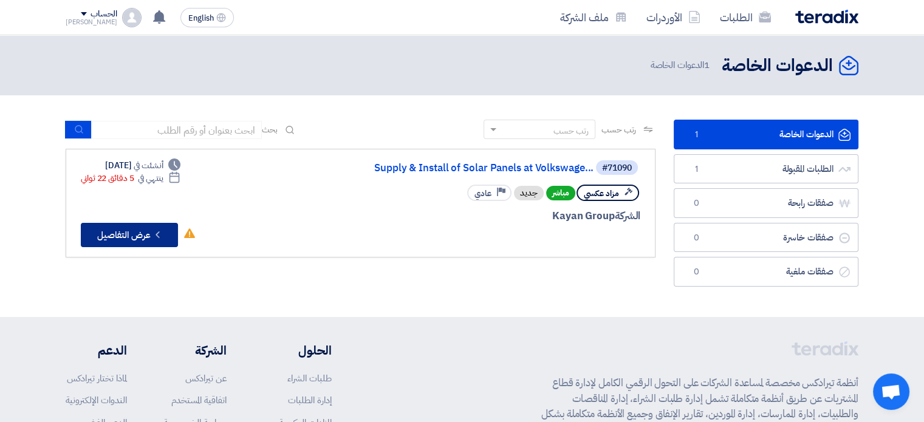
click at [153, 231] on icon "Check details" at bounding box center [158, 235] width 12 height 12
